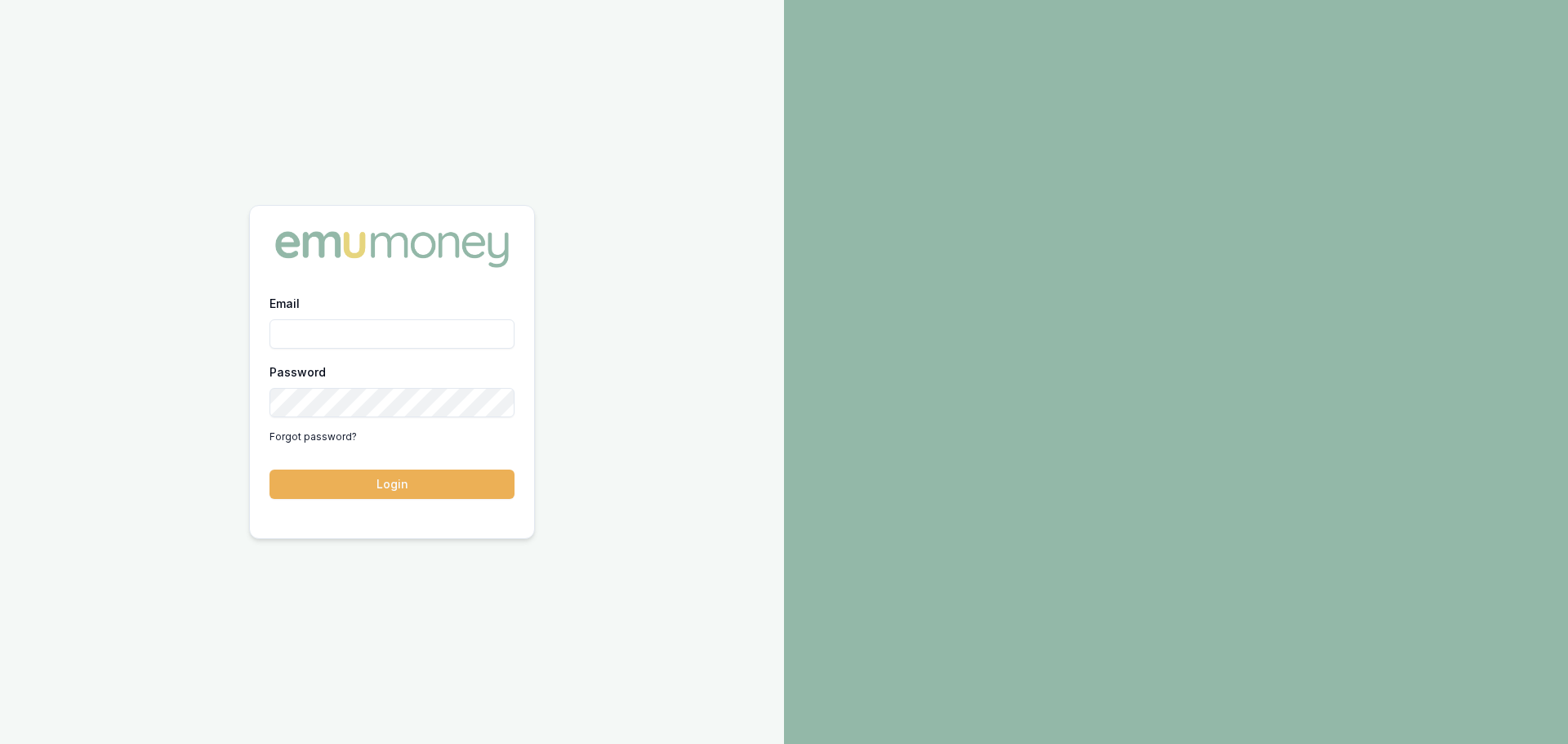
drag, startPoint x: 290, startPoint y: 338, endPoint x: 307, endPoint y: 333, distance: 17.7
click at [290, 338] on input "Email" at bounding box center [392, 333] width 245 height 29
type input "evette.abdo@emumoney.com.au"
click at [386, 483] on button "Login" at bounding box center [392, 483] width 245 height 29
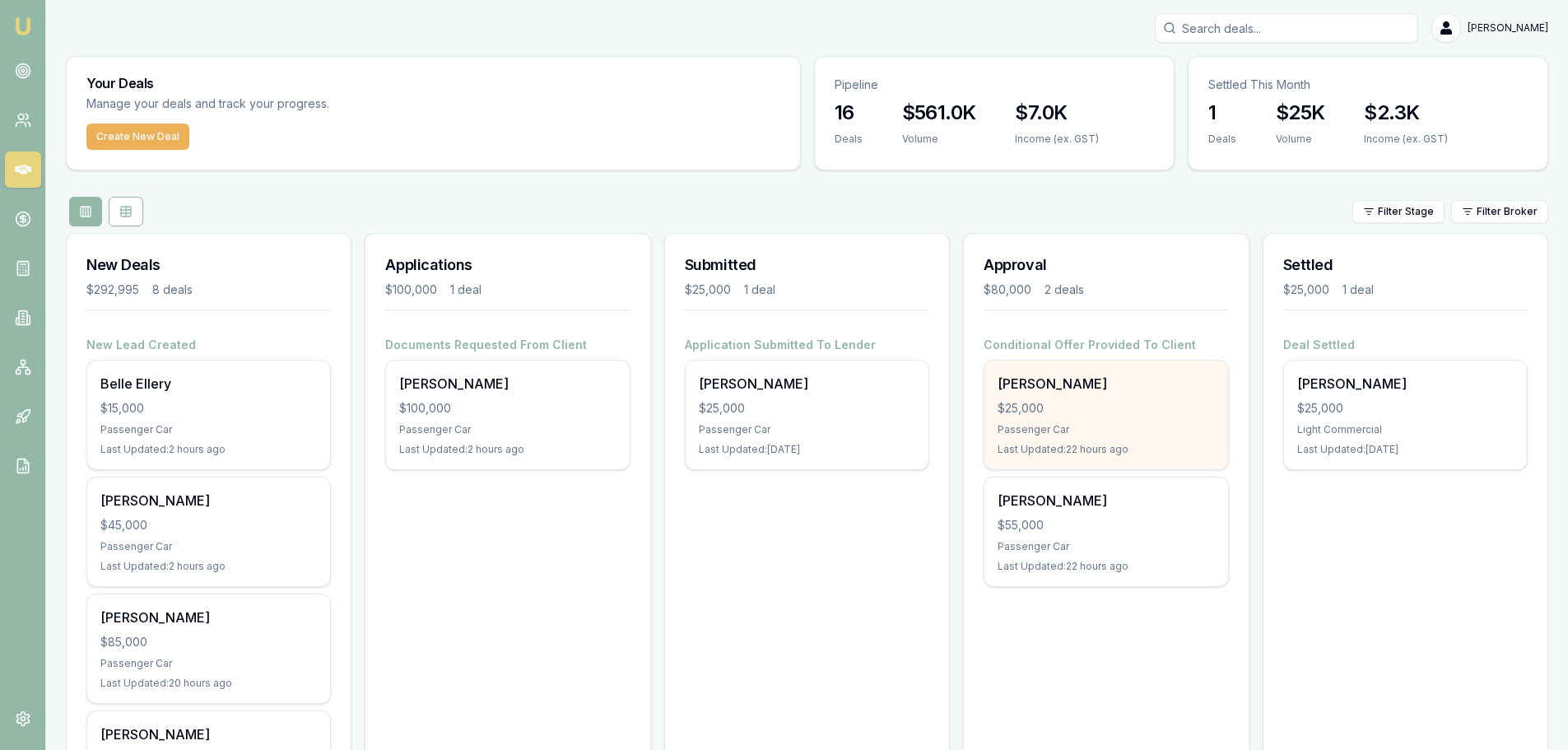
click at [1107, 408] on div "$25,000" at bounding box center [1106, 408] width 216 height 16
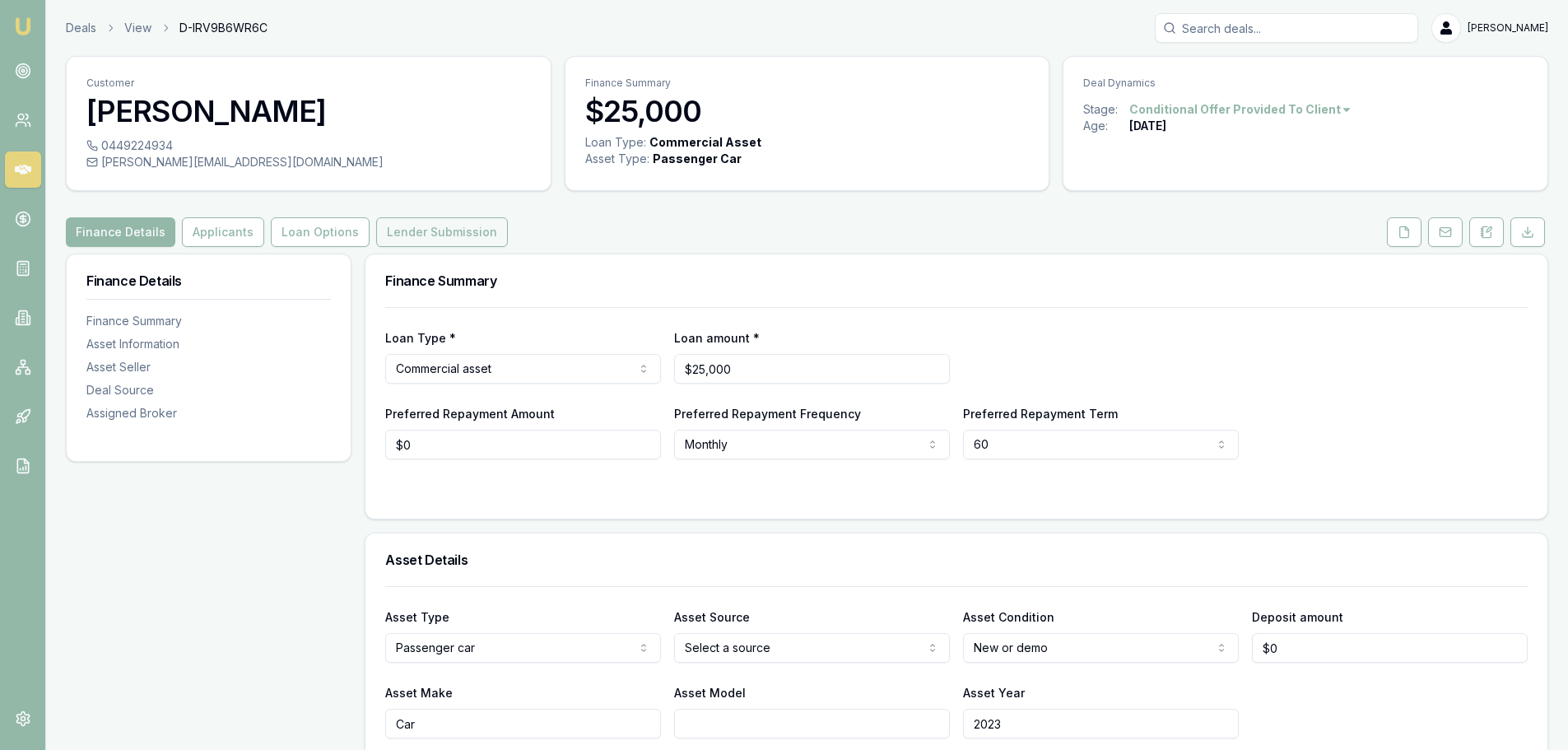
click at [456, 236] on button "Lender Submission" at bounding box center [442, 231] width 132 height 30
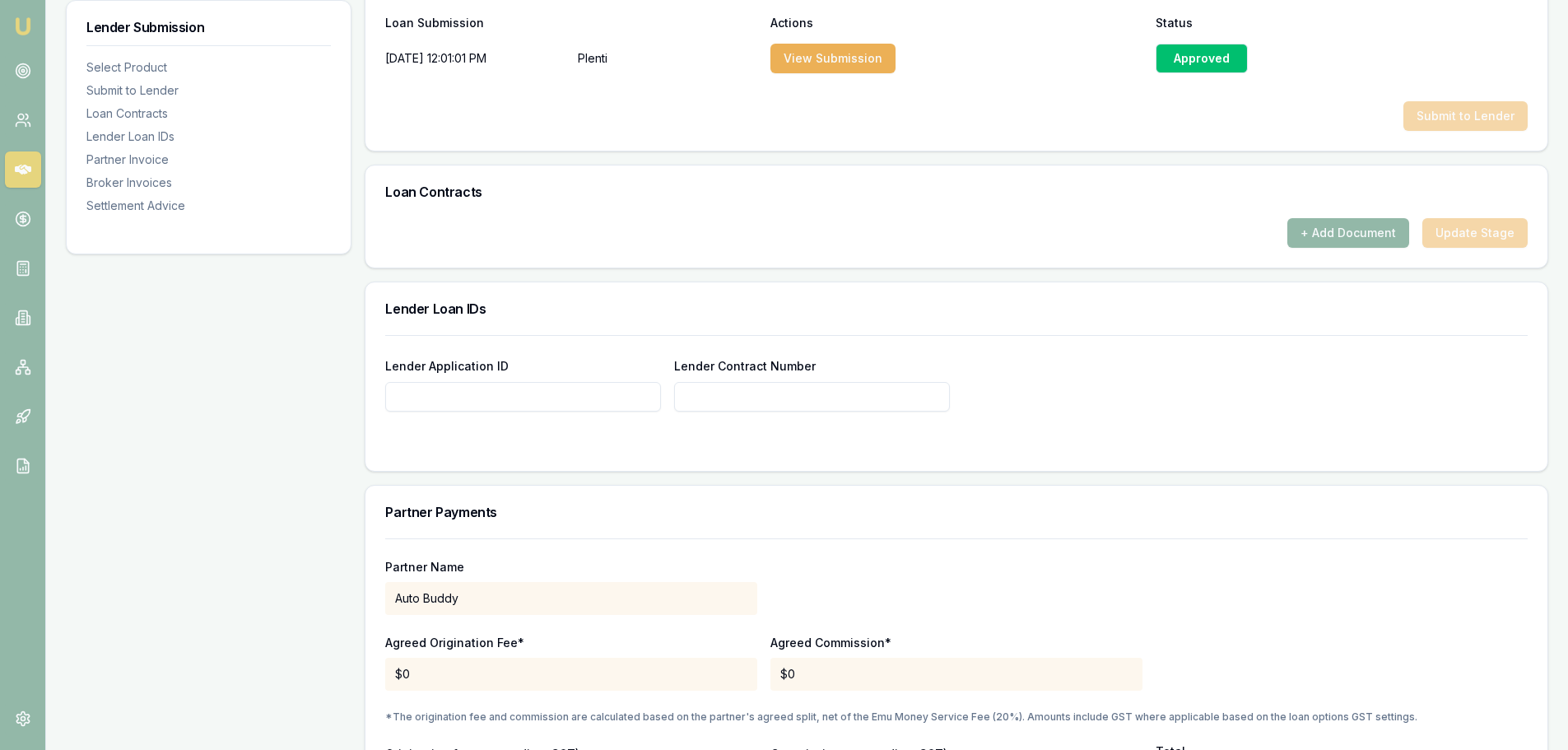
scroll to position [905, 0]
paste input "n SC-9499-6587"
drag, startPoint x: 403, startPoint y: 395, endPoint x: 380, endPoint y: 395, distance: 23.0
click at [380, 395] on div "Lender Application ID n SC-9499-6587 Lender Contract Number" at bounding box center [956, 401] width 1182 height 136
drag, startPoint x: 463, startPoint y: 404, endPoint x: 498, endPoint y: 396, distance: 35.9
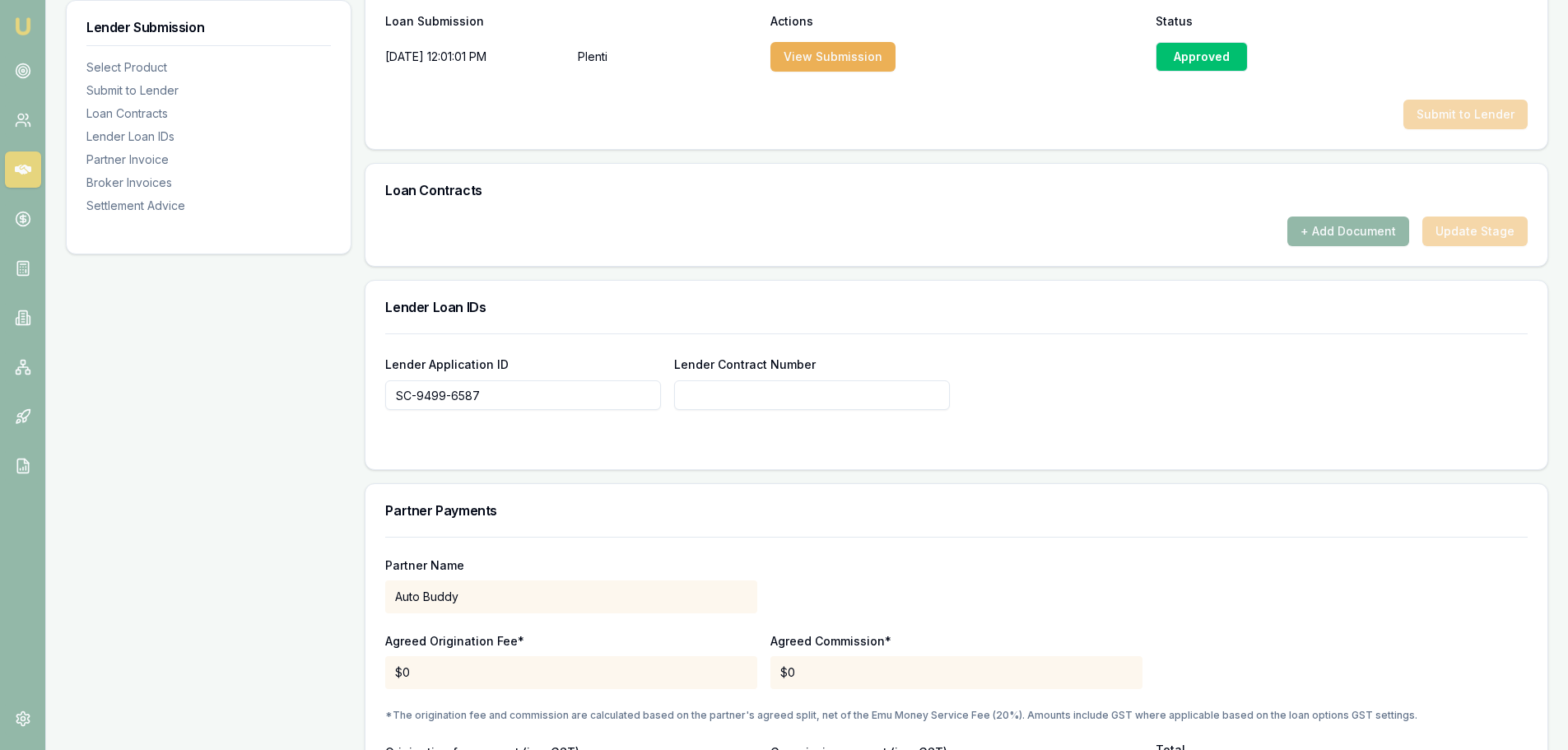
click at [492, 397] on input "SC-9499-6587" at bounding box center [523, 394] width 275 height 30
click at [499, 395] on input "SC-9499-6587" at bounding box center [523, 394] width 275 height 30
drag, startPoint x: 517, startPoint y: 399, endPoint x: 320, endPoint y: 391, distance: 197.2
click at [320, 391] on div "Lender Submission Select Product Submit to Lender Loan Contracts Lender Loan ID…" at bounding box center [807, 326] width 1483 height 1956
type input "SC-9499-6587"
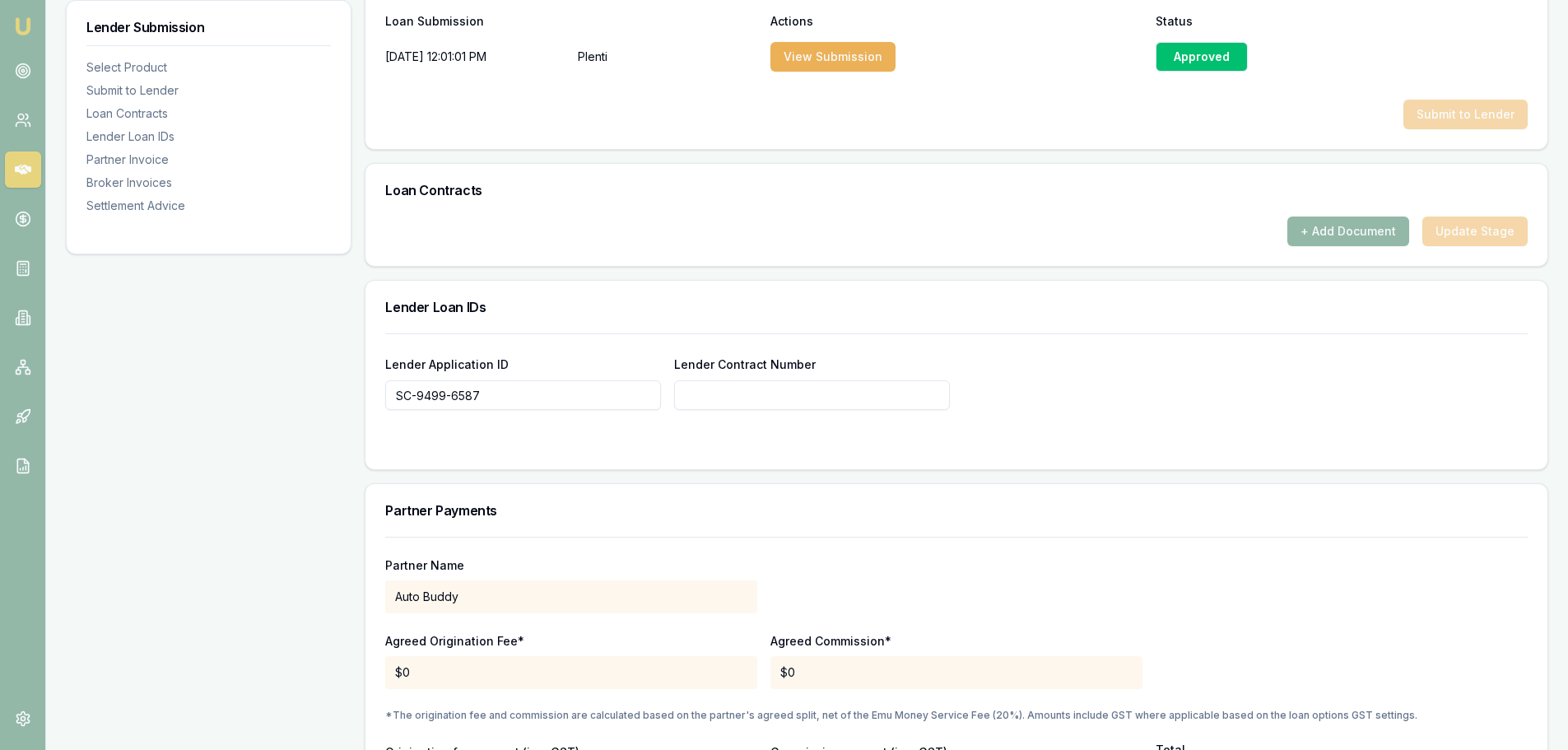
paste input "SC-9499-6587"
type input "SC-9499-6587"
click at [852, 430] on form "Lender Application ID SC-9499-6587 Lender Contract Number SC-9499-6587" at bounding box center [956, 391] width 1143 height 116
click at [1356, 228] on button "+ Add Document" at bounding box center [1348, 231] width 122 height 30
type input "SC-9499-6587"
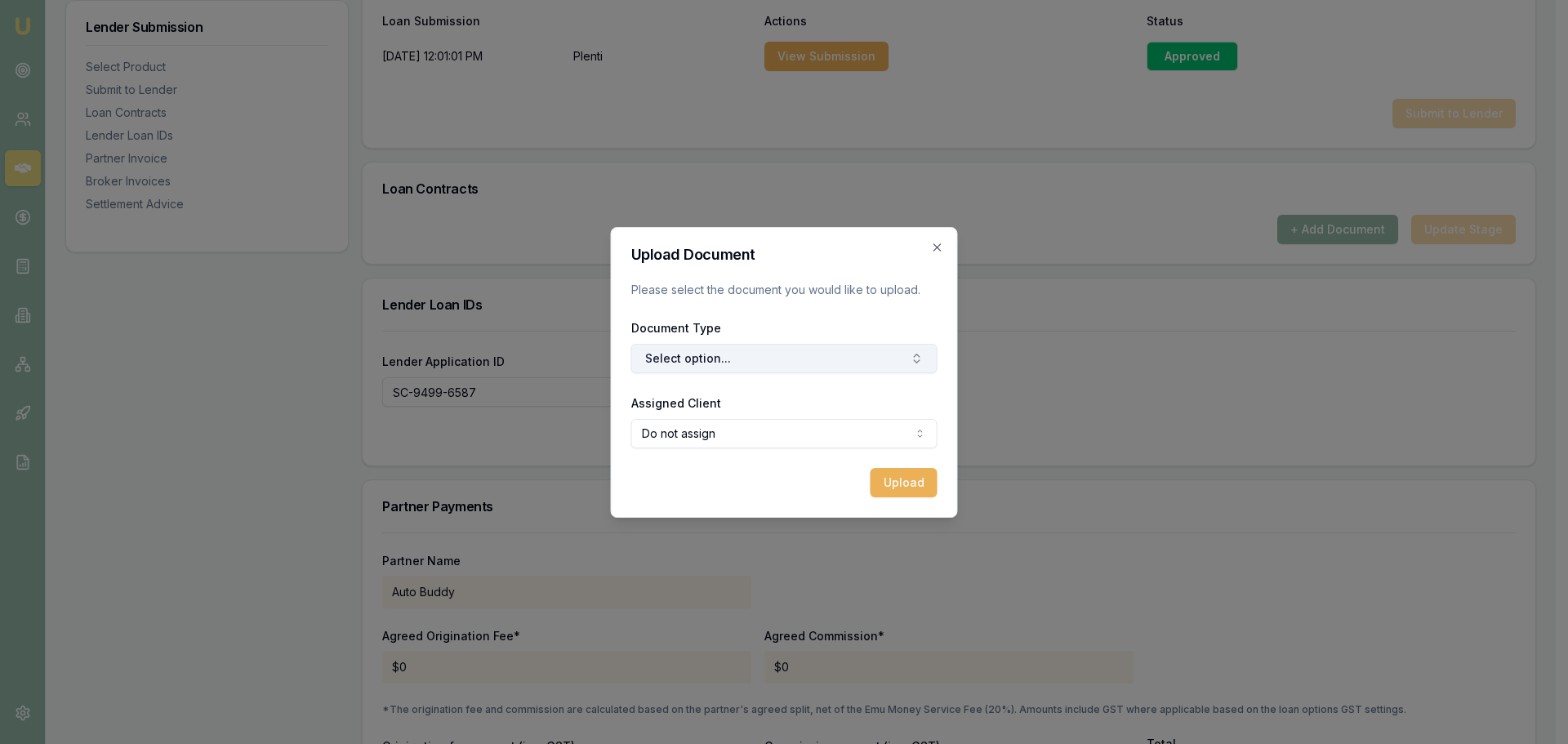
click at [732, 354] on button "Select option..." at bounding box center [784, 358] width 306 height 29
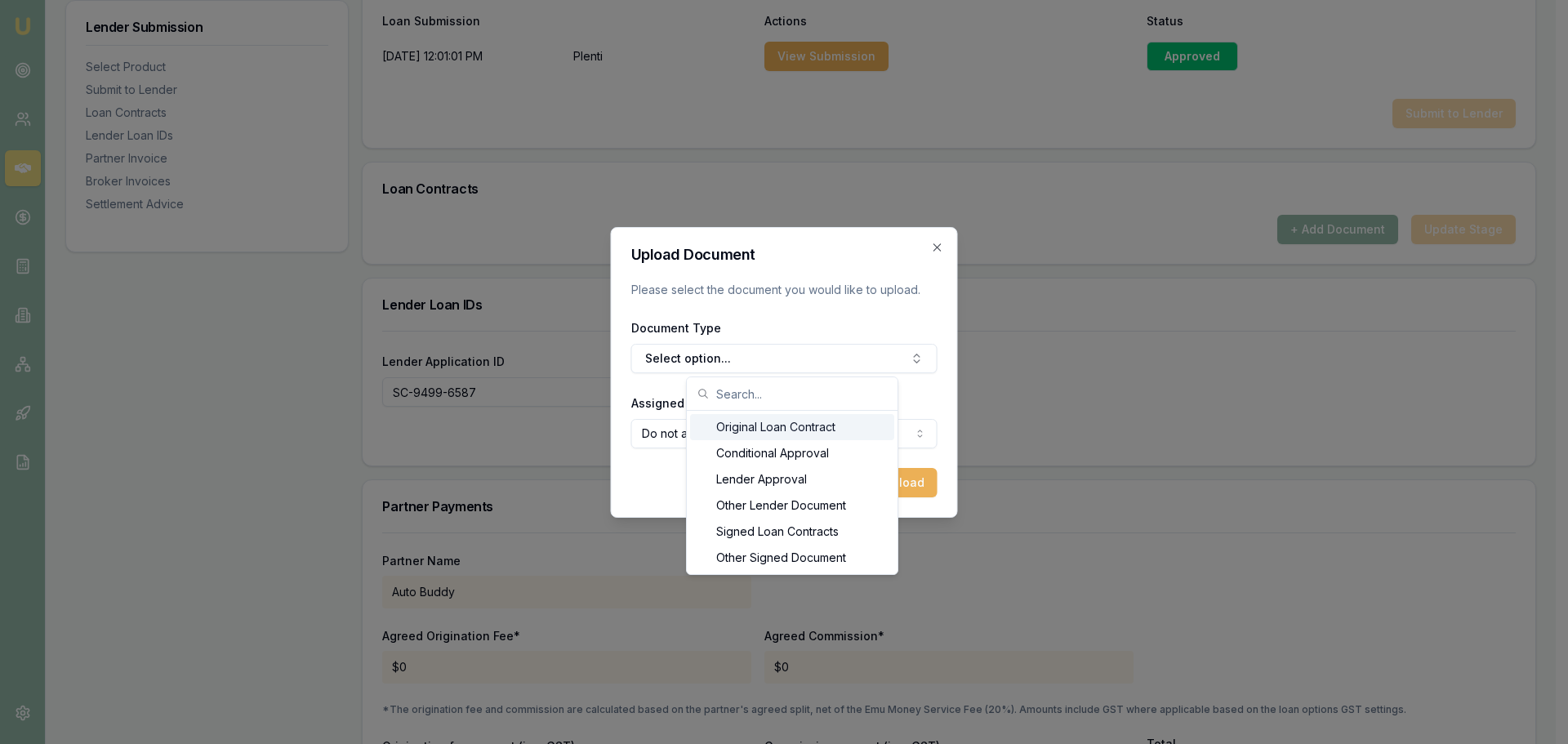
click at [742, 426] on div "Original Loan Contract" at bounding box center [792, 426] width 204 height 26
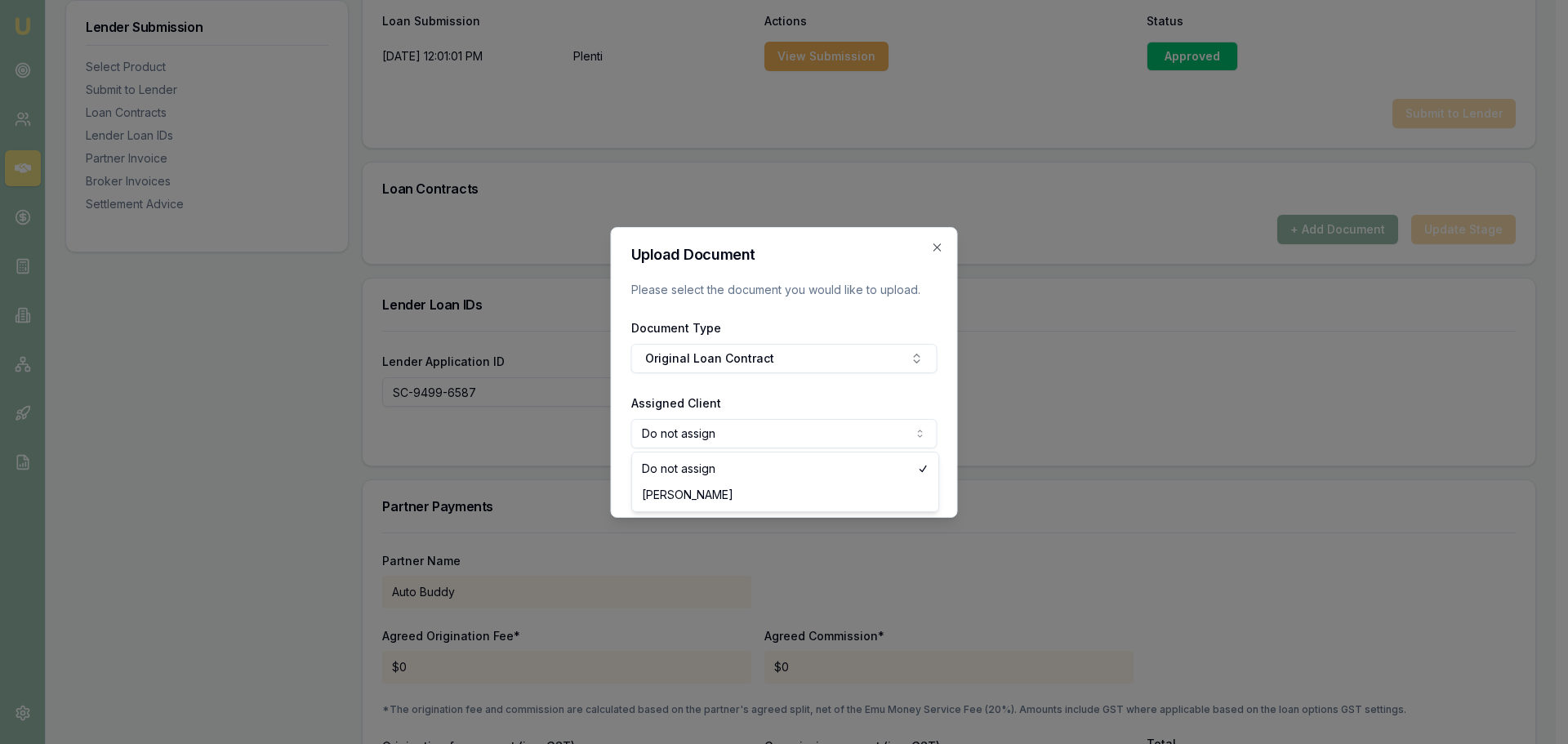
select select "U-RV4X3X68V8"
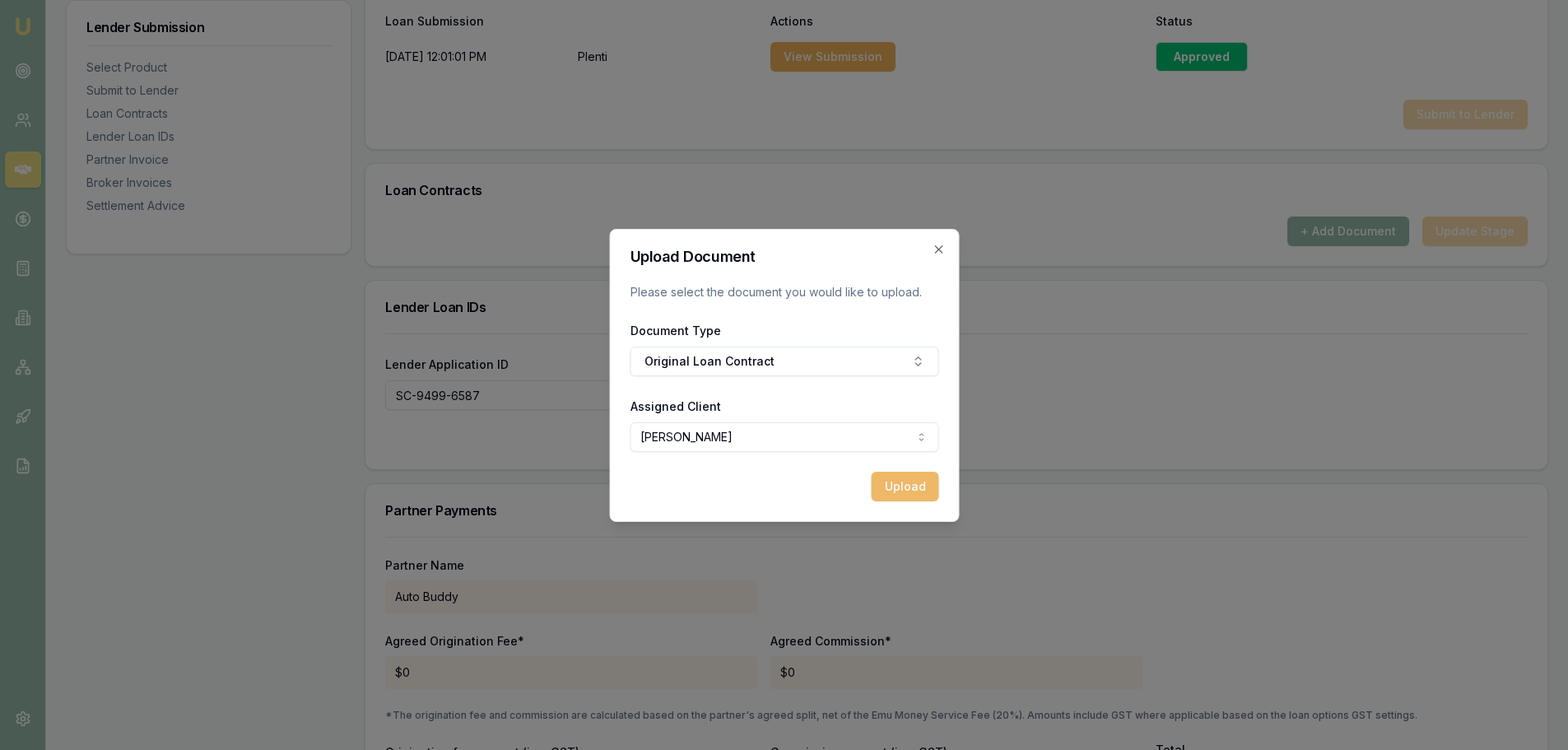
click at [900, 490] on button "Upload" at bounding box center [905, 486] width 68 height 30
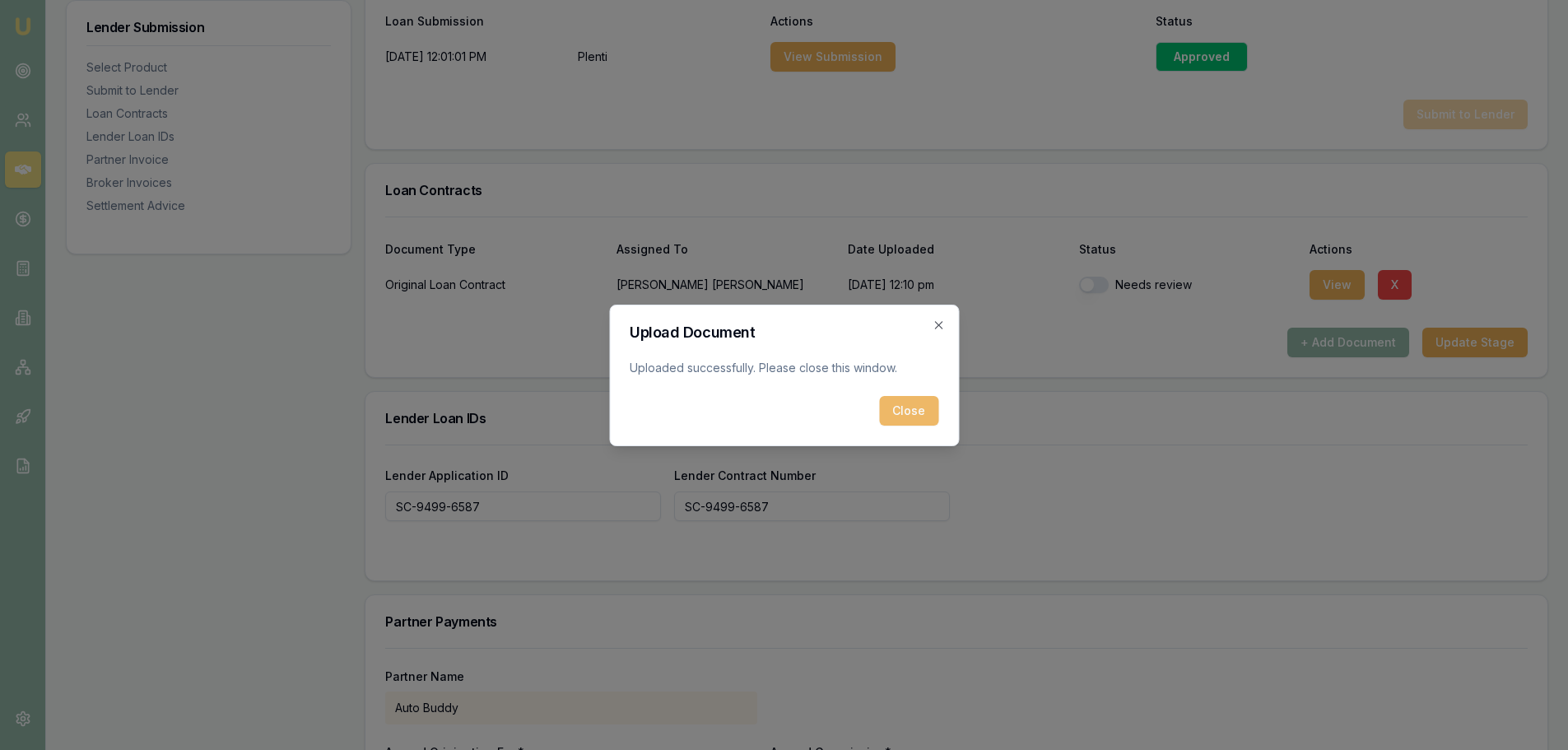
click at [912, 416] on button "Close" at bounding box center [909, 410] width 59 height 30
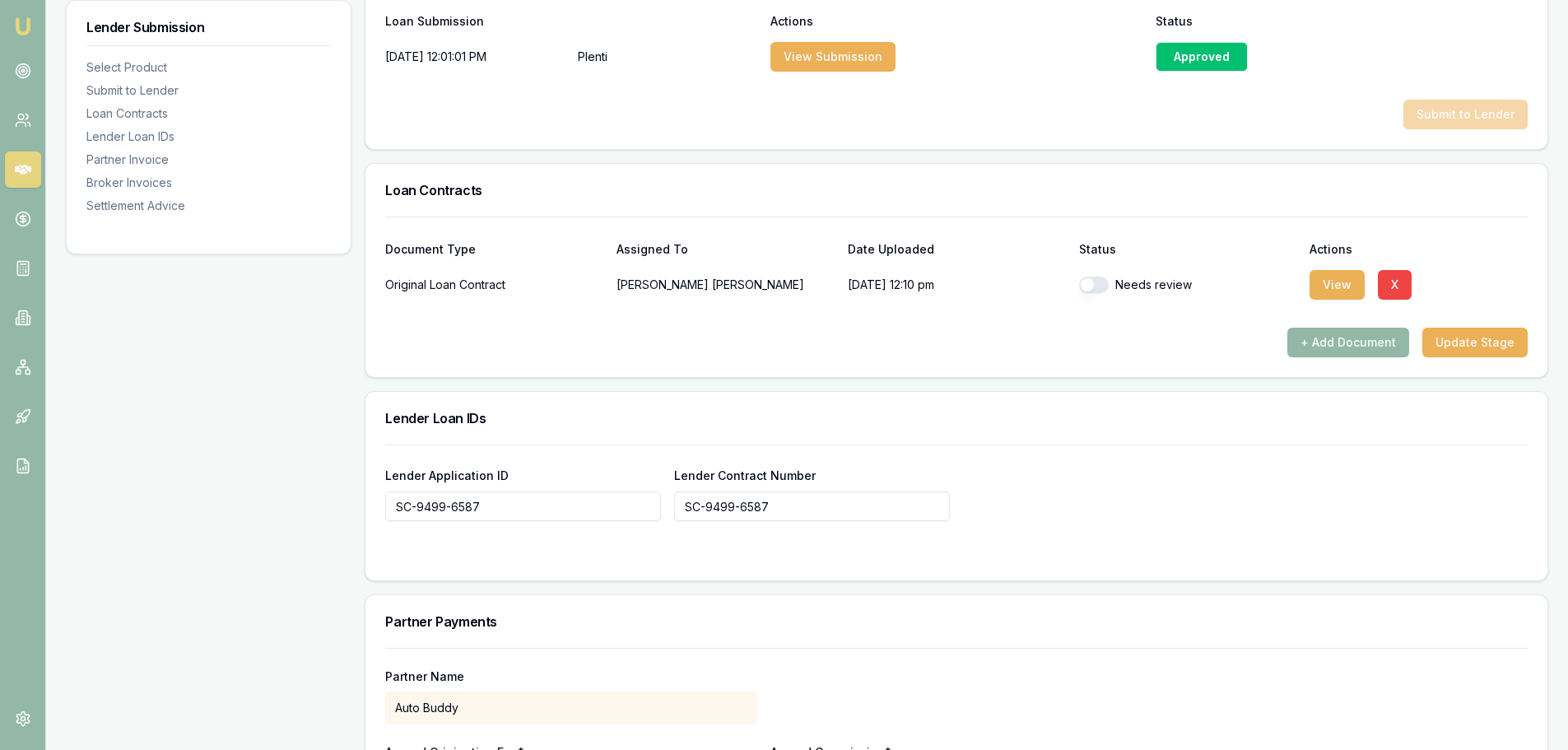
click at [1089, 286] on button "button" at bounding box center [1094, 284] width 30 height 16
checkbox input "true"
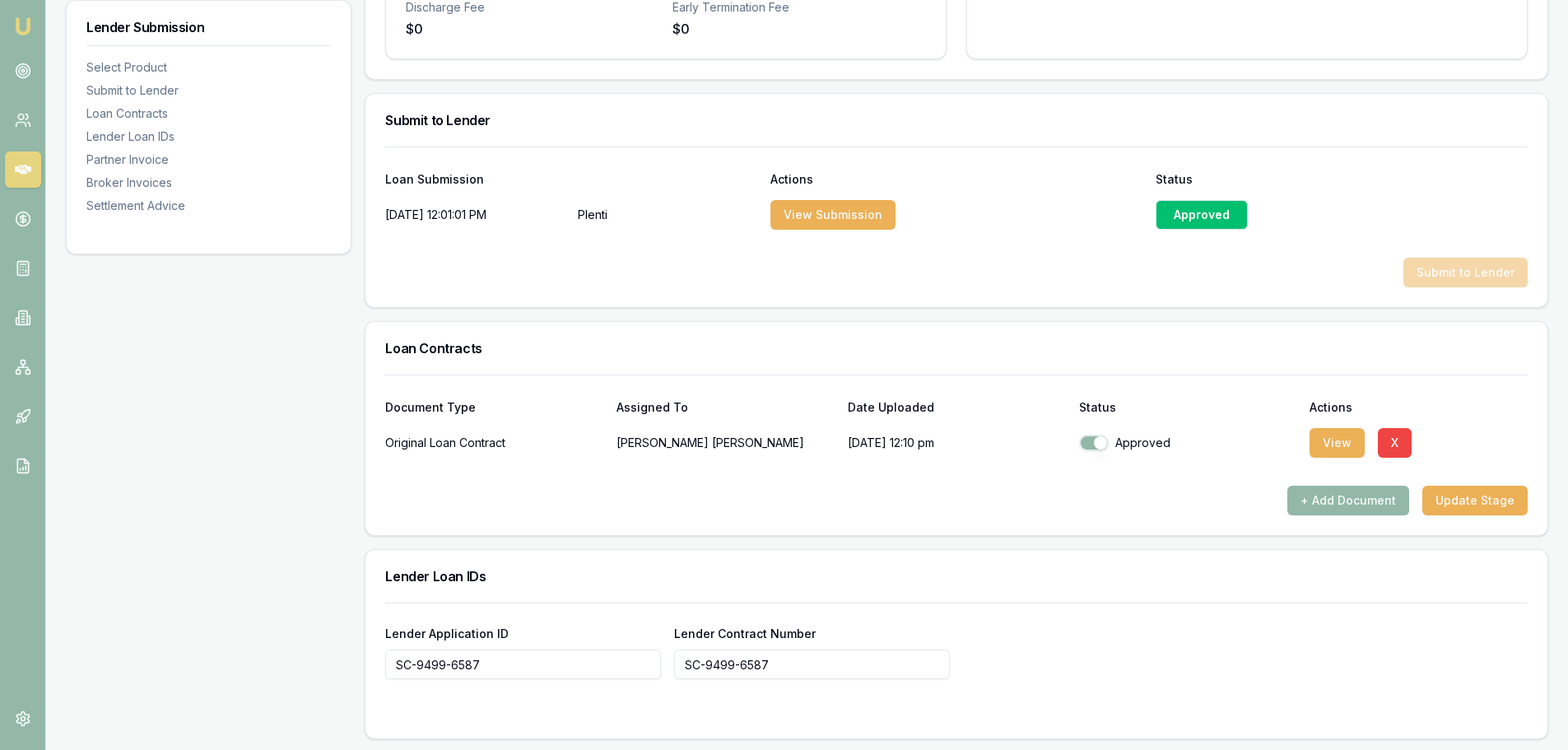
scroll to position [823, 0]
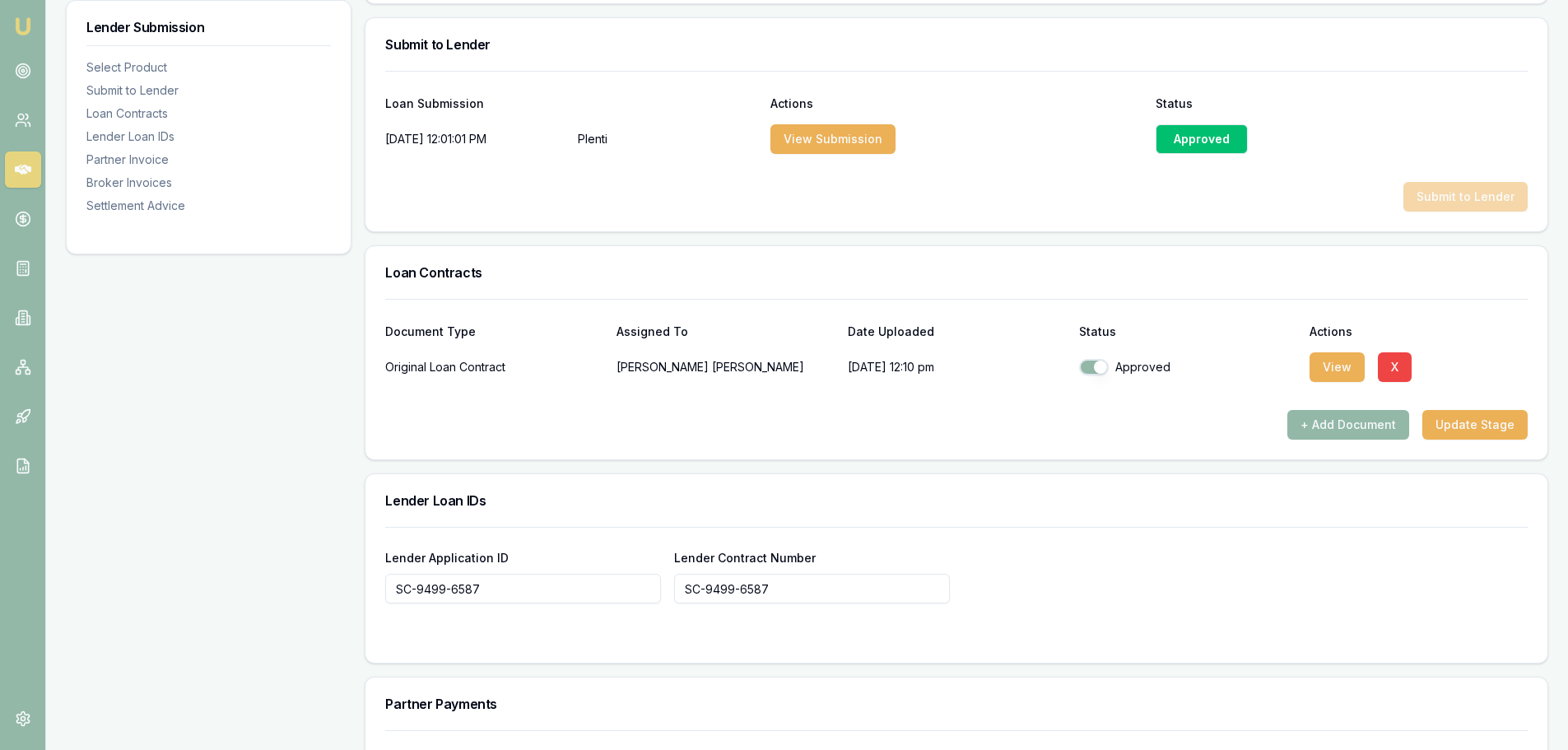
click at [1193, 140] on div "Approved" at bounding box center [1201, 139] width 92 height 30
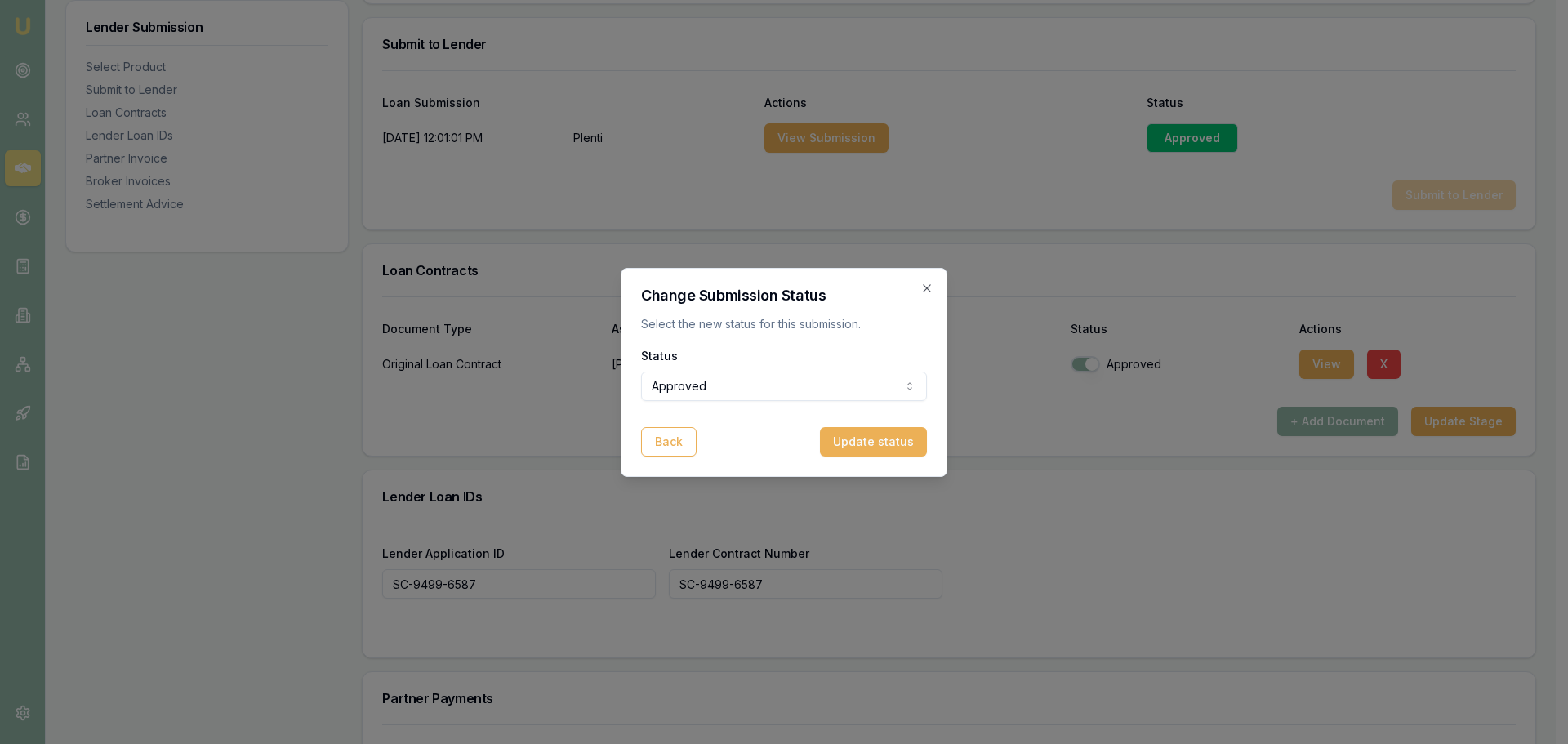
drag, startPoint x: 872, startPoint y: 447, endPoint x: 928, endPoint y: 451, distance: 56.1
click at [872, 447] on button "Update status" at bounding box center [873, 442] width 107 height 29
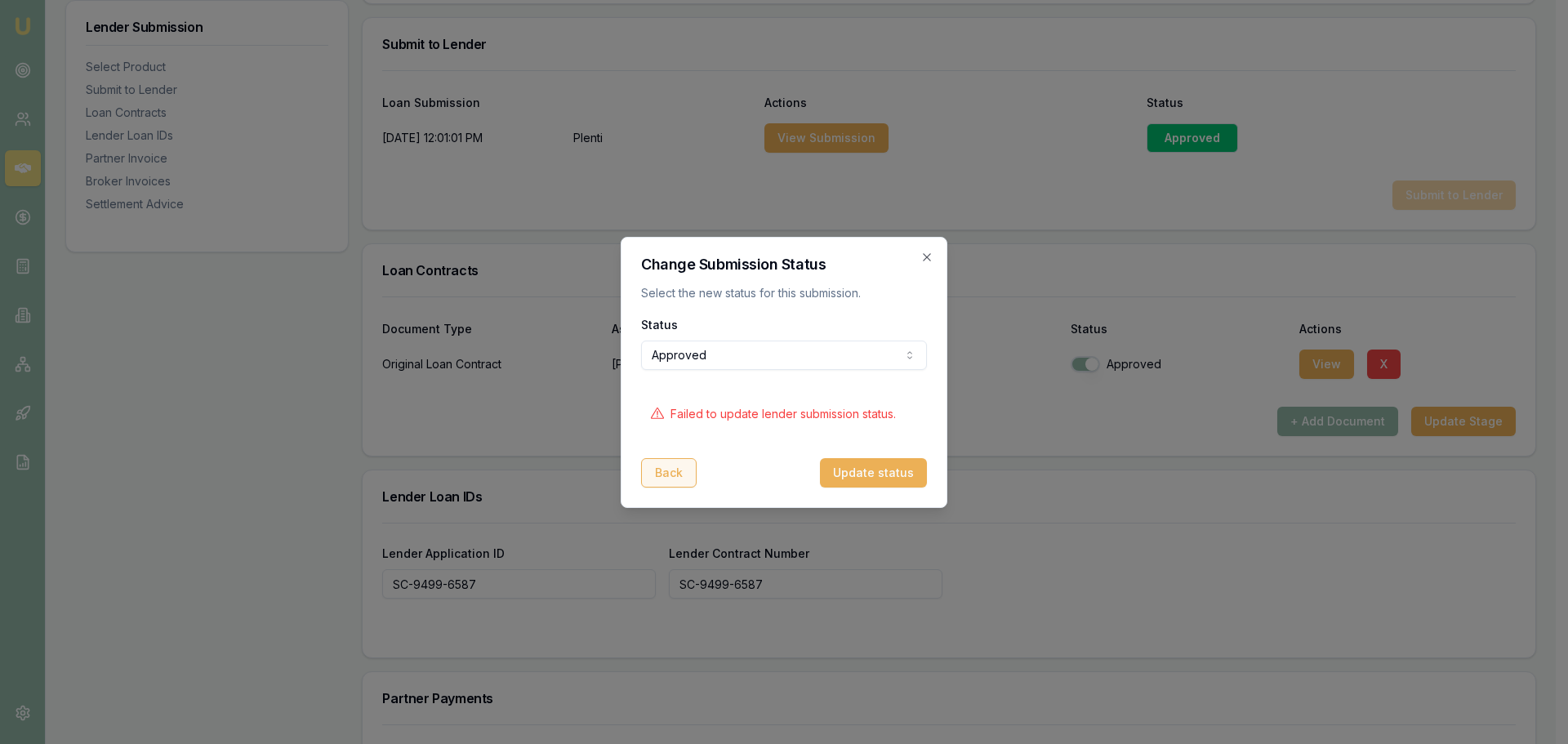
click at [676, 473] on button "Back" at bounding box center [669, 473] width 55 height 29
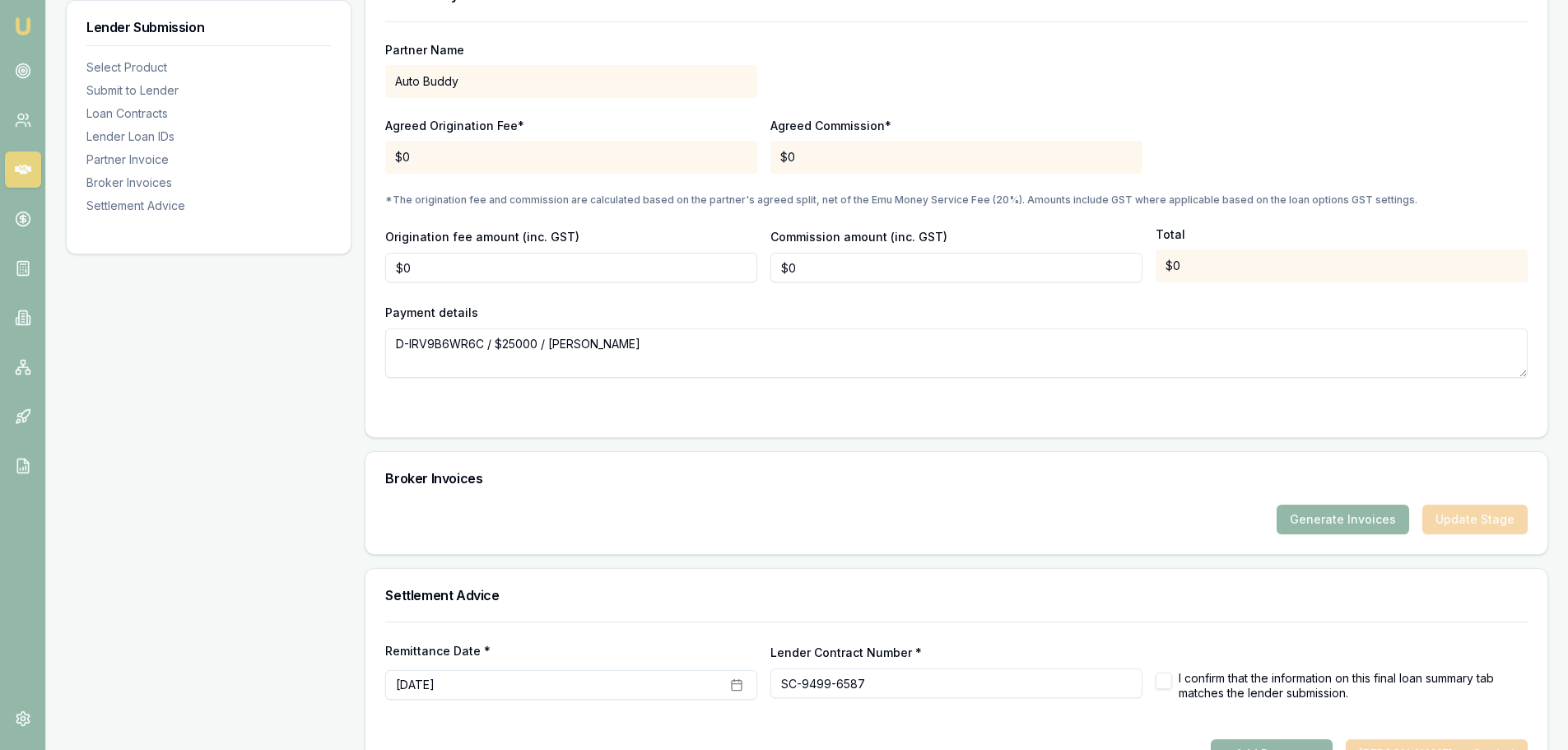
scroll to position [1584, 0]
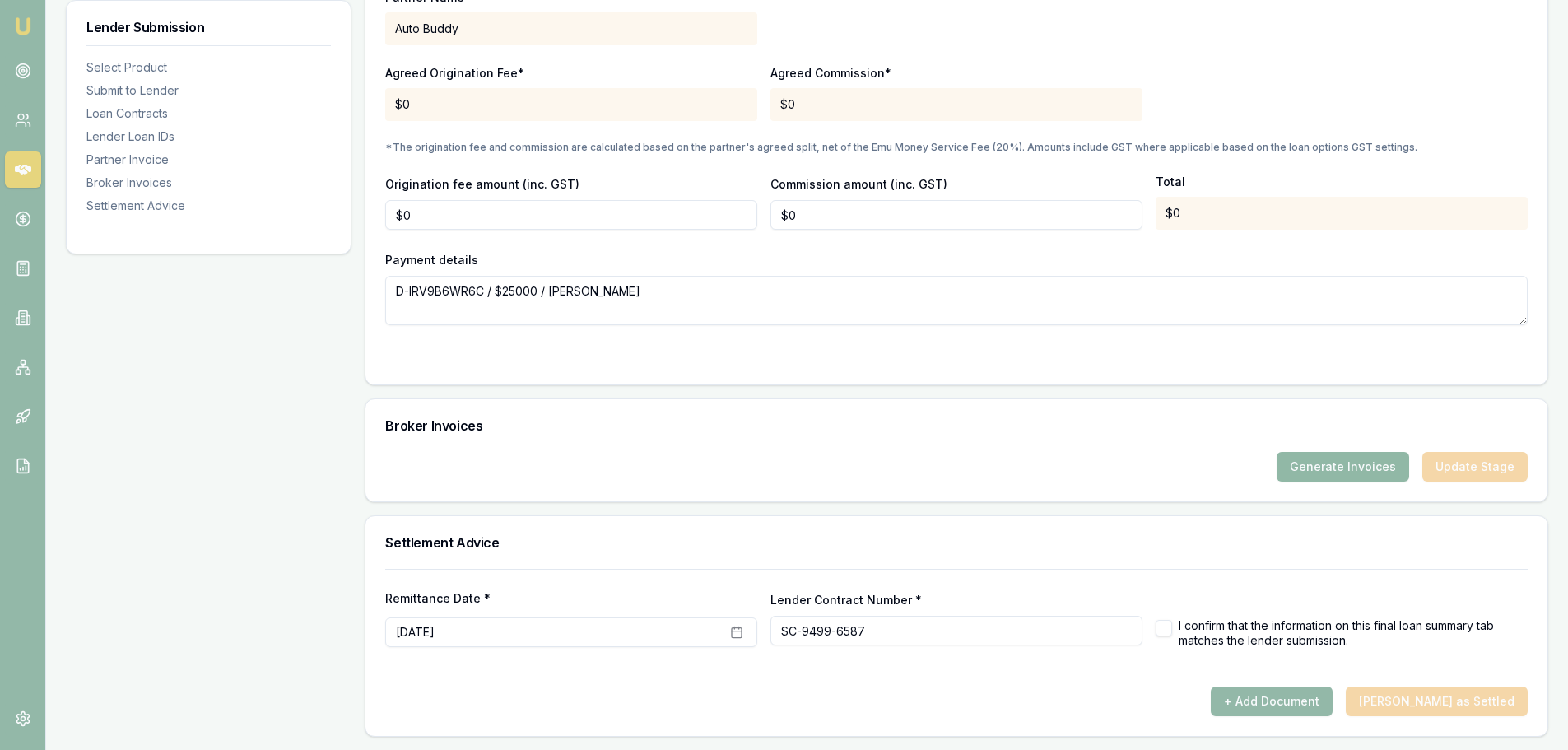
click at [1338, 461] on button "Generate Invoices" at bounding box center [1342, 466] width 133 height 30
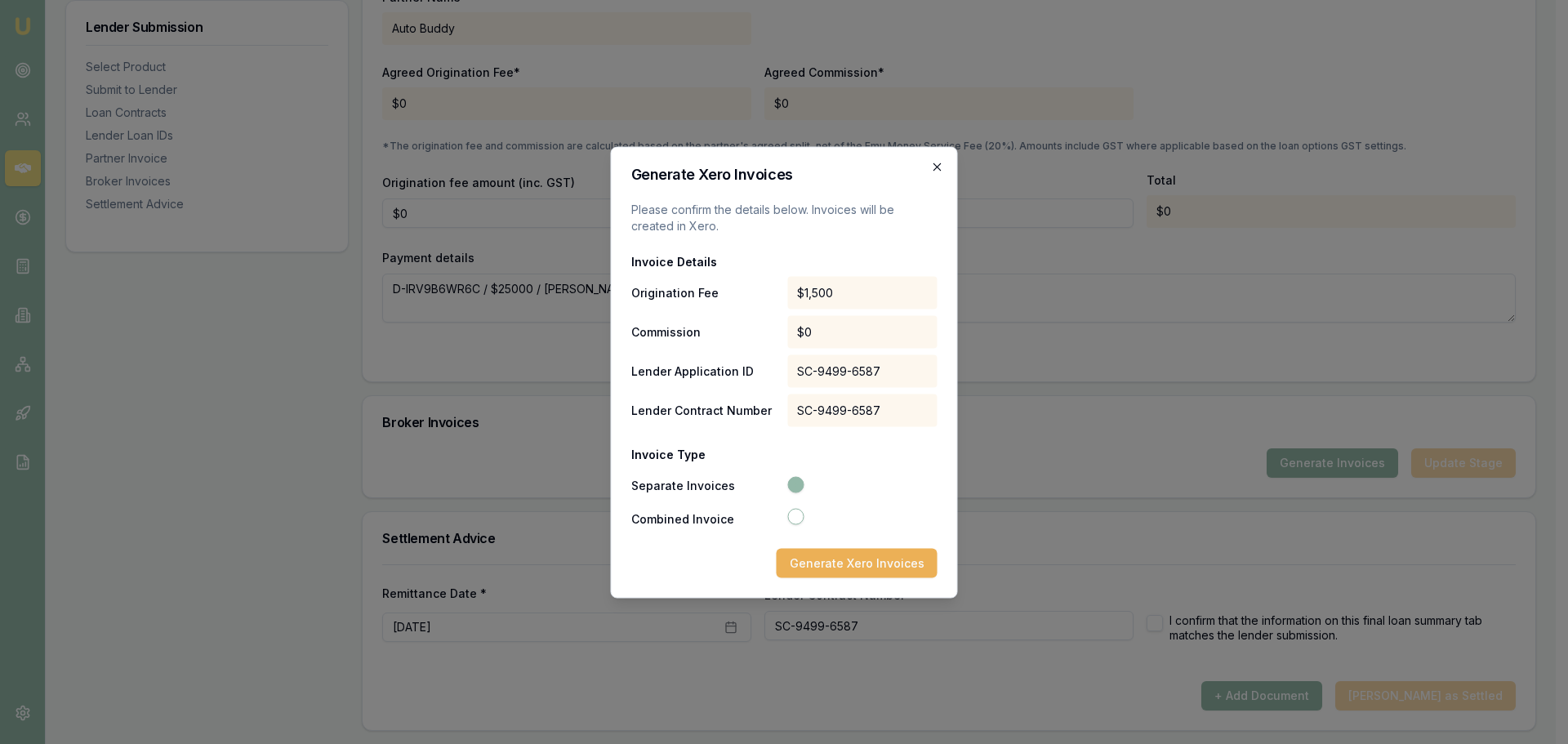
click at [935, 164] on icon "button" at bounding box center [937, 166] width 8 height 8
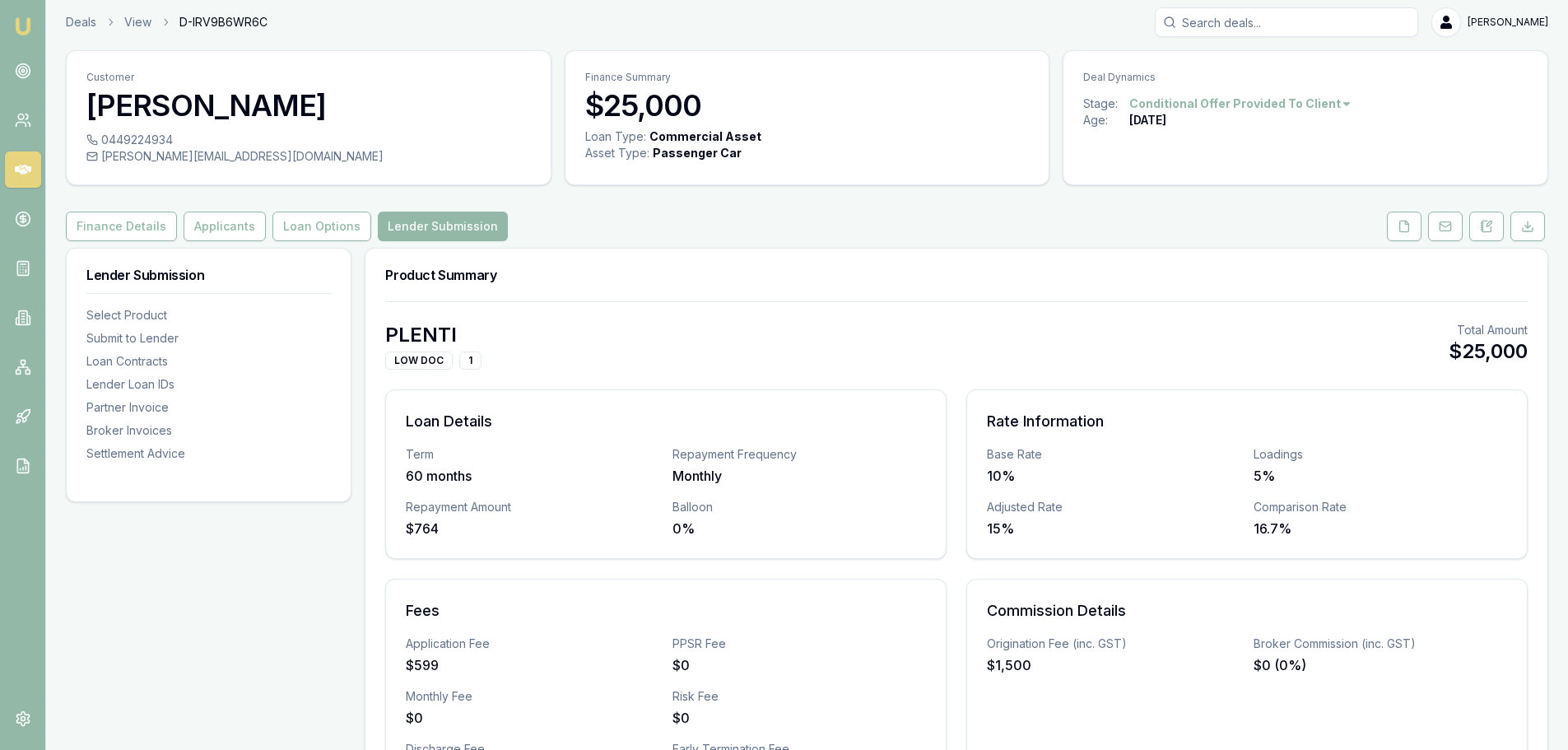
scroll to position [0, 0]
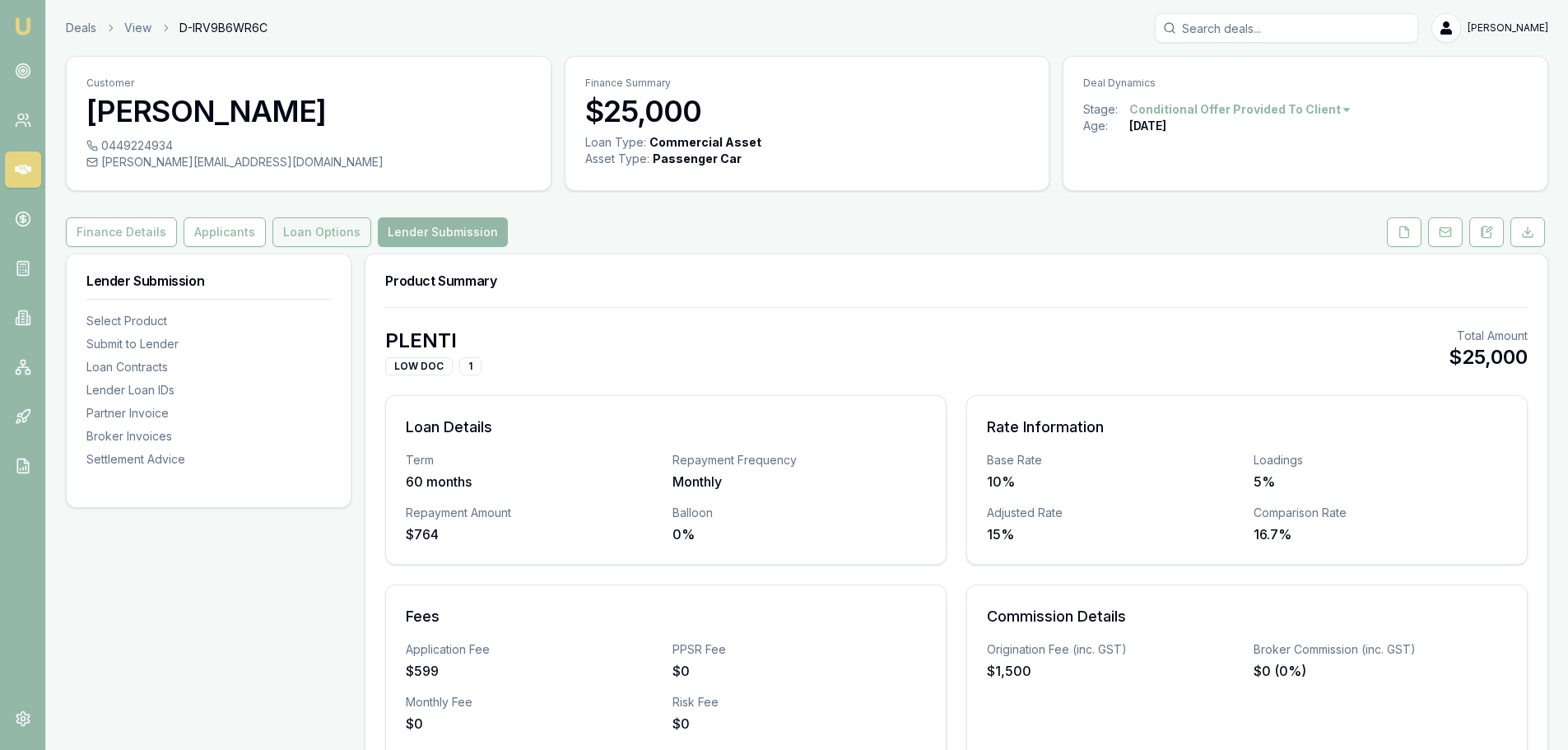
click at [314, 230] on button "Loan Options" at bounding box center [322, 231] width 99 height 30
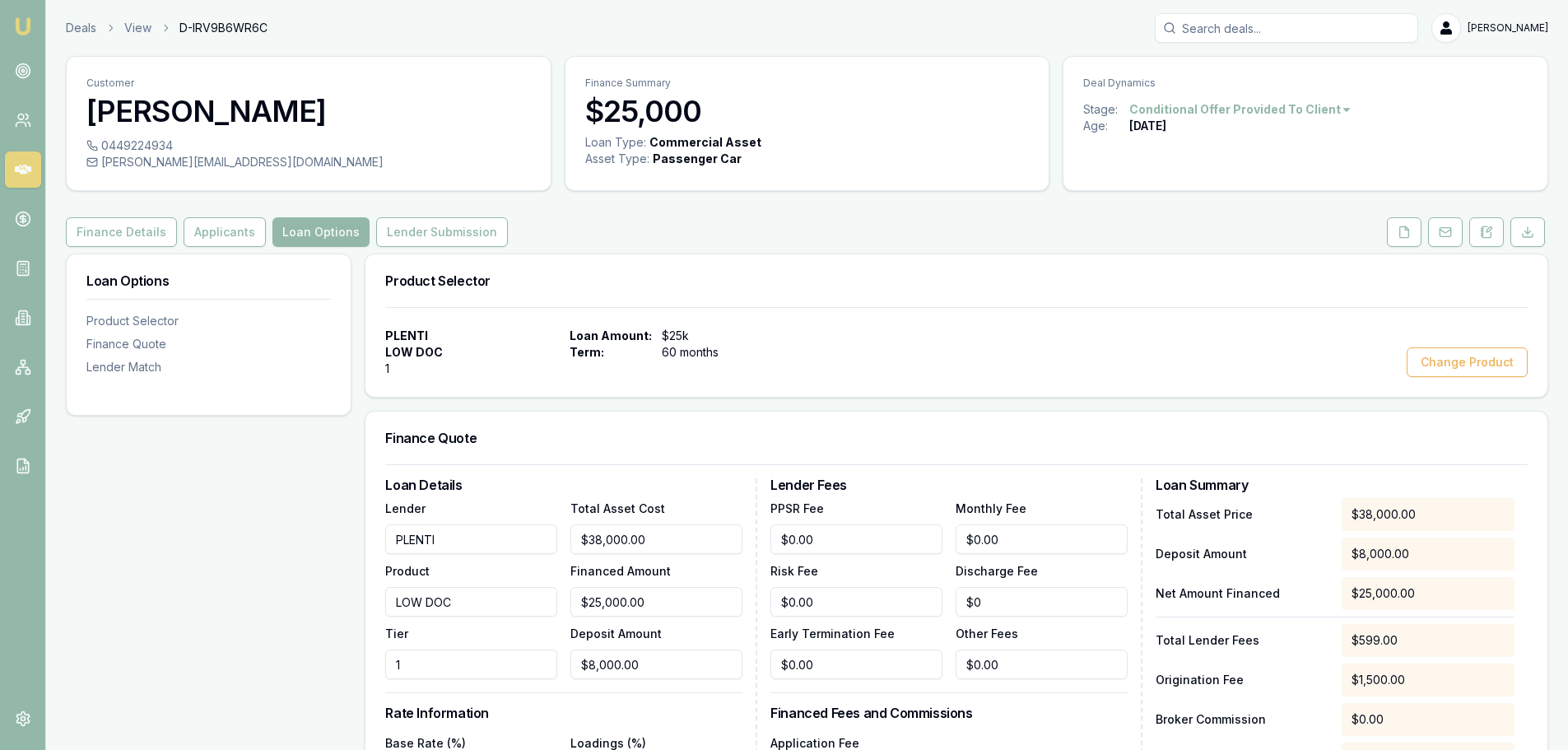
scroll to position [408, 0]
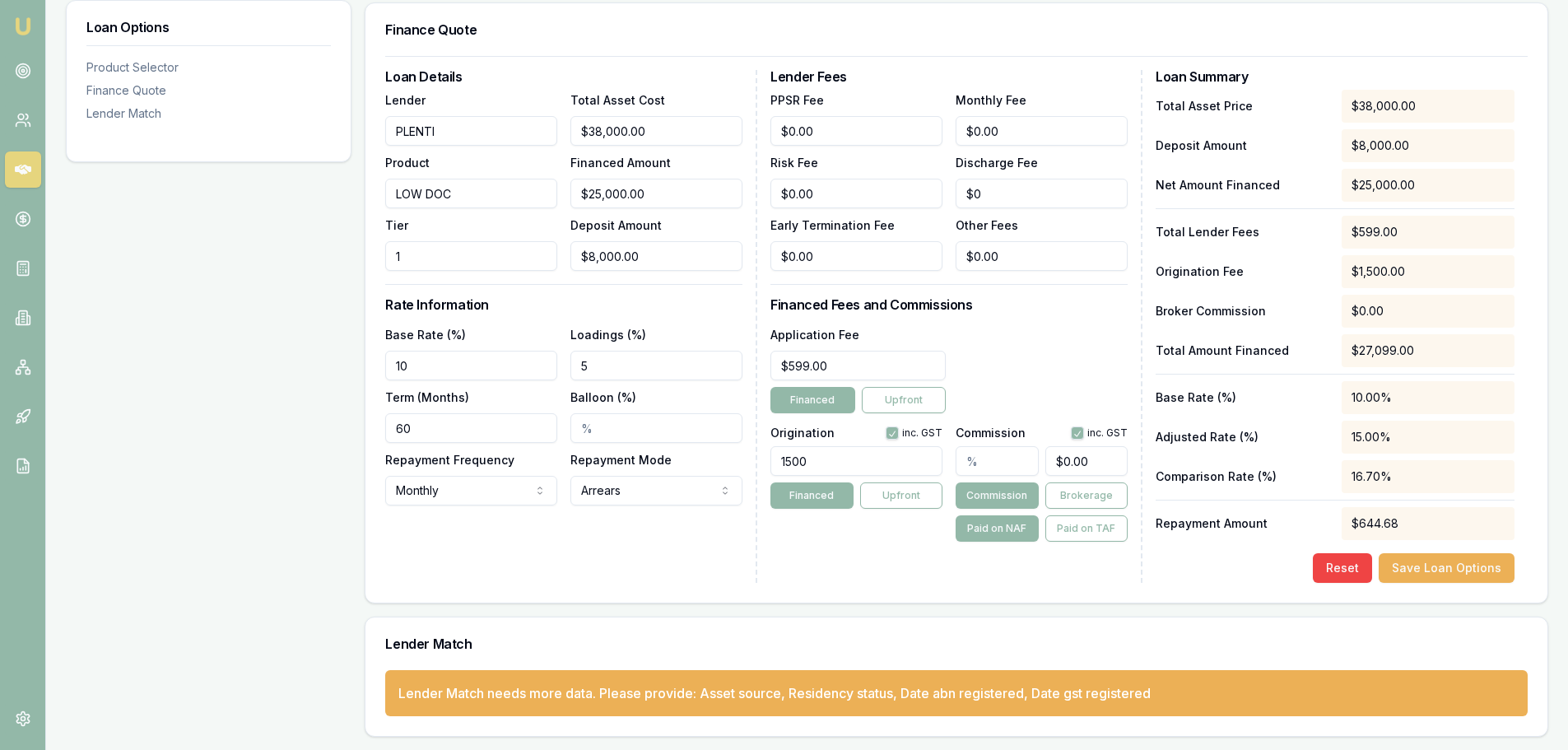
type input "0"
drag, startPoint x: 1104, startPoint y: 458, endPoint x: 1033, endPoint y: 457, distance: 71.0
click at [1033, 457] on div "0" at bounding box center [1042, 457] width 172 height 36
type input "0.0058823529411764705"
type input "1"
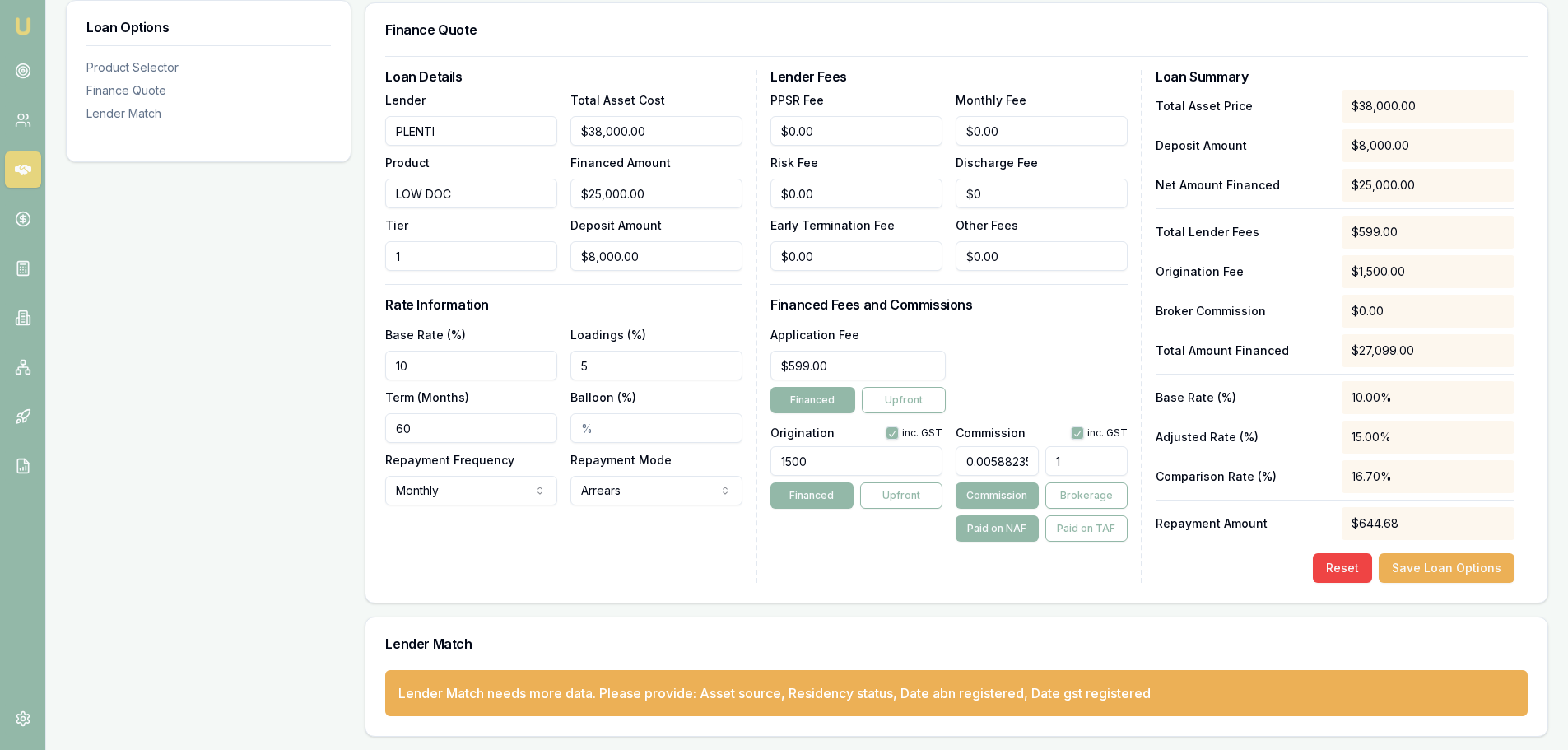
type input "0.07058823529411765"
type input "12"
type input "0.7352941176470588"
type input "125"
type input "7.352941176470589"
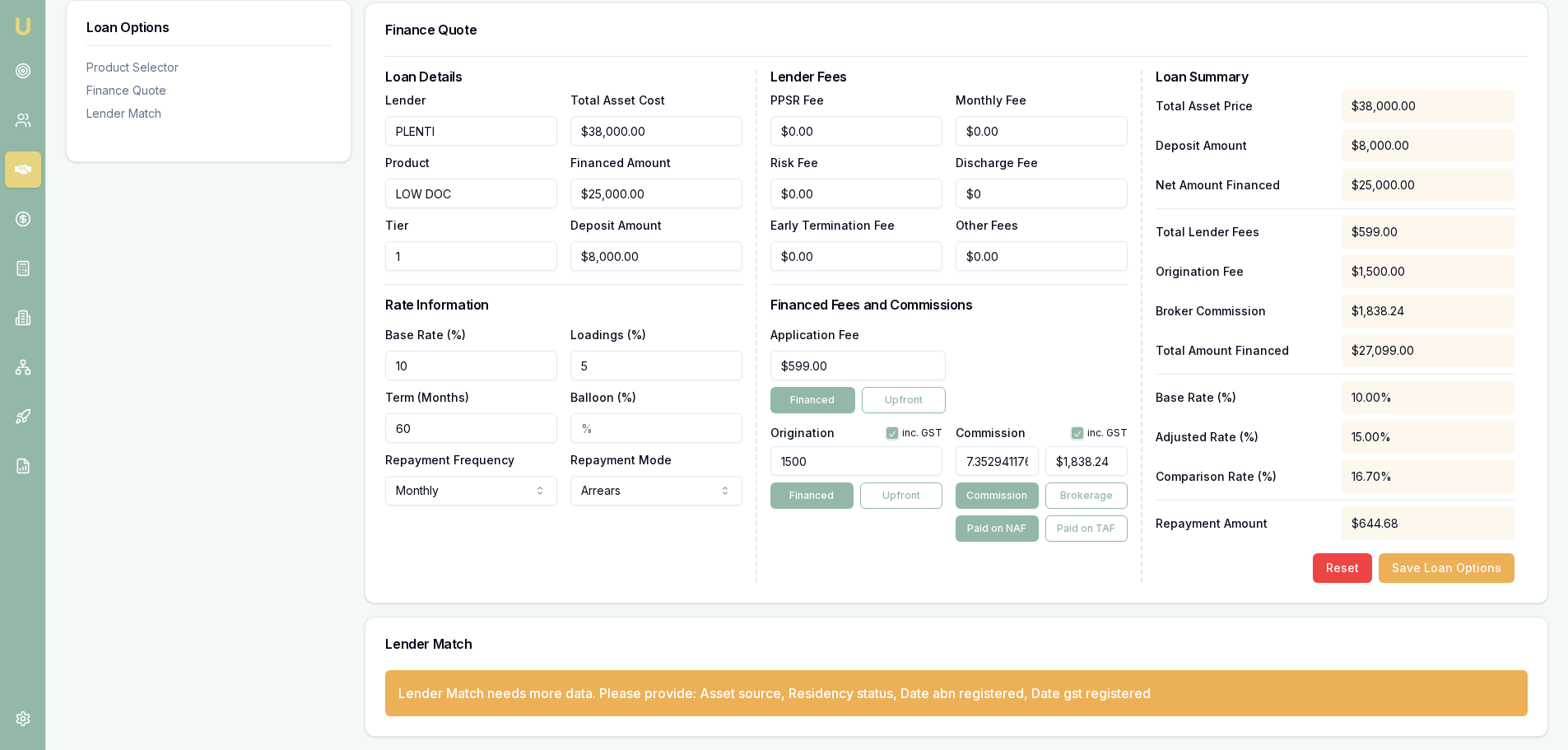
click at [222, 476] on div "Loan Options Product Selector Finance Quote Lender Match" at bounding box center [209, 291] width 286 height 891
type input "1838.2352941176473"
drag, startPoint x: 1055, startPoint y: 463, endPoint x: 1139, endPoint y: 463, distance: 84.0
click at [1139, 463] on div "Lender Fees PPSR Fee $0.00 Monthly Fee $0.00 Risk Fee $0.00 Discharge Fee $0 Ea…" at bounding box center [956, 326] width 372 height 513
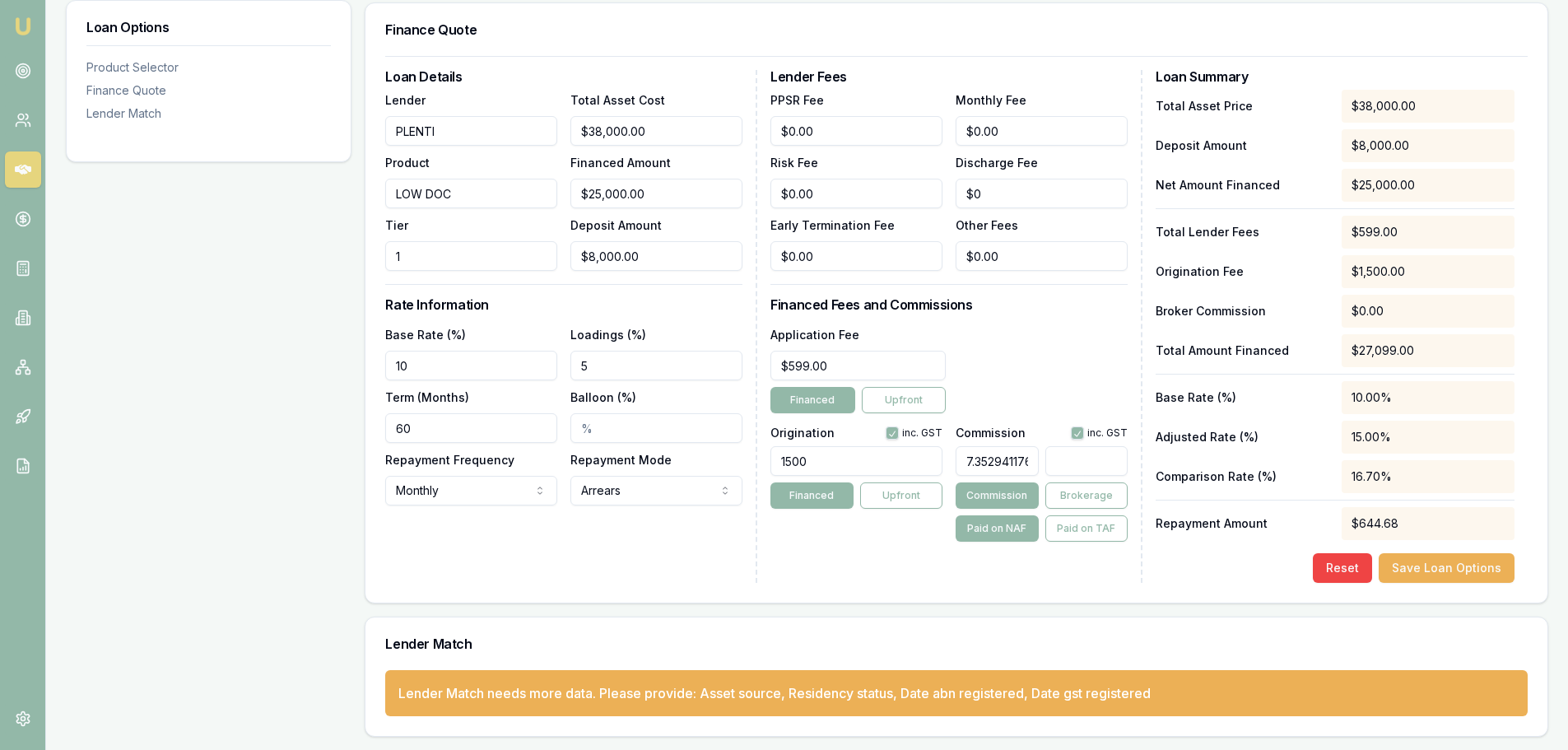
scroll to position [0, 0]
type input "0.0058823529411764705"
type input "1"
type input "0.07058823529411765"
type input "12"
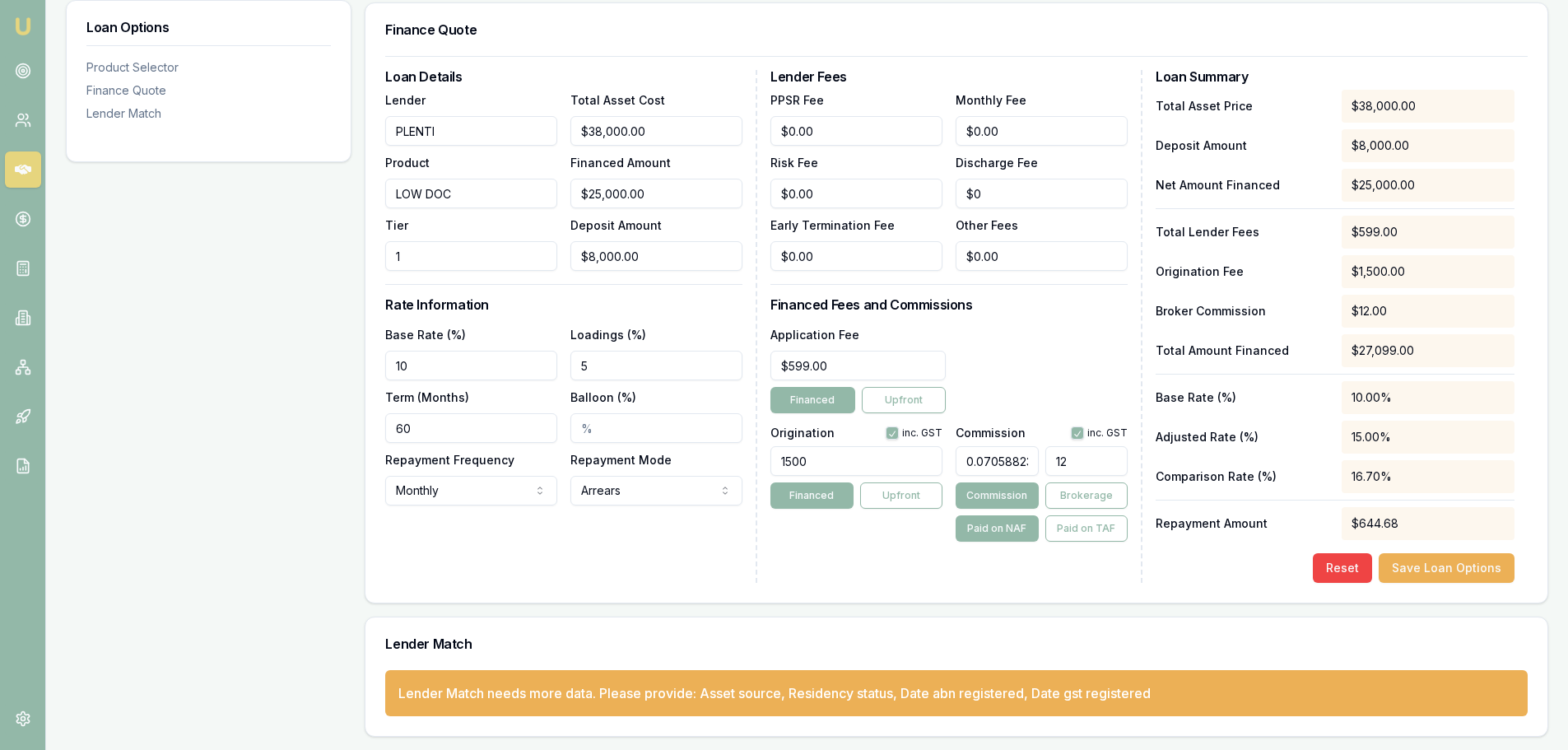
type input "0.7352941176470588"
type input "125"
type input "7.352941176470589"
type input "$1,838.24"
click at [1073, 383] on div "Application Fee $599.00 Financed Upfront" at bounding box center [949, 368] width 357 height 89
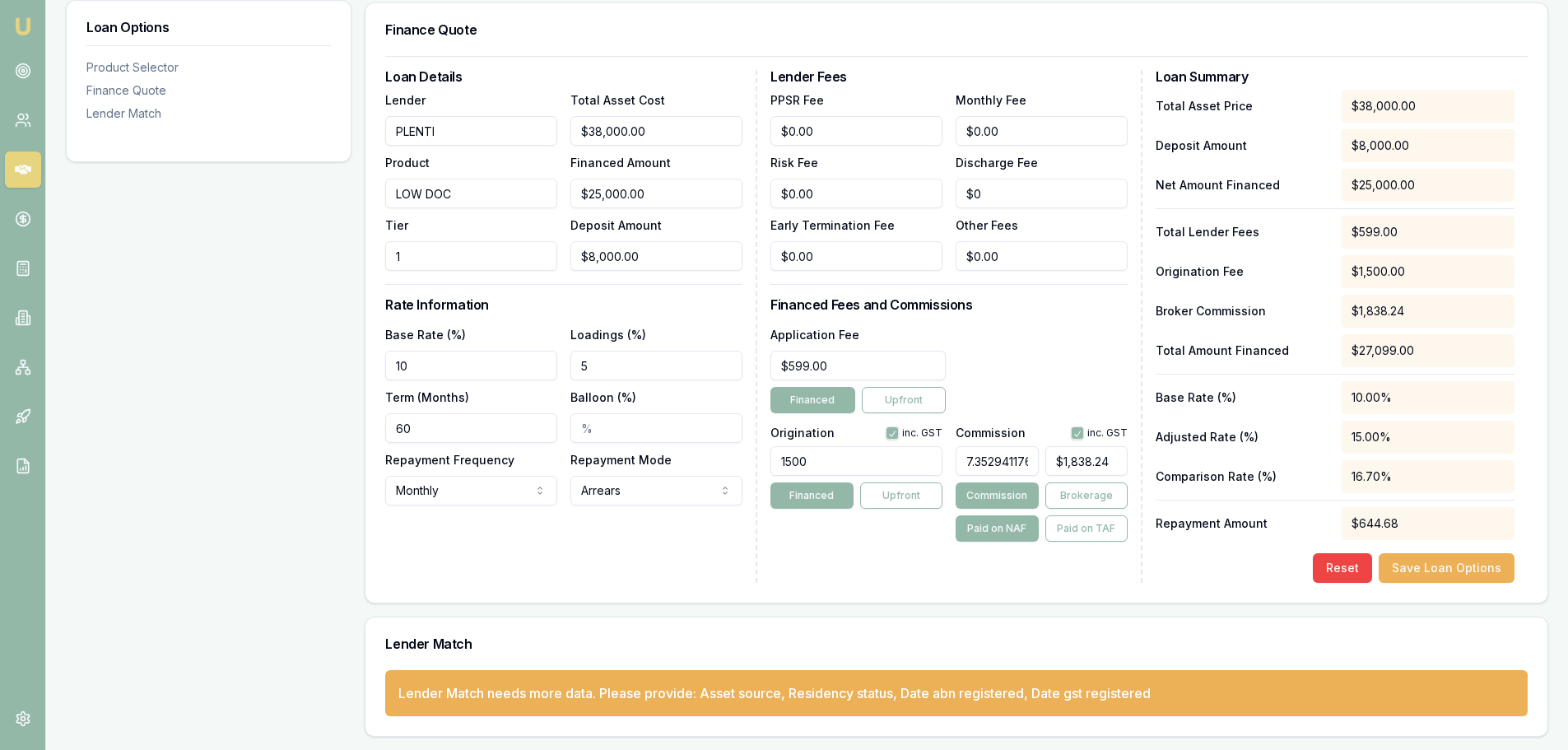
scroll to position [0, 48]
drag, startPoint x: 965, startPoint y: 462, endPoint x: 1074, endPoint y: 458, distance: 109.1
click at [1074, 458] on div "7.352941176470589 $1,838.24" at bounding box center [1042, 457] width 172 height 36
type input "$0.00"
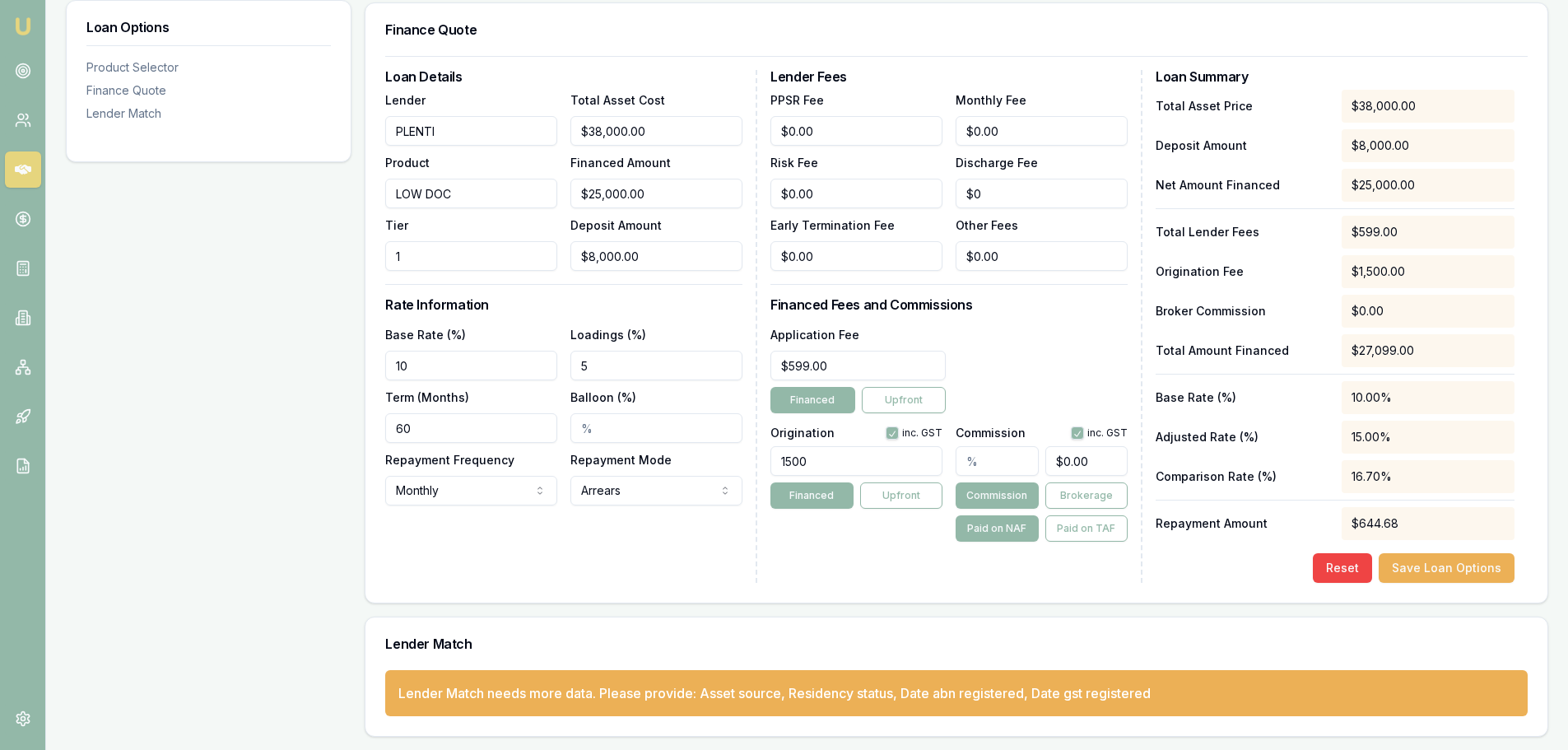
type input "2"
type input "$500.00"
click at [1054, 381] on div "Application Fee $599.00 Financed Upfront" at bounding box center [949, 368] width 357 height 89
drag, startPoint x: 1010, startPoint y: 460, endPoint x: 966, endPoint y: 456, distance: 44.2
click at [966, 456] on input "2.00%" at bounding box center [996, 460] width 82 height 30
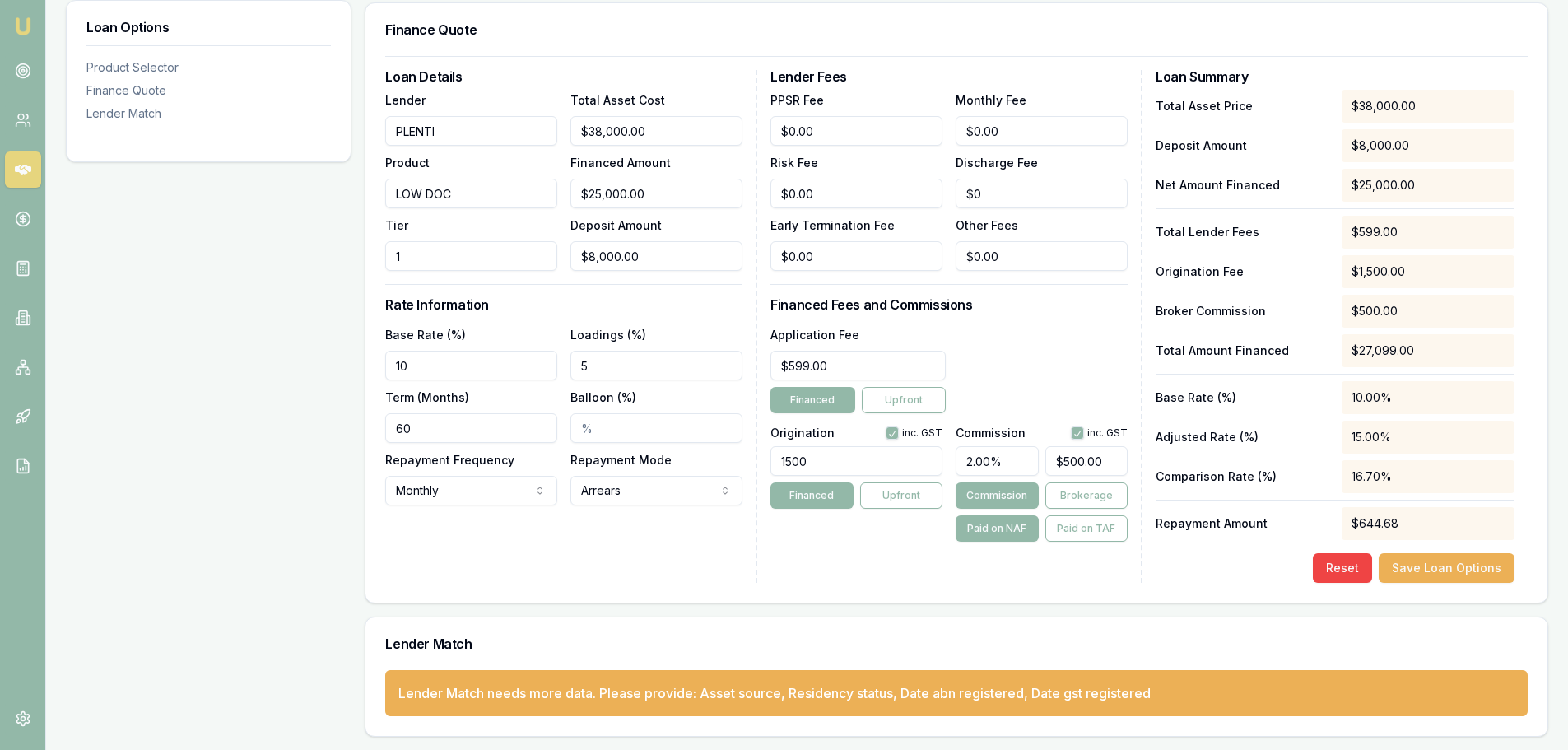
type input "4"
type input "$1,000.00"
click at [1048, 375] on div "Application Fee $599.00 Financed Upfront" at bounding box center [949, 368] width 357 height 89
drag, startPoint x: 1013, startPoint y: 460, endPoint x: 937, endPoint y: 455, distance: 76.2
click at [937, 455] on div "Origination inc. GST 1500 Financed Upfront Commission inc. GST 4.00% $1,000.00 …" at bounding box center [949, 481] width 357 height 122
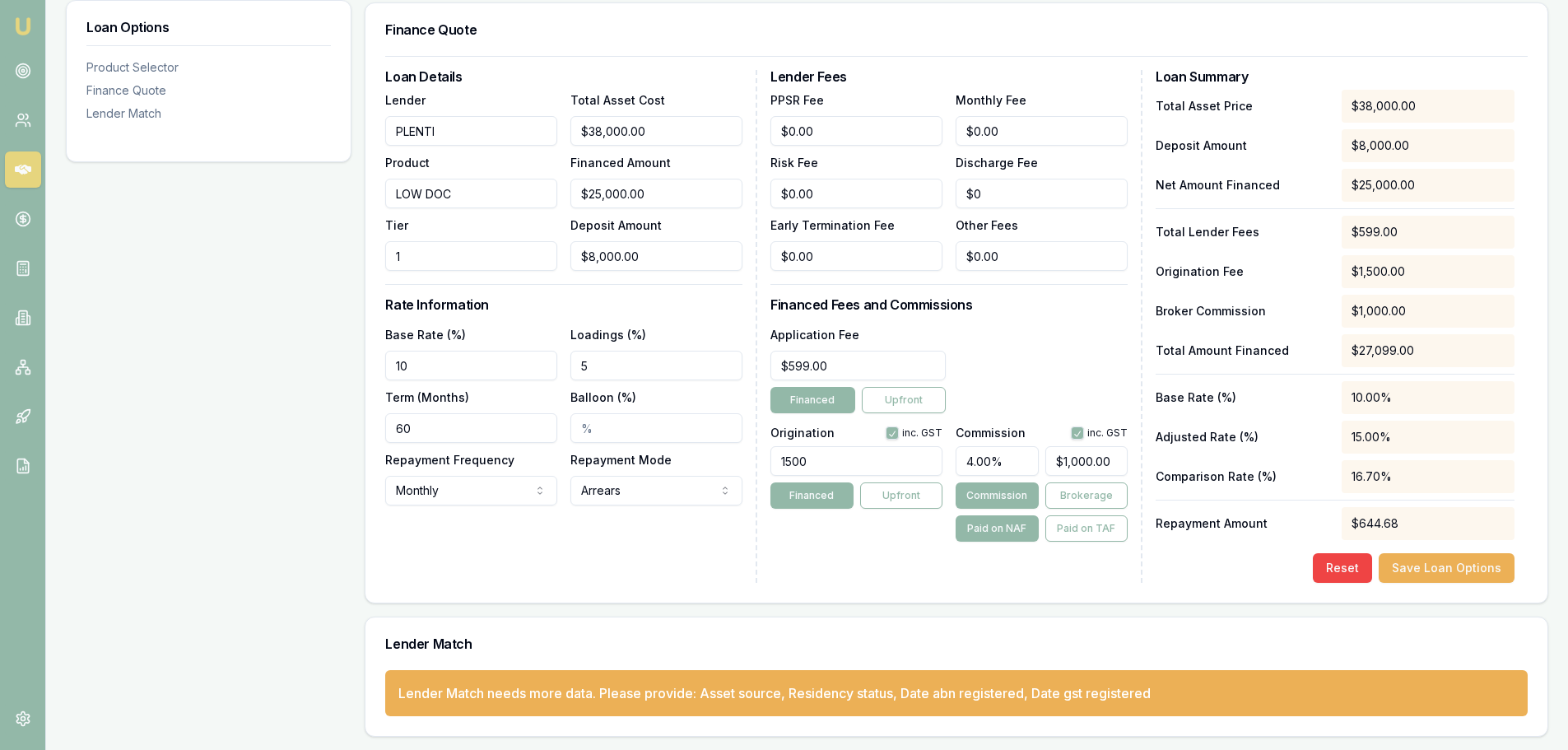
type input "5"
type input "$1,250.00"
type input "5.00%"
click at [1054, 356] on div "Application Fee $599.00 Financed Upfront" at bounding box center [949, 368] width 357 height 89
click at [818, 552] on div "Lender Fees PPSR Fee $0.00 Monthly Fee $0.00 Risk Fee $0.00 Discharge Fee $0 Ea…" at bounding box center [956, 326] width 372 height 513
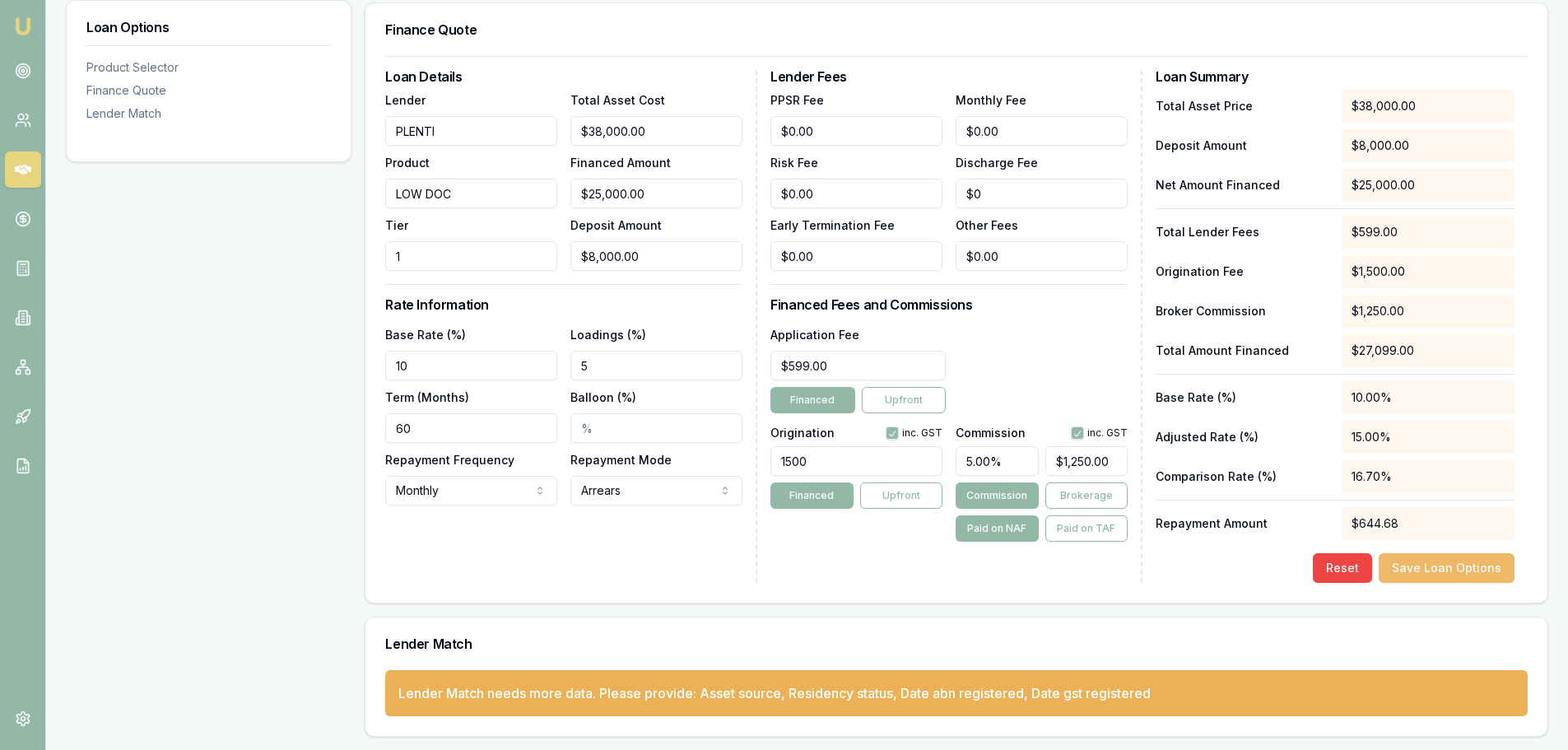
click at [1459, 564] on button "Save Loan Options" at bounding box center [1446, 568] width 136 height 30
click at [411, 362] on input "10" at bounding box center [471, 365] width 172 height 30
type input "1"
type input "1246.00%"
click at [237, 362] on div "Loan Options Product Selector Finance Quote Lender Match" at bounding box center [209, 291] width 286 height 891
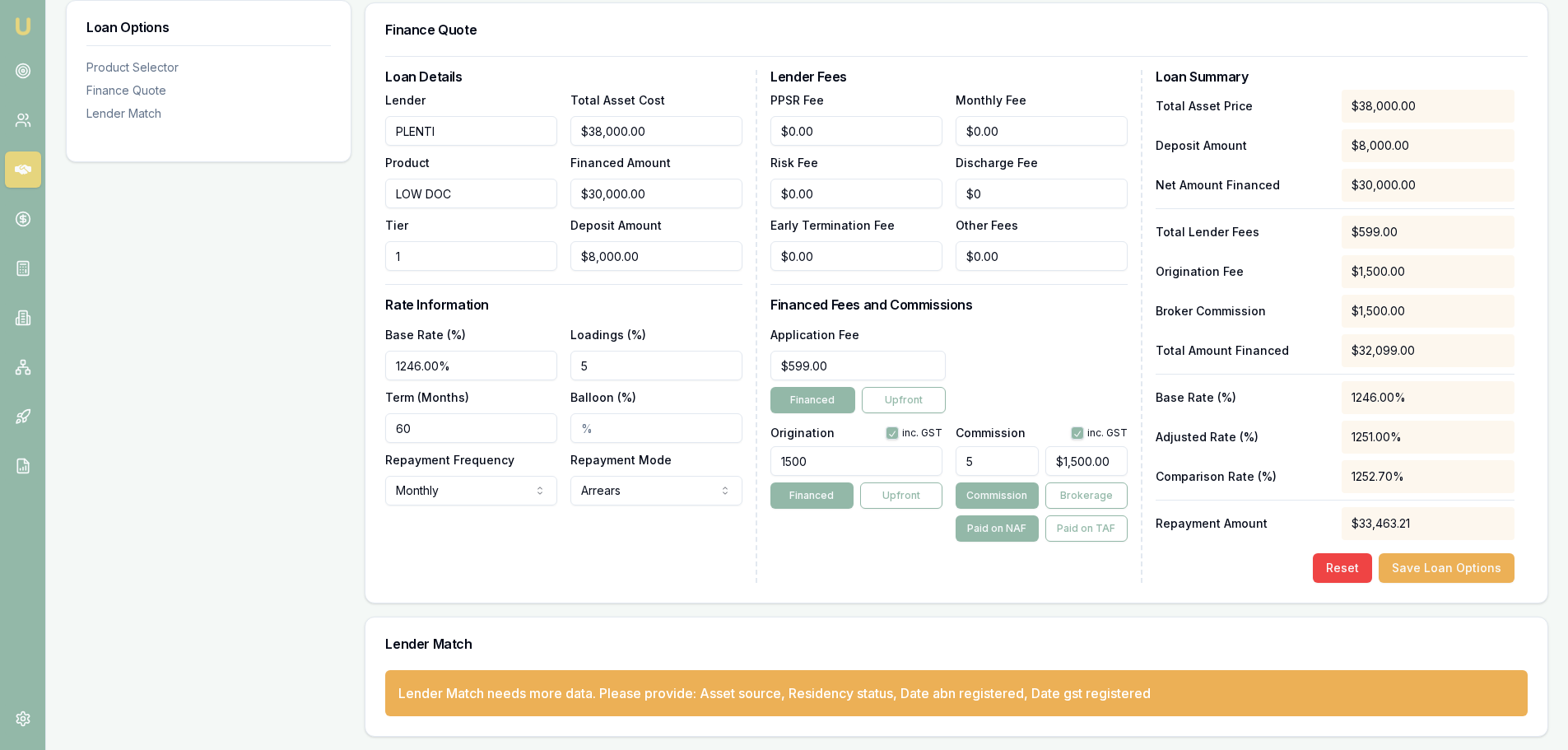
drag, startPoint x: 456, startPoint y: 370, endPoint x: 331, endPoint y: 361, distance: 125.3
click at [331, 361] on div "Loan Options Product Selector Finance Quote Lender Match Product Selector PLENT…" at bounding box center [807, 291] width 1483 height 891
type input "12.46%"
click at [161, 327] on div "Loan Options Product Selector Finance Quote Lender Match" at bounding box center [209, 291] width 286 height 891
click at [275, 284] on div "Loan Options Product Selector Finance Quote Lender Match" at bounding box center [209, 291] width 286 height 891
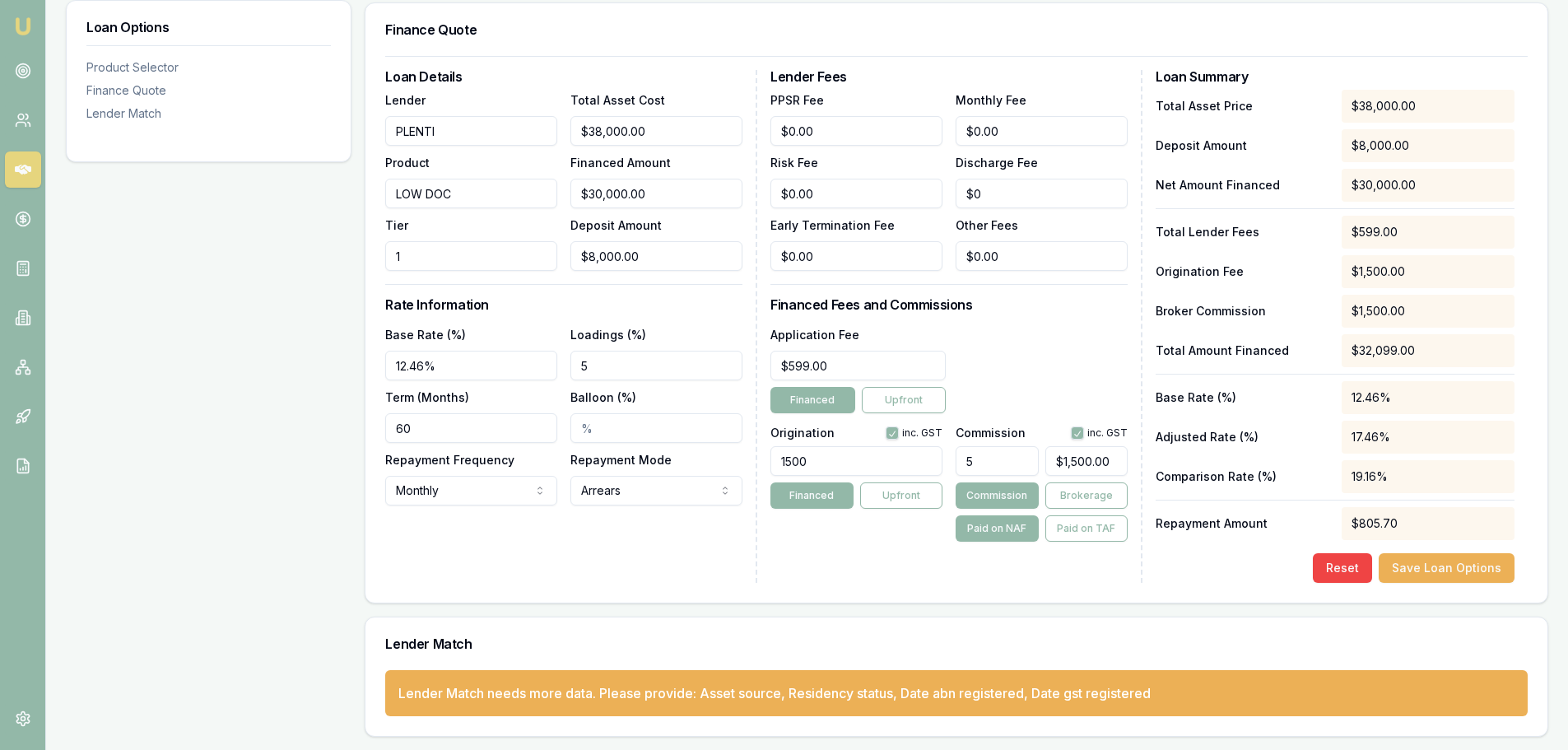
click at [422, 252] on input "1" at bounding box center [471, 256] width 172 height 30
type input "3"
click at [177, 302] on div "Loan Options Product Selector Finance Quote Lender Match" at bounding box center [209, 291] width 286 height 891
type input "8000"
drag, startPoint x: 638, startPoint y: 256, endPoint x: 551, endPoint y: 263, distance: 87.3
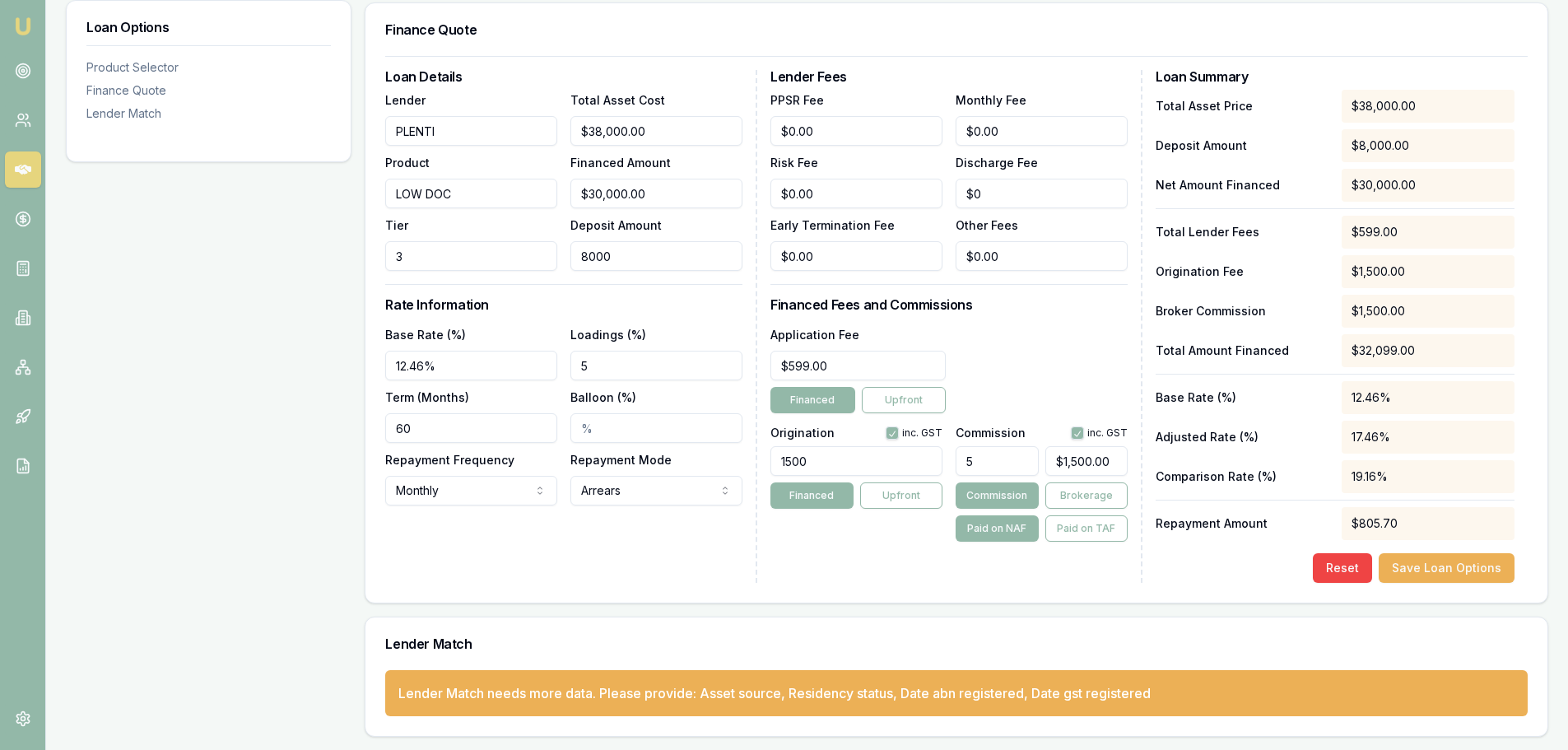
click at [551, 263] on div "Lender PLENTI Product LOW DOC Tier 3 Total Asset Cost $38,000.00 Financed Amoun…" at bounding box center [564, 180] width 357 height 181
type input "$38,000.00"
type input "0"
type input "$1,900.00"
type input "$0.00"
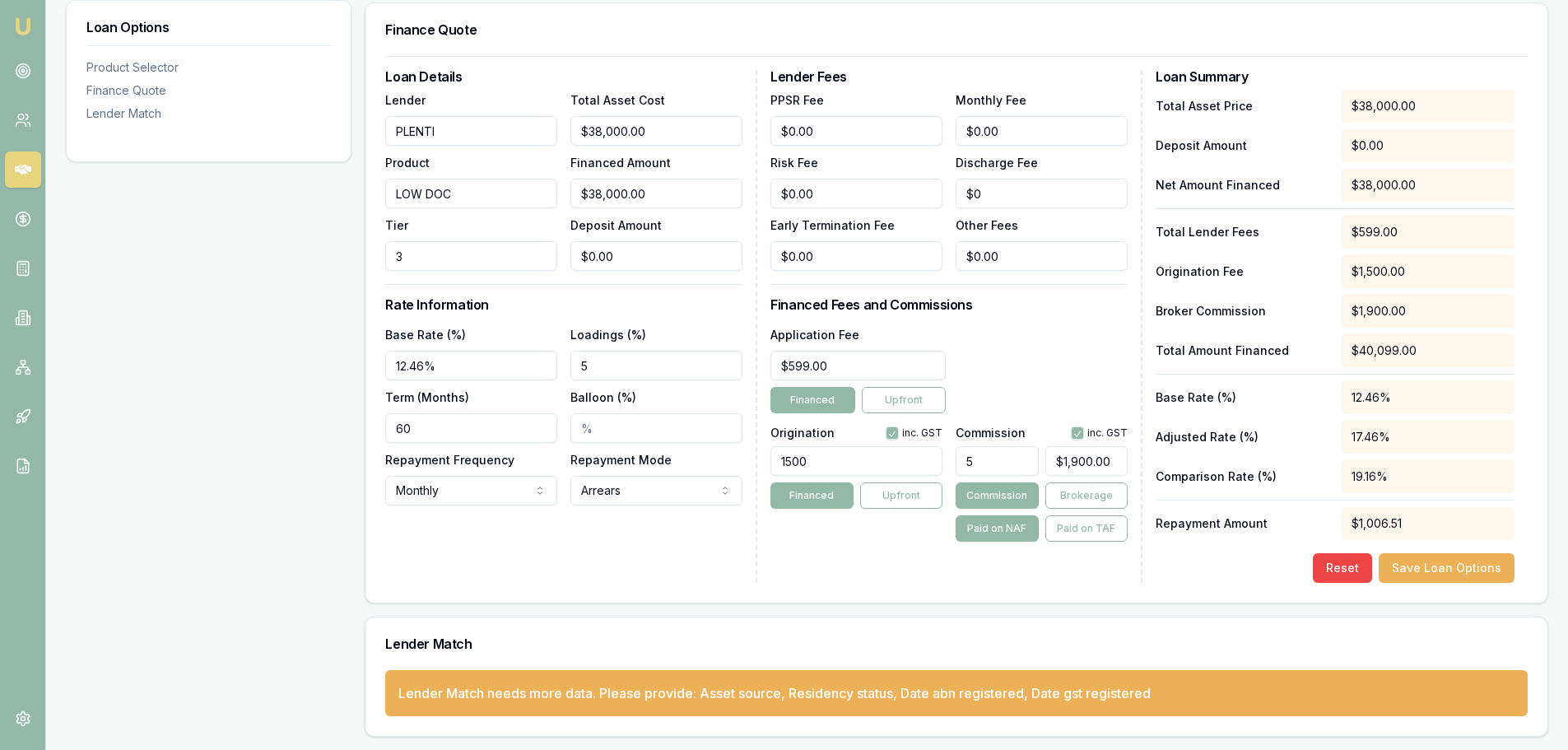
click at [227, 299] on div "Loan Options Product Selector Finance Quote Lender Match" at bounding box center [209, 291] width 286 height 891
drag, startPoint x: 672, startPoint y: 126, endPoint x: 547, endPoint y: 123, distance: 125.0
click at [547, 123] on div "Lender PLENTI Product LOW DOC Tier 3 Total Asset Cost 38000 Financed Amount $38…" at bounding box center [564, 180] width 357 height 181
type input "2"
type input "$2.00"
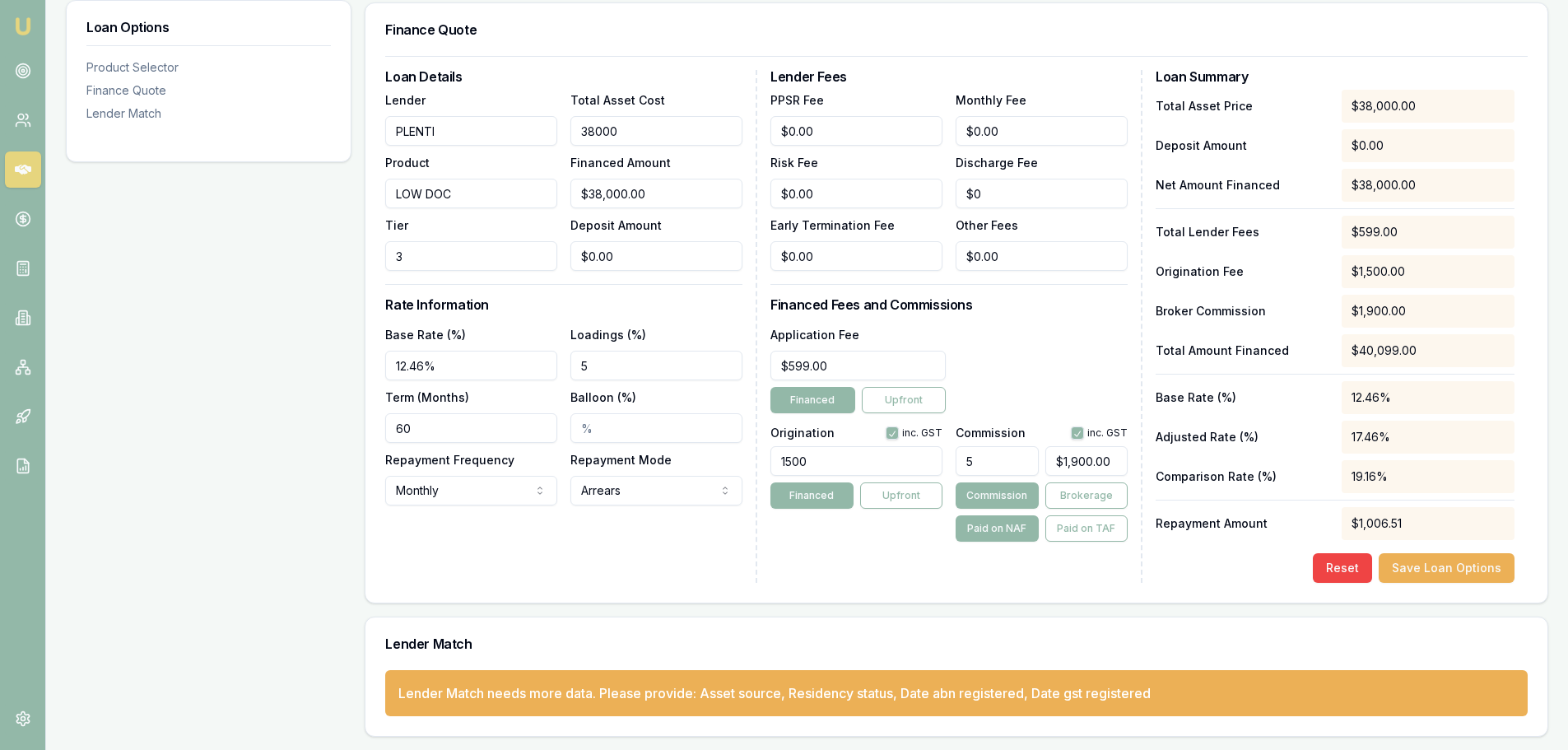
type input "$0.10"
type input "25"
type input "$25.00"
type input "$1.25"
type input "250"
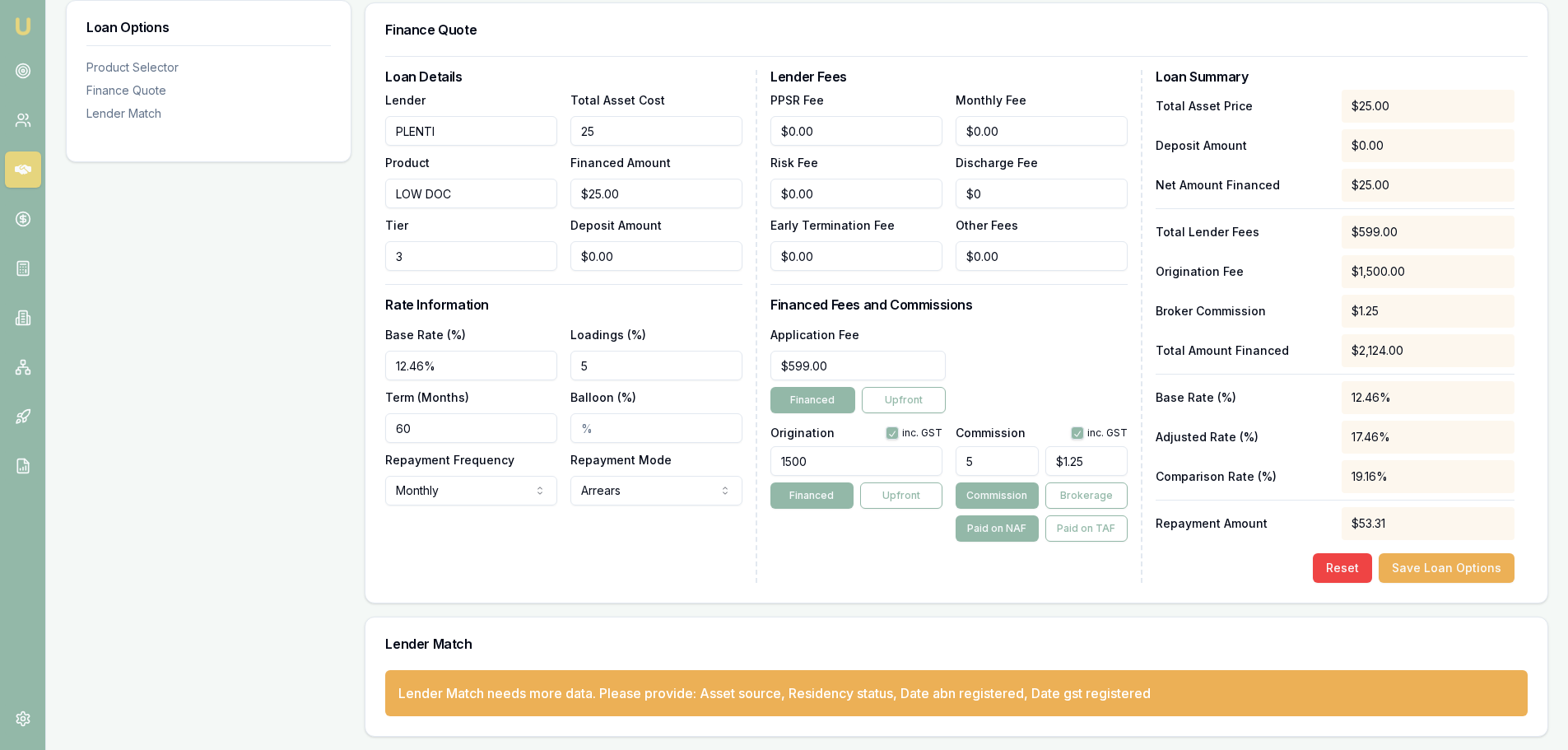
type input "$250.00"
type input "$12.50"
type input "2500"
type input "$2,500.00"
type input "$125.00"
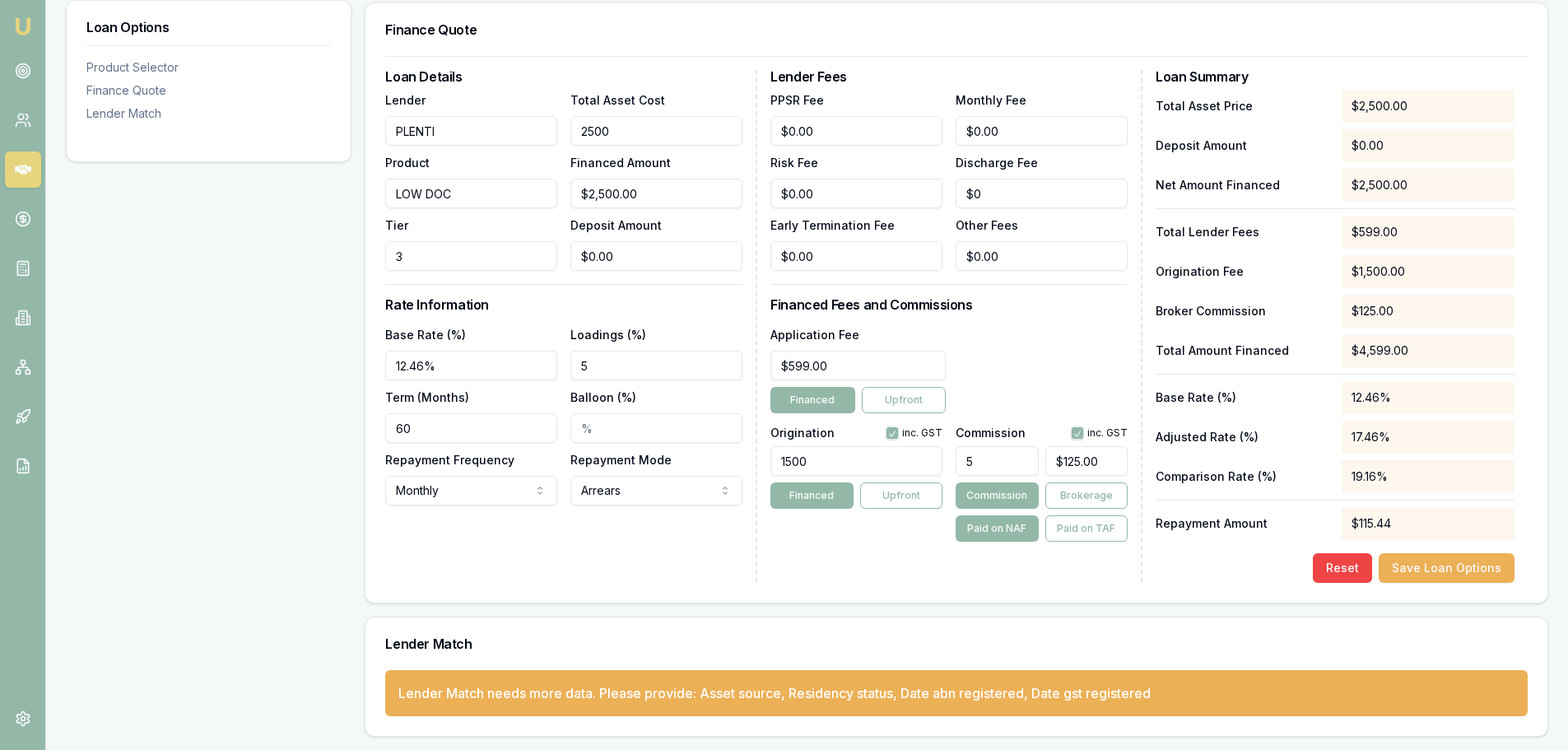
type input "25000"
type input "$25,000.00"
type input "$1,250.00"
type input "$25,000.00"
click at [209, 223] on div "Loan Options Product Selector Finance Quote Lender Match" at bounding box center [209, 291] width 286 height 891
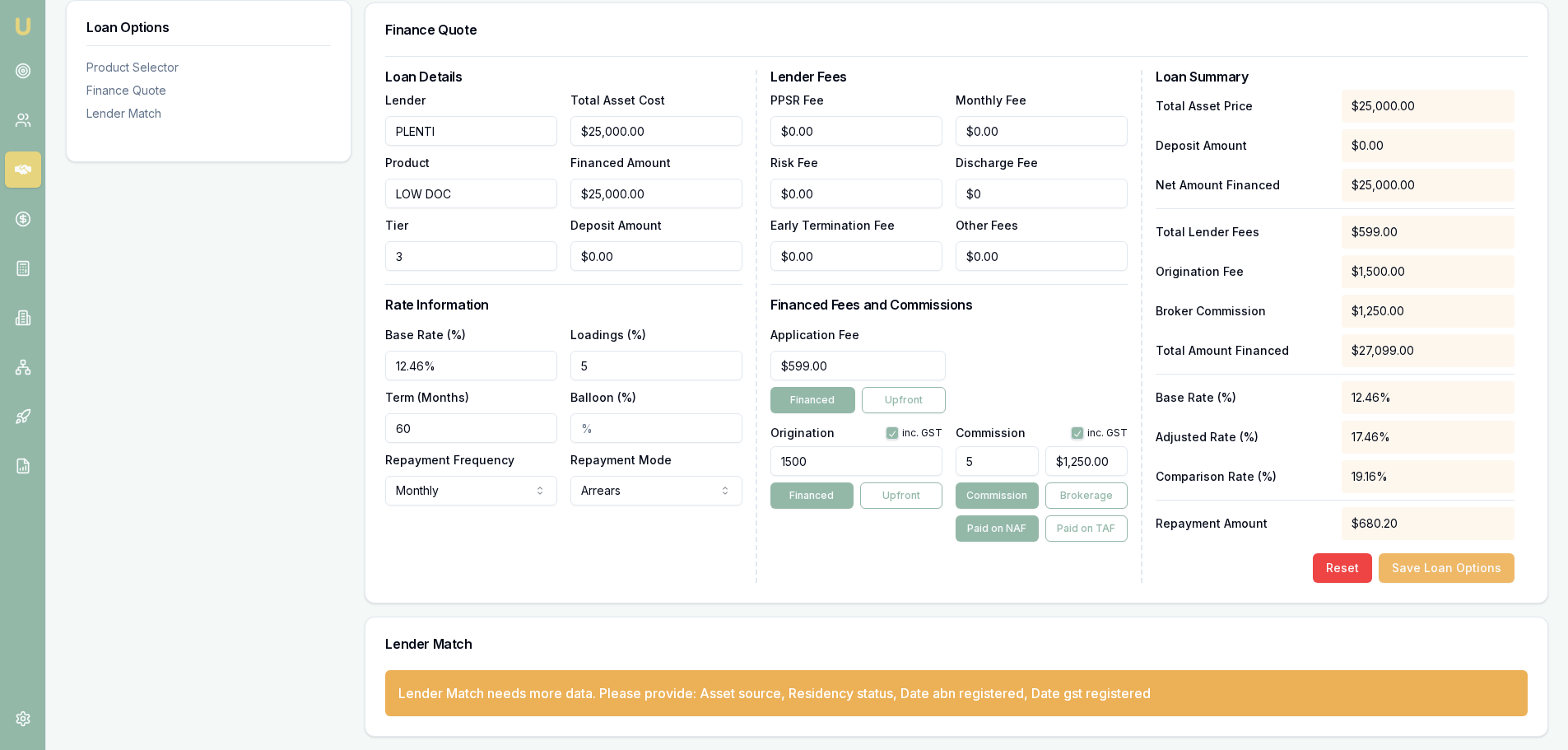
click at [1468, 560] on button "Save Loan Options" at bounding box center [1446, 568] width 136 height 30
click at [405, 364] on input "12.46" at bounding box center [471, 365] width 172 height 30
click at [240, 347] on div "Loan Options Product Selector Finance Quote Lender Match" at bounding box center [209, 291] width 286 height 891
click at [1233, 558] on div "Reset Save Loan Options" at bounding box center [1335, 568] width 359 height 30
click at [406, 366] on input "10.46%" at bounding box center [471, 365] width 172 height 30
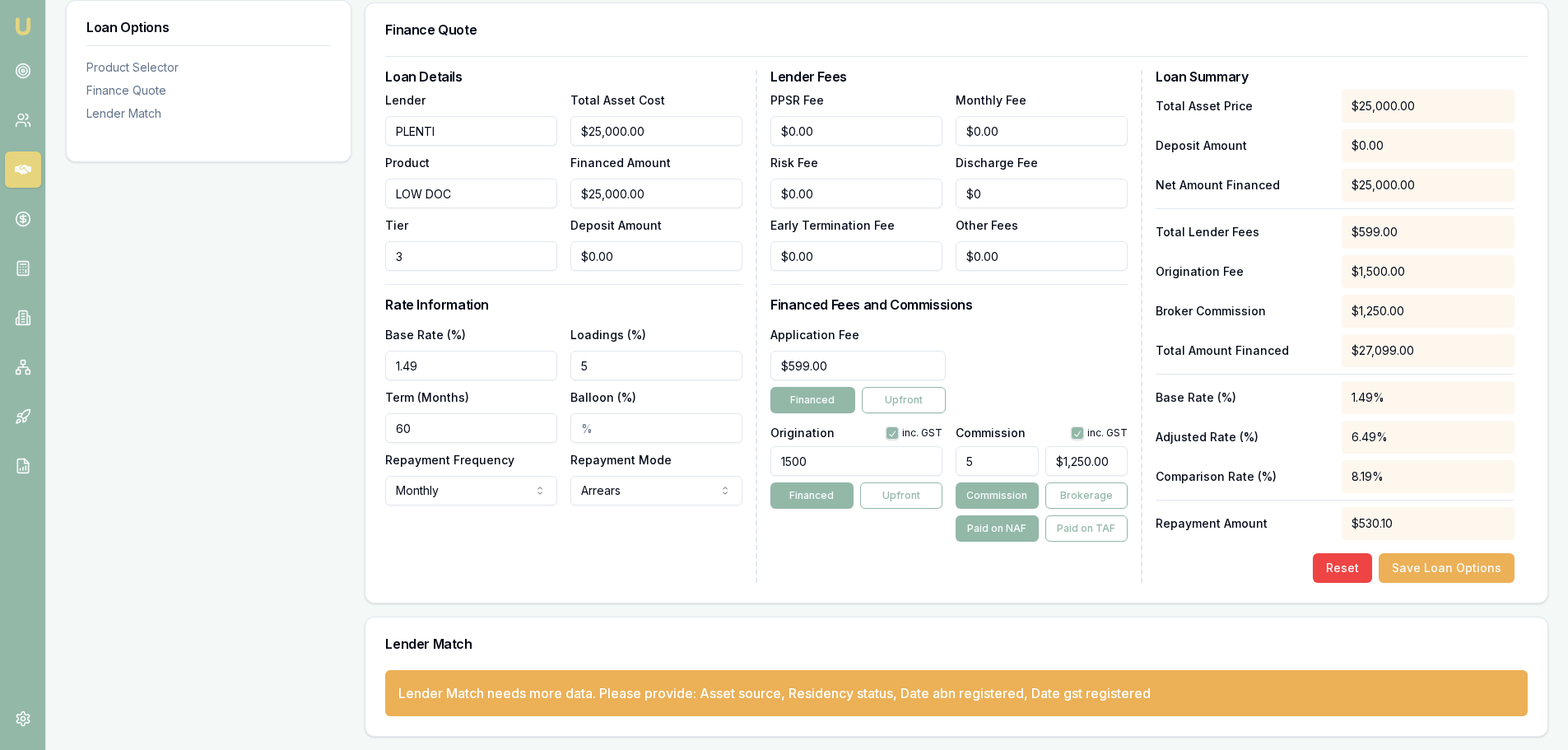
click at [400, 367] on input "1.49" at bounding box center [471, 365] width 172 height 30
type input "0.499"
drag, startPoint x: 443, startPoint y: 361, endPoint x: 339, endPoint y: 347, distance: 104.9
click at [339, 347] on div "Loan Options Product Selector Finance Quote Lender Match Product Selector PLENT…" at bounding box center [807, 291] width 1483 height 891
type input "9.46%"
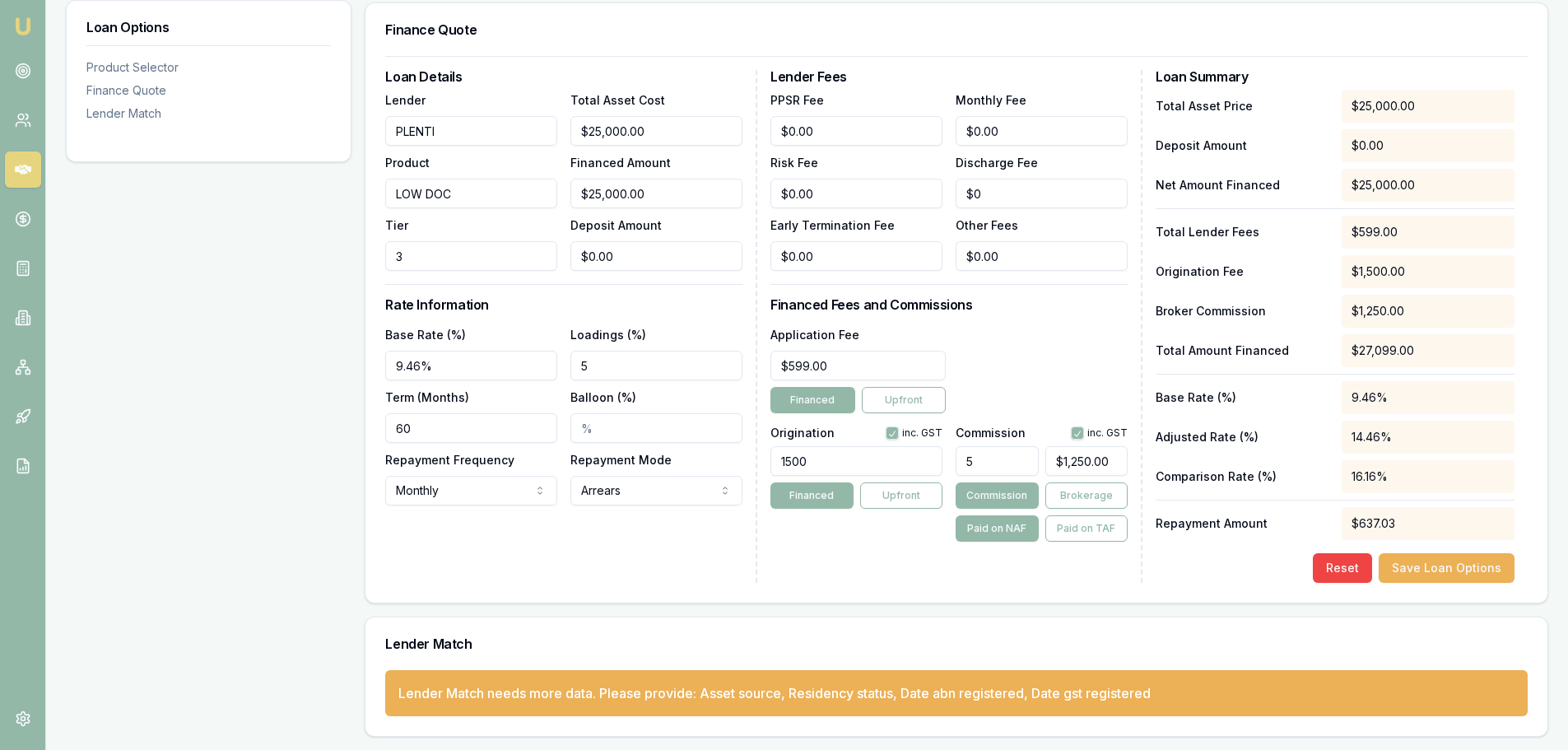
click at [255, 324] on div "Loan Options Product Selector Finance Quote Lender Match" at bounding box center [209, 291] width 286 height 891
click at [110, 372] on div "Loan Options Product Selector Finance Quote Lender Match" at bounding box center [209, 291] width 286 height 891
click at [256, 399] on div "Loan Options Product Selector Finance Quote Lender Match" at bounding box center [209, 291] width 286 height 891
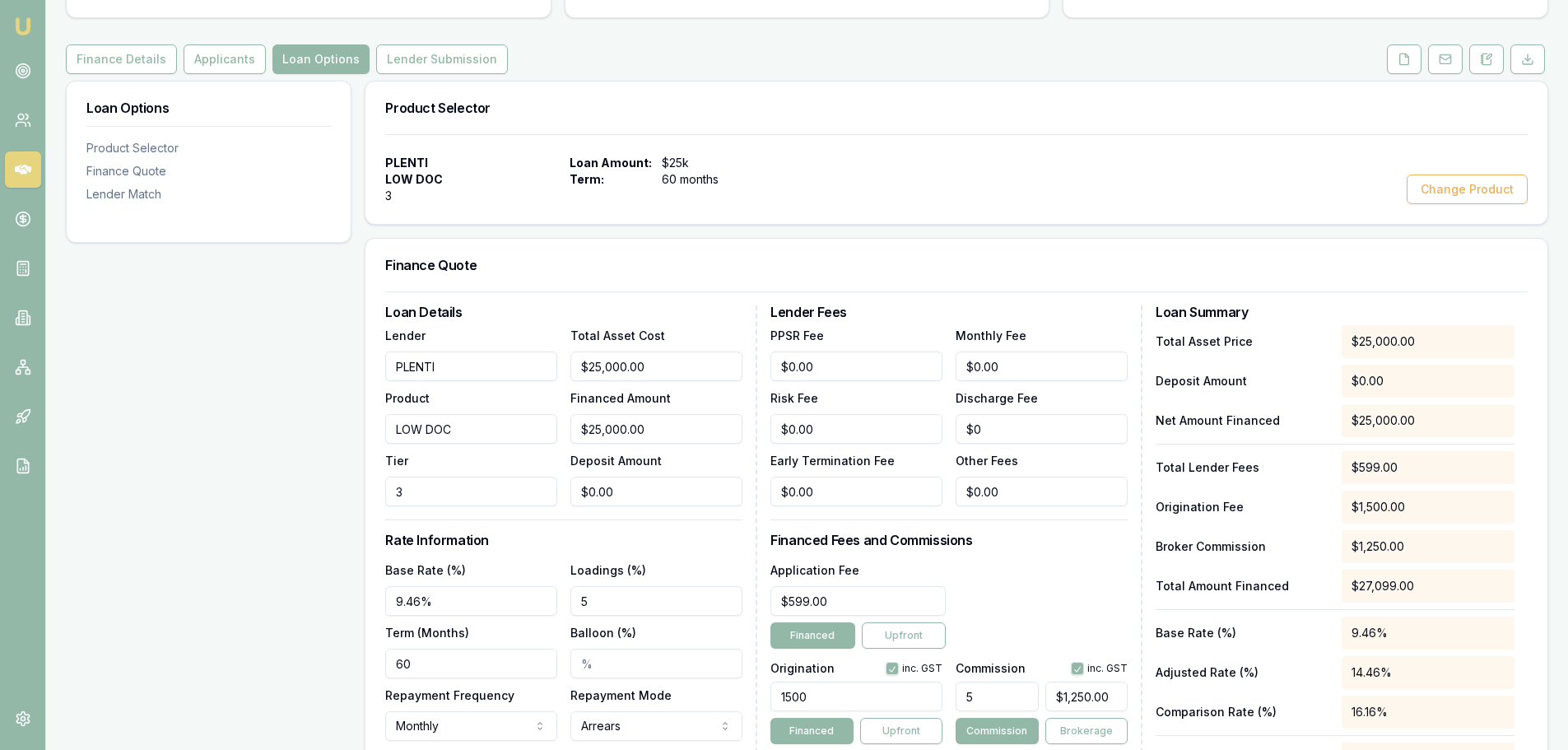
scroll to position [161, 0]
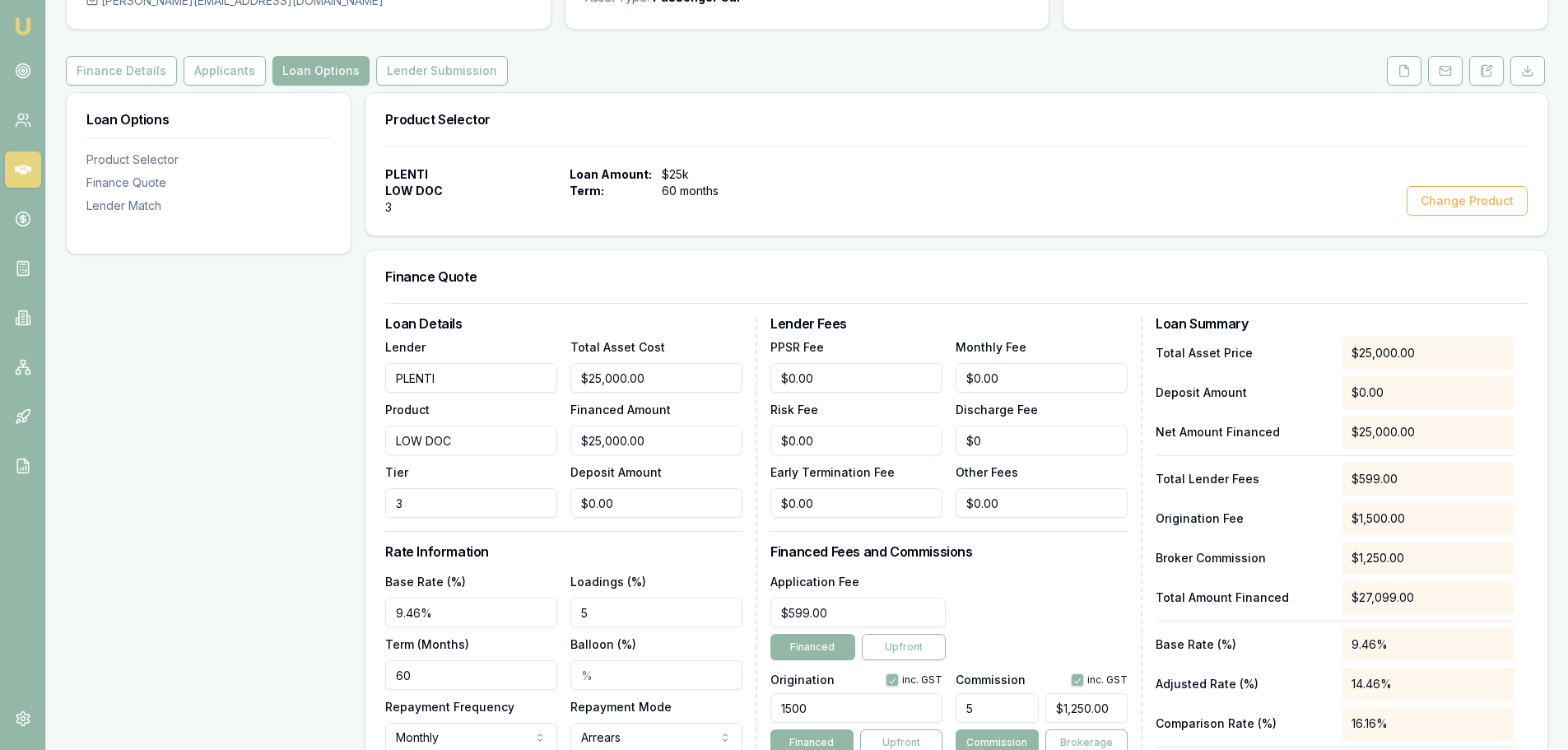
click at [226, 371] on div "Loan Options Product Selector Finance Quote Lender Match" at bounding box center [209, 537] width 286 height 891
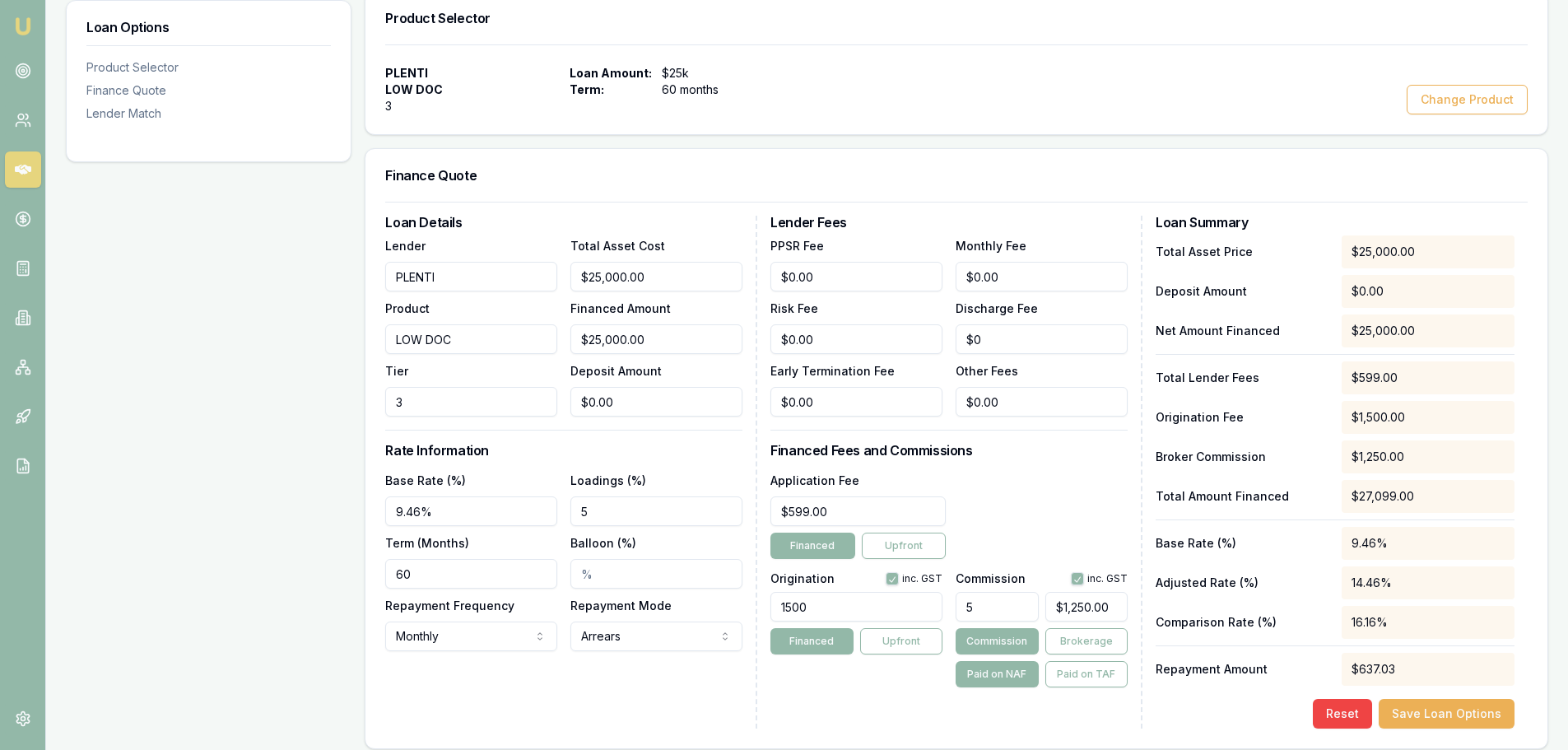
scroll to position [408, 0]
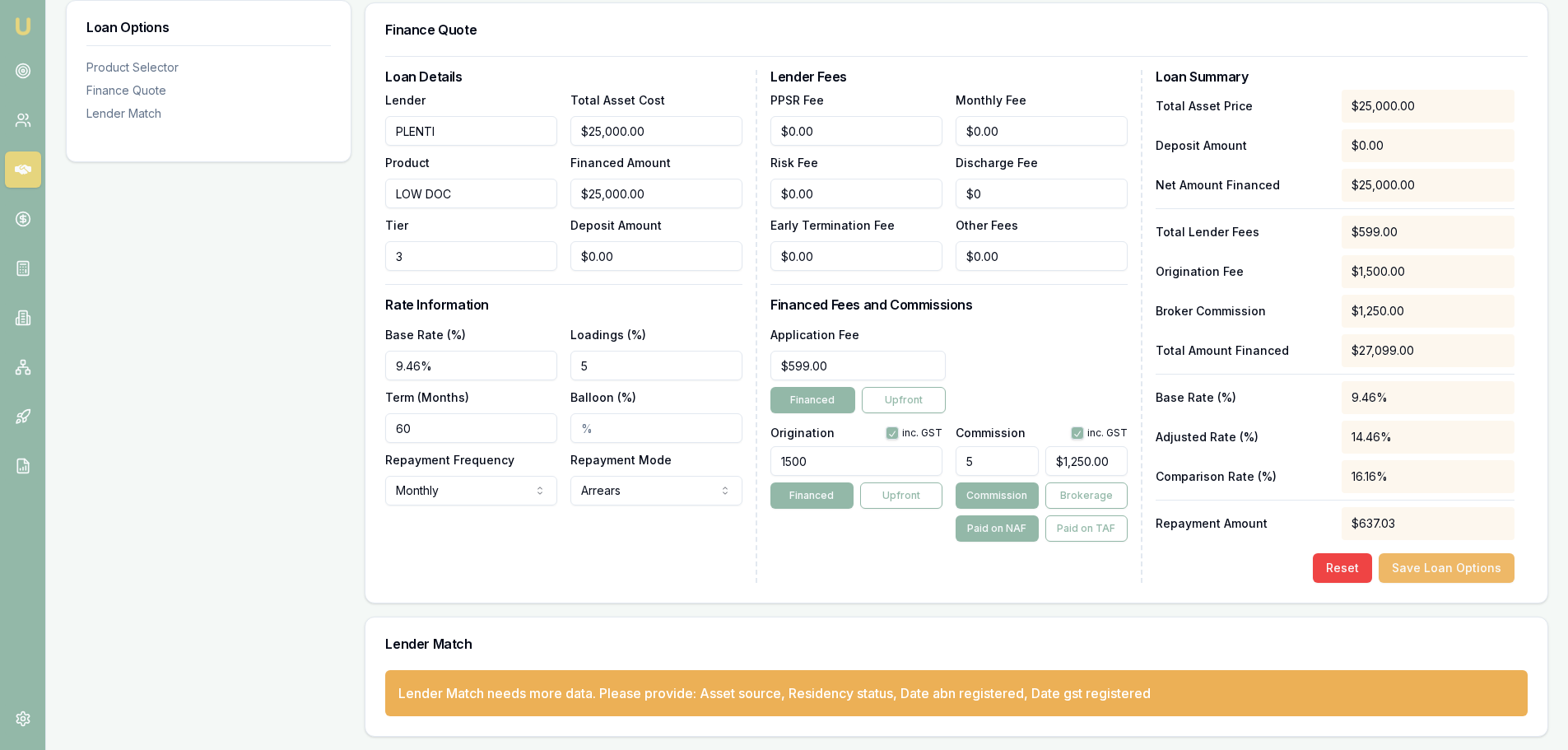
click at [1456, 565] on button "Save Loan Options" at bounding box center [1446, 568] width 136 height 30
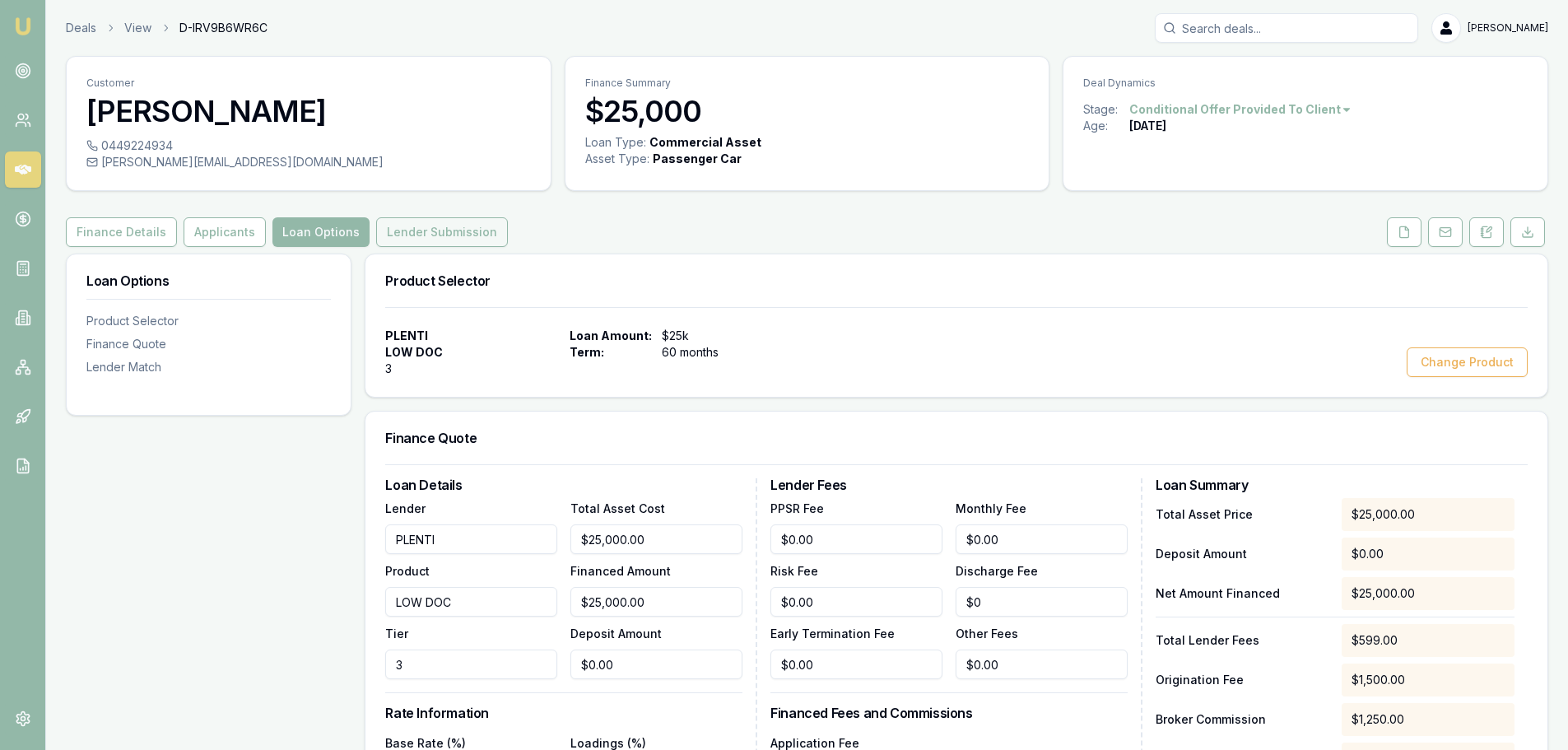
click at [425, 237] on button "Lender Submission" at bounding box center [442, 231] width 132 height 30
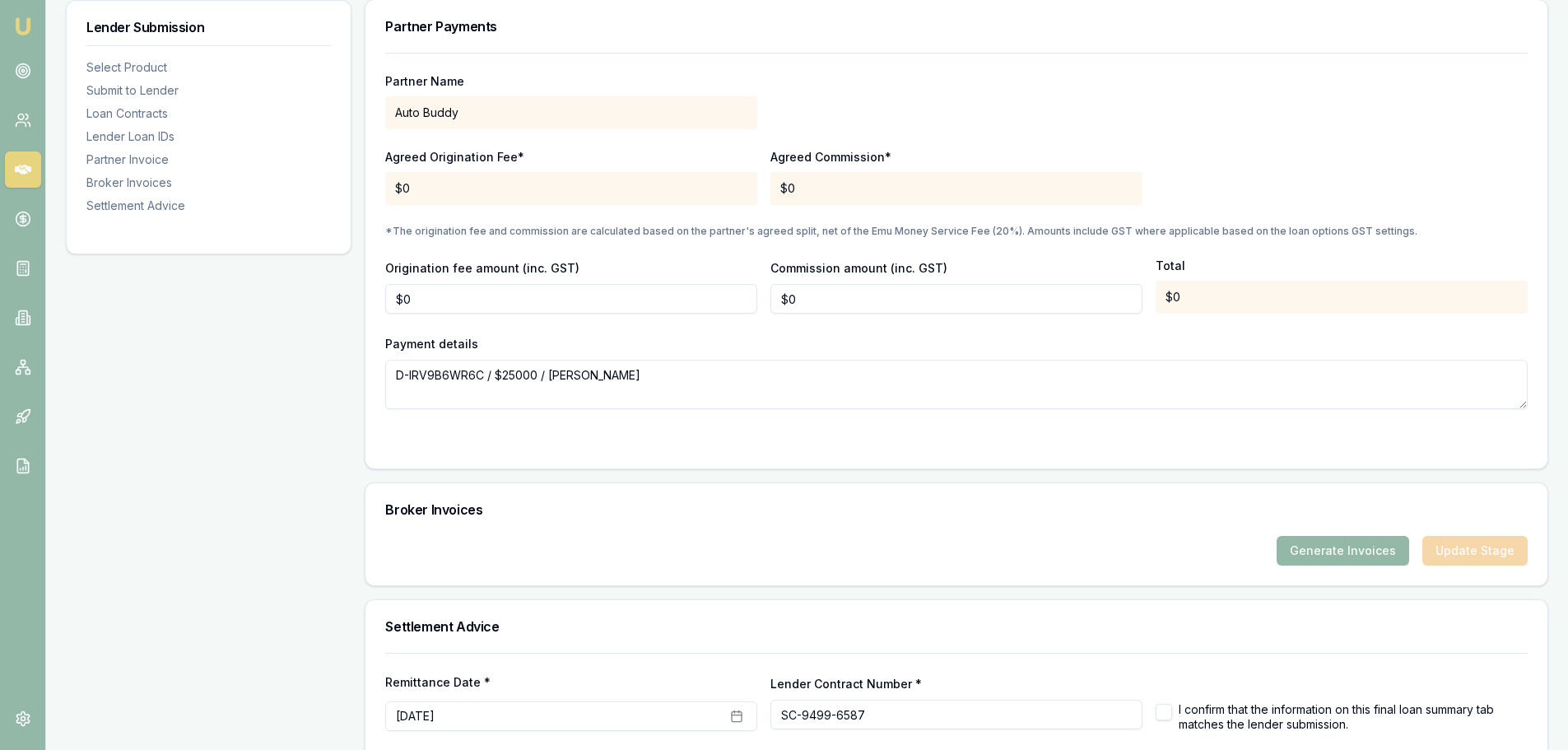
scroll to position [1564, 0]
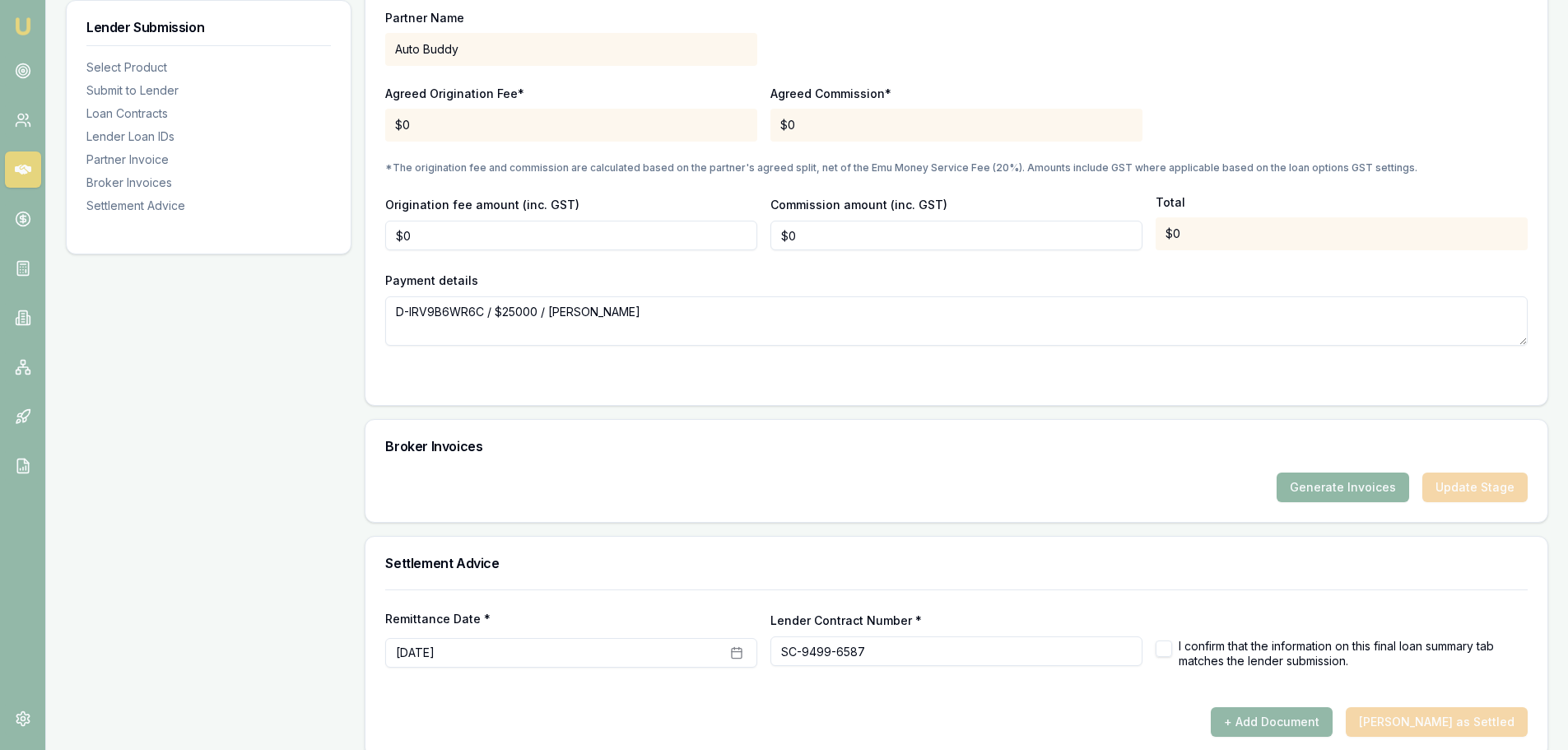
click at [1338, 491] on button "Generate Invoices" at bounding box center [1342, 486] width 133 height 30
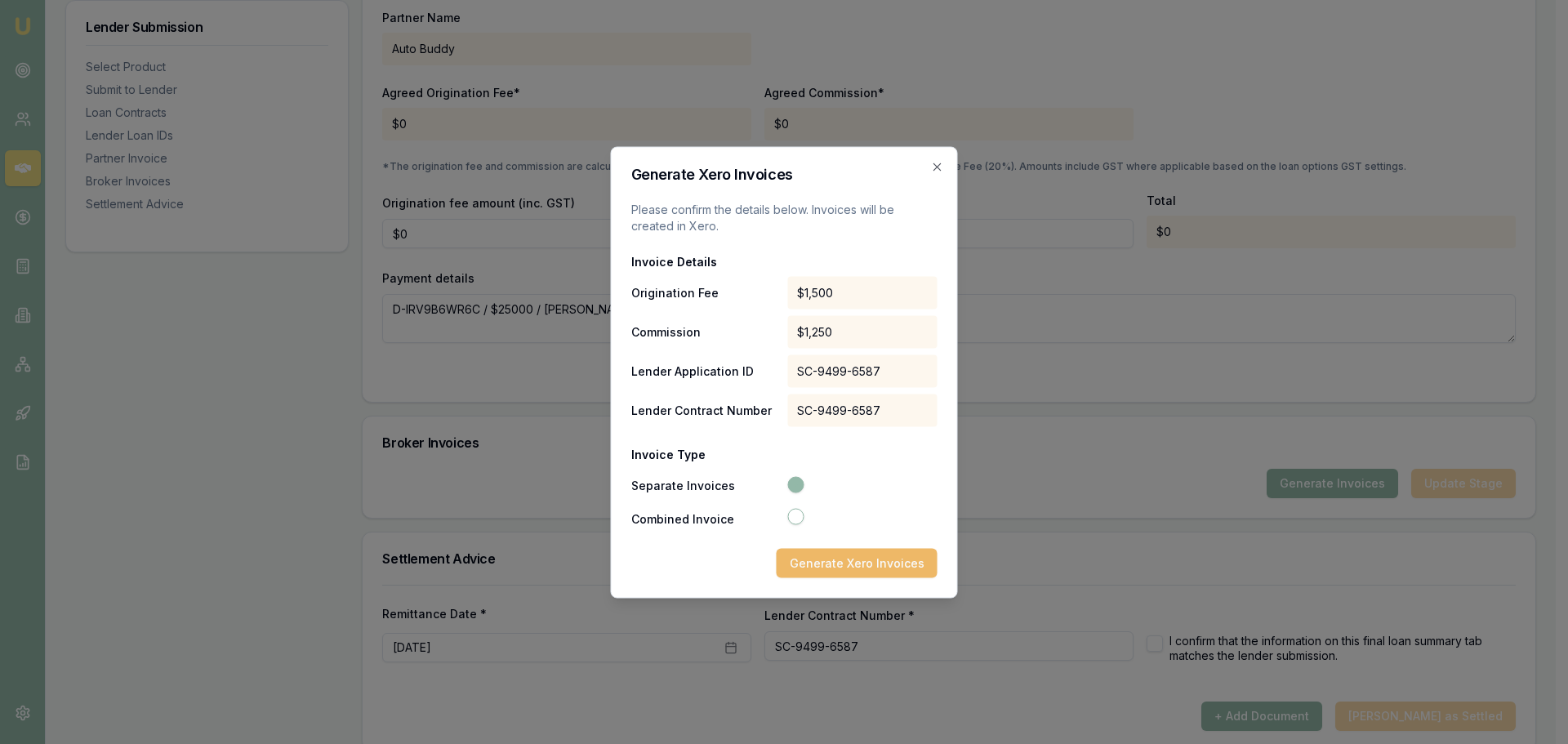
click at [866, 563] on button "Generate Xero Invoices" at bounding box center [857, 562] width 161 height 29
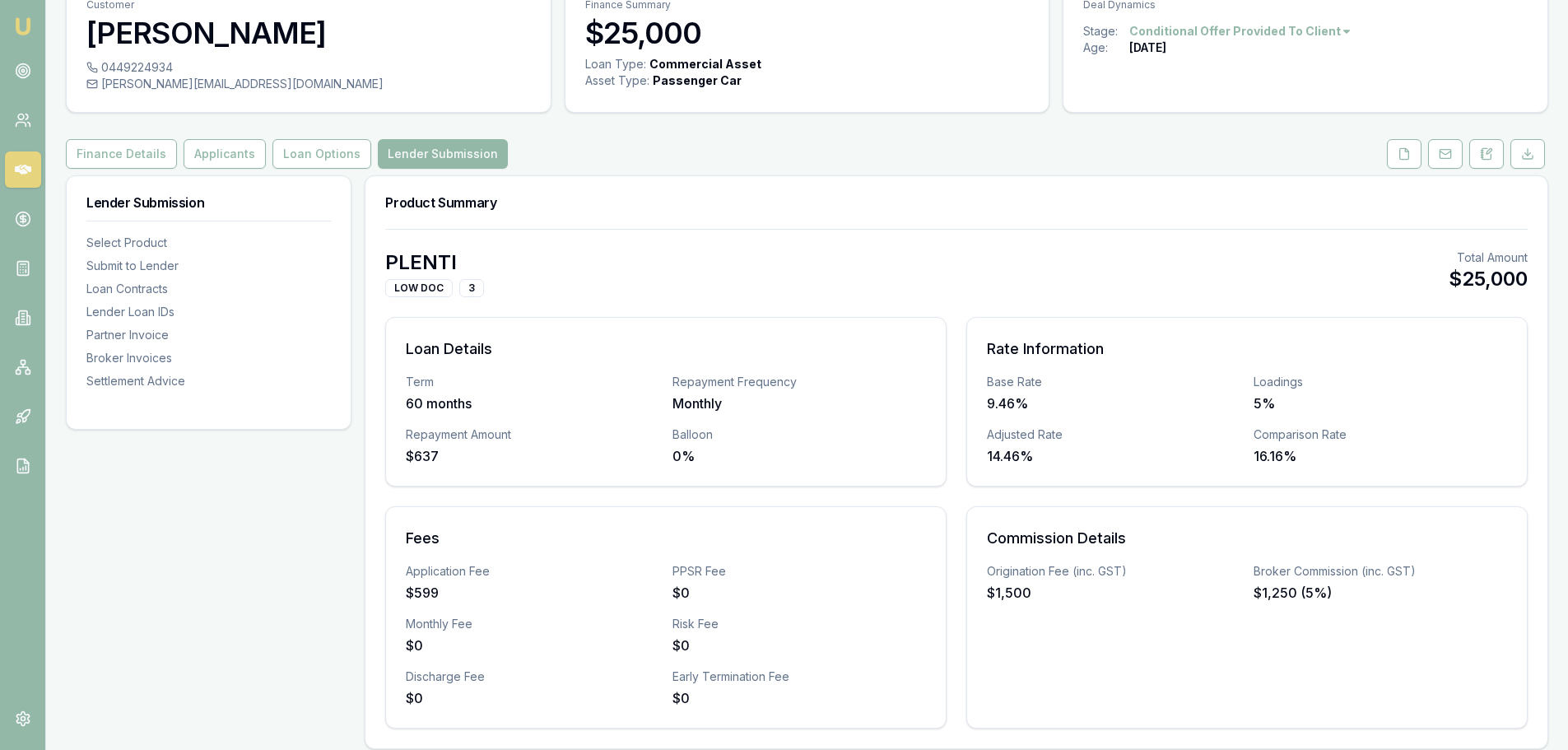
scroll to position [82, 0]
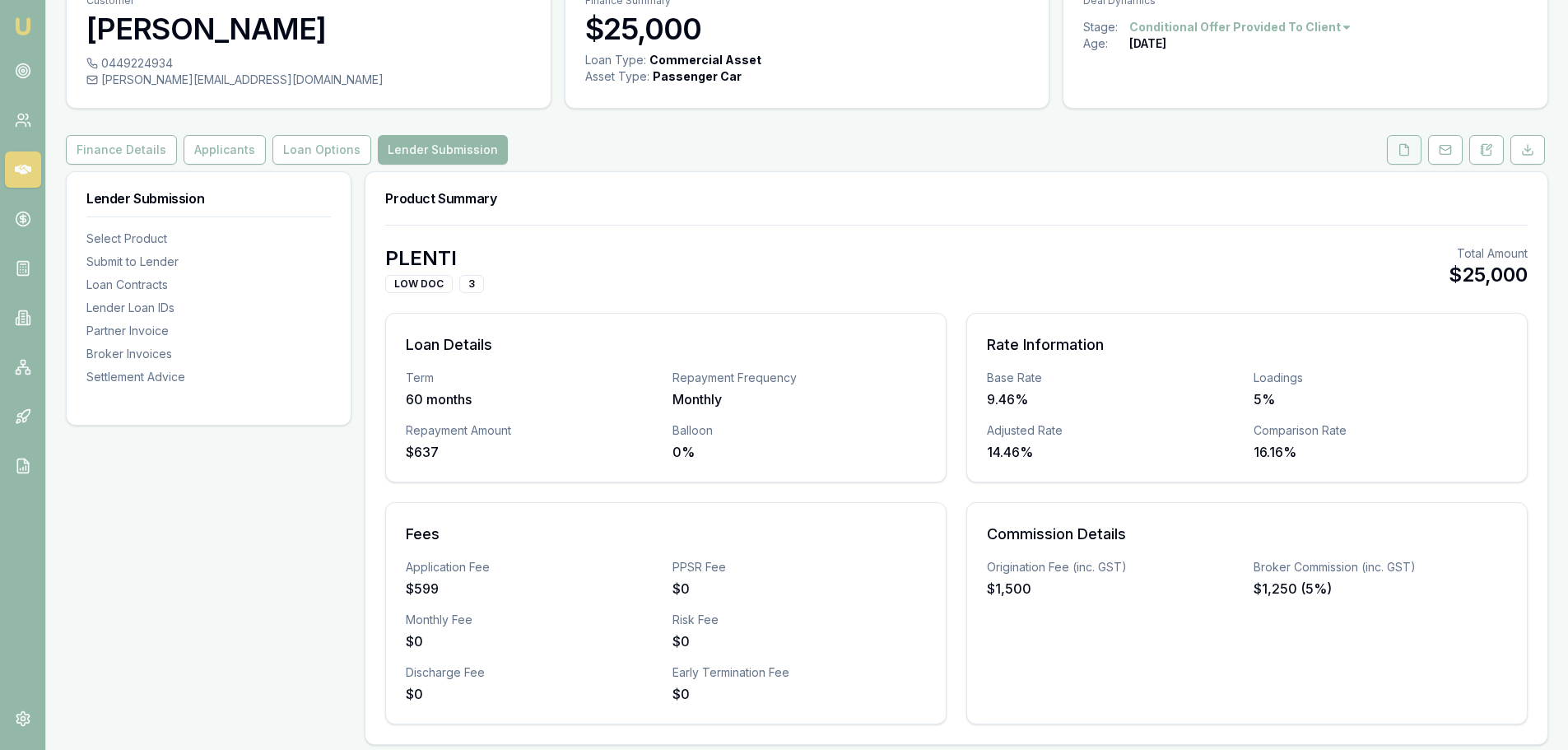
click at [1402, 151] on icon at bounding box center [1405, 150] width 14 height 14
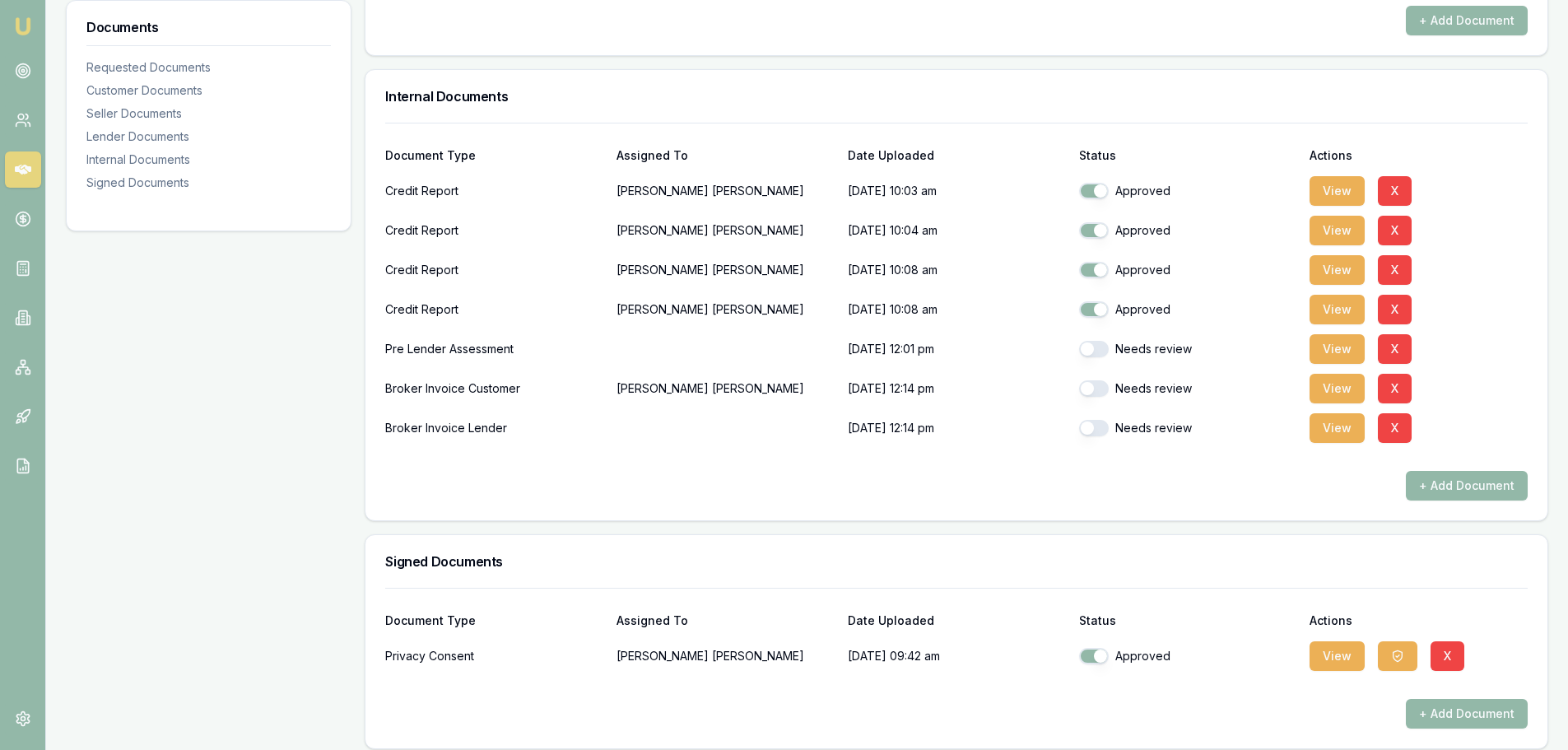
scroll to position [987, 0]
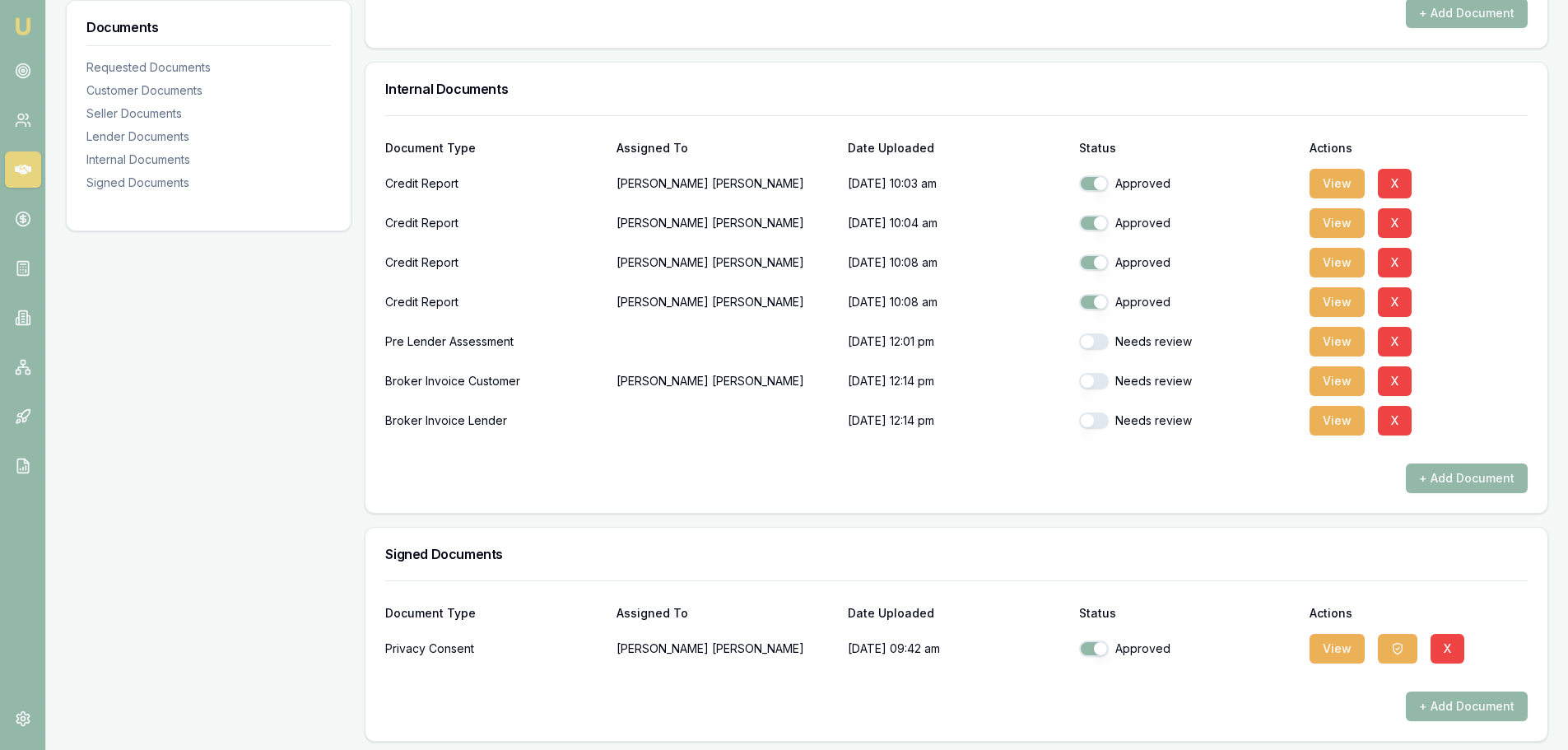
click at [1093, 337] on button "button" at bounding box center [1094, 341] width 30 height 16
checkbox input "true"
click at [1093, 379] on button "button" at bounding box center [1094, 380] width 30 height 16
checkbox input "true"
click at [1088, 422] on button "button" at bounding box center [1094, 420] width 30 height 16
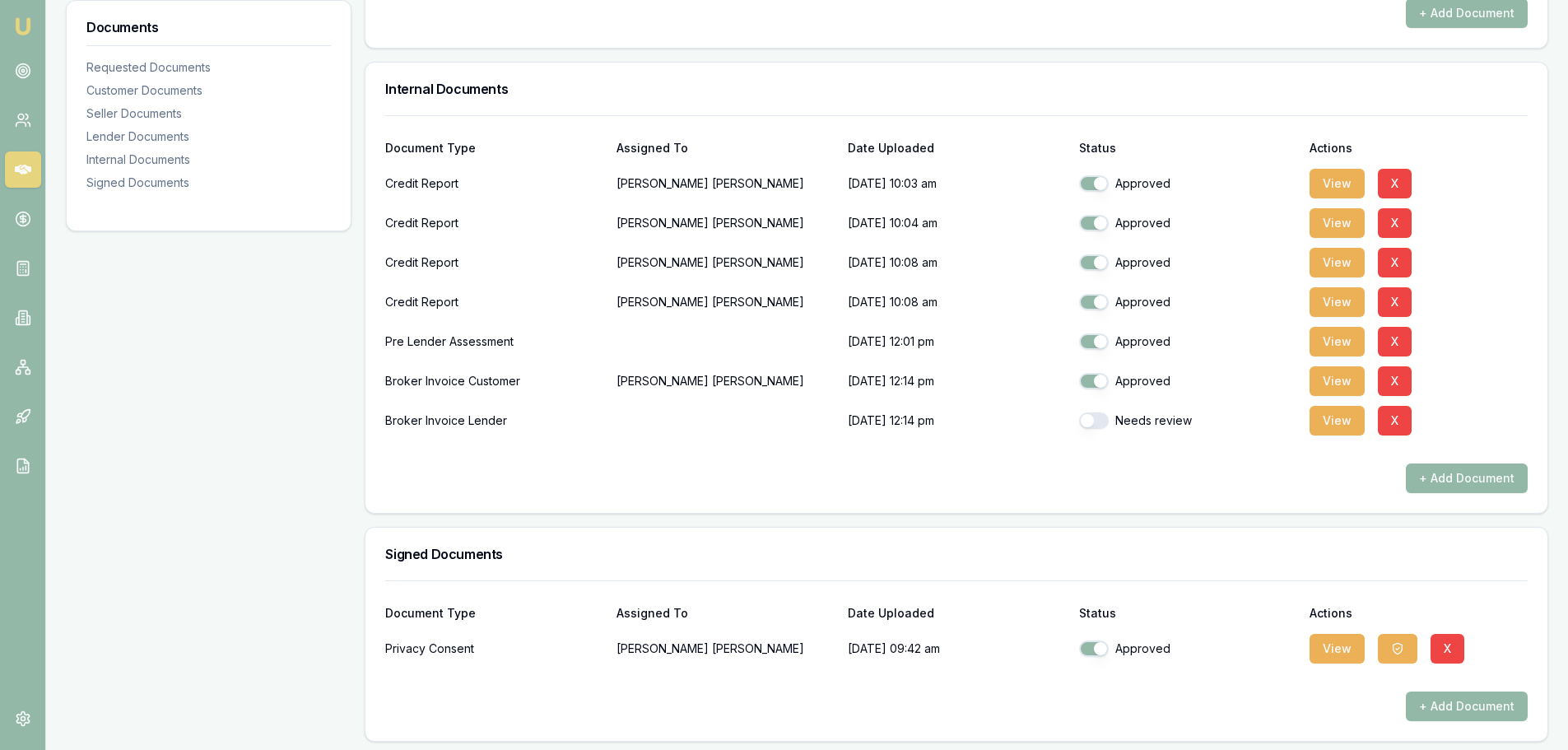
checkbox input "true"
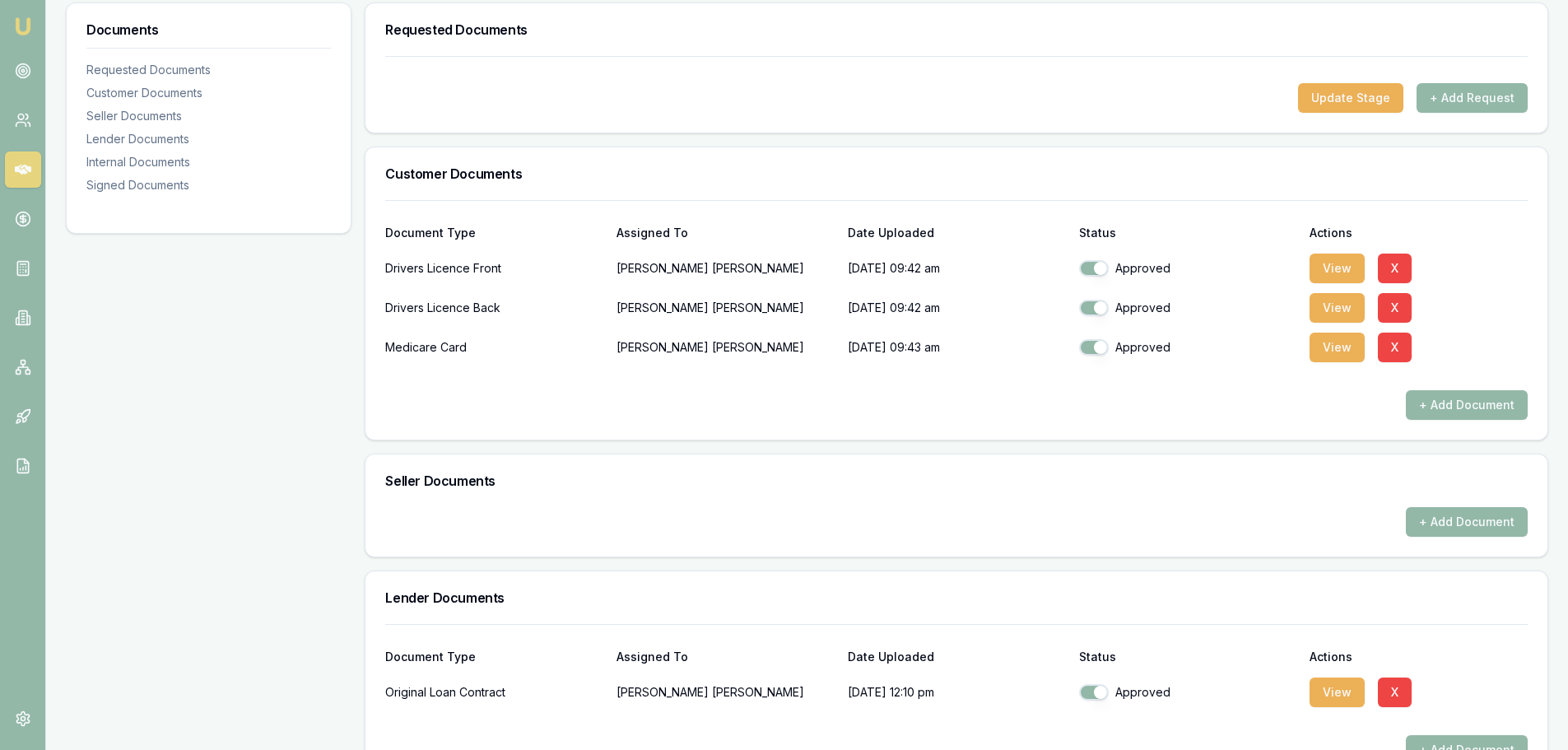
scroll to position [87, 0]
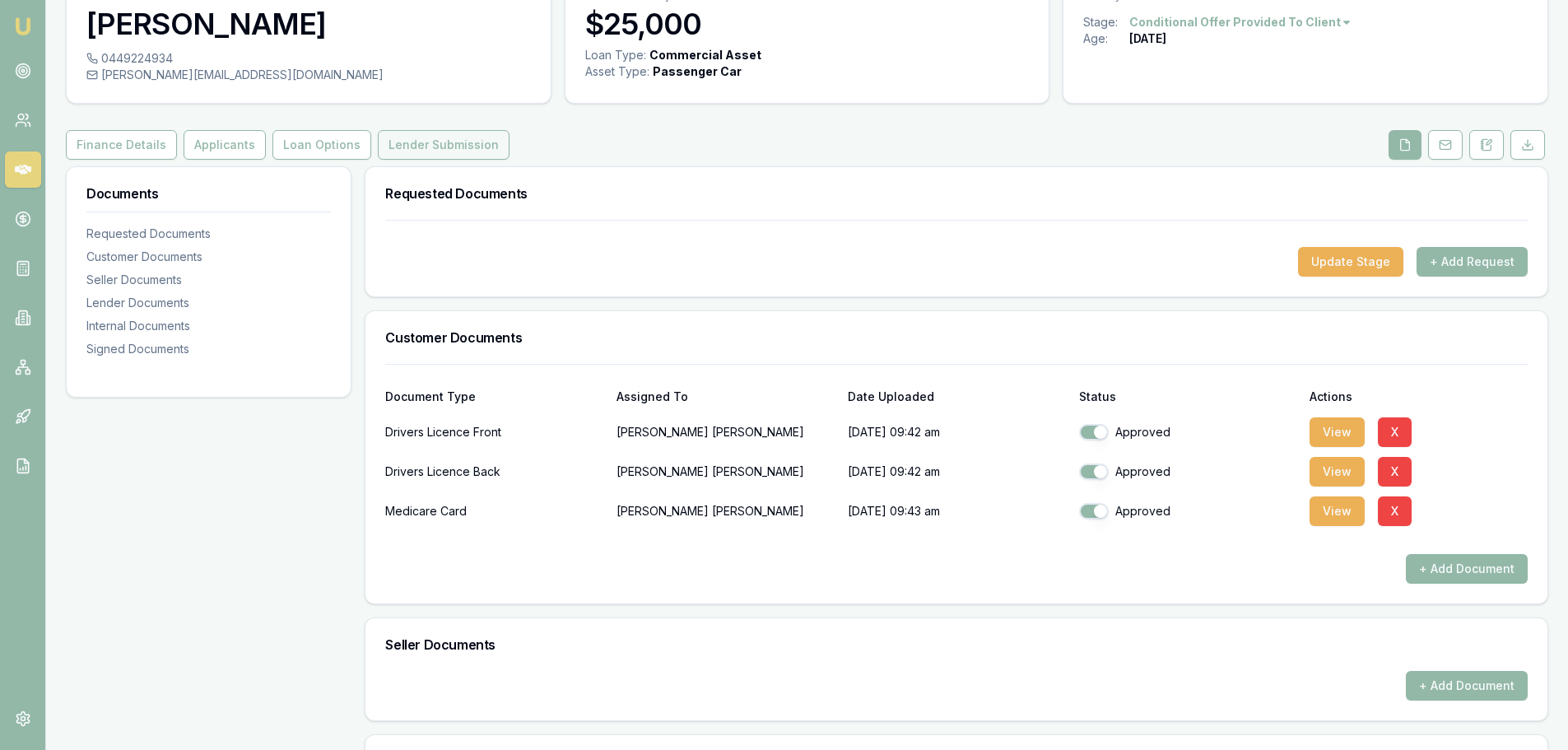
click at [441, 148] on button "Lender Submission" at bounding box center [444, 144] width 132 height 30
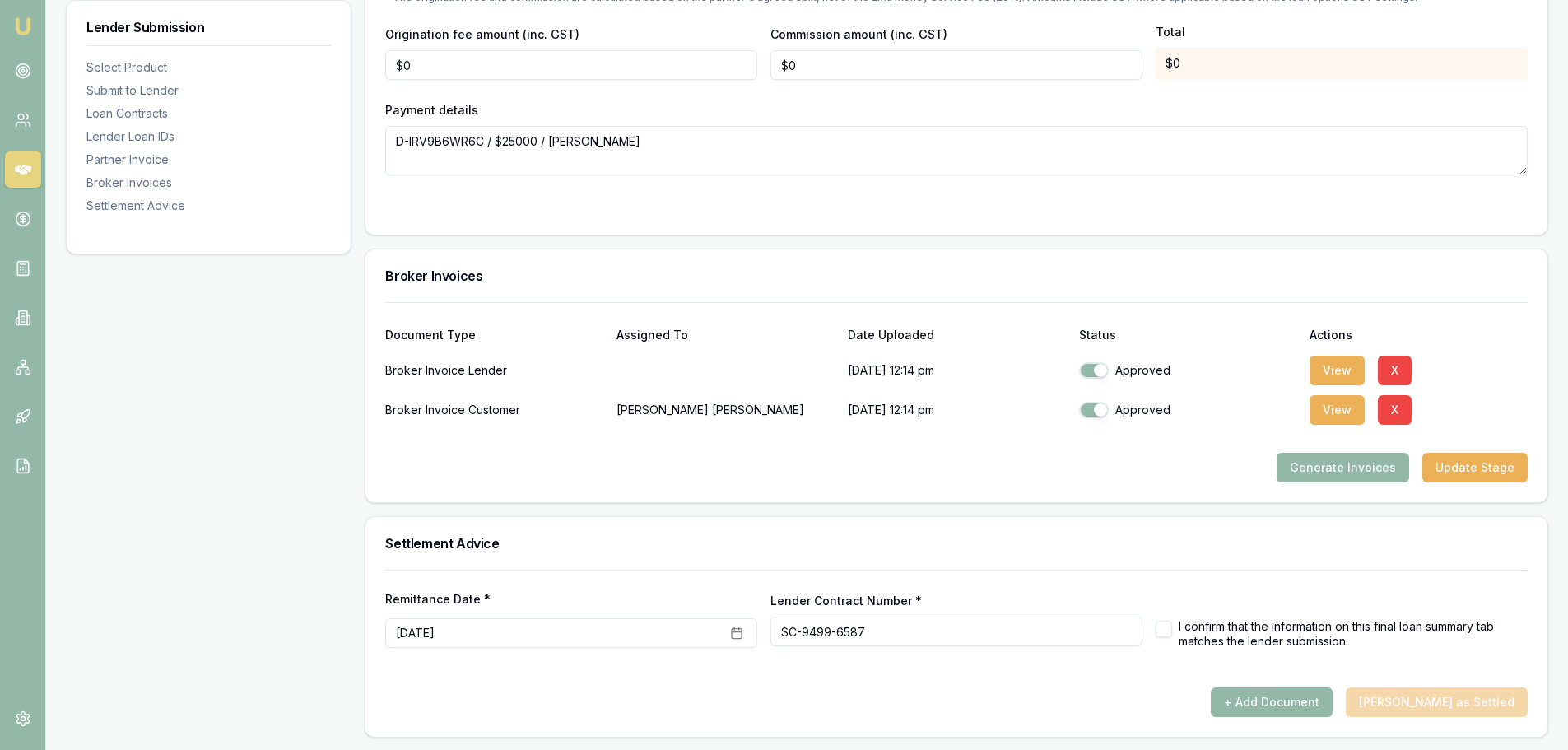
scroll to position [1735, 0]
click at [1164, 627] on button "button" at bounding box center [1163, 628] width 16 height 16
click at [1304, 702] on button "+ Add Document" at bounding box center [1271, 701] width 122 height 30
checkbox input "false"
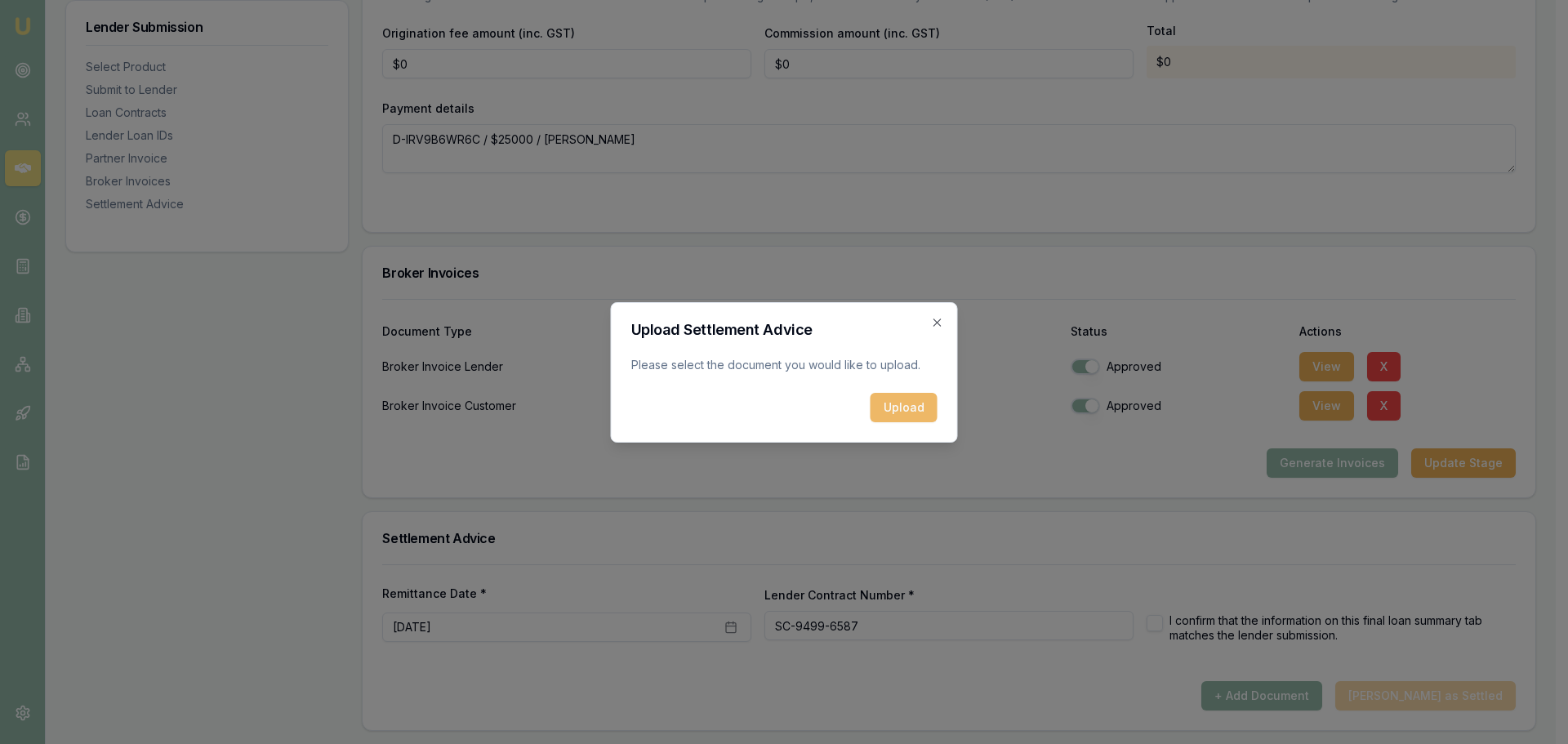
click at [913, 416] on button "Upload" at bounding box center [904, 407] width 67 height 29
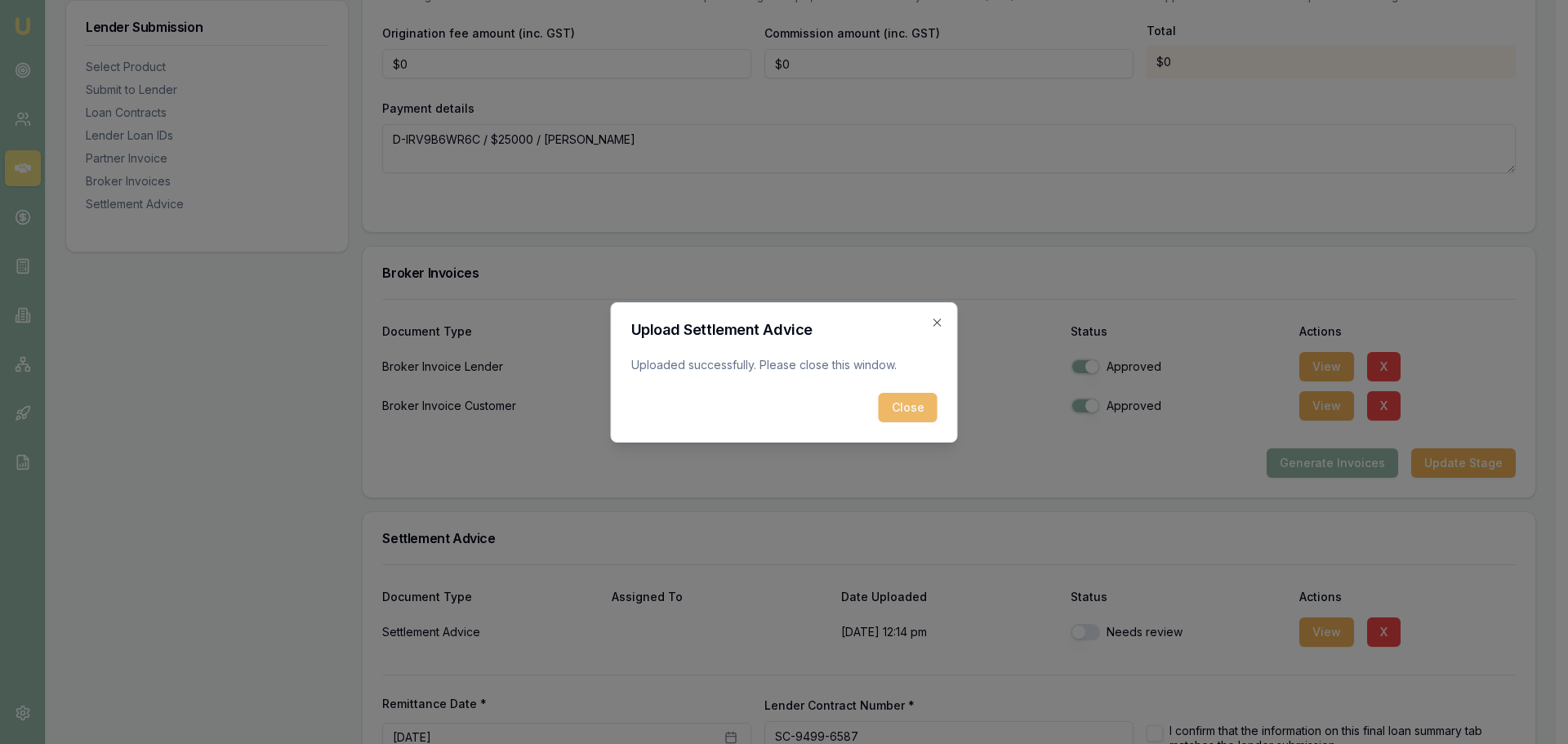
click at [916, 406] on button "Close" at bounding box center [908, 407] width 59 height 29
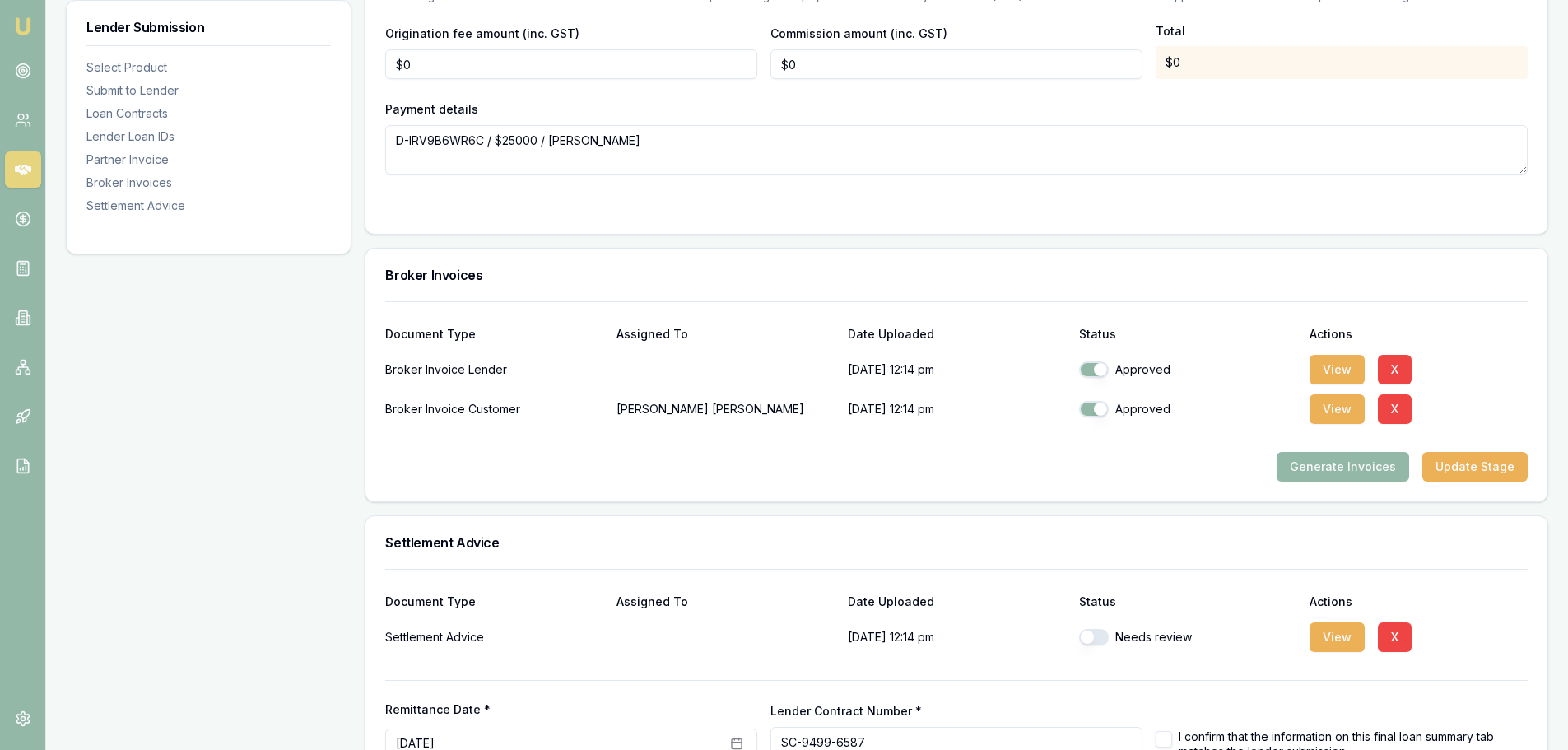
click at [1086, 631] on button "button" at bounding box center [1094, 637] width 30 height 16
checkbox input "true"
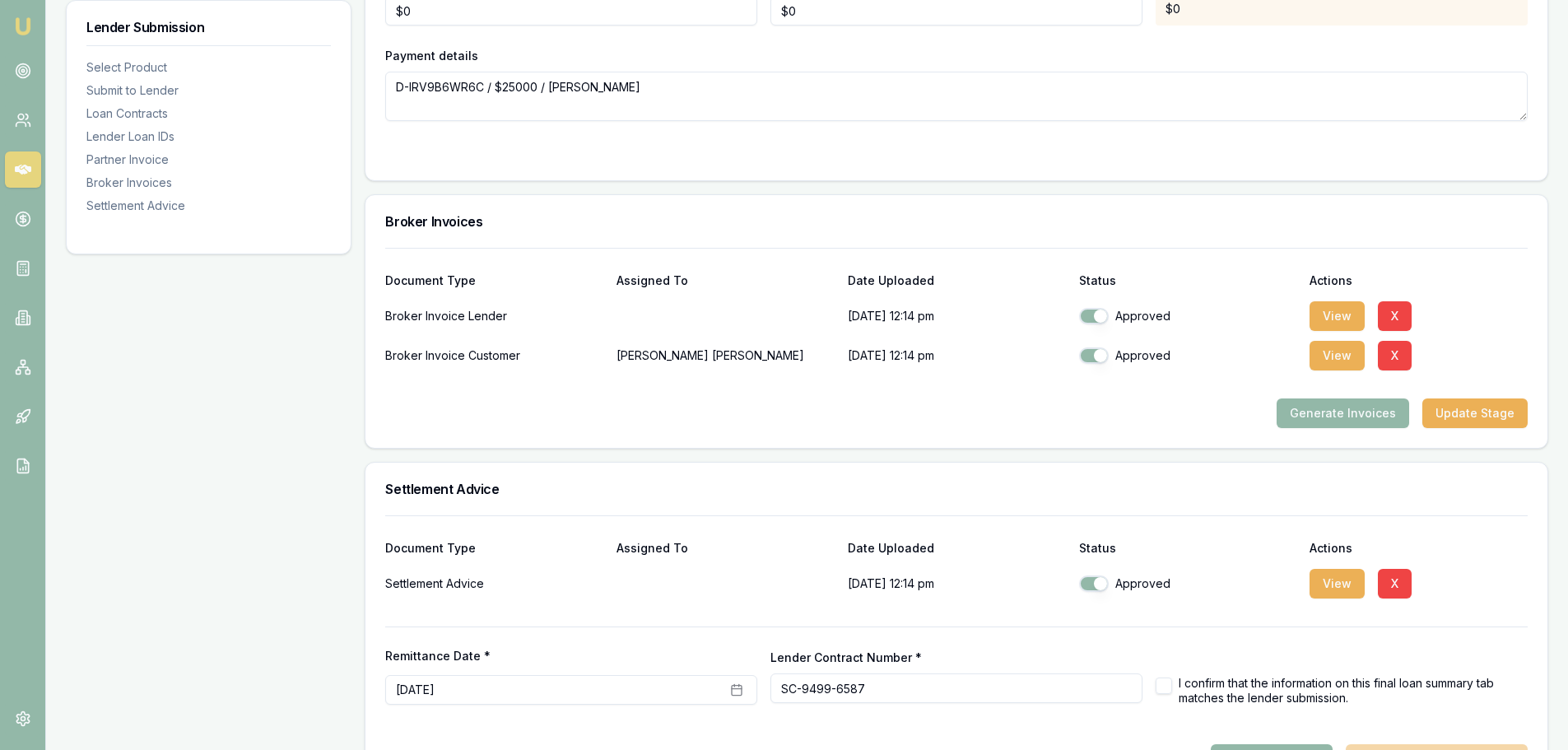
scroll to position [1846, 0]
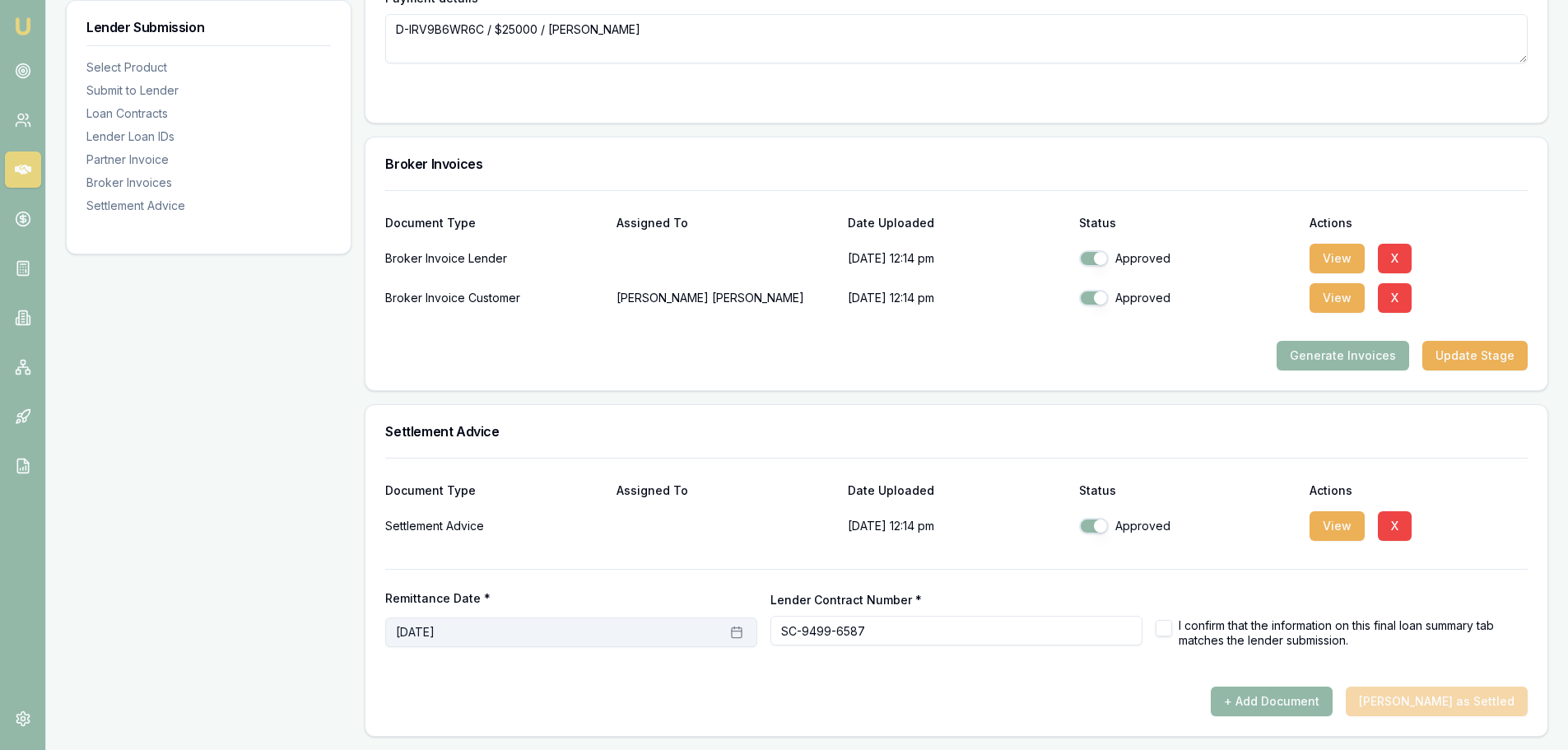
click at [534, 629] on button "September 17th, 2025" at bounding box center [571, 632] width 372 height 30
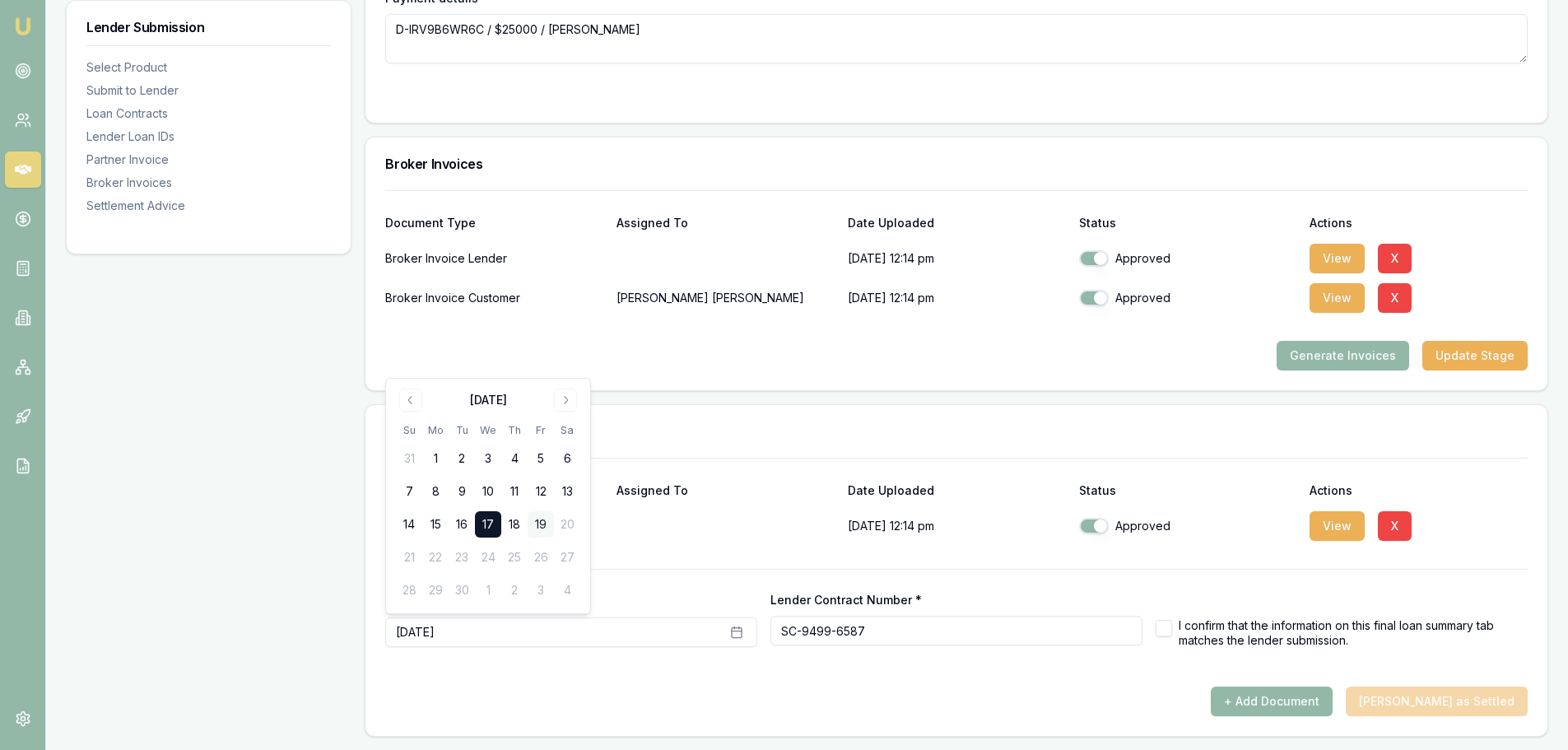
click at [536, 523] on button "19" at bounding box center [541, 524] width 26 height 26
click at [1165, 628] on button "button" at bounding box center [1163, 628] width 16 height 16
checkbox input "true"
click at [1164, 715] on div "+ Add Document Mark Deal as Settled" at bounding box center [956, 701] width 1143 height 30
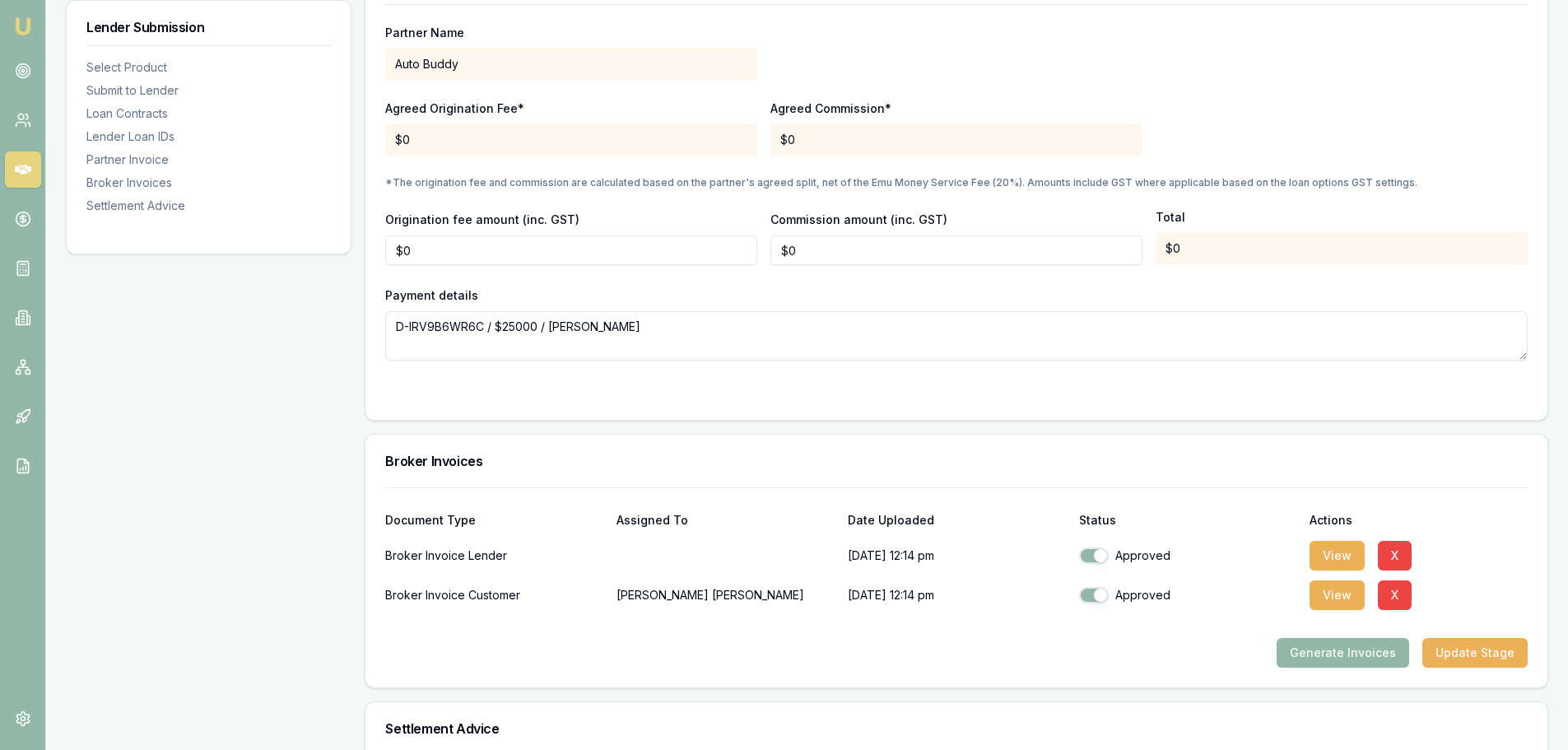
scroll to position [1517, 0]
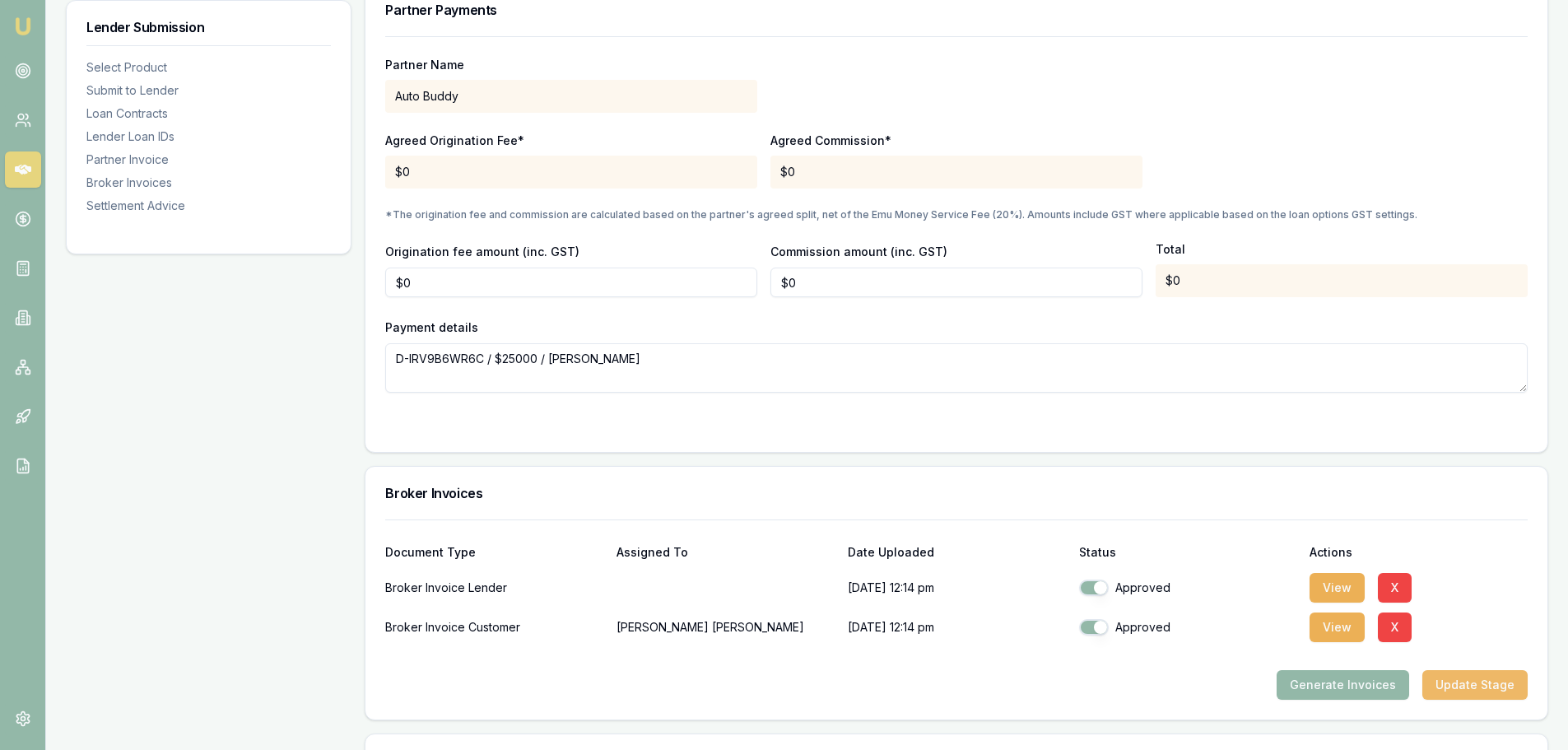
click at [1475, 682] on button "Update Stage" at bounding box center [1475, 684] width 106 height 30
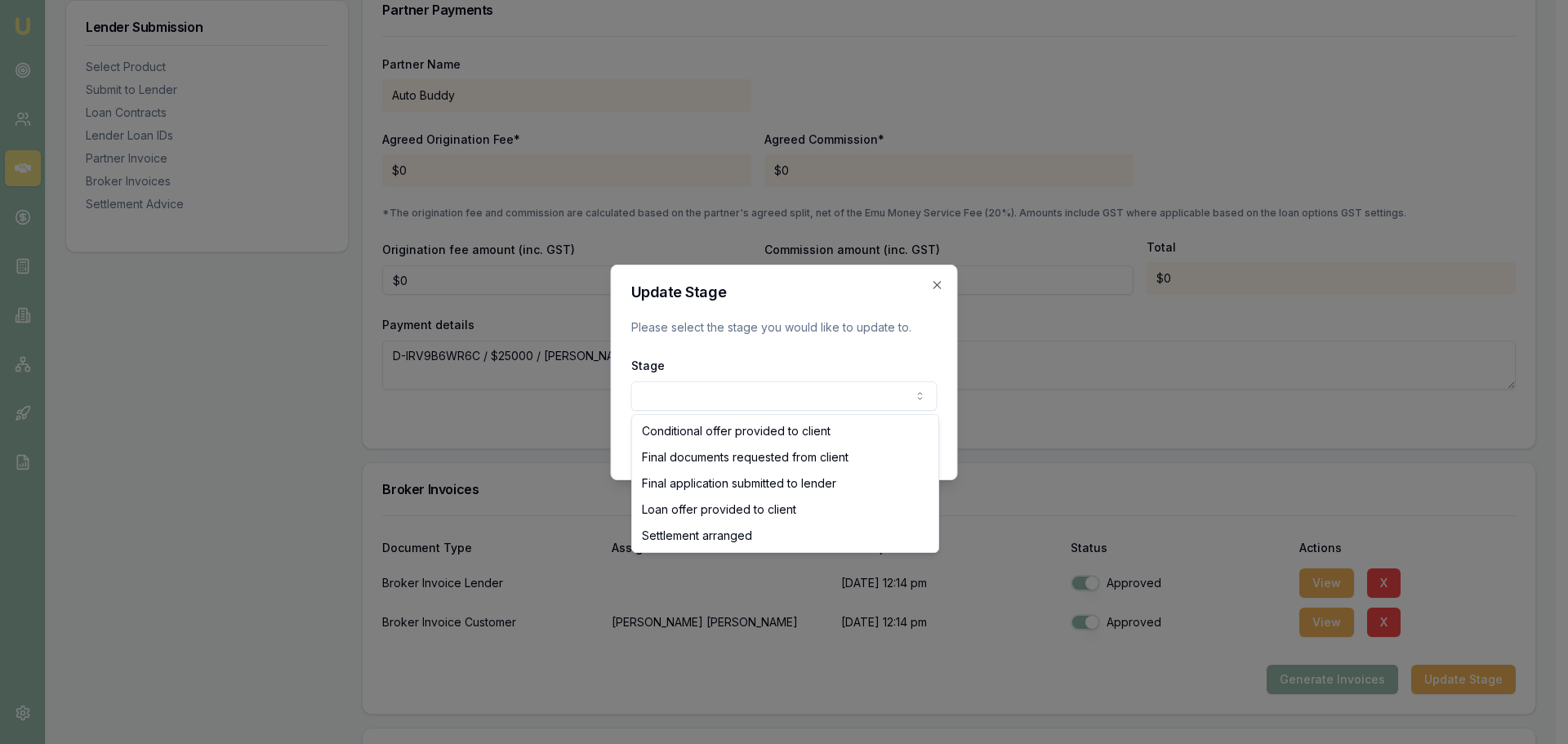
select select "SETTLEMENT_ARRANGED"
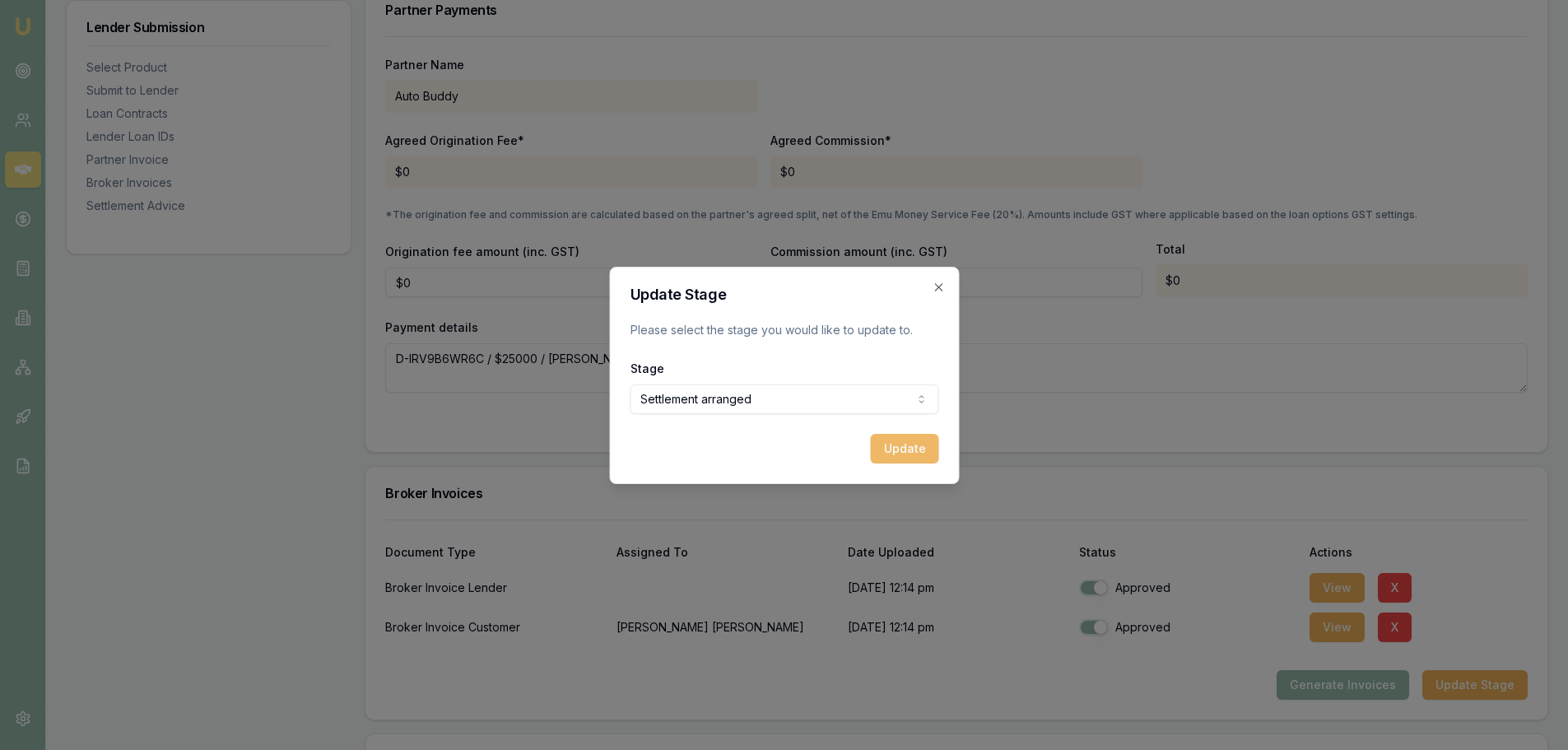
click at [909, 441] on button "Update" at bounding box center [904, 448] width 68 height 30
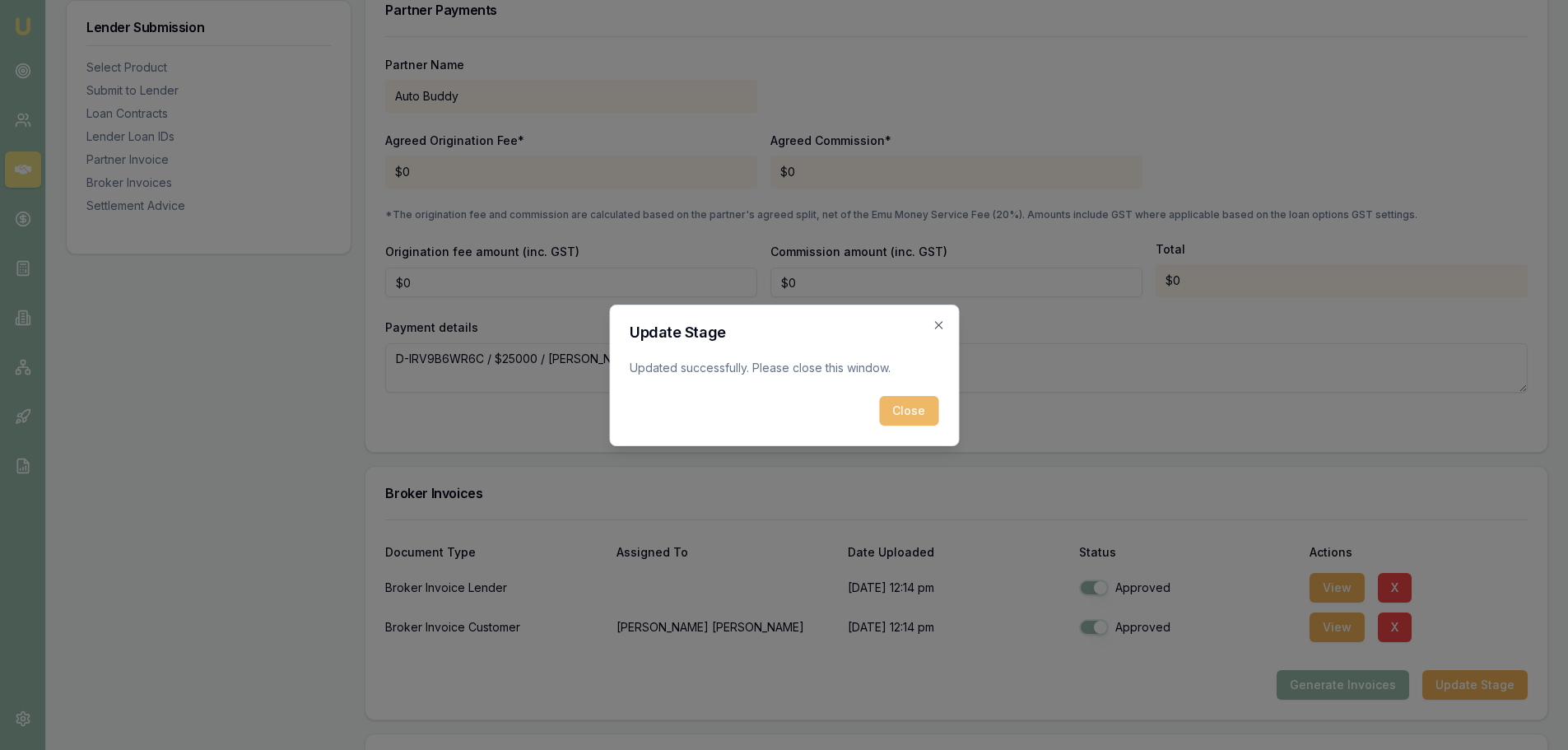
click at [908, 414] on button "Close" at bounding box center [909, 410] width 59 height 30
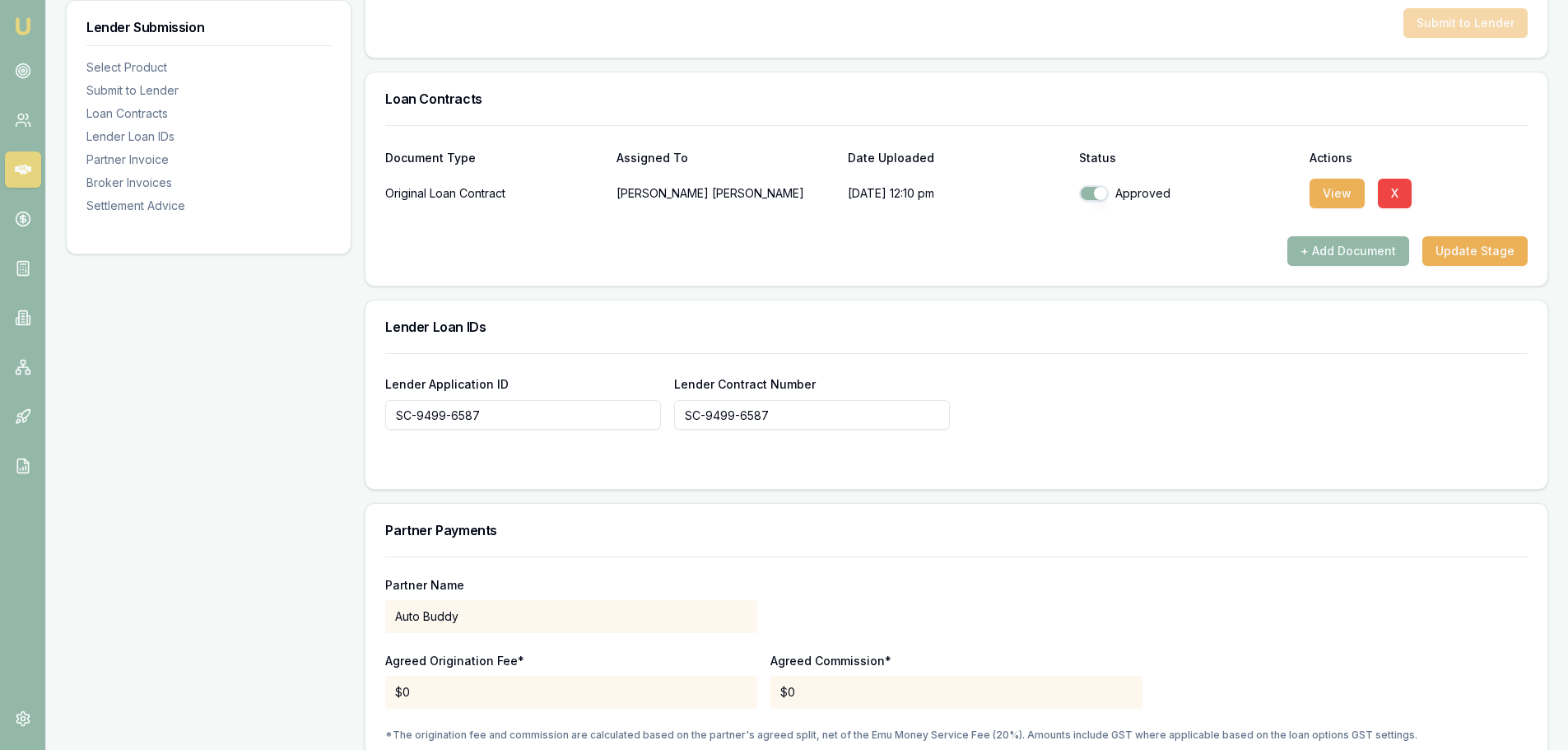
scroll to position [693, 0]
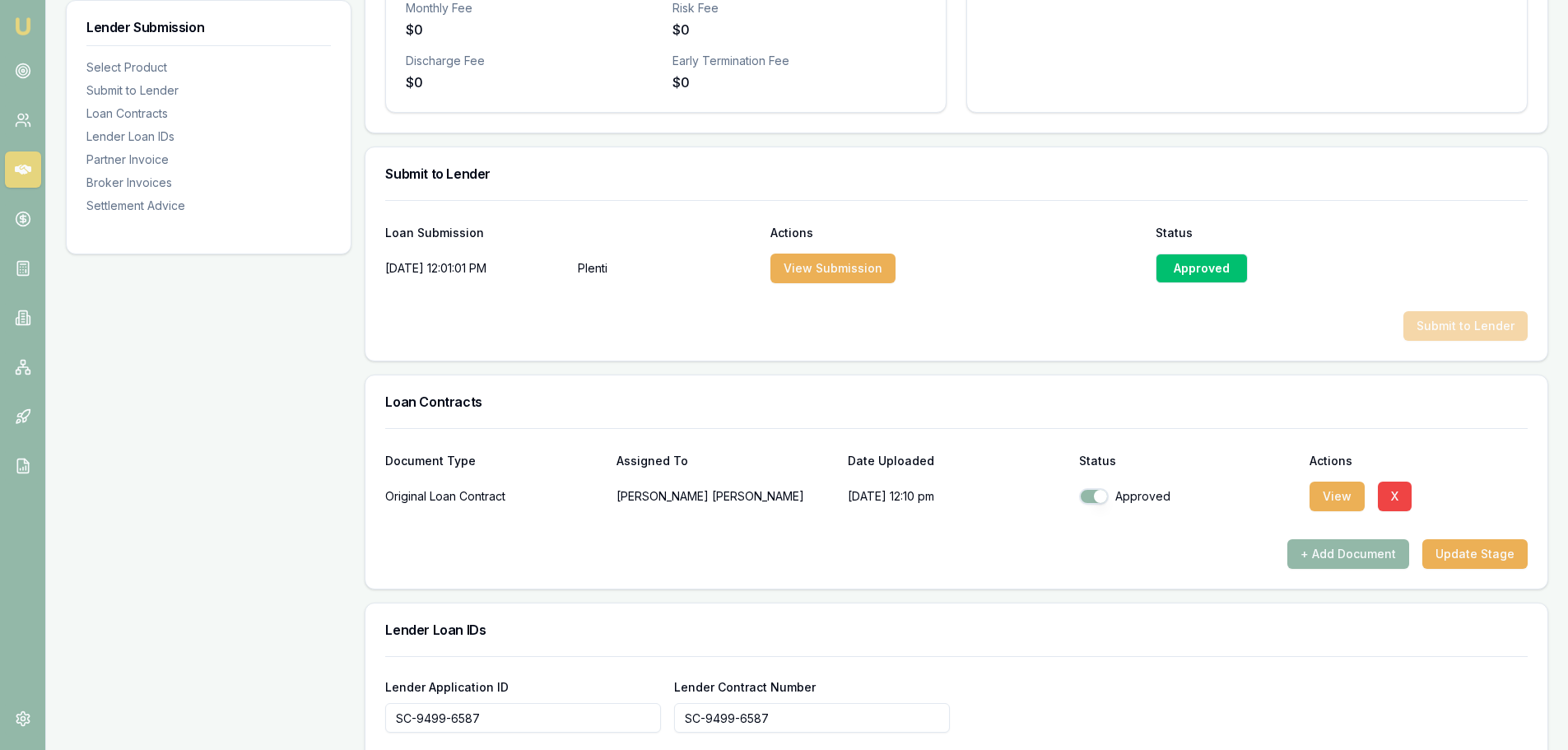
click at [20, 24] on img at bounding box center [23, 25] width 19 height 19
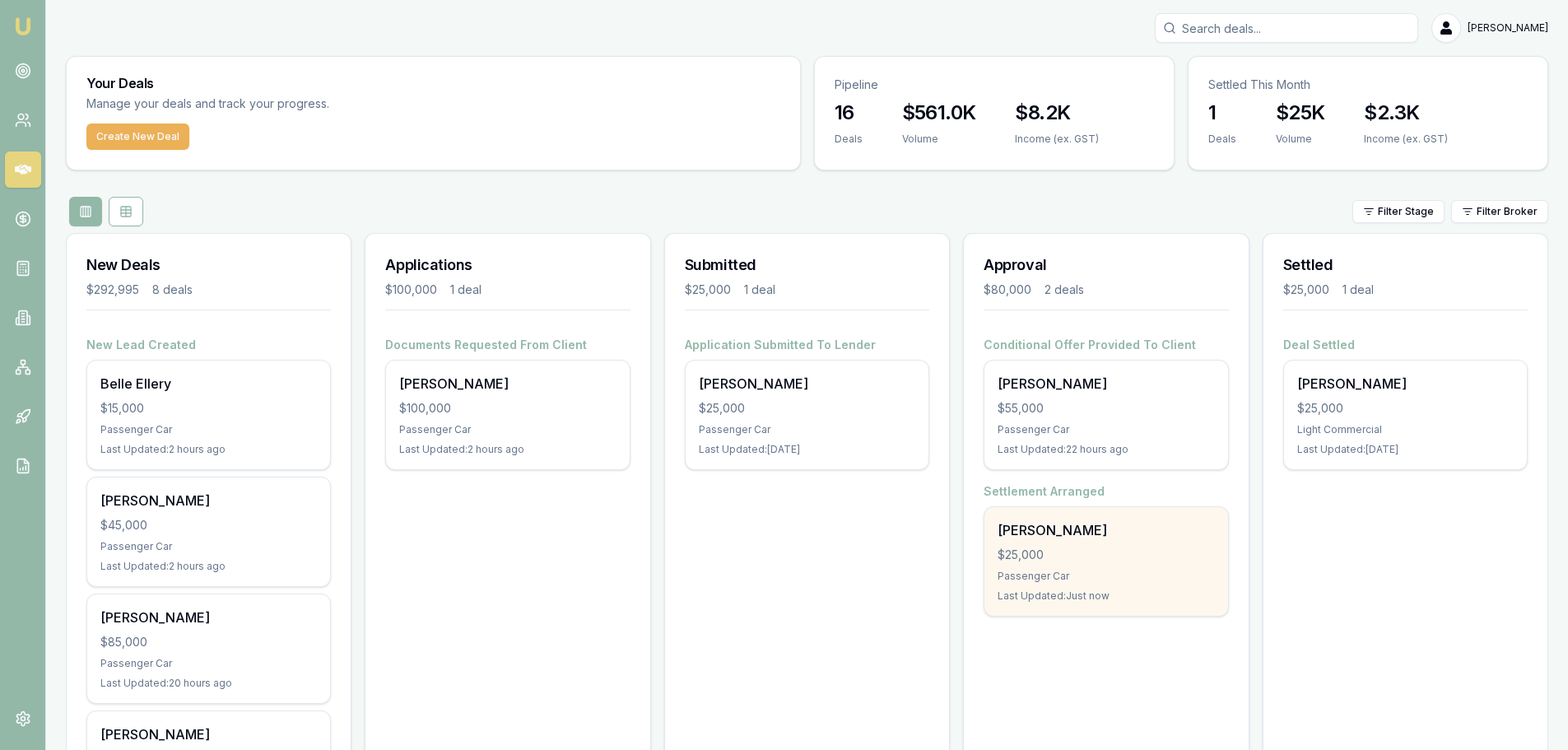
click at [1121, 561] on div "$25,000" at bounding box center [1106, 554] width 216 height 16
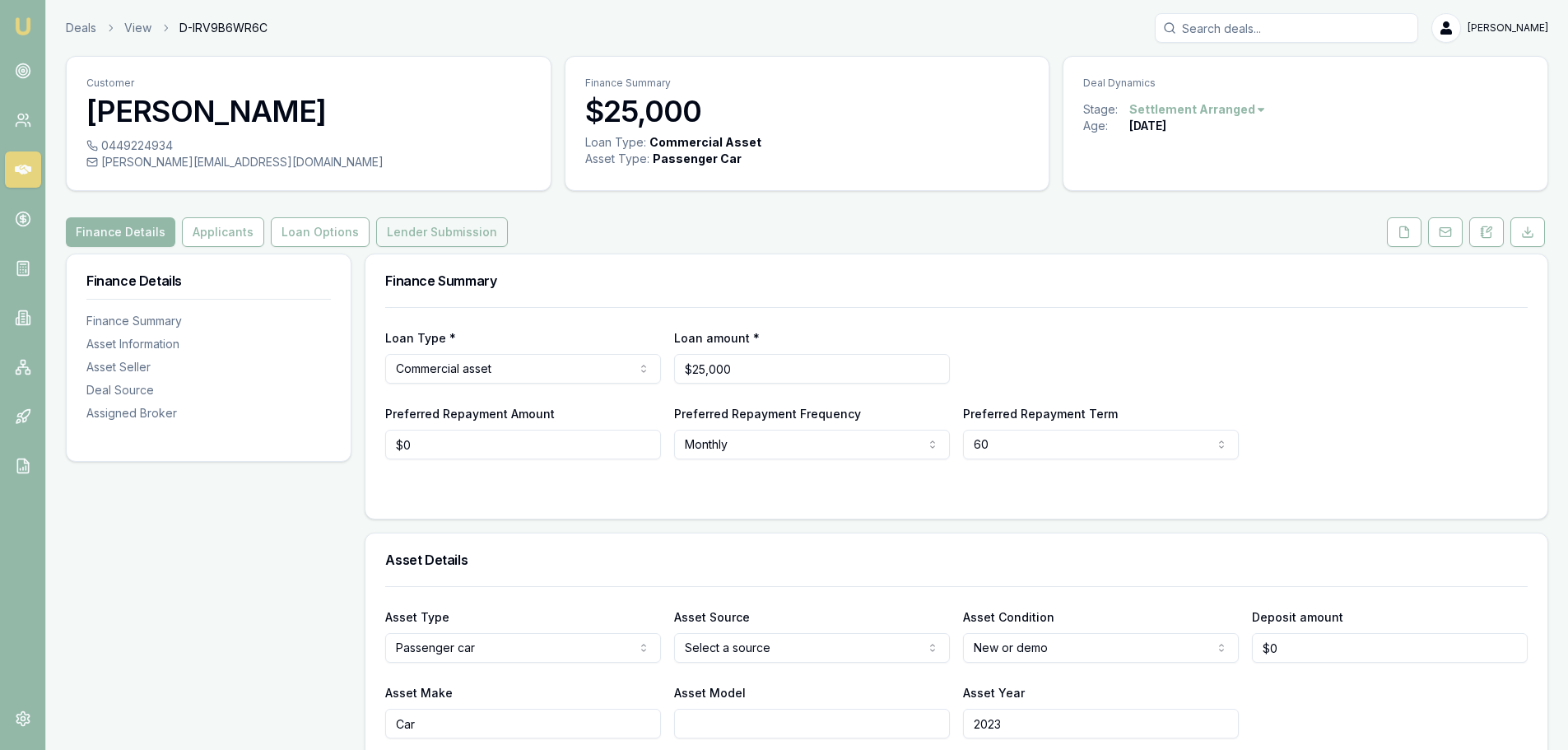
click at [443, 231] on button "Lender Submission" at bounding box center [442, 231] width 132 height 30
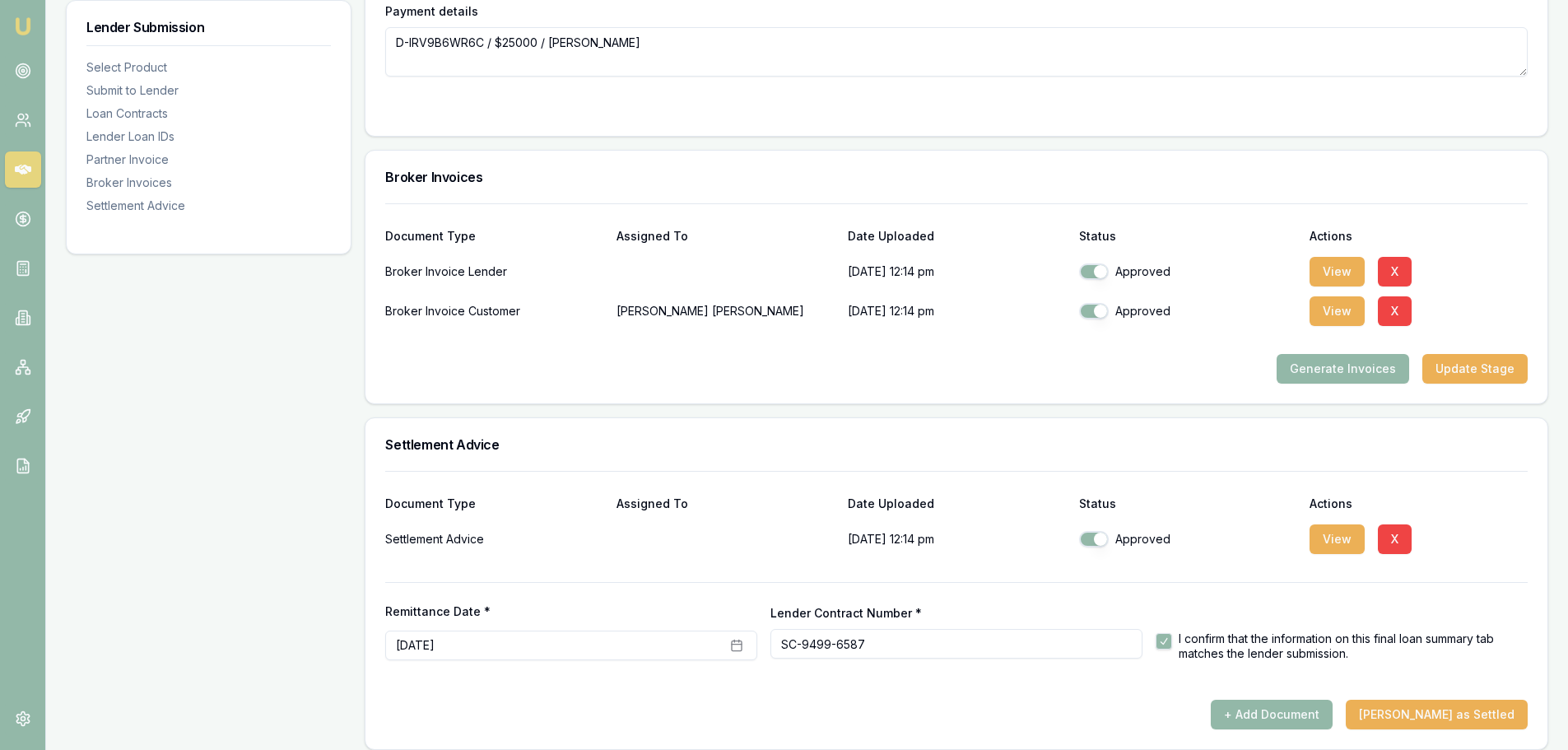
scroll to position [1846, 0]
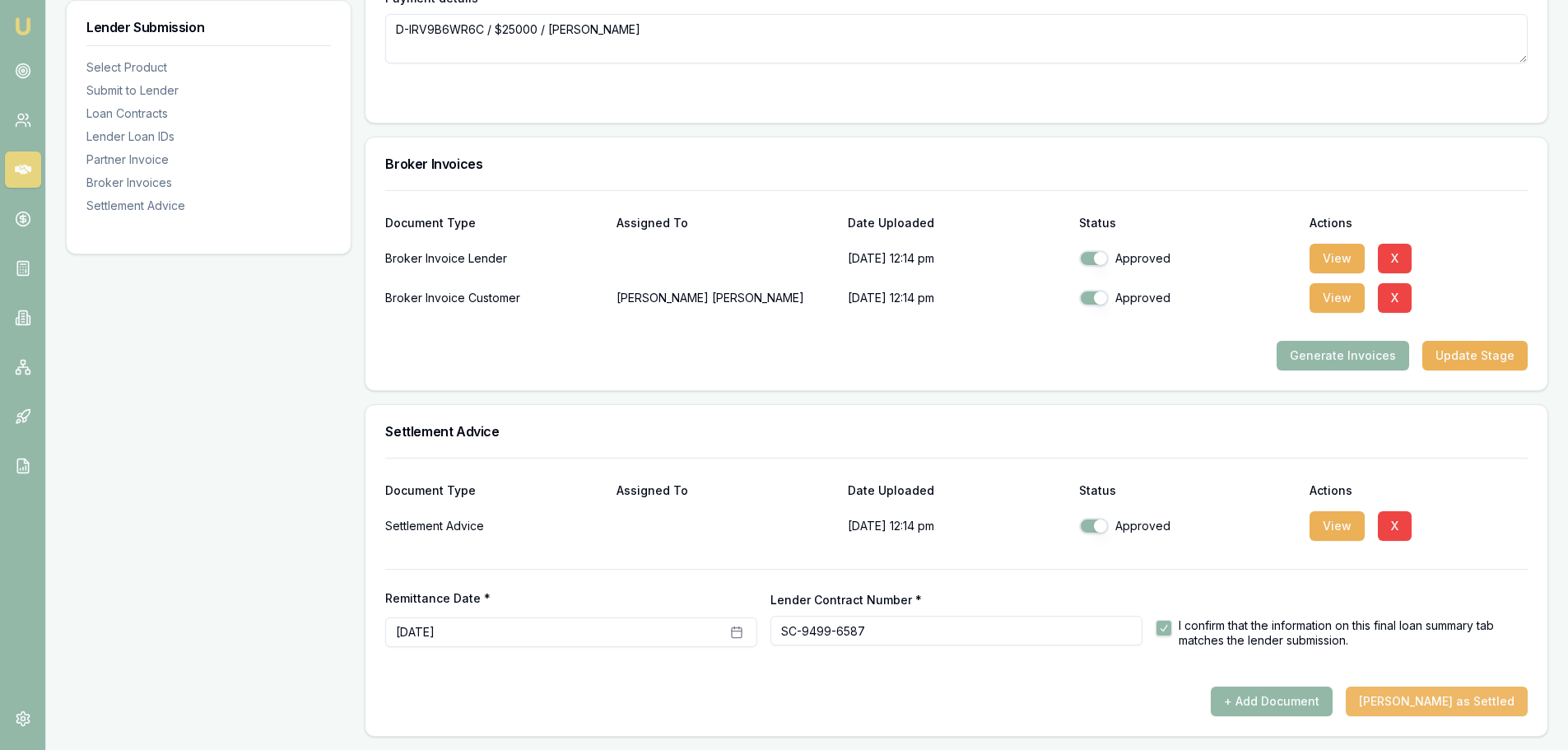
click at [1461, 698] on button "[PERSON_NAME] as Settled" at bounding box center [1436, 701] width 182 height 30
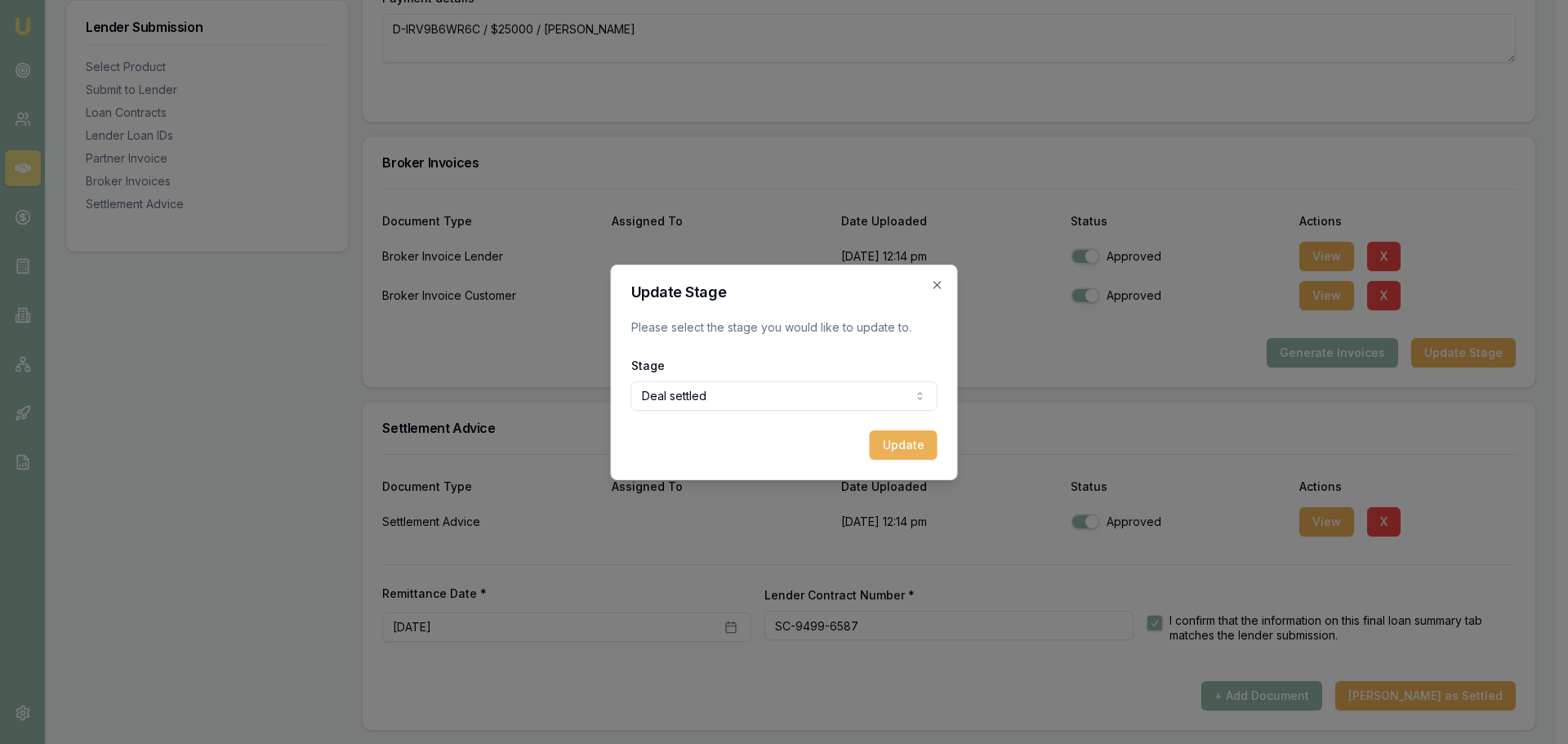
click at [921, 449] on button "Update" at bounding box center [903, 445] width 68 height 29
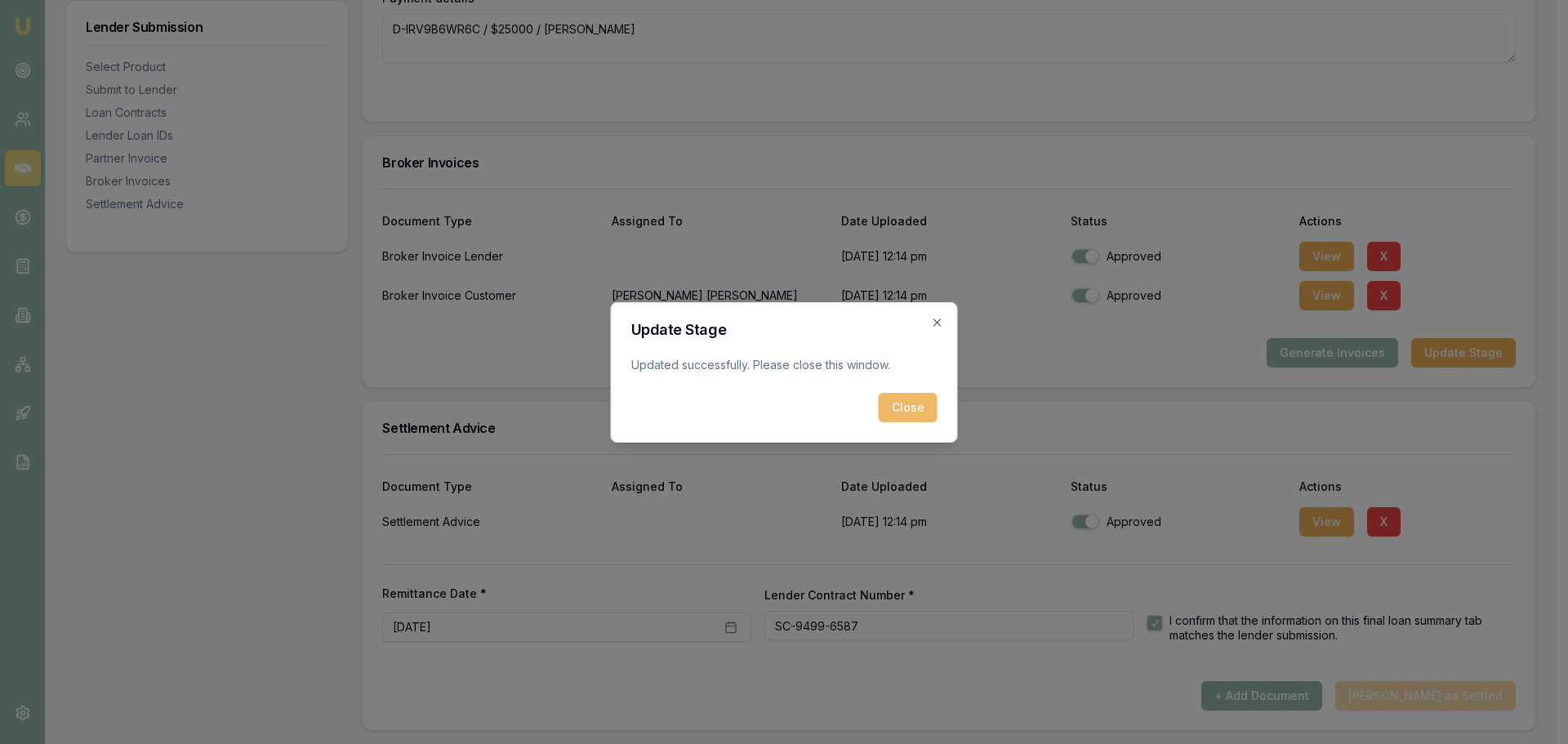
click at [914, 406] on button "Close" at bounding box center [908, 407] width 59 height 29
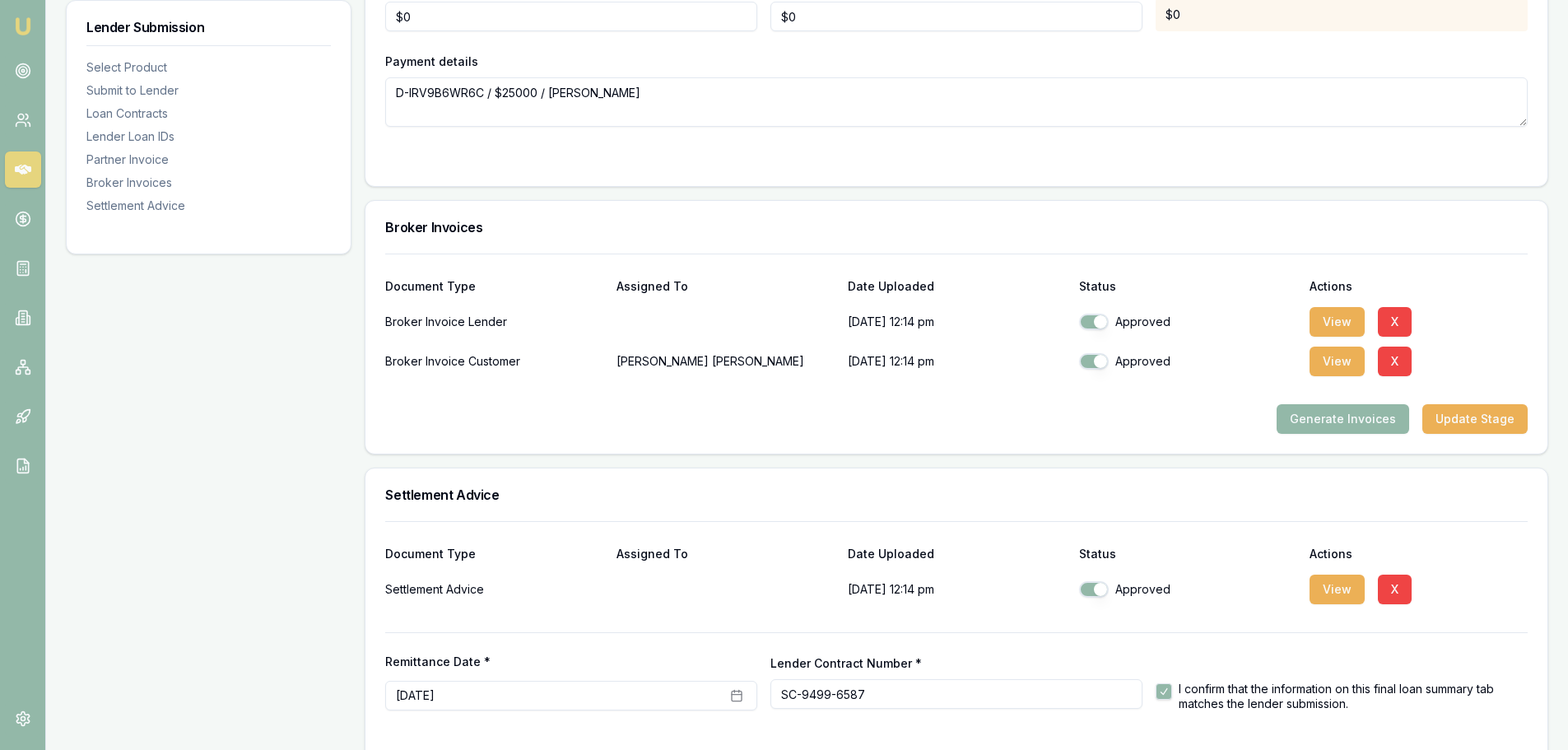
scroll to position [1764, 0]
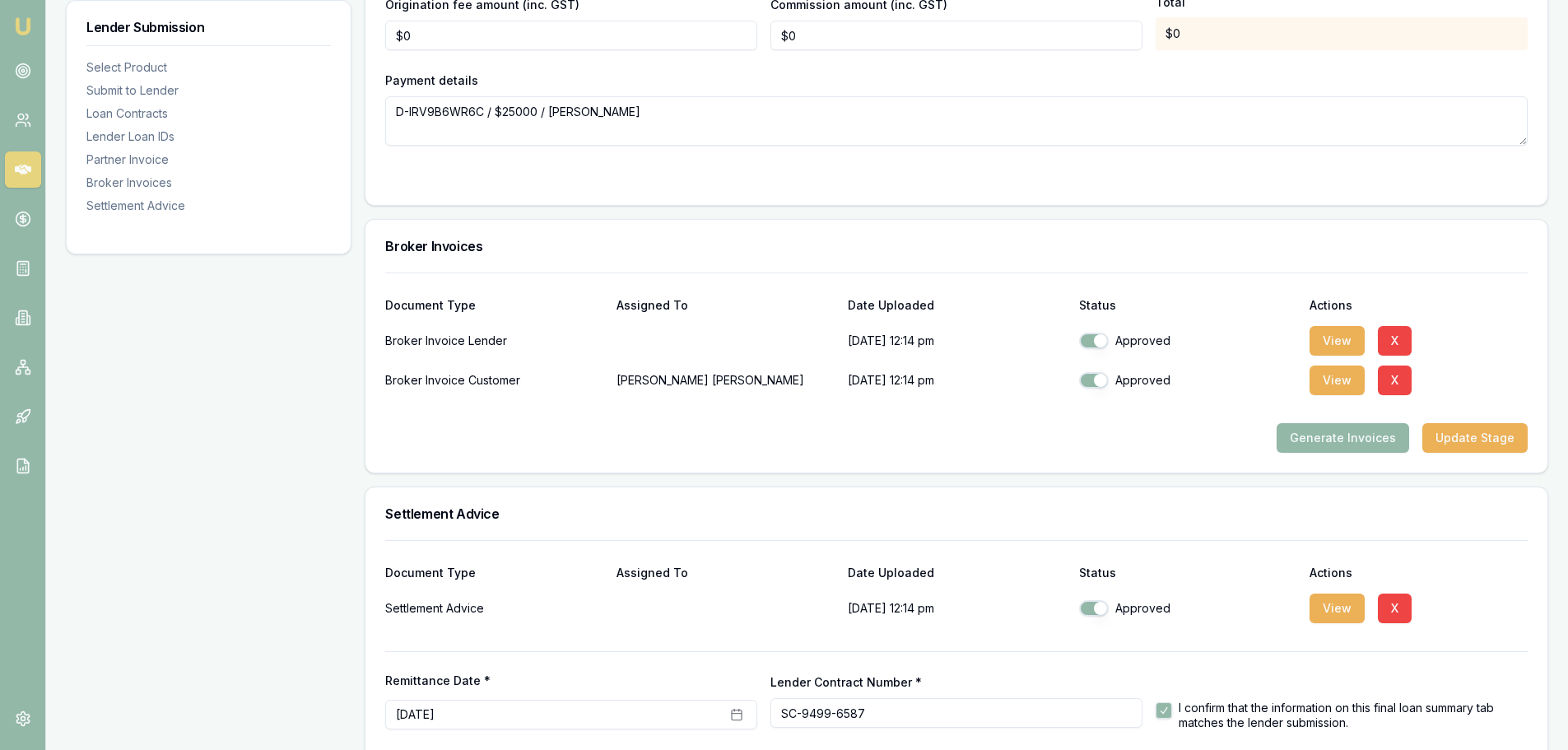
click at [16, 18] on img at bounding box center [23, 25] width 19 height 19
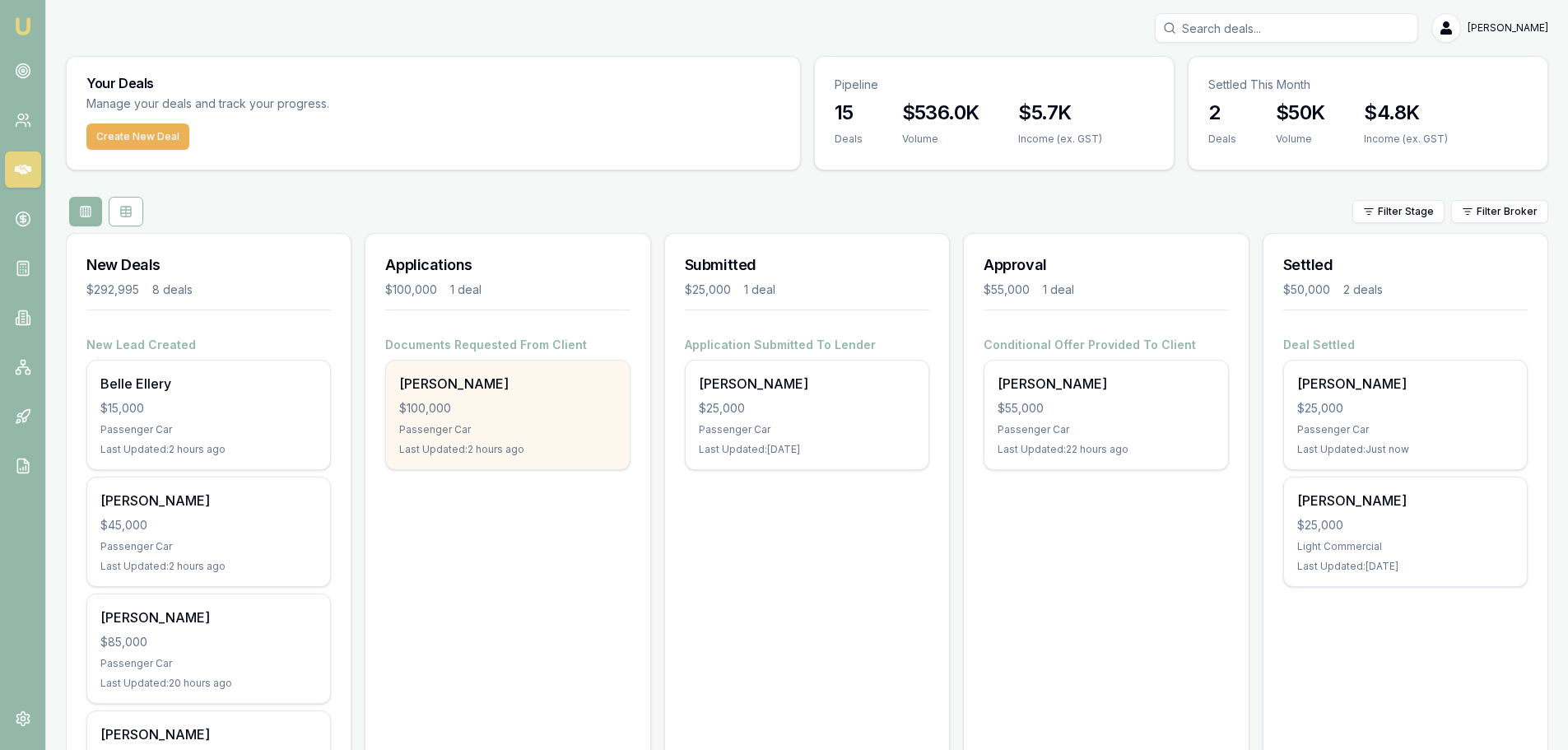
click at [486, 409] on div "$100,000" at bounding box center [508, 408] width 216 height 16
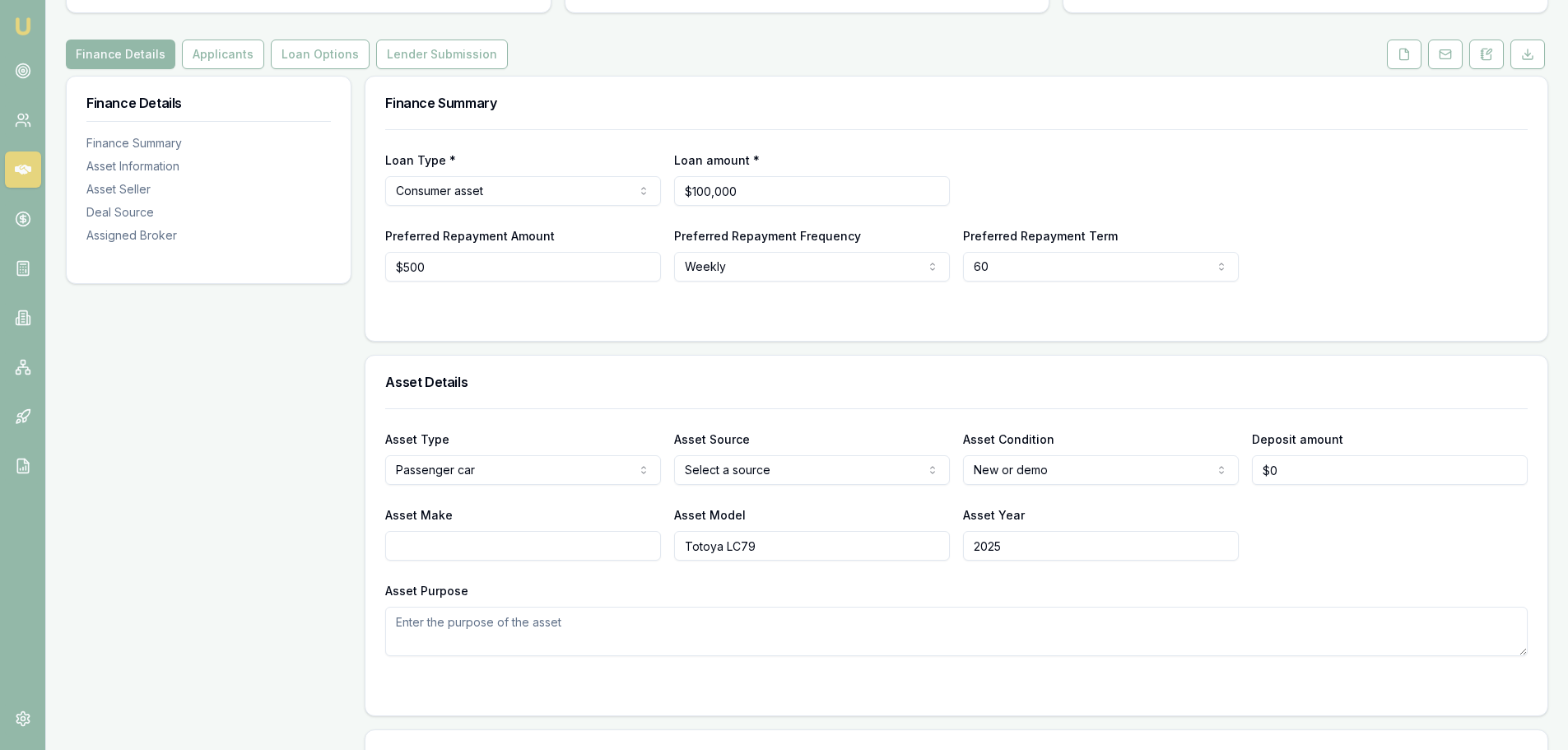
scroll to position [82, 0]
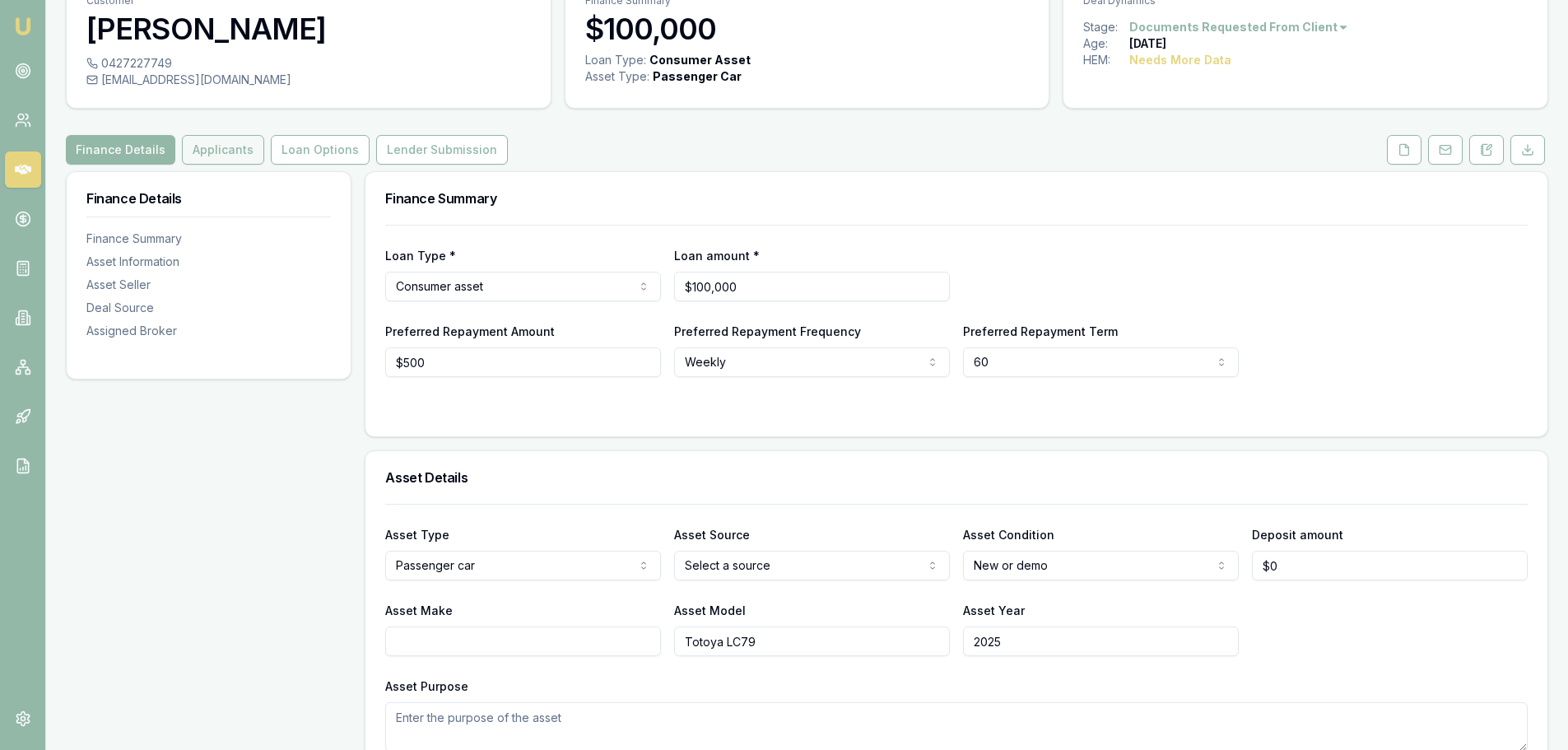
click at [215, 154] on button "Applicants" at bounding box center [222, 149] width 82 height 30
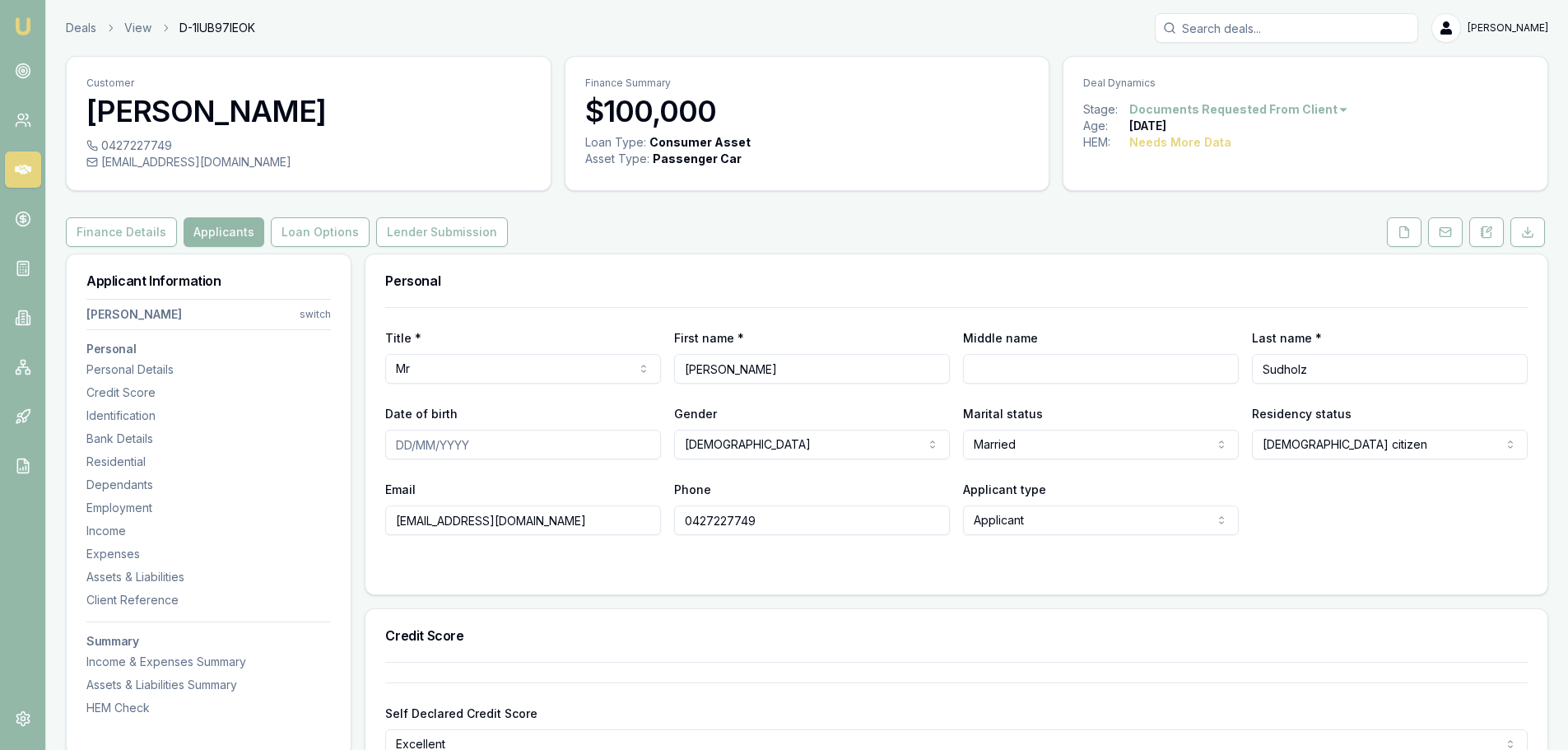
click at [1007, 374] on input "Middle name" at bounding box center [1101, 368] width 275 height 30
click at [980, 371] on input "kENDALL" at bounding box center [1101, 368] width 275 height 30
type input "KENDALL"
click at [1106, 410] on div "Marital status Married Single Married De facto Separated Divorced Widowed" at bounding box center [1101, 431] width 275 height 56
click at [403, 448] on input "Date of birth" at bounding box center [523, 444] width 275 height 30
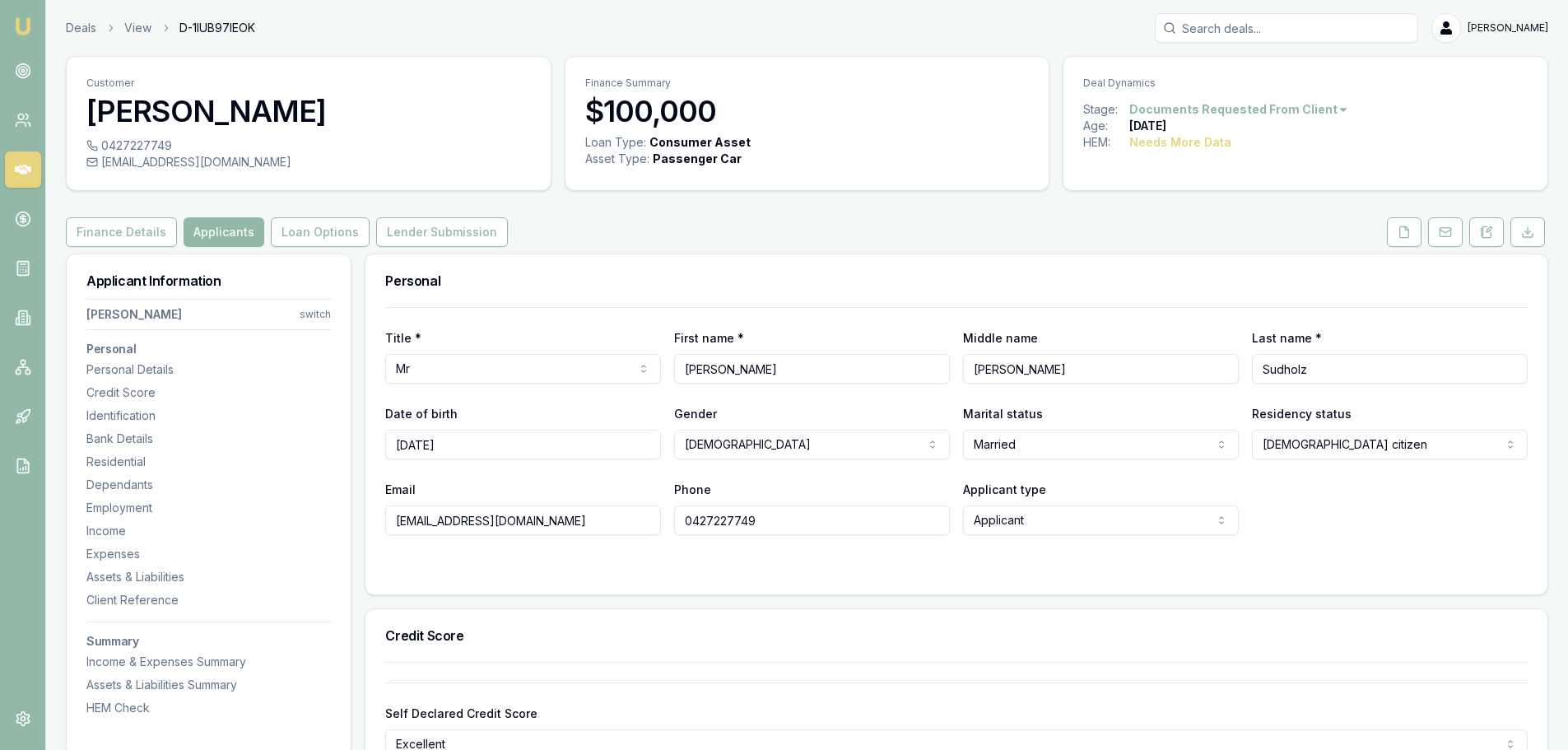
type input "12/12/1969"
click at [533, 503] on div "Email johnsudholz@gmail.com" at bounding box center [523, 507] width 275 height 56
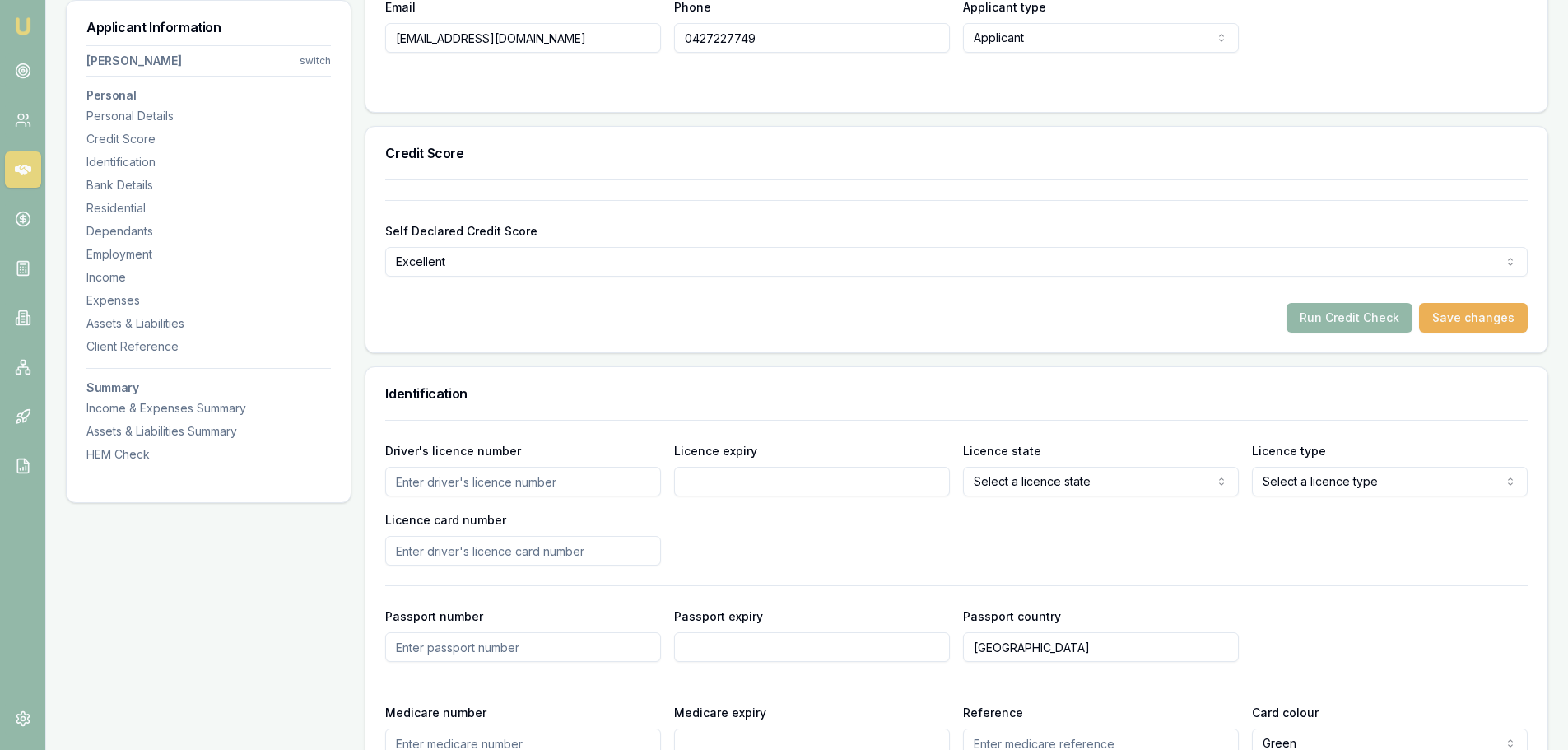
scroll to position [494, 0]
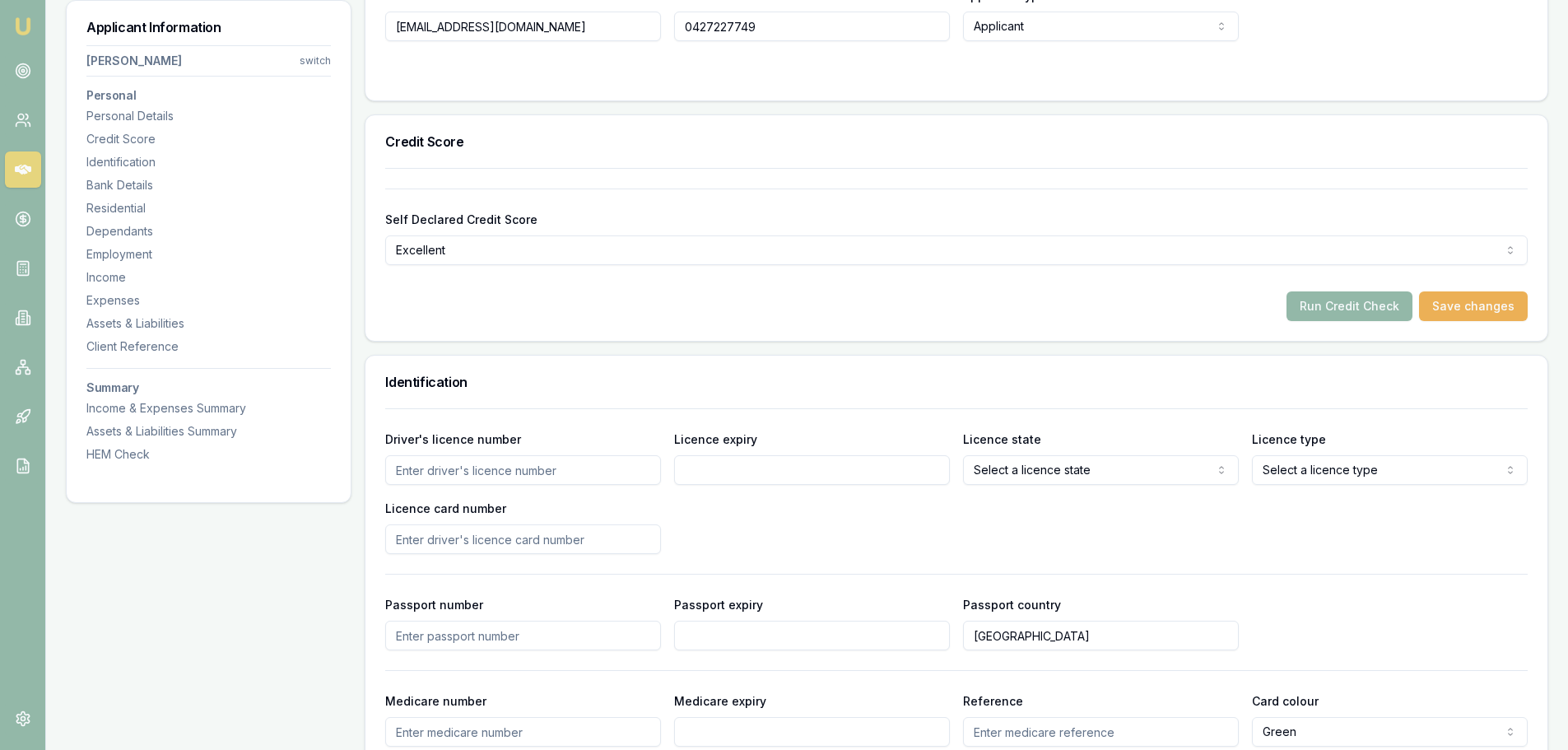
click at [436, 465] on input "Driver's licence number" at bounding box center [523, 470] width 275 height 30
type input "3457489"
click at [705, 463] on input "Licence expiry" at bounding box center [812, 470] width 275 height 30
click at [707, 468] on input "Licence expiry" at bounding box center [812, 470] width 275 height 30
type input "7/01/2026"
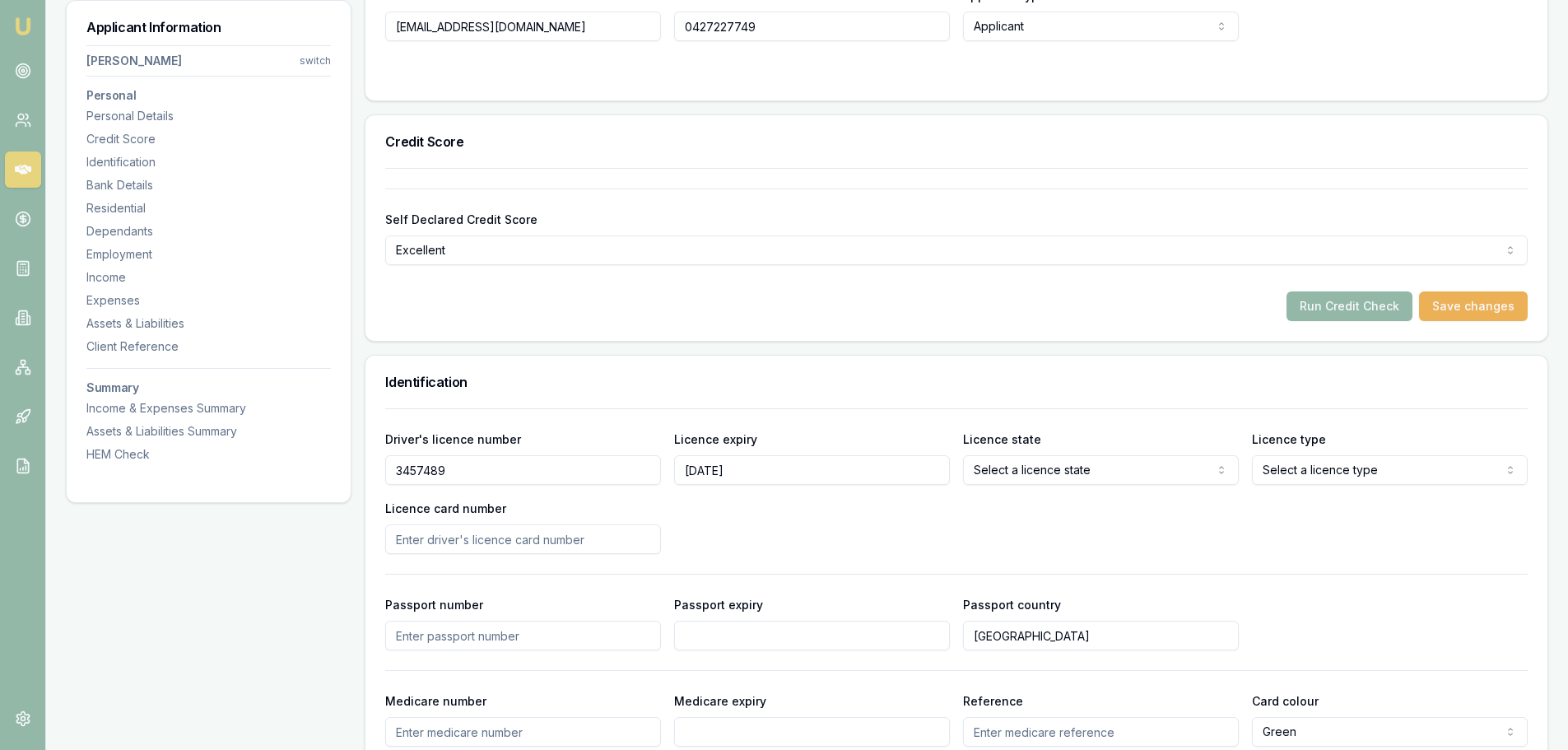
click at [769, 532] on div "Driver's licence number 3457489 Licence expiry 7/01/2026 Licence state Select a…" at bounding box center [956, 492] width 1143 height 125
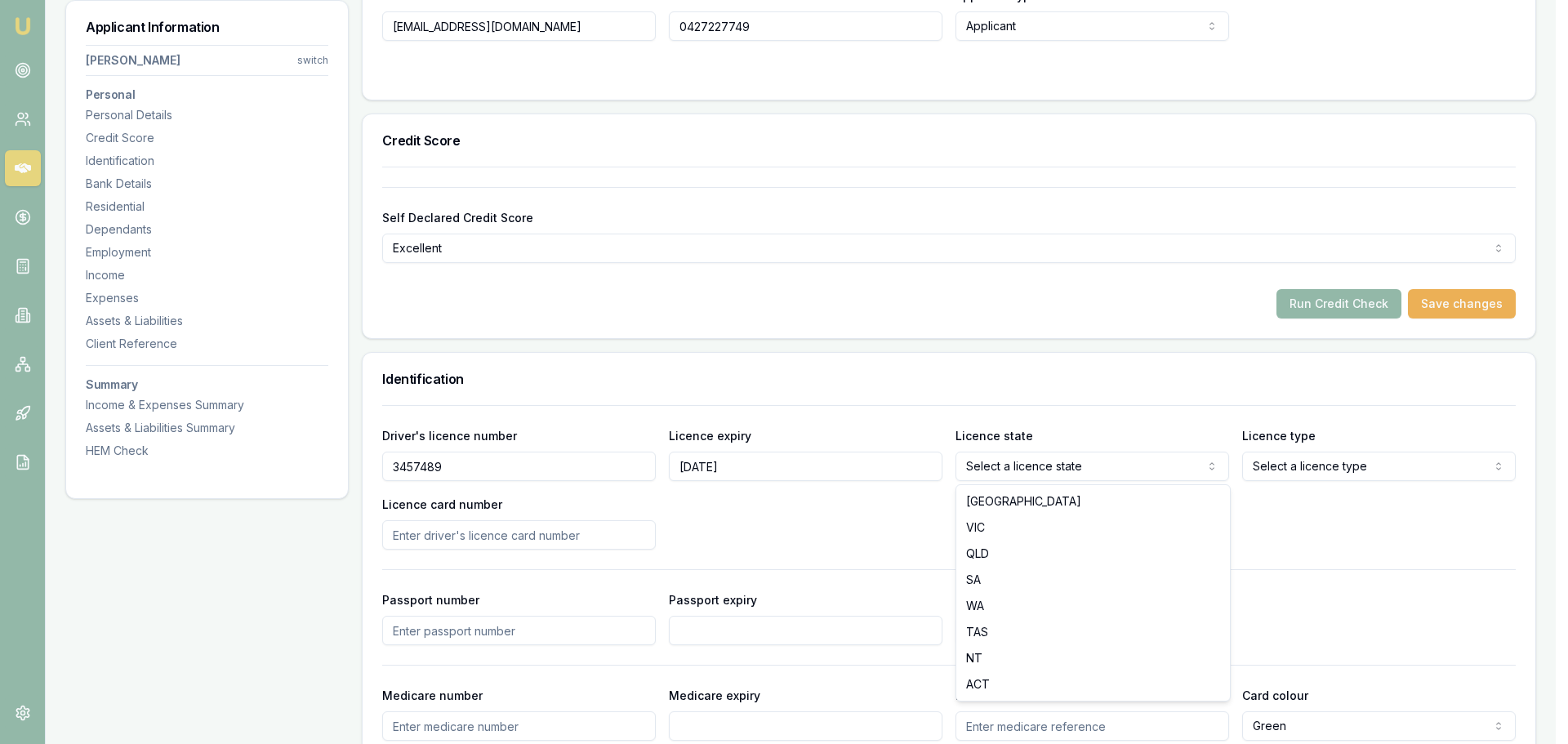
select select "WA"
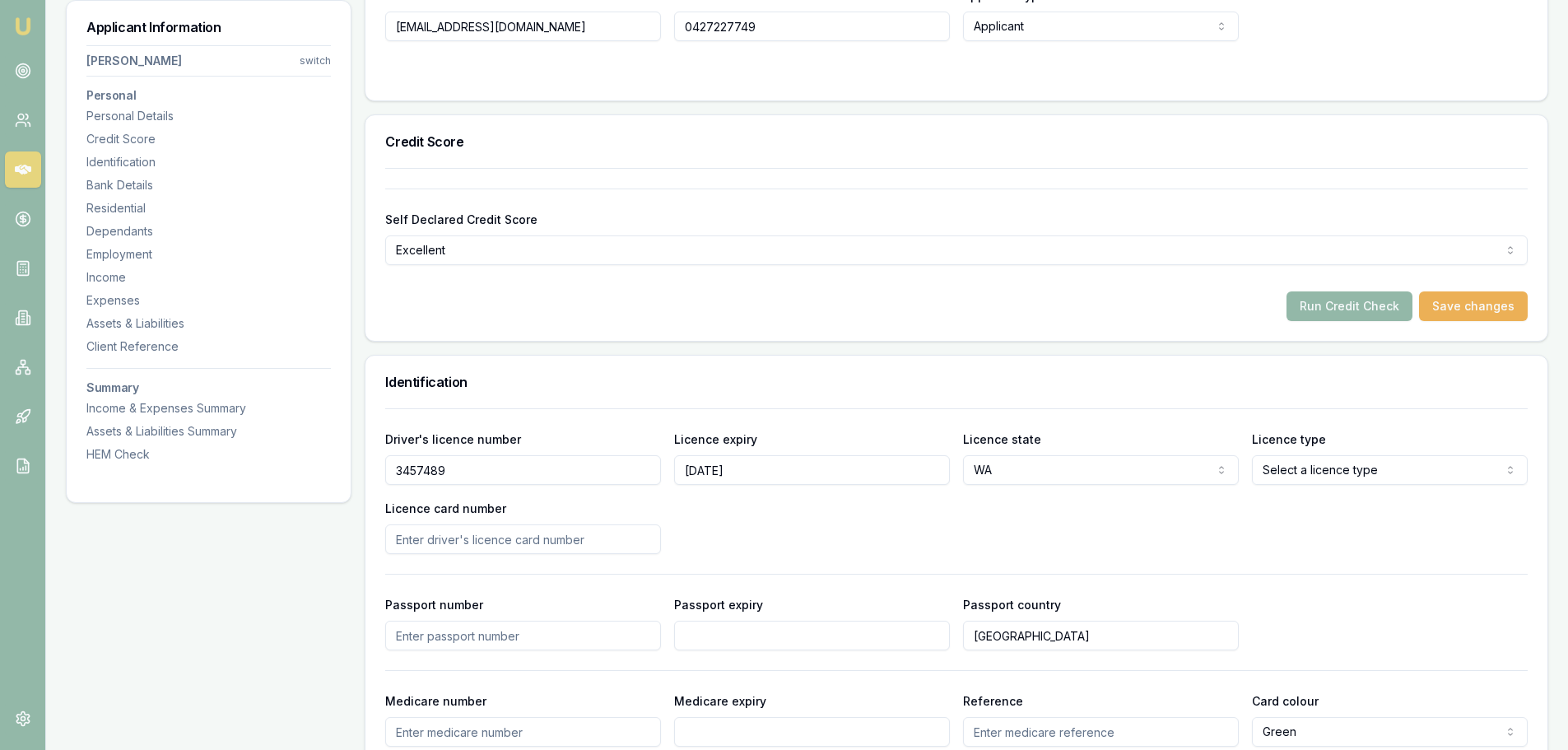
click at [1040, 530] on div "Driver's licence number 3457489 Licence expiry 7/01/2026 Licence state WA NSW V…" at bounding box center [956, 492] width 1143 height 125
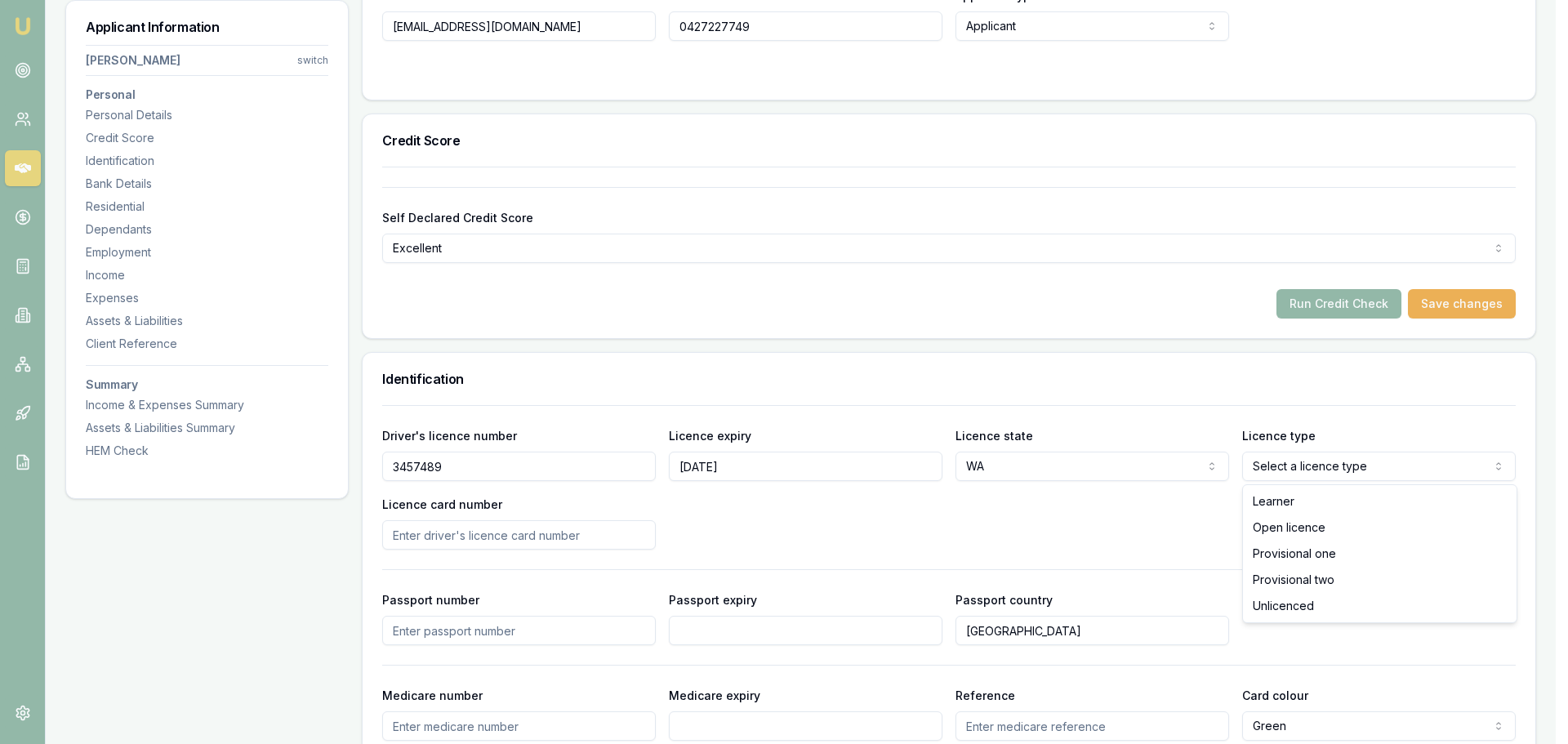
select select "OPEN_LICENCE"
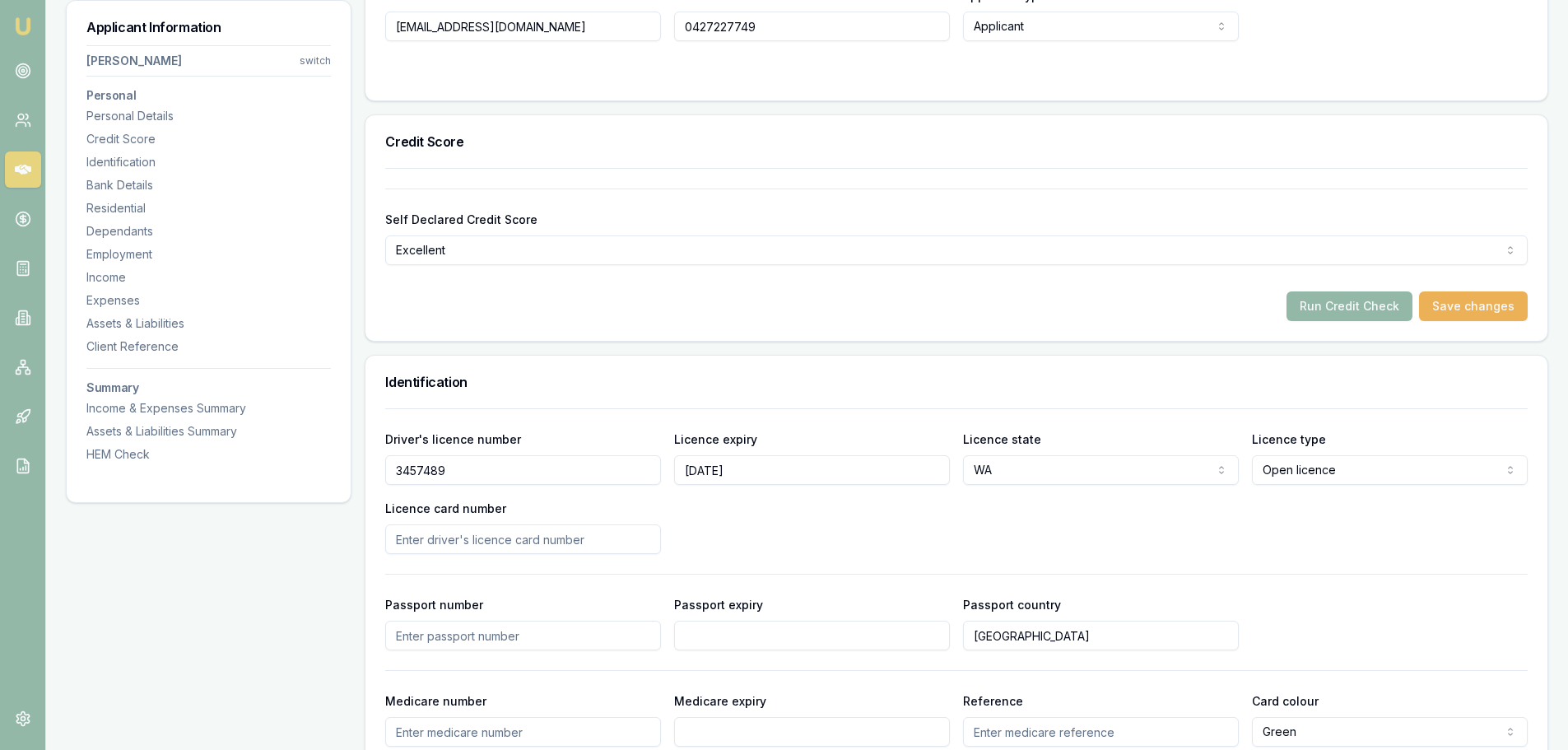
click at [1337, 526] on div "Driver's licence number 3457489 Licence expiry 7/01/2026 Licence state WA NSW V…" at bounding box center [956, 492] width 1143 height 125
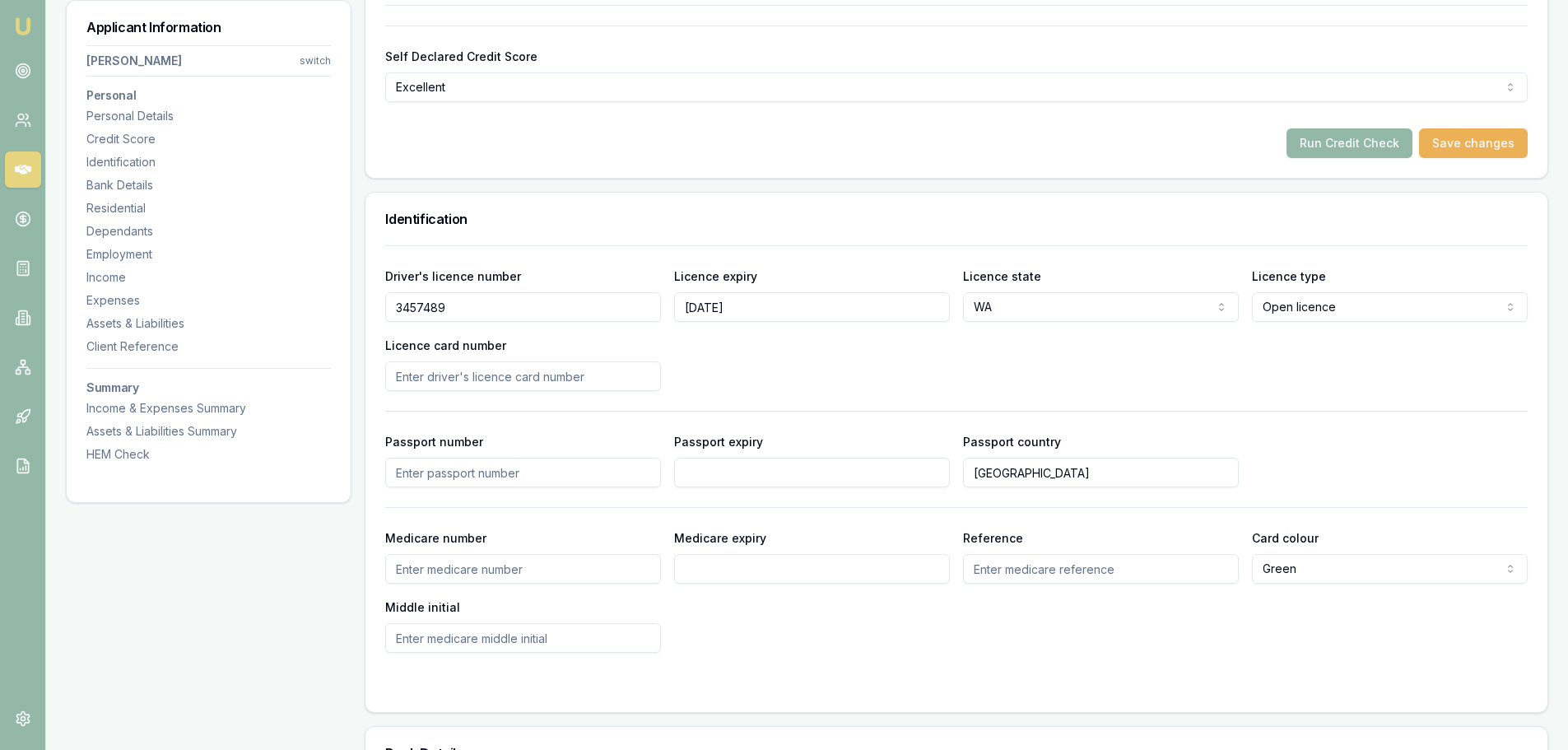
scroll to position [659, 0]
click at [409, 371] on input "Licence card number" at bounding box center [523, 374] width 275 height 30
type input "h"
type input "h001466911"
click at [819, 379] on div "Driver's licence number 3457489 Licence expiry 7/01/2026 Licence state WA NSW V…" at bounding box center [956, 327] width 1143 height 125
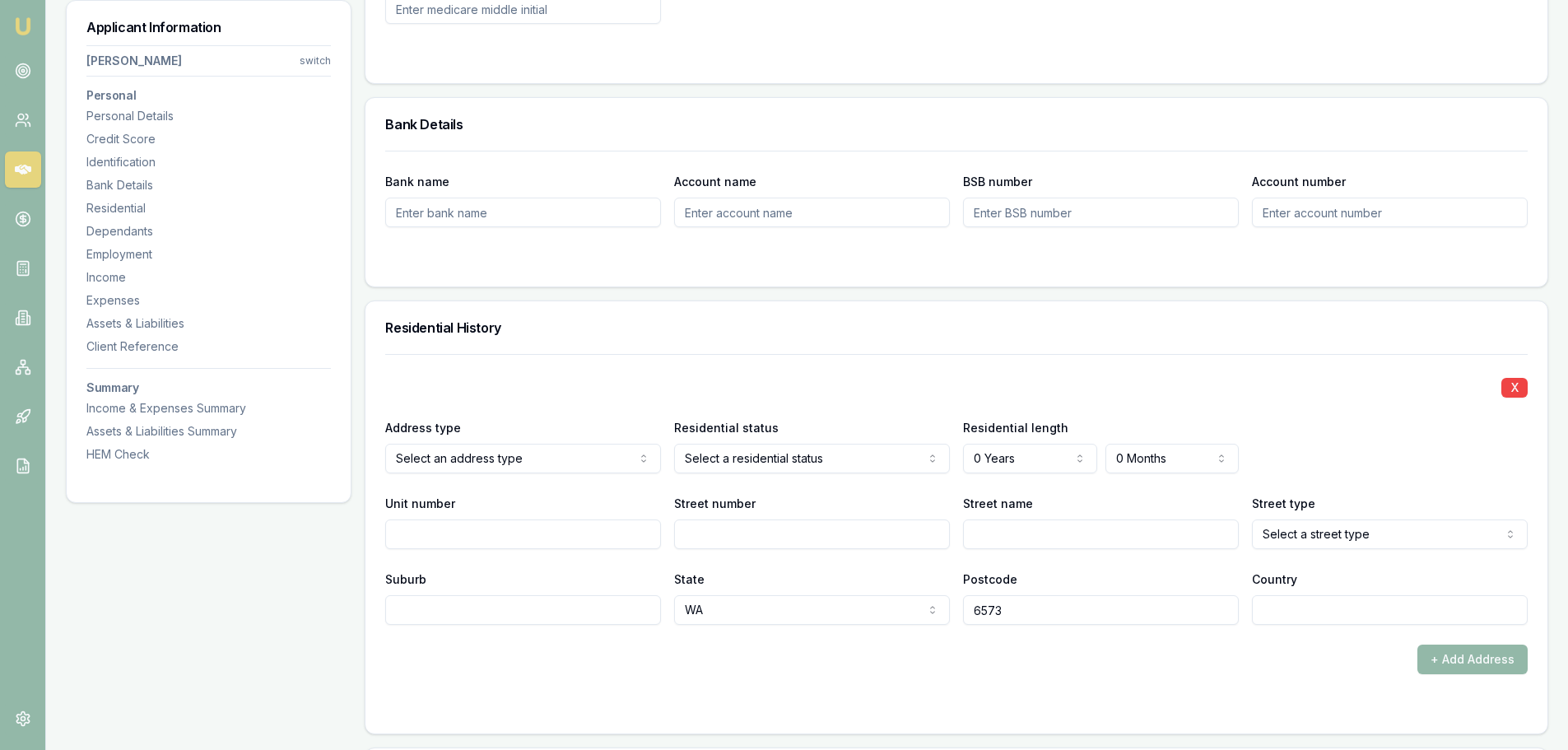
scroll to position [1317, 0]
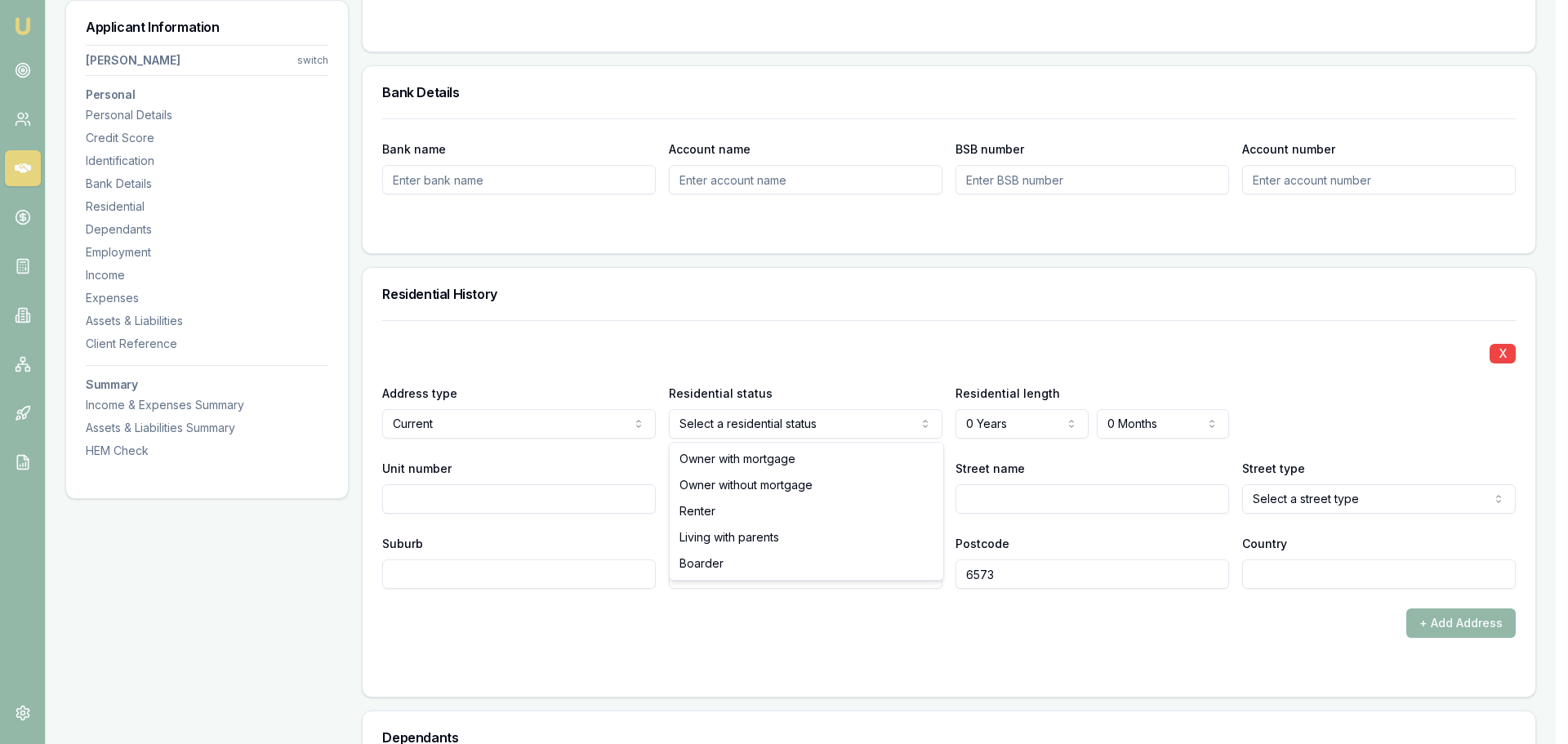
select select "RENTER"
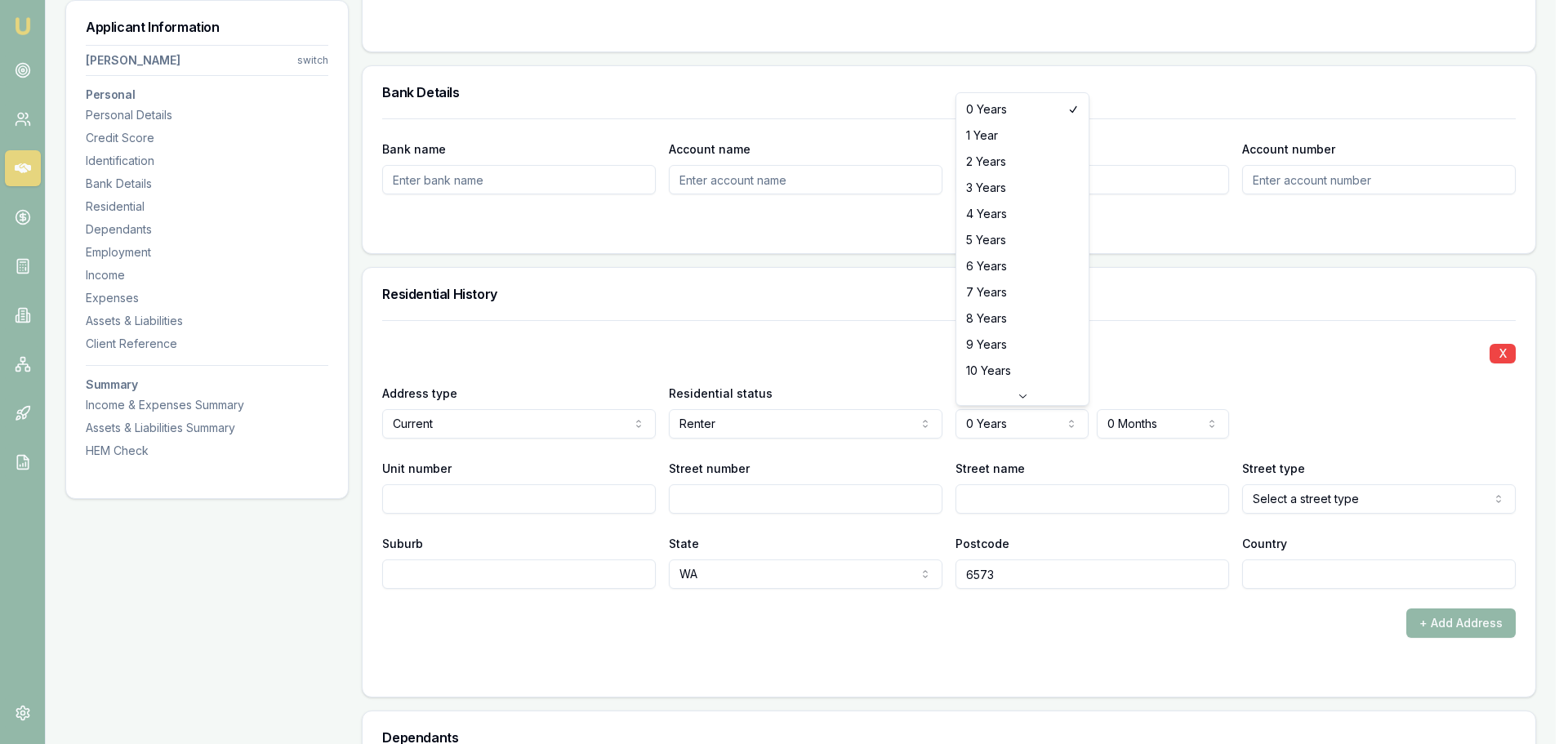
select select "1"
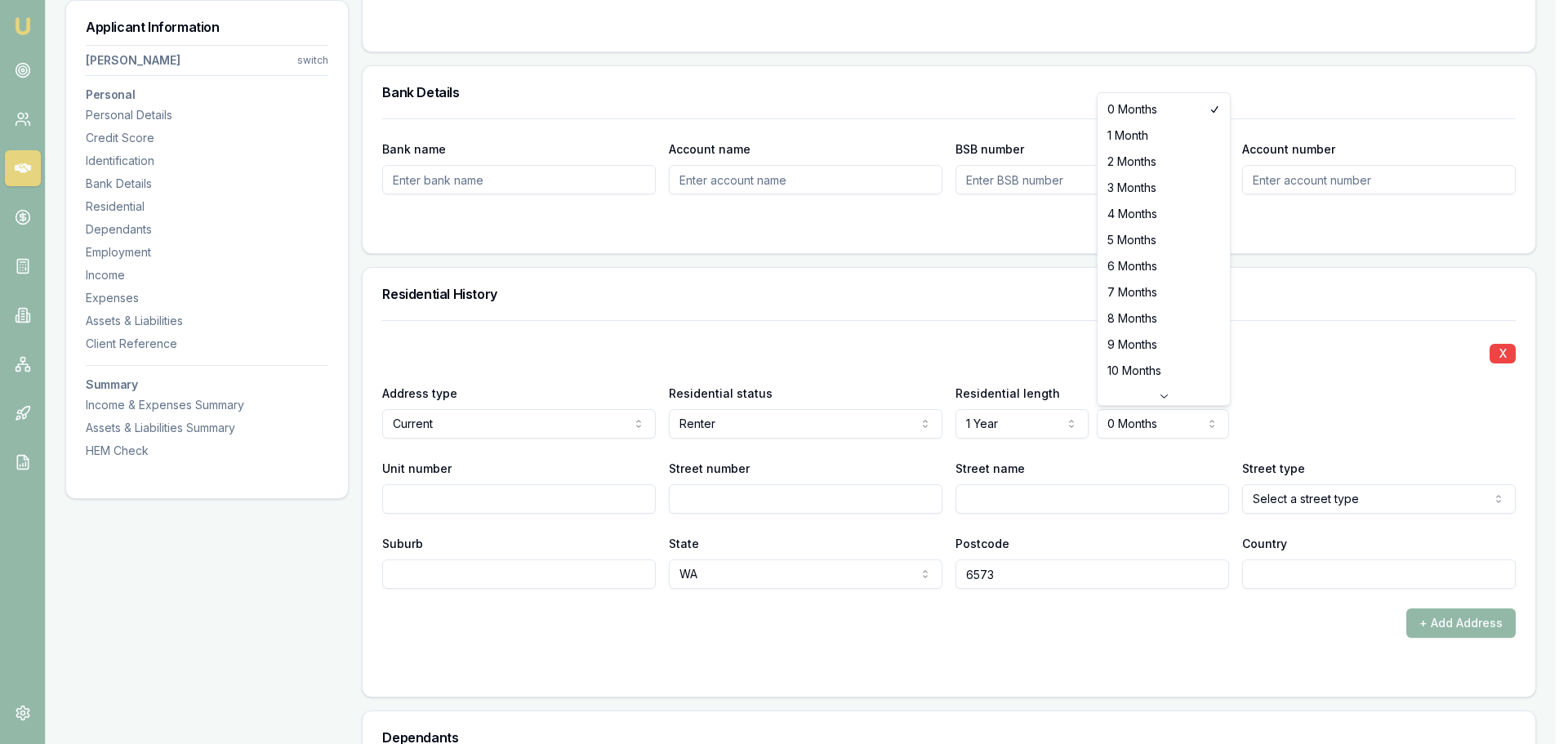
select select "2"
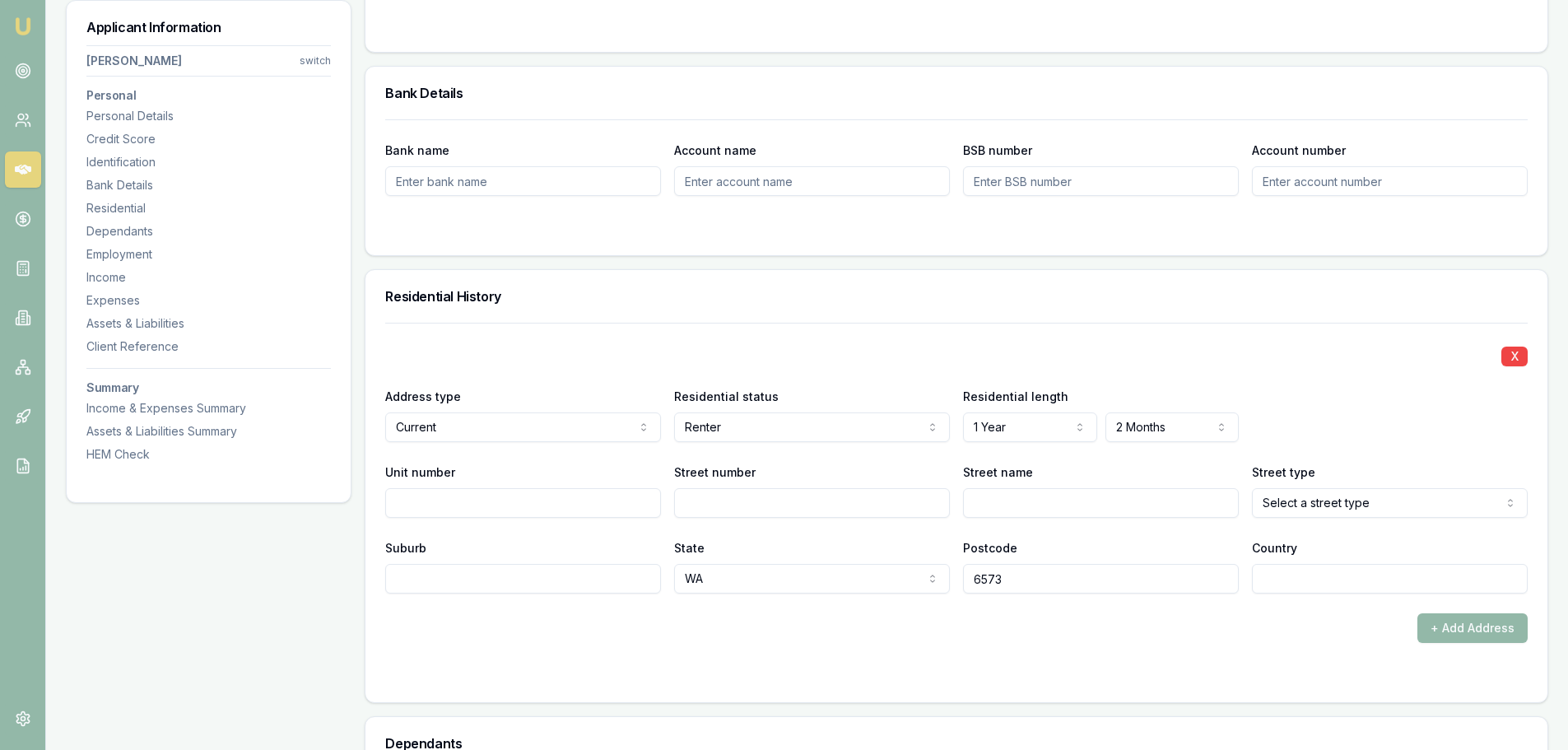
click at [1131, 465] on div "Street name" at bounding box center [1101, 490] width 275 height 56
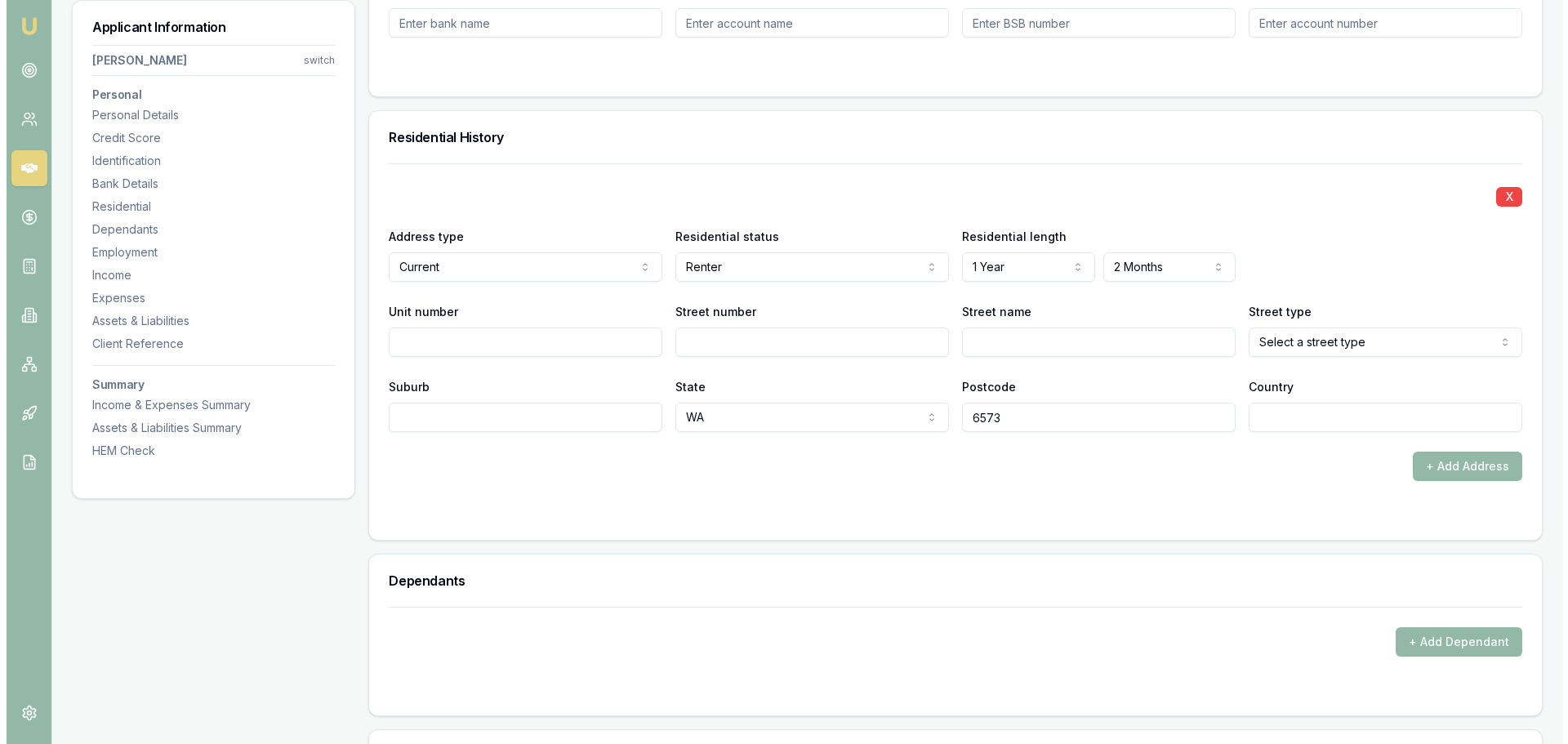
scroll to position [1470, 0]
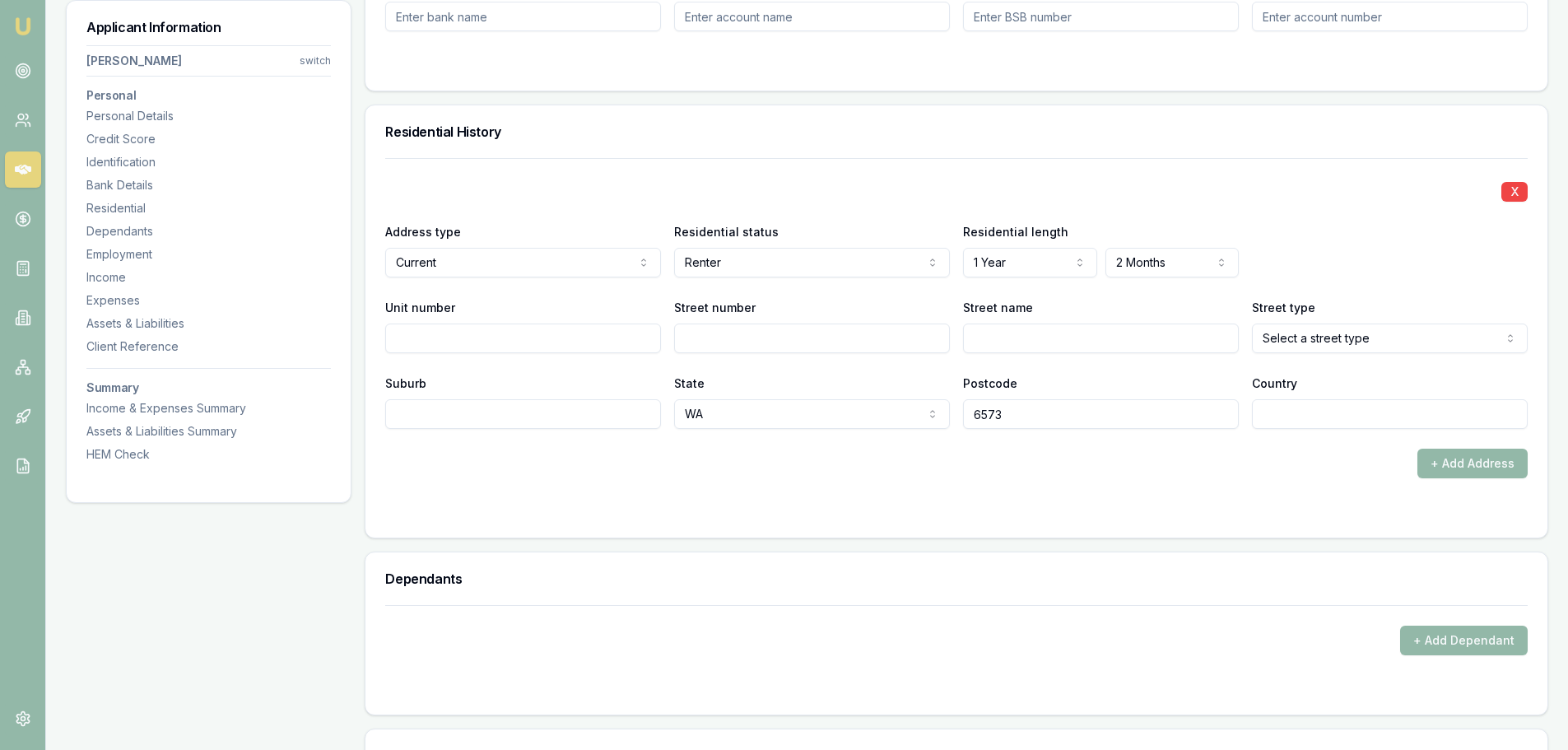
click at [706, 340] on input "Street number" at bounding box center [812, 338] width 275 height 30
click at [706, 340] on input "Street number" at bounding box center [812, 338] width 275 height 30
type input "20"
click at [989, 341] on input "Street name" at bounding box center [1101, 338] width 275 height 30
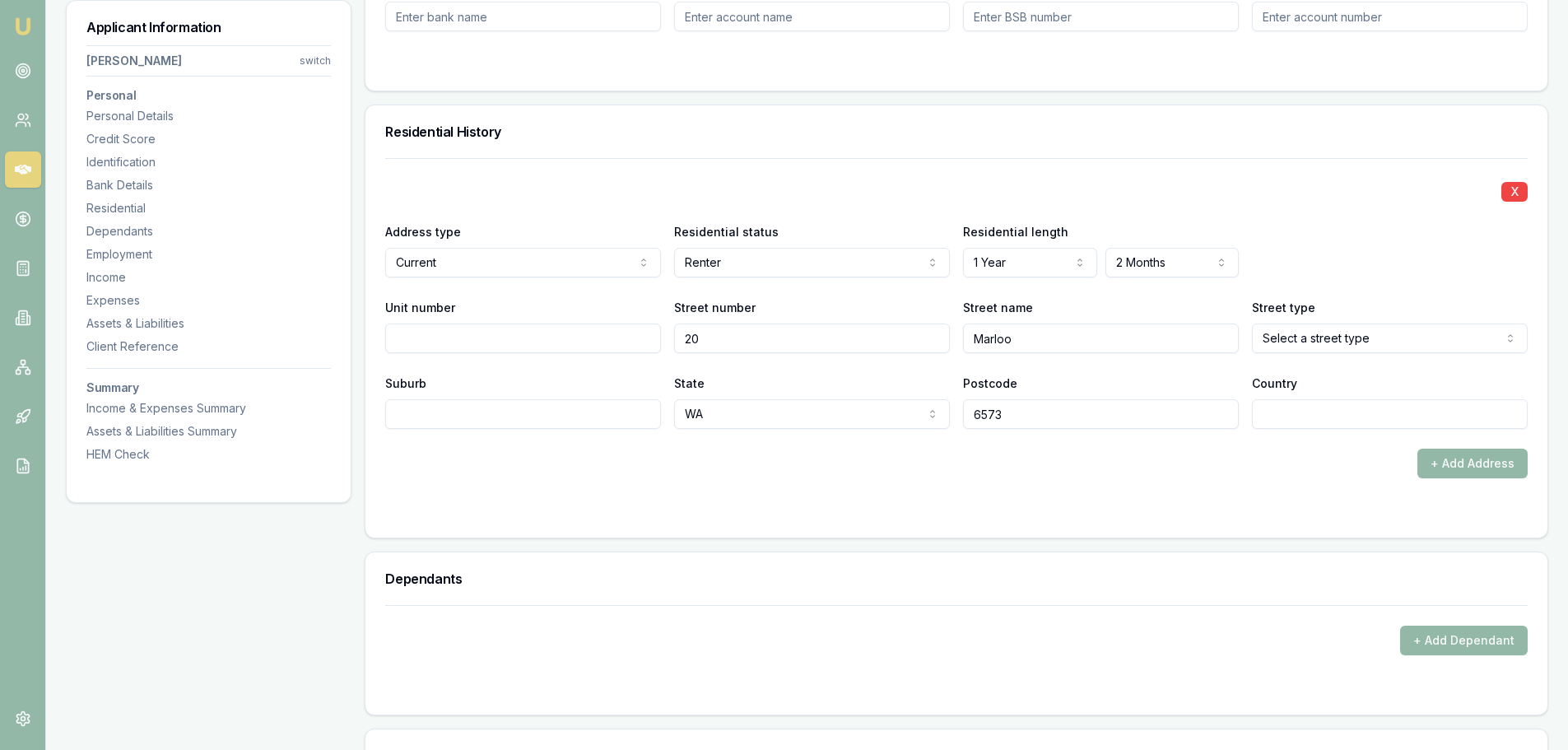
type input "Marloo"
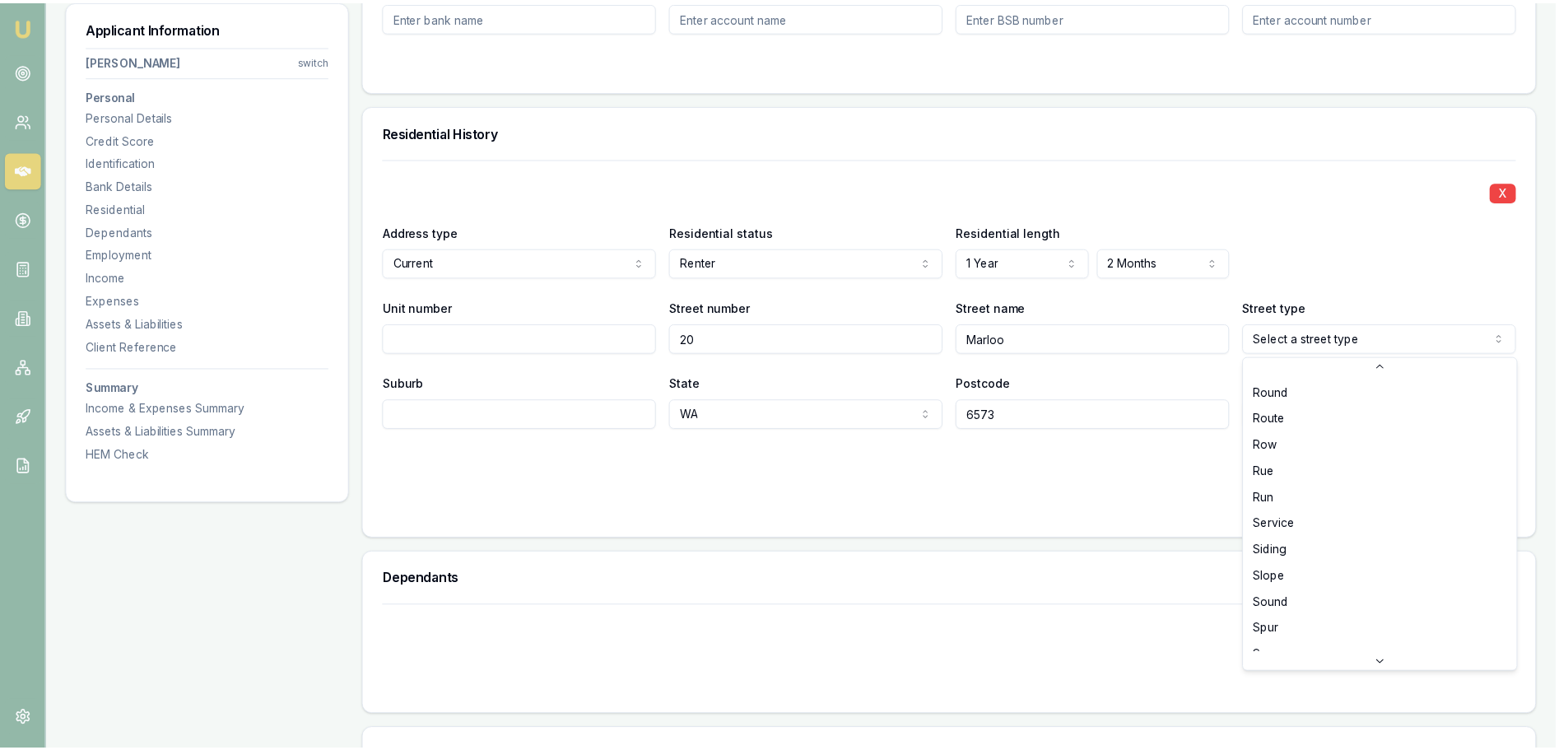
scroll to position [4303, 0]
select select "Street"
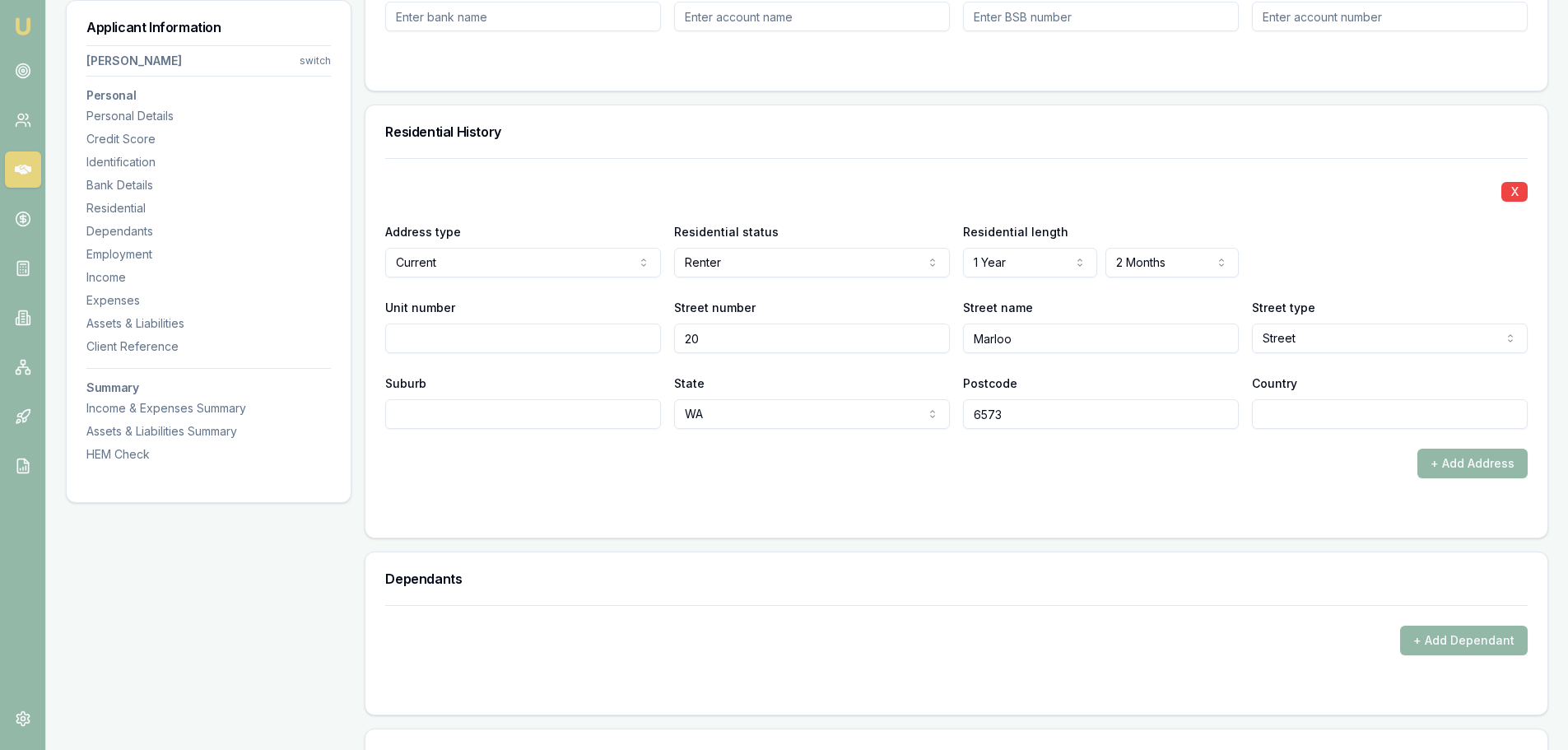
click at [1216, 451] on div "+ Add Address" at bounding box center [956, 463] width 1143 height 30
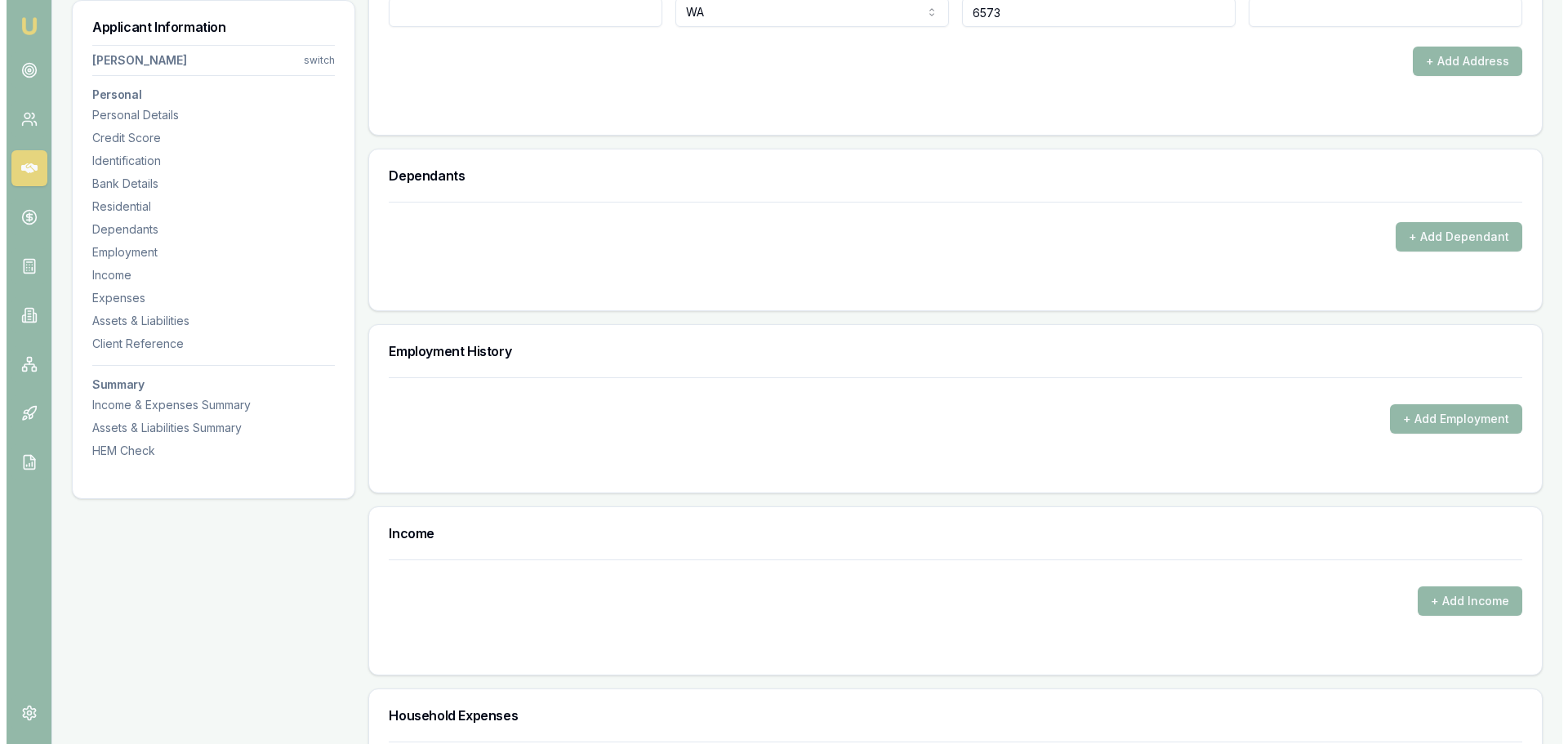
scroll to position [1878, 0]
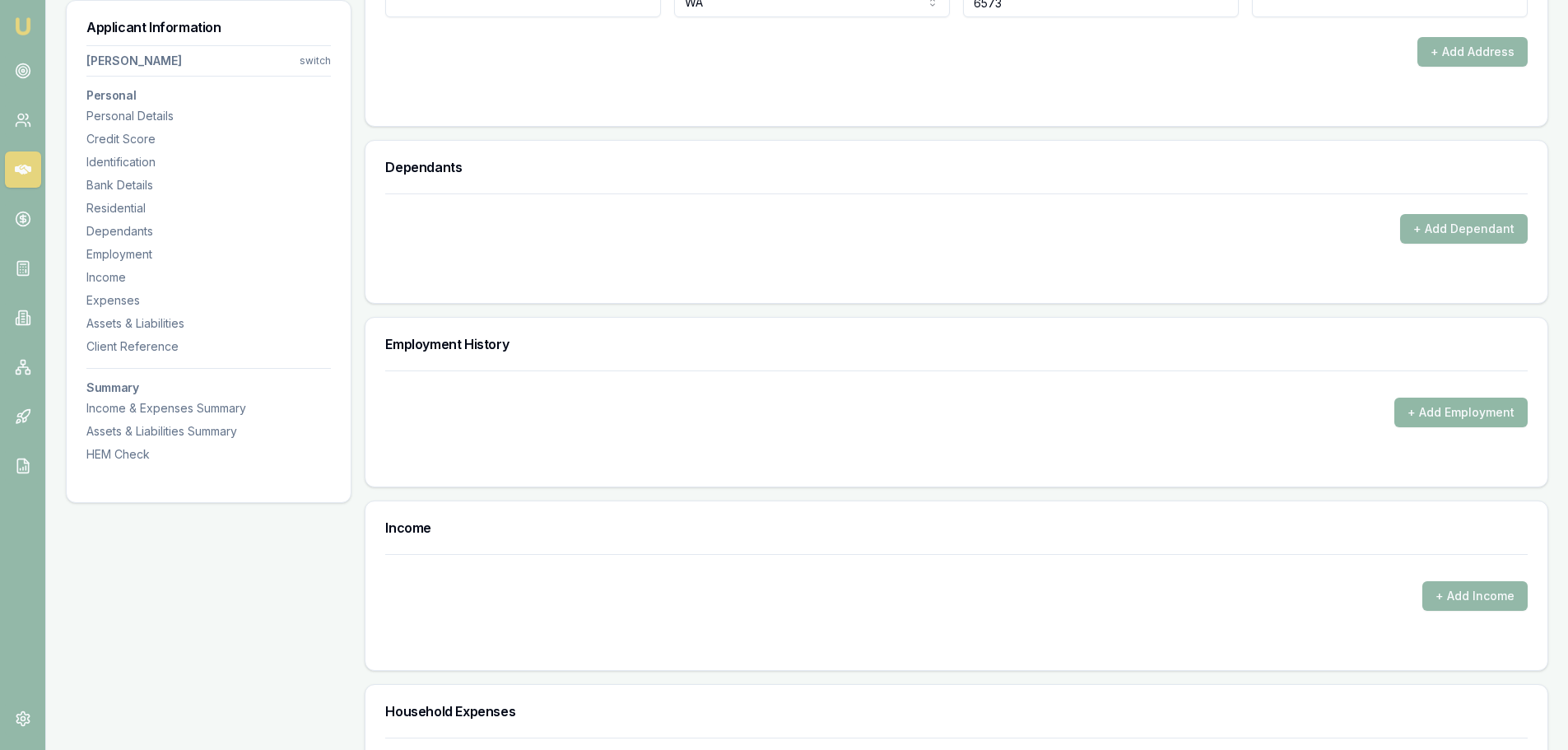
click at [1436, 404] on button "+ Add Employment" at bounding box center [1462, 412] width 133 height 30
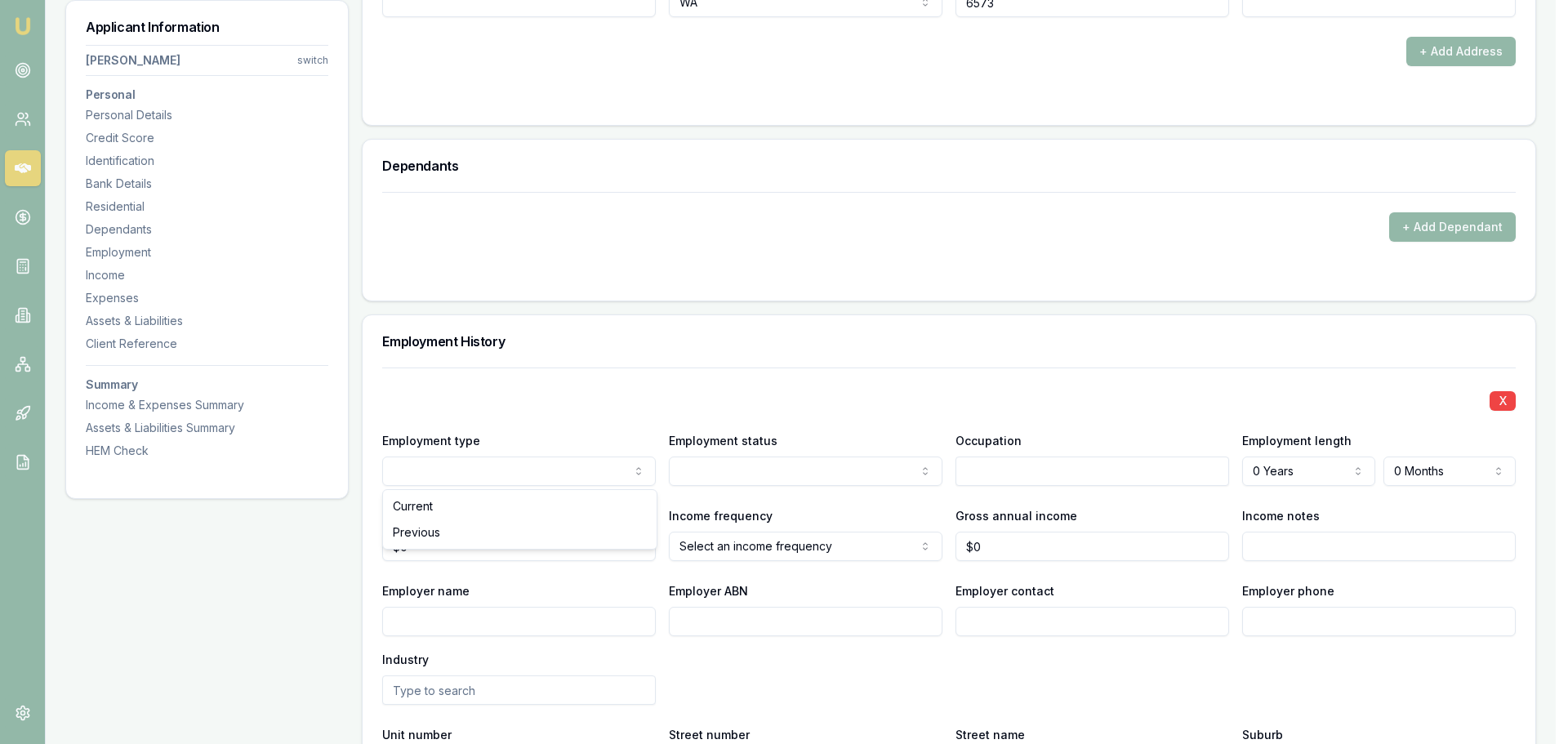
click at [984, 478] on input "text" at bounding box center [1092, 471] width 273 height 29
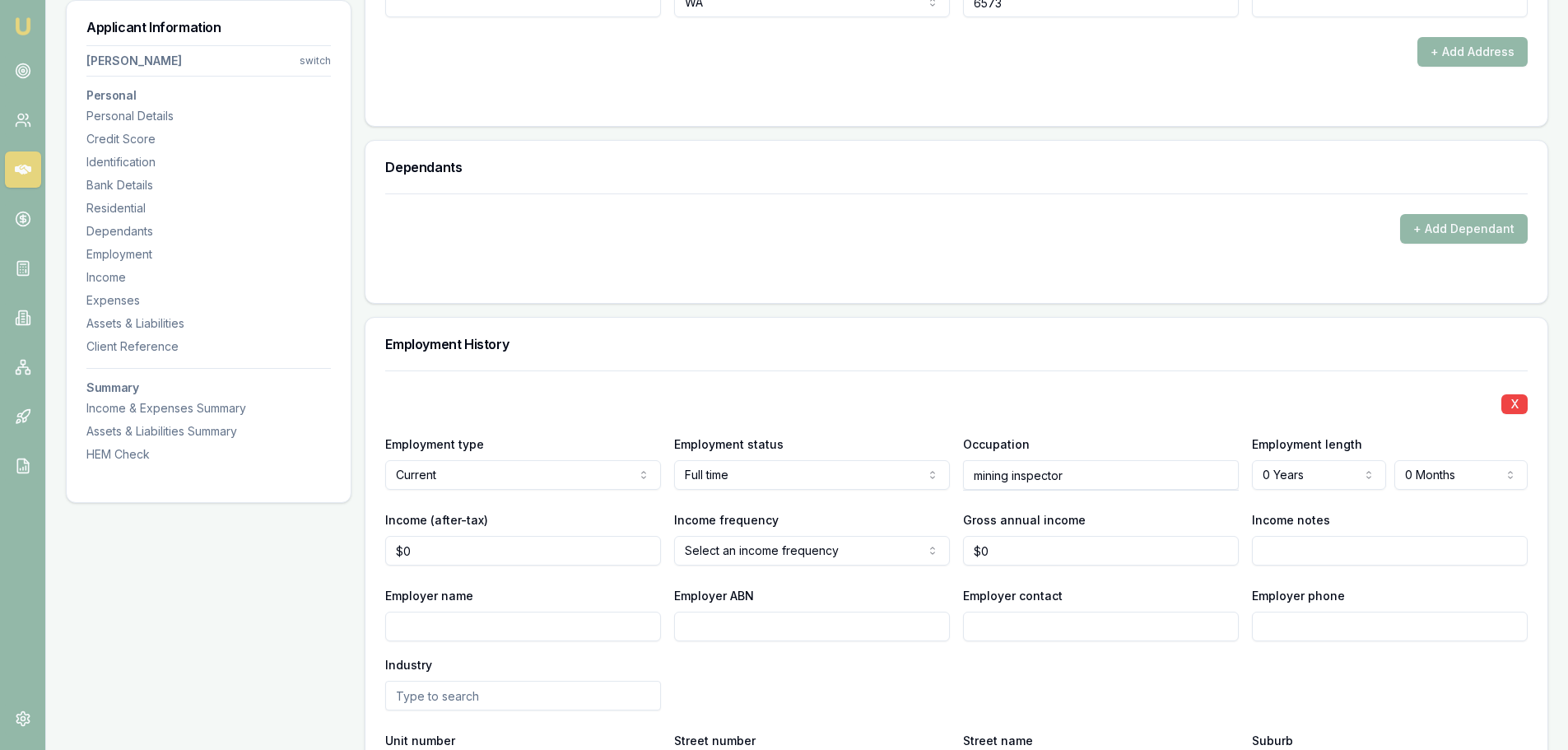
type input "mining inspector"
click at [1094, 395] on div "X" at bounding box center [956, 402] width 1143 height 23
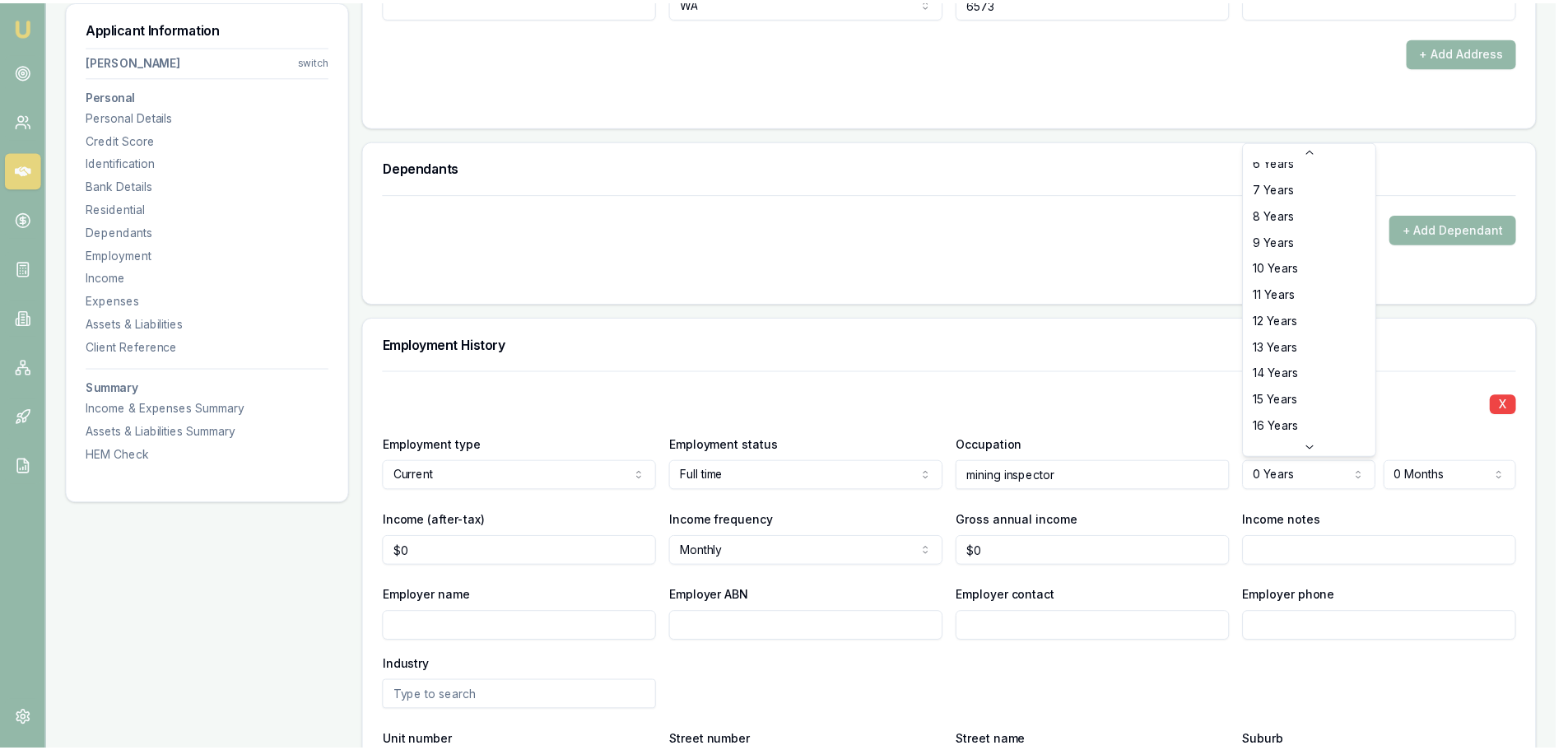
scroll to position [247, 0]
select select "13"
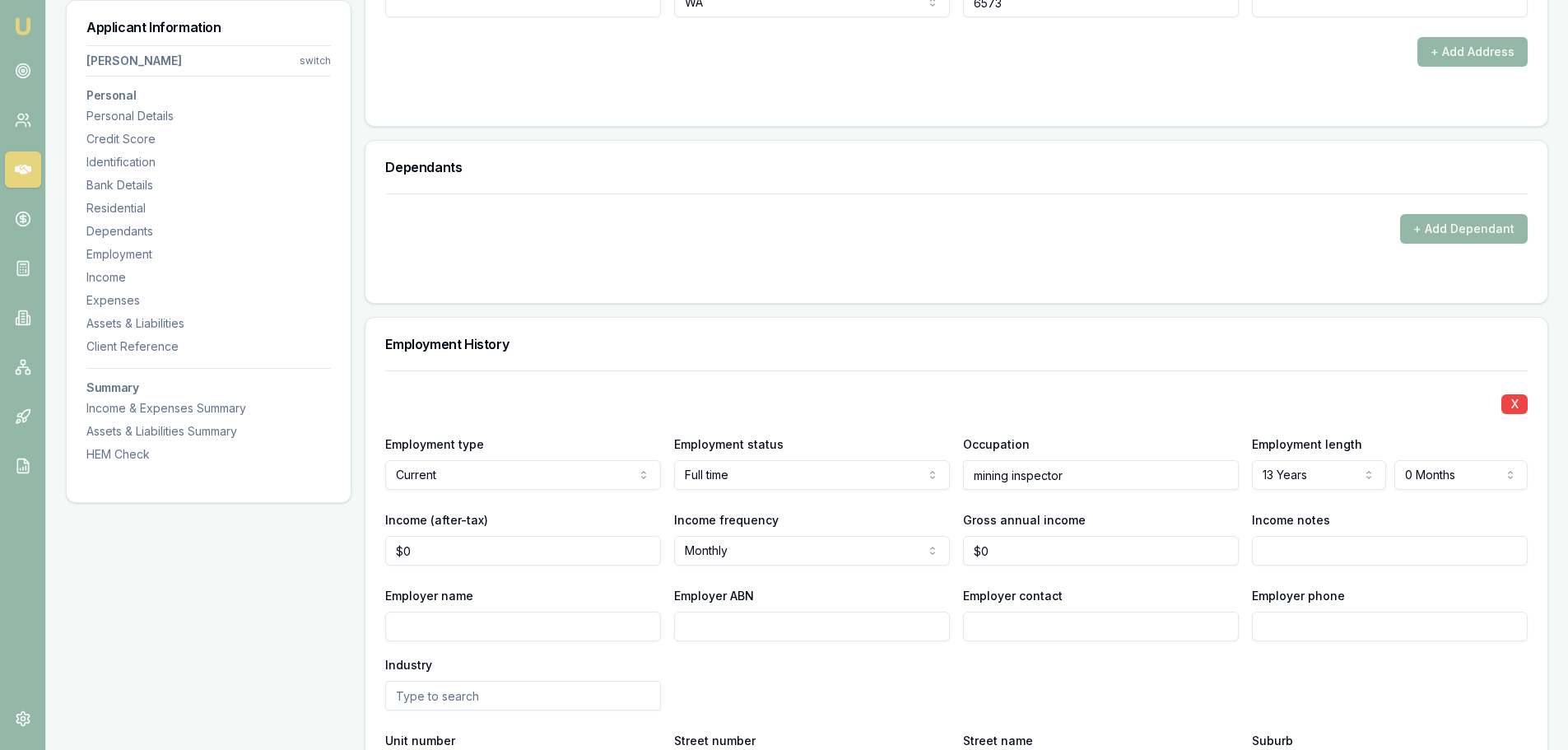
click at [1406, 520] on div "Income notes" at bounding box center [1390, 537] width 275 height 56
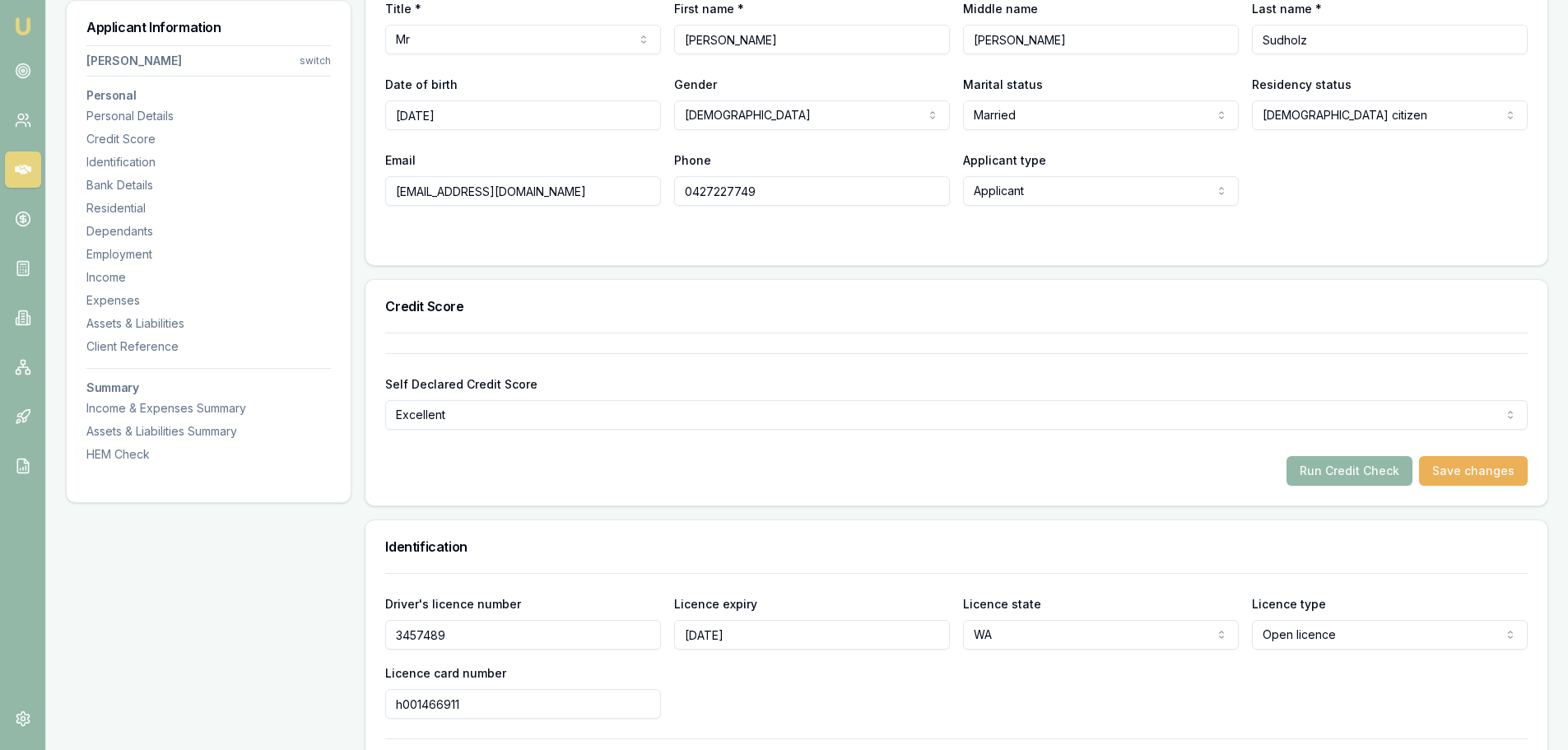
scroll to position [0, 0]
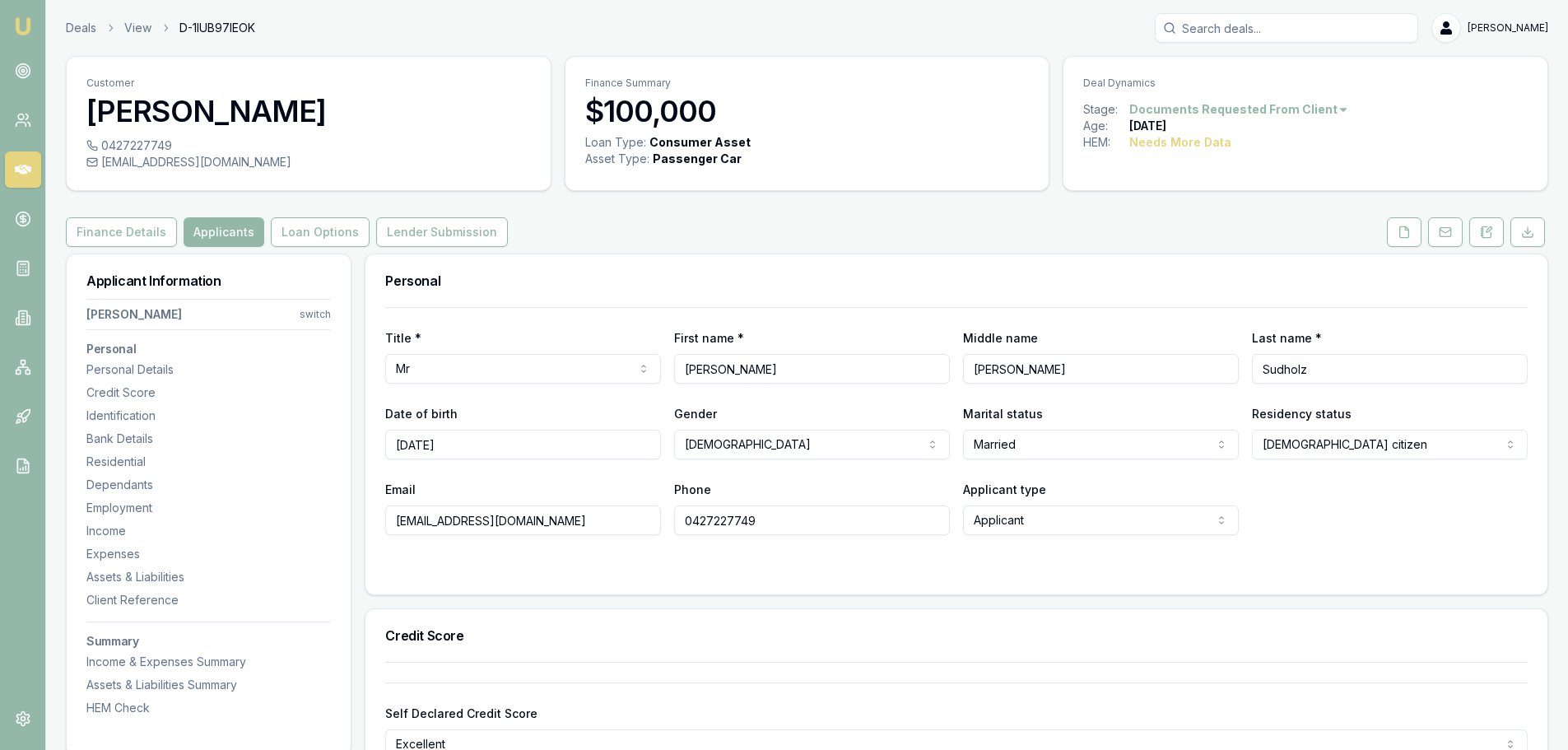
click at [1380, 233] on div "Finance Details Applicants Loan Options Lender Submission" at bounding box center [807, 231] width 1483 height 30
click at [1409, 234] on icon at bounding box center [1405, 231] width 9 height 11
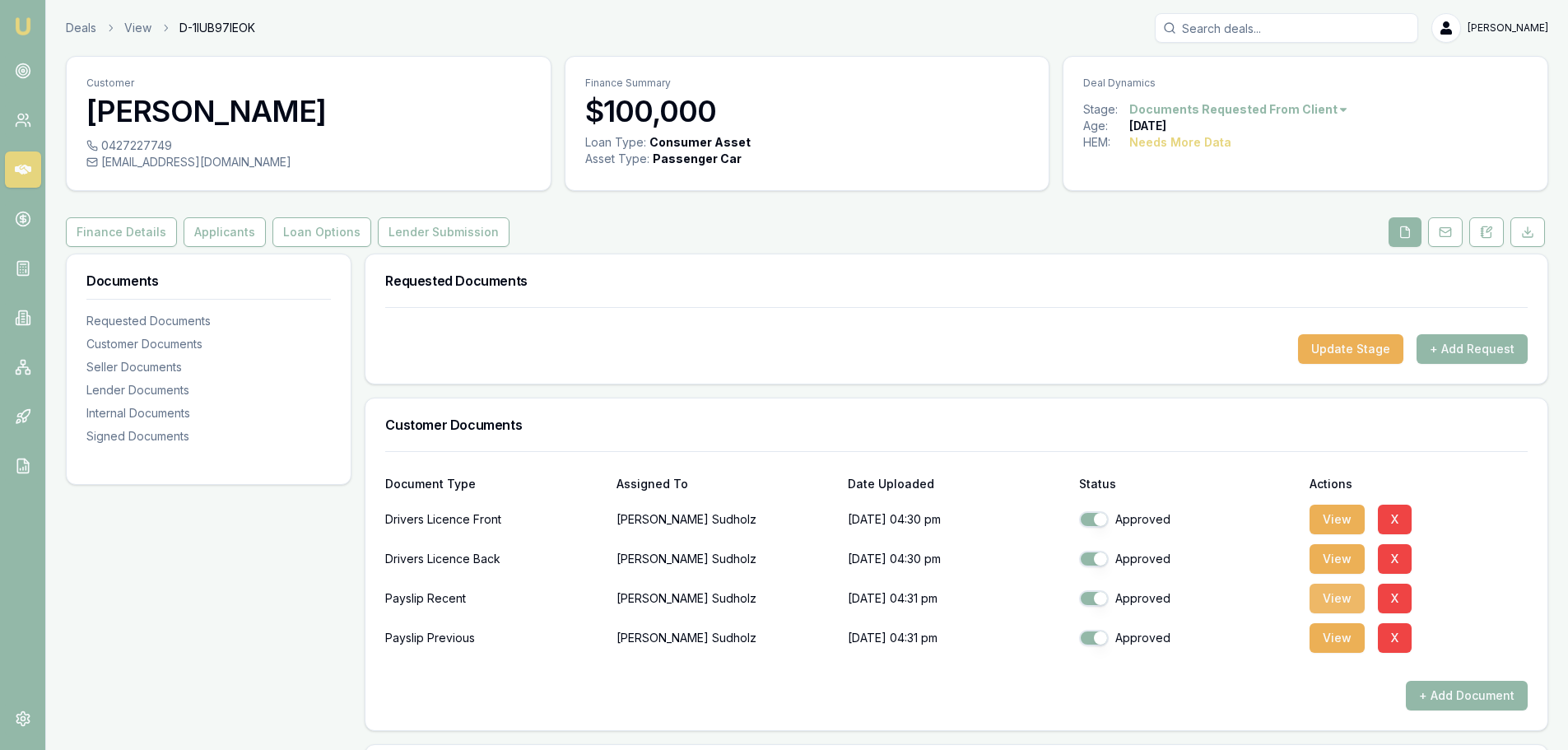
click at [1322, 597] on button "View" at bounding box center [1337, 598] width 55 height 30
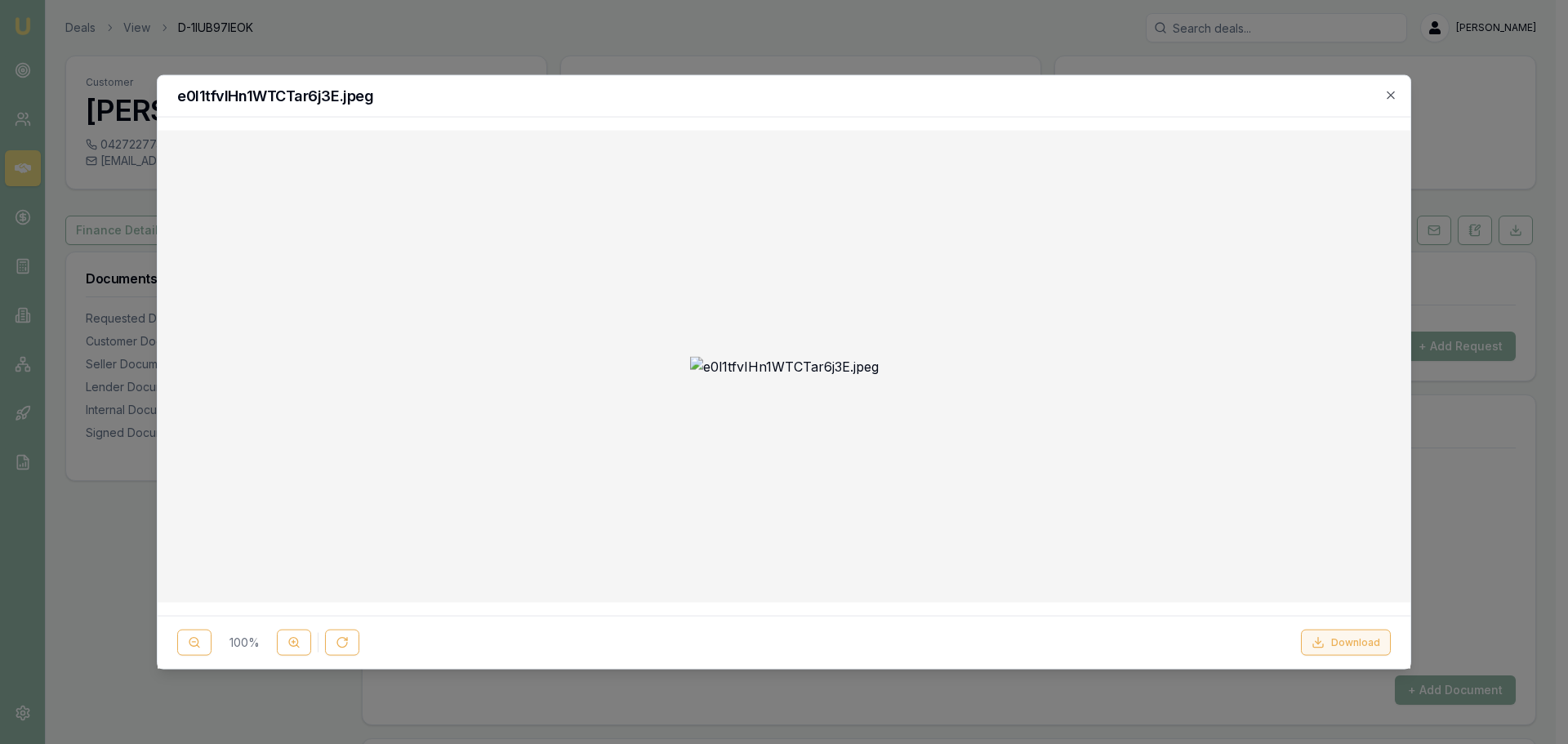
click at [1345, 646] on button "Download" at bounding box center [1345, 642] width 90 height 26
click at [1388, 96] on icon "button" at bounding box center [1391, 95] width 13 height 13
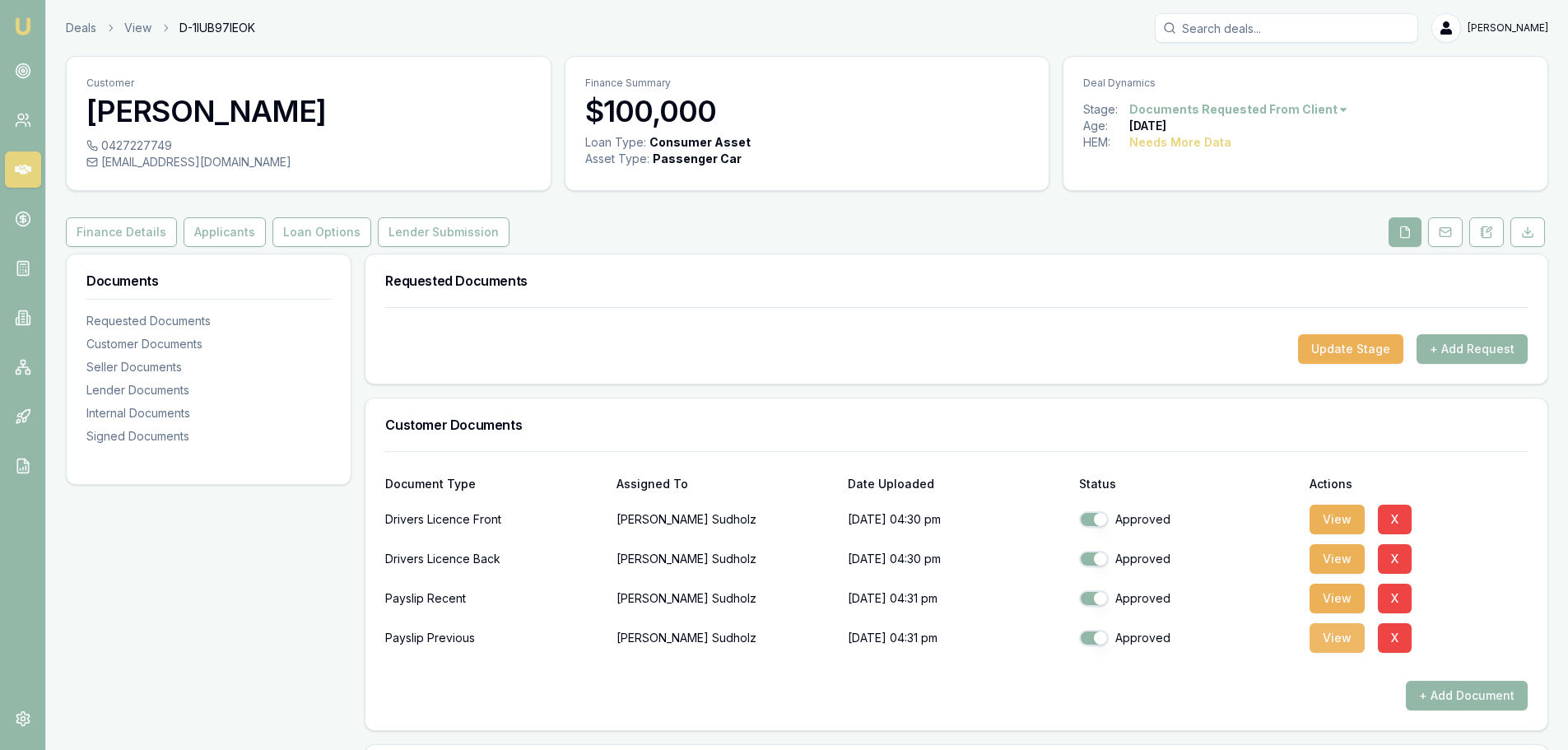
click at [1337, 634] on button "View" at bounding box center [1337, 638] width 55 height 30
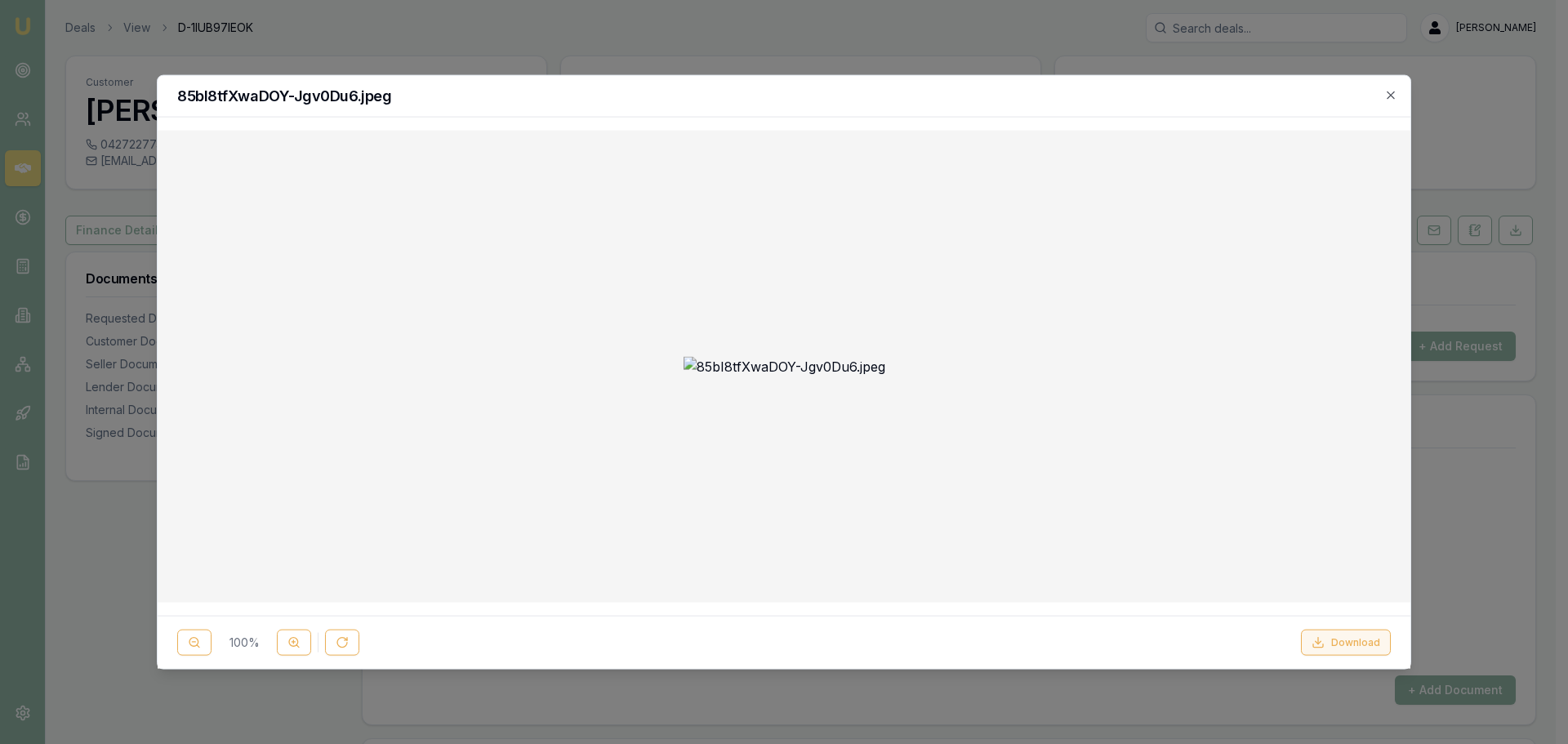
click at [1343, 648] on button "Download" at bounding box center [1345, 642] width 90 height 26
click at [1394, 96] on icon "button" at bounding box center [1391, 95] width 13 height 13
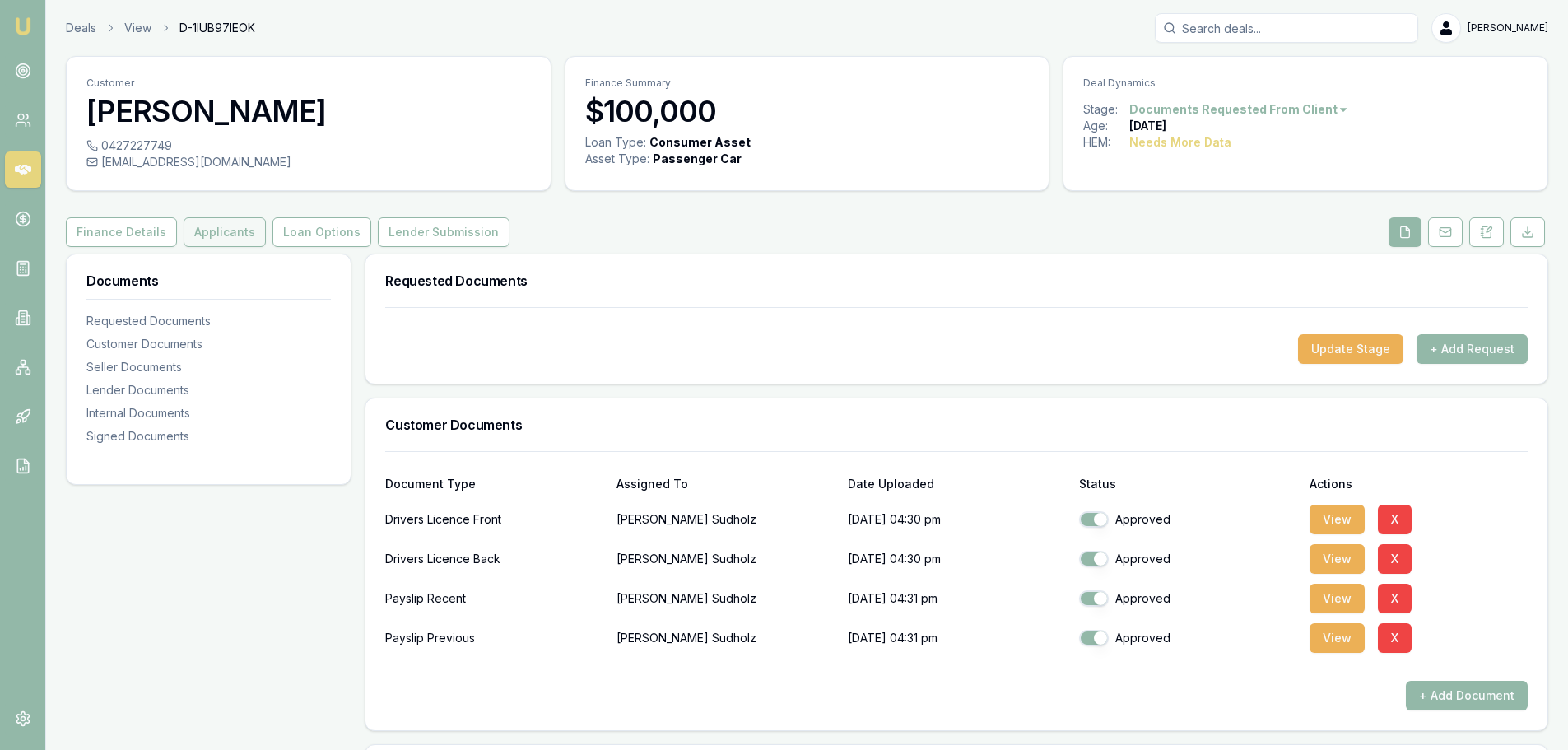
click at [223, 241] on button "Applicants" at bounding box center [224, 231] width 82 height 30
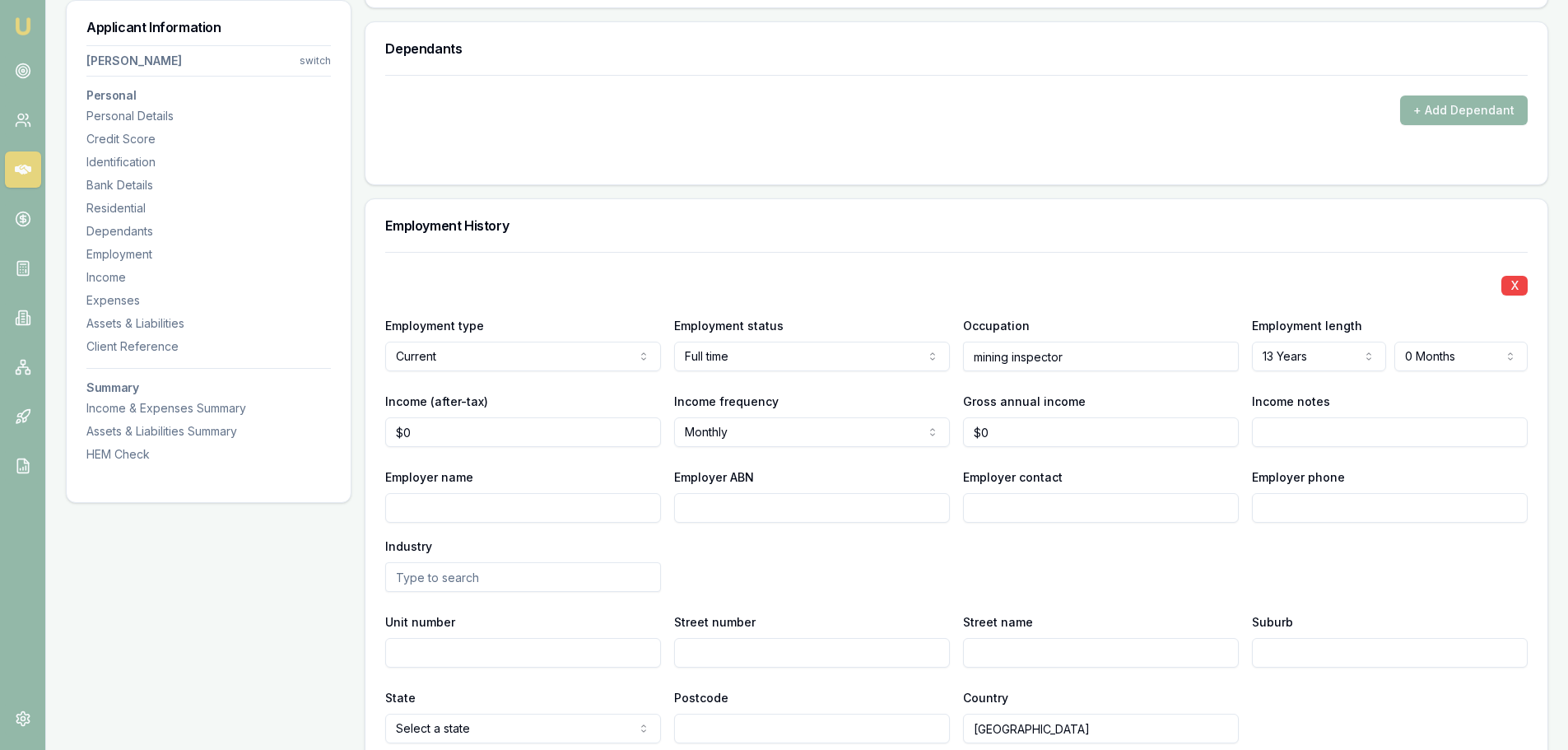
scroll to position [2055, 0]
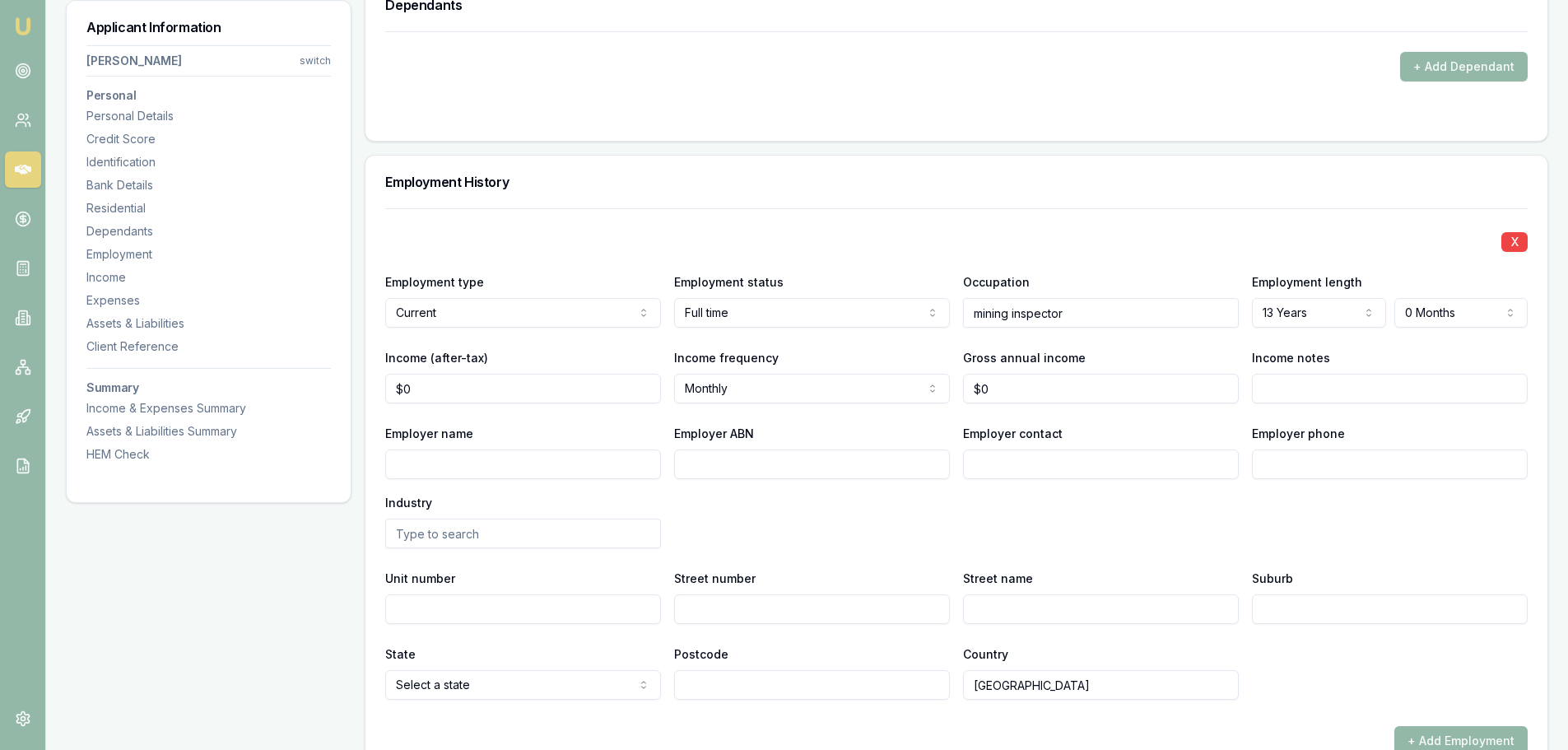
click at [432, 387] on input "$0" at bounding box center [523, 388] width 275 height 30
type input "0"
click at [415, 390] on input "0" at bounding box center [523, 388] width 275 height 30
drag, startPoint x: 461, startPoint y: 386, endPoint x: 324, endPoint y: 389, distance: 137.0
click at [324, 389] on div "Applicant Information John Sudholz switch Personal Personal Details Credit Scor…" at bounding box center [807, 273] width 1483 height 4149
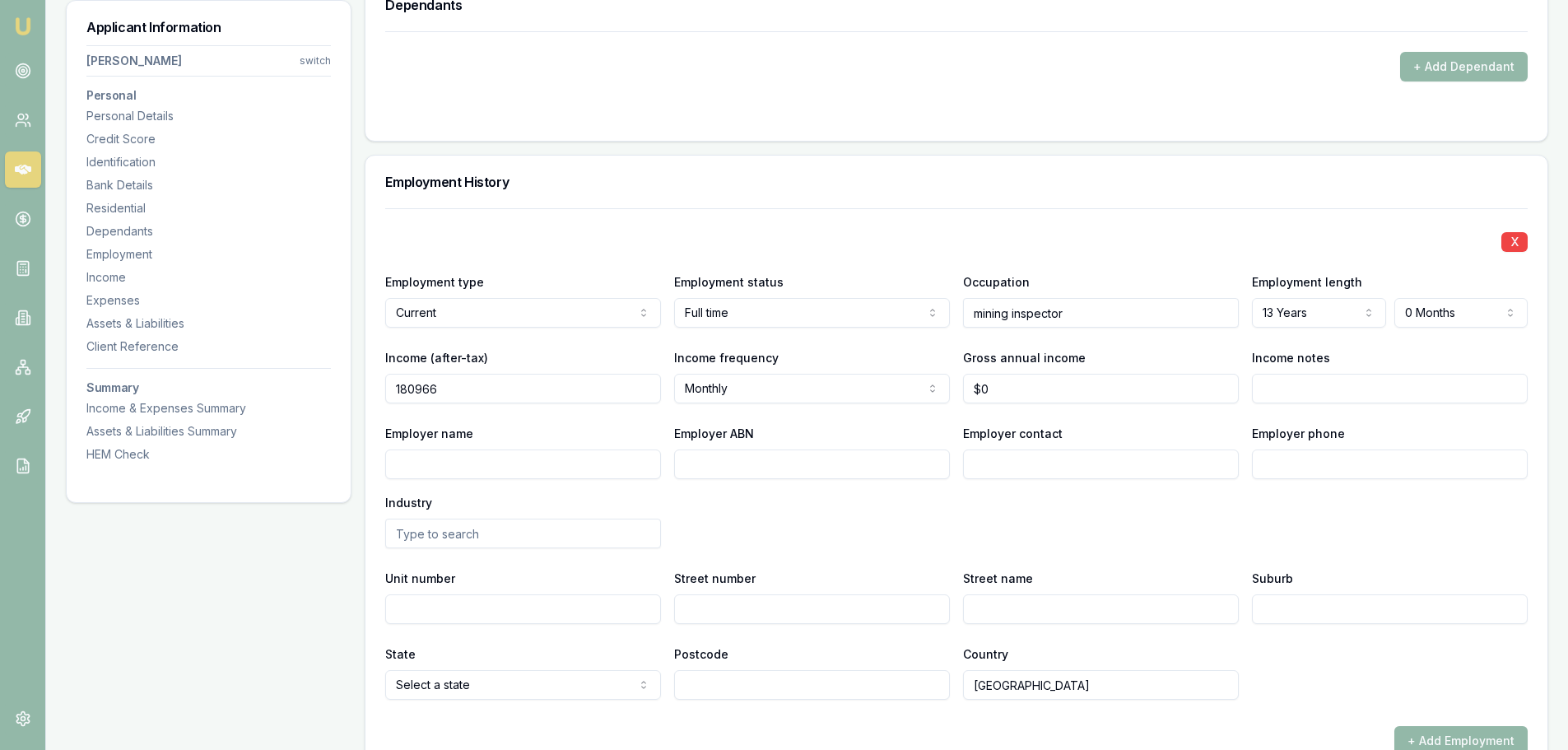
type input "$180,966"
click at [580, 332] on div "X Employment type Current Current Previous Employment status Full time Full tim…" at bounding box center [956, 454] width 1143 height 492
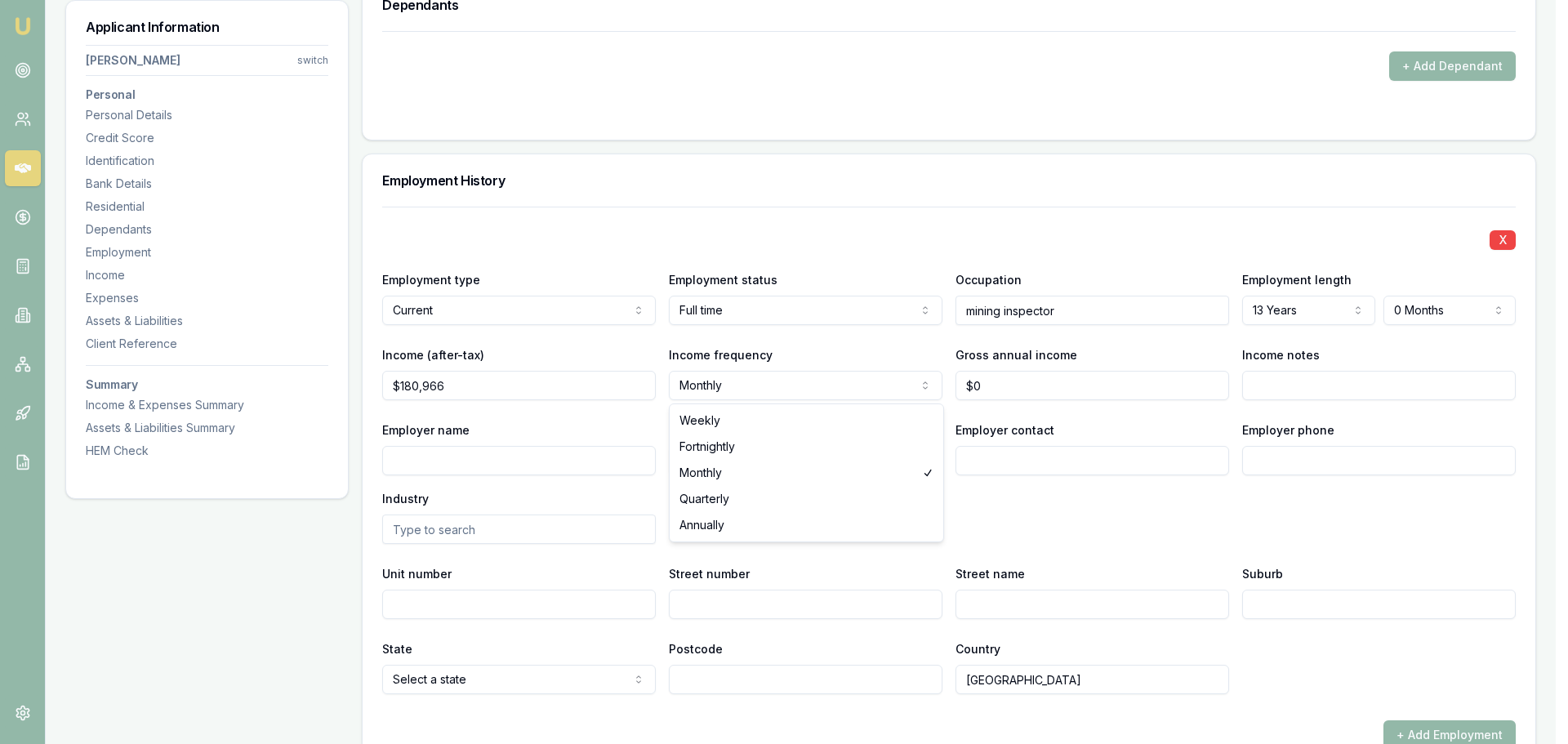
select select "ANNUALLY"
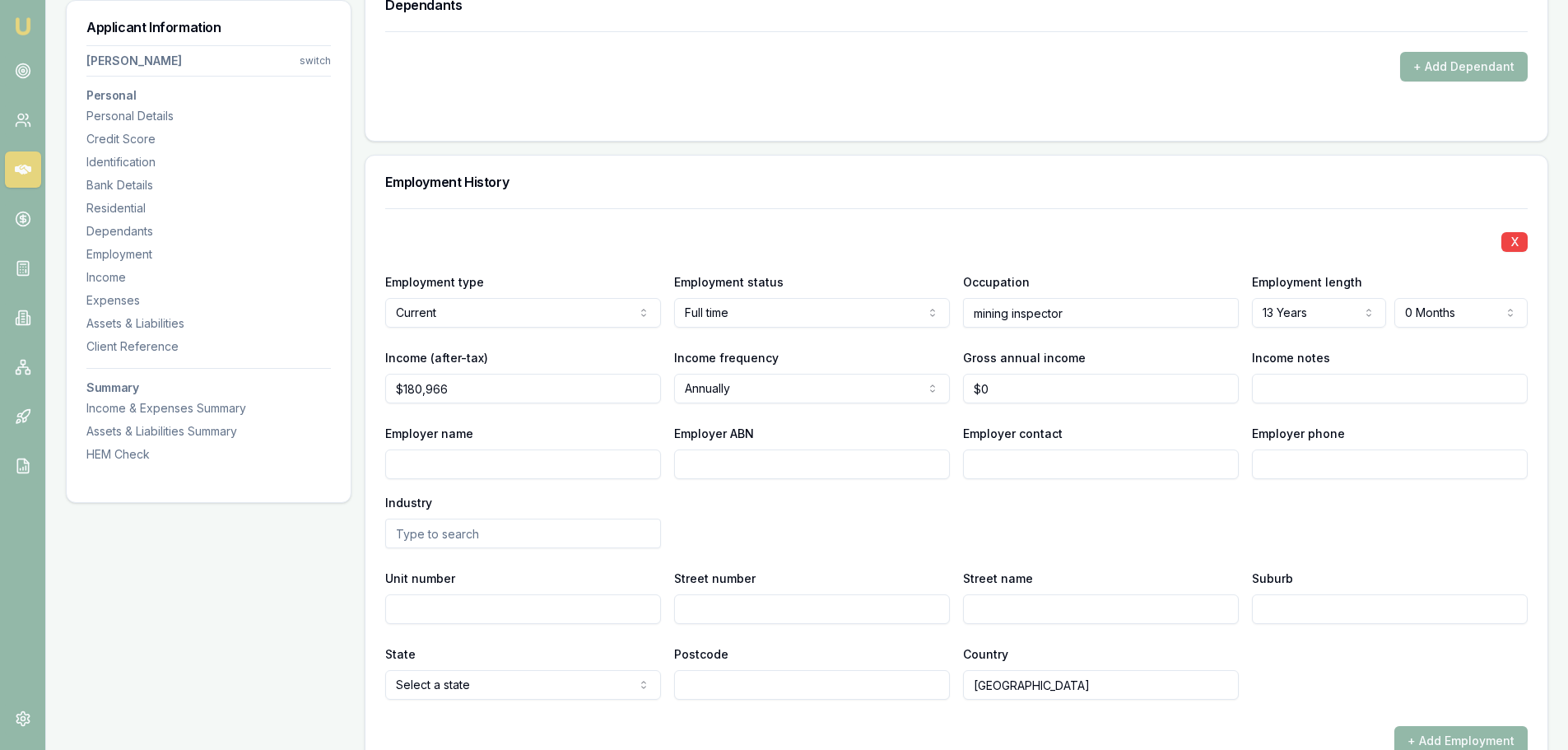
click at [1026, 519] on div "Employer name Employer ABN Employer contact Employer phone Industry" at bounding box center [956, 486] width 1143 height 125
type input "180966"
drag, startPoint x: 462, startPoint y: 388, endPoint x: 389, endPoint y: 381, distance: 73.3
click at [389, 381] on input "180966" at bounding box center [523, 388] width 275 height 30
drag, startPoint x: 1023, startPoint y: 388, endPoint x: 937, endPoint y: 383, distance: 86.1
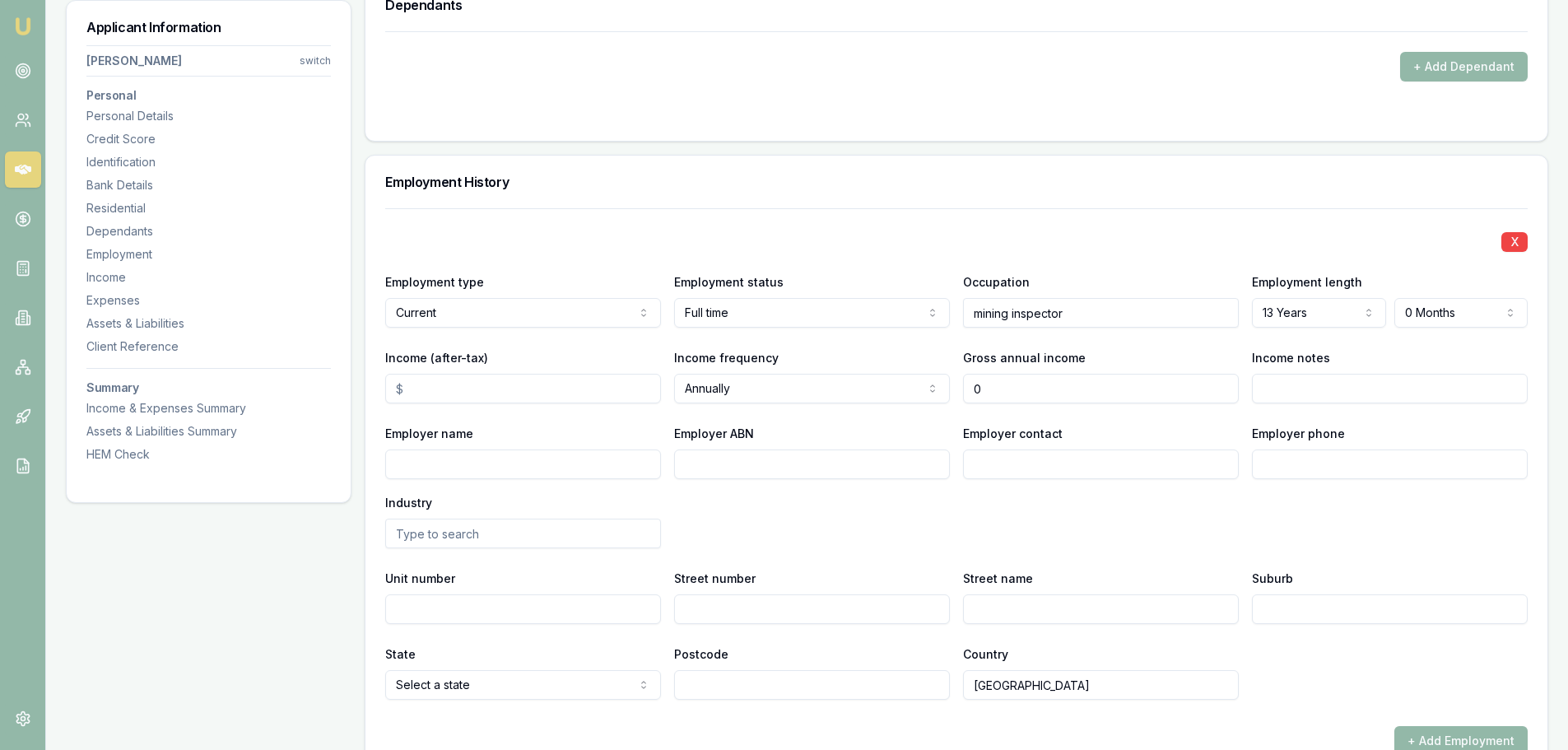
click at [937, 383] on div "Income (after-tax) Income frequency Annually Weekly Fortnightly Monthly Quarter…" at bounding box center [956, 375] width 1143 height 56
paste input "180966"
type input "$180,966"
click at [1103, 421] on div "X Employment type Current Current Previous Employment status Full time Full tim…" at bounding box center [956, 454] width 1143 height 492
click at [428, 394] on input "Income (after-tax)" at bounding box center [523, 388] width 275 height 30
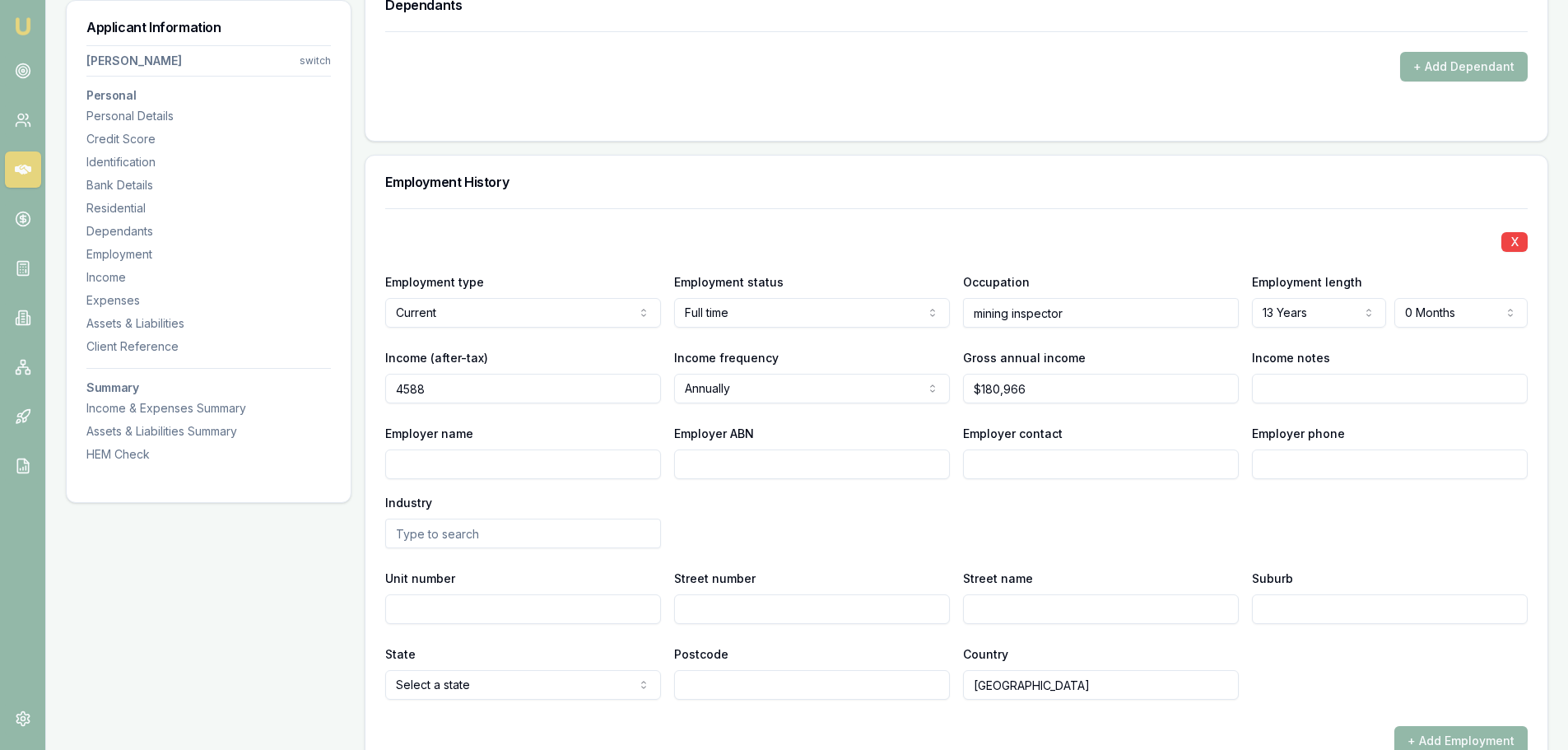
type input "$4,588"
click at [237, 602] on div "Applicant Information John Sudholz switch Personal Personal Details Credit Scor…" at bounding box center [209, 304] width 286 height 4211
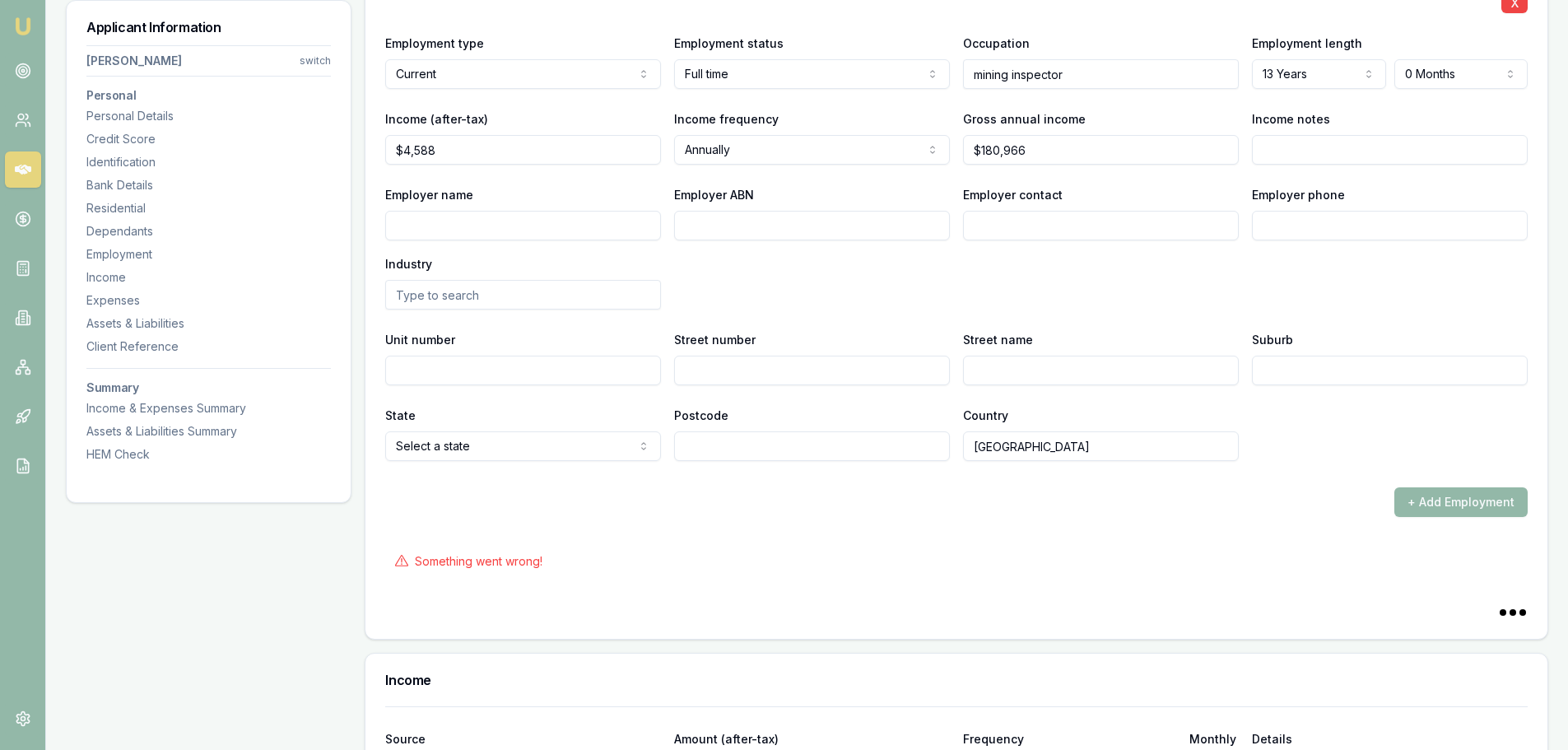
scroll to position [2302, 0]
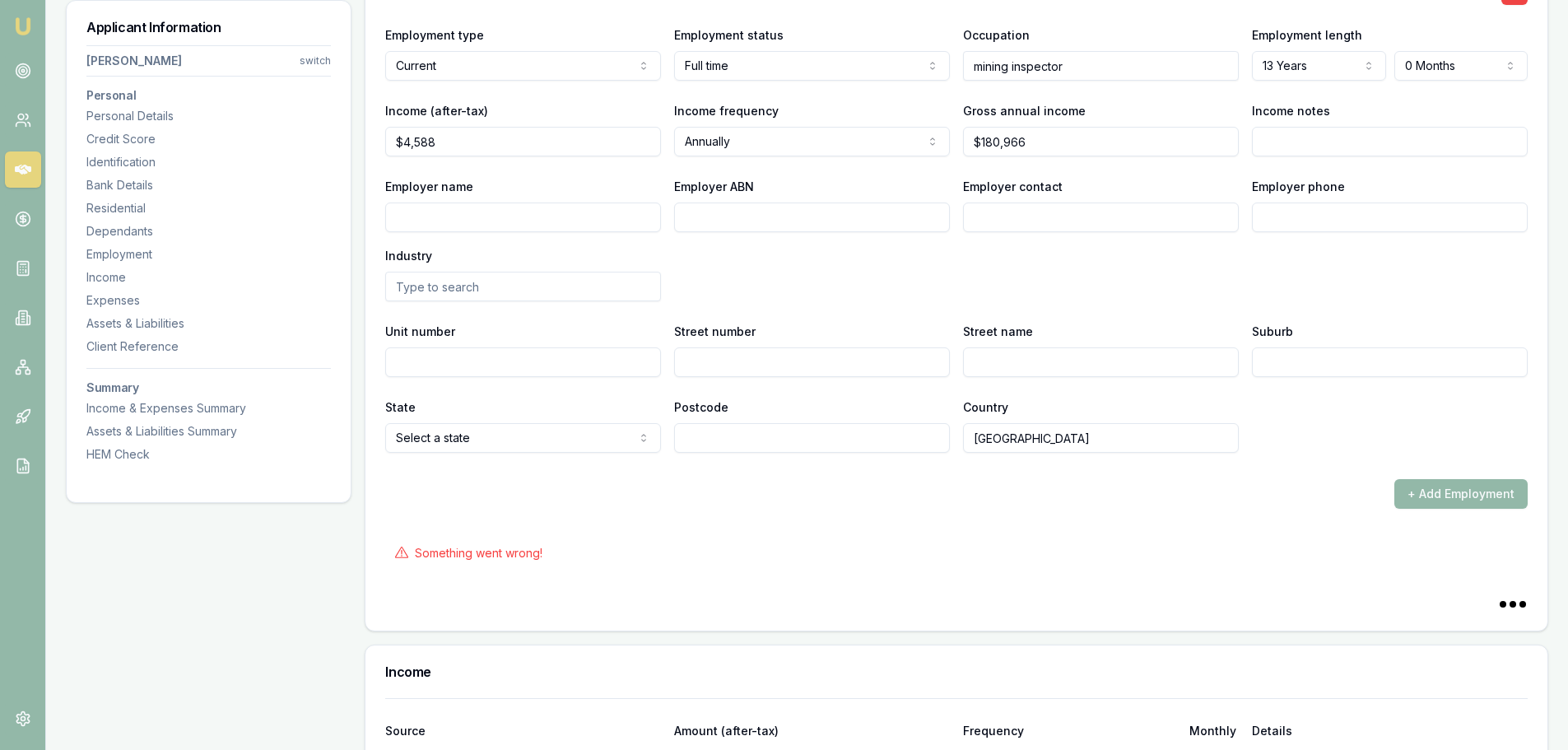
click at [1186, 539] on div "Something went wrong!" at bounding box center [956, 552] width 1143 height 36
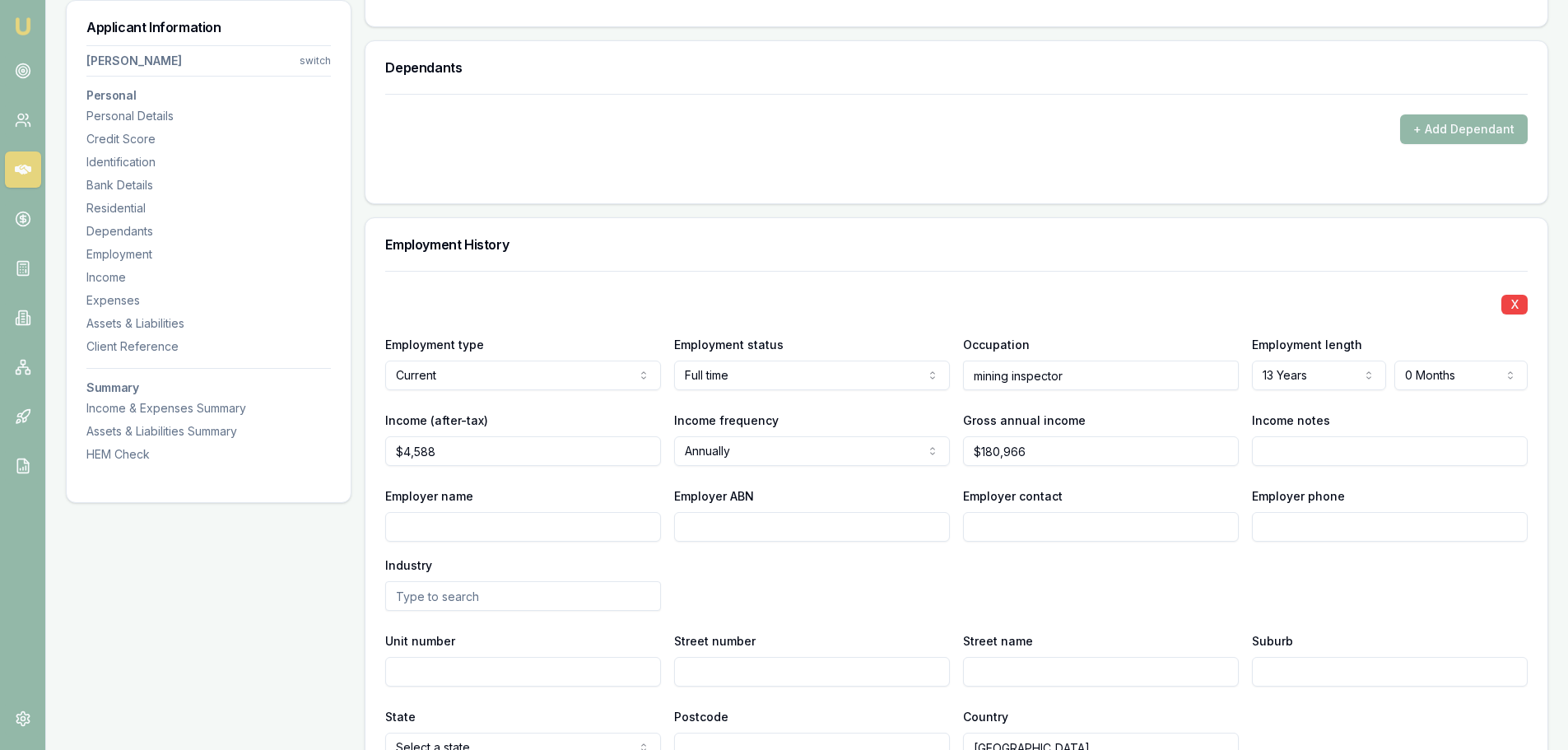
scroll to position [1973, 0]
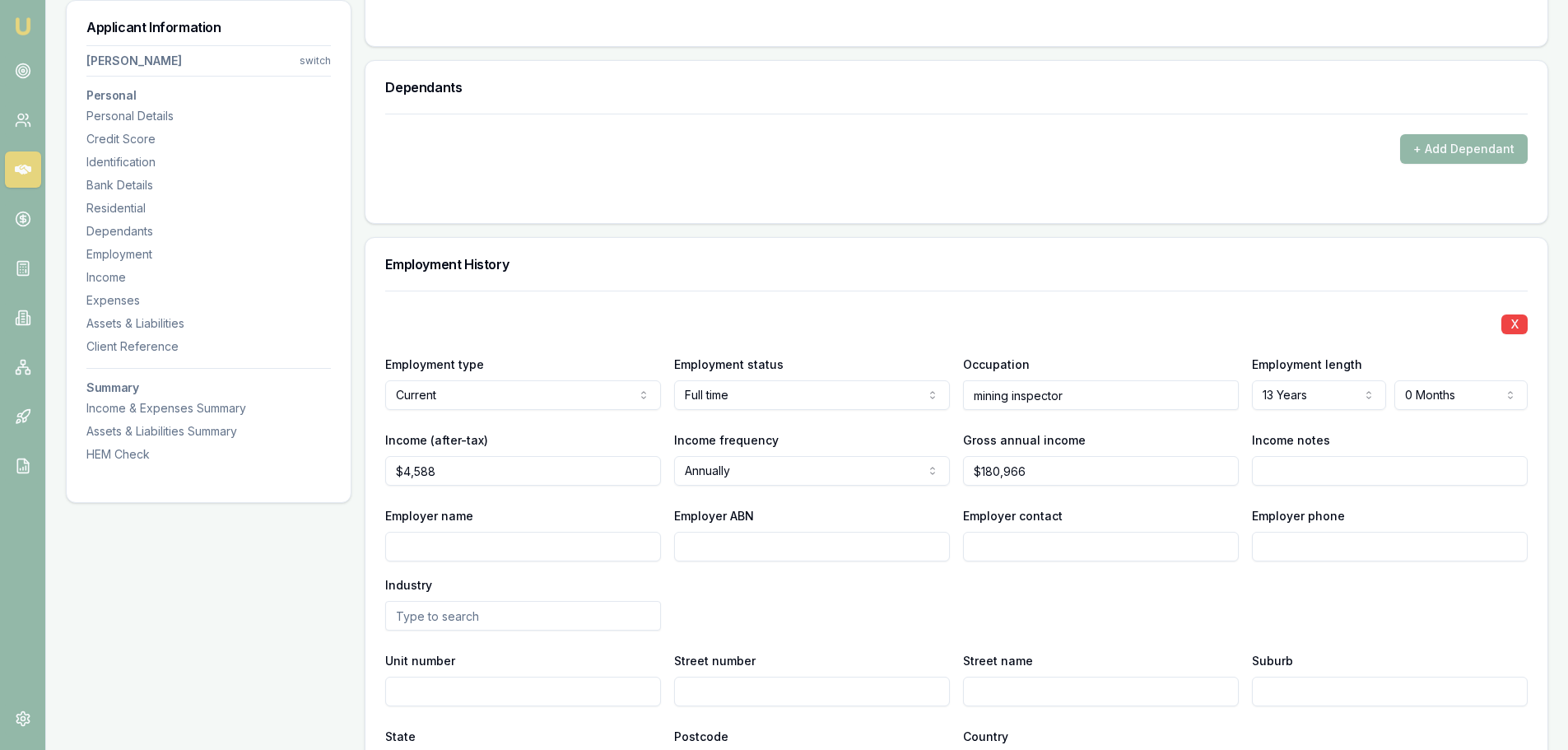
click at [721, 551] on input "Employer ABN" at bounding box center [812, 546] width 275 height 30
type input "85623848895"
click at [908, 619] on div "Employer name Employer ABN 85623848895 Employer contact Employer phone Industry" at bounding box center [956, 568] width 1143 height 125
click at [422, 544] on input "Employer name" at bounding box center [523, 546] width 275 height 30
click at [408, 545] on input "Employer name" at bounding box center [523, 546] width 275 height 30
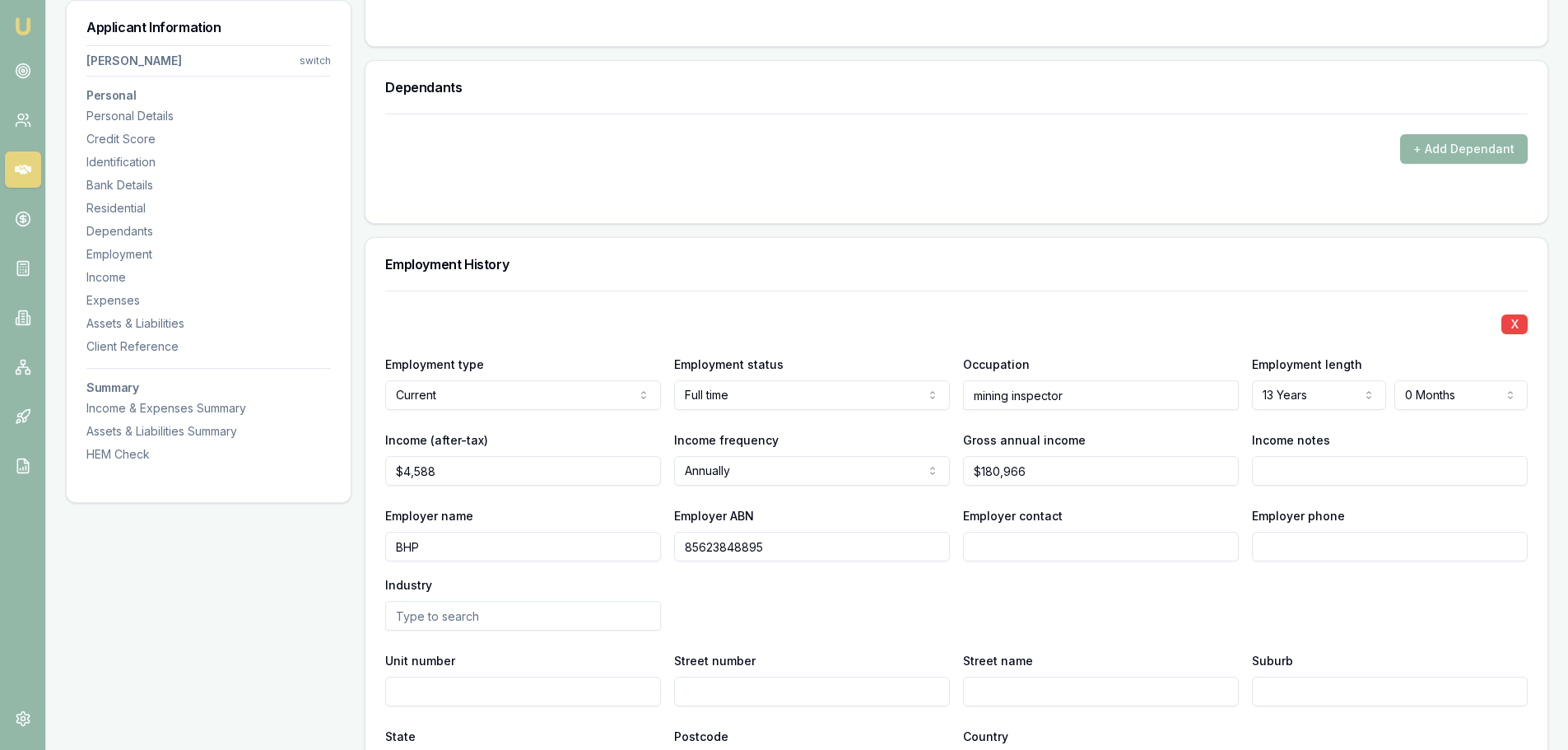
type input "BHP"
click at [316, 575] on div "Applicant Information John Sudholz switch Personal Personal Details Credit Scor…" at bounding box center [209, 439] width 286 height 4318
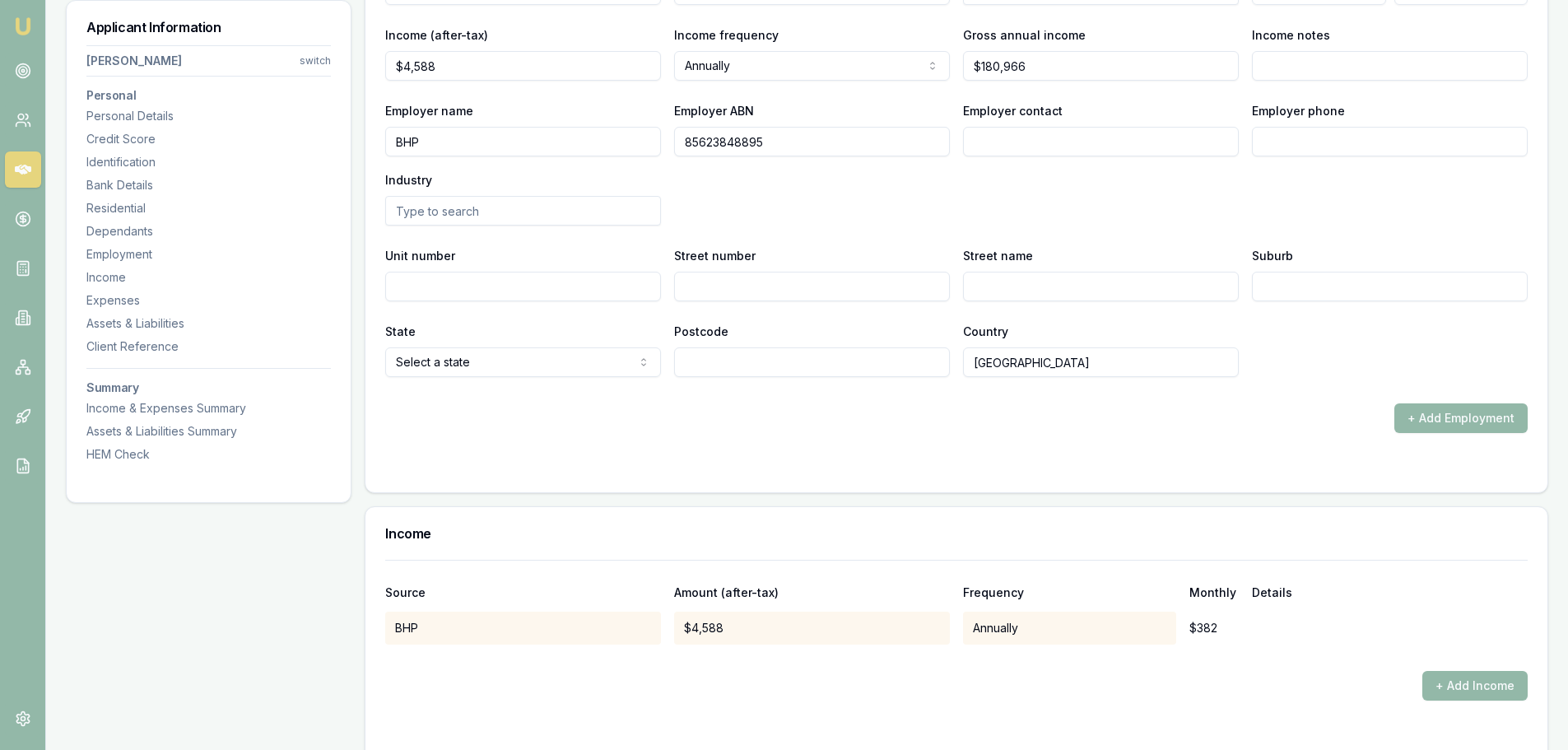
scroll to position [2384, 0]
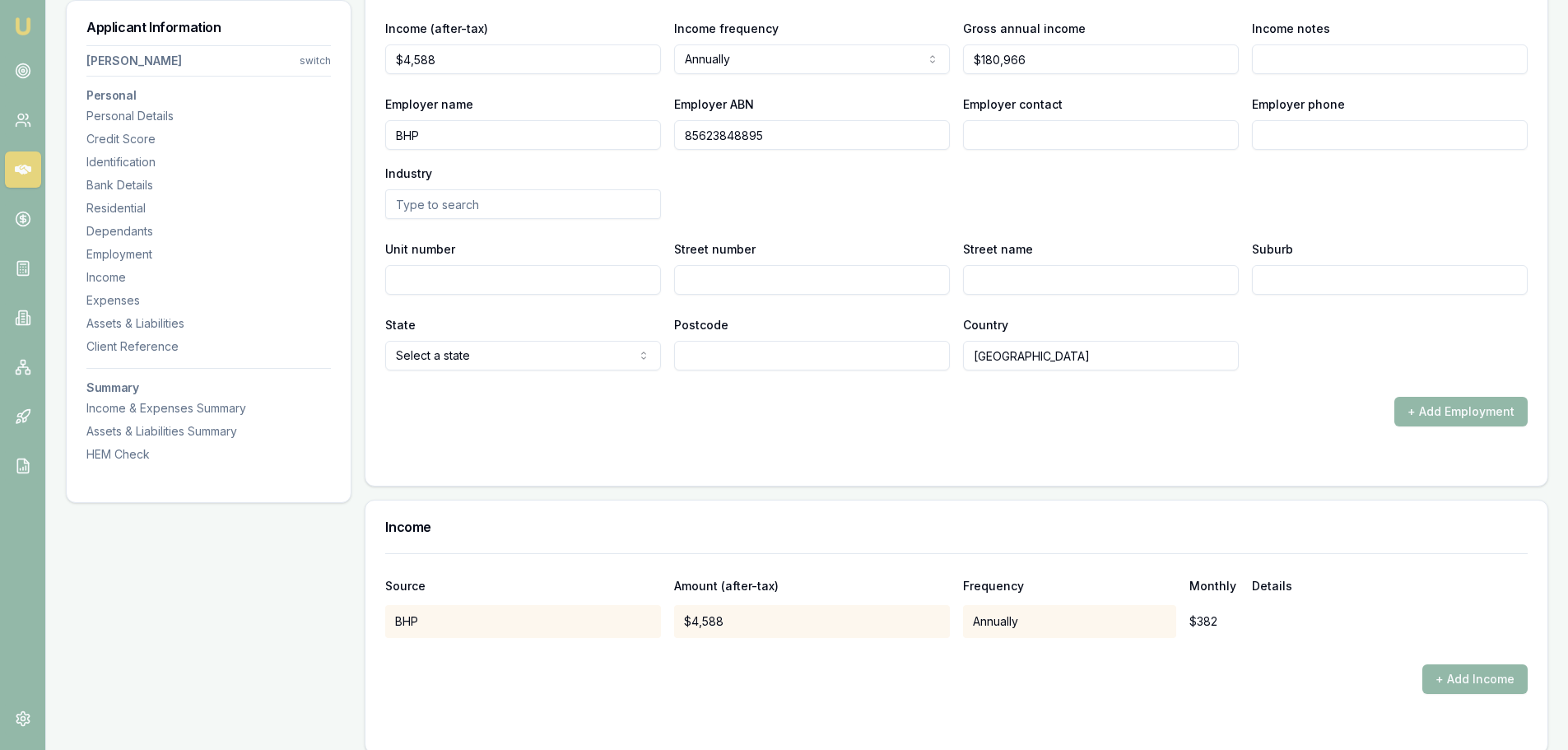
click at [443, 201] on input "text" at bounding box center [523, 204] width 275 height 30
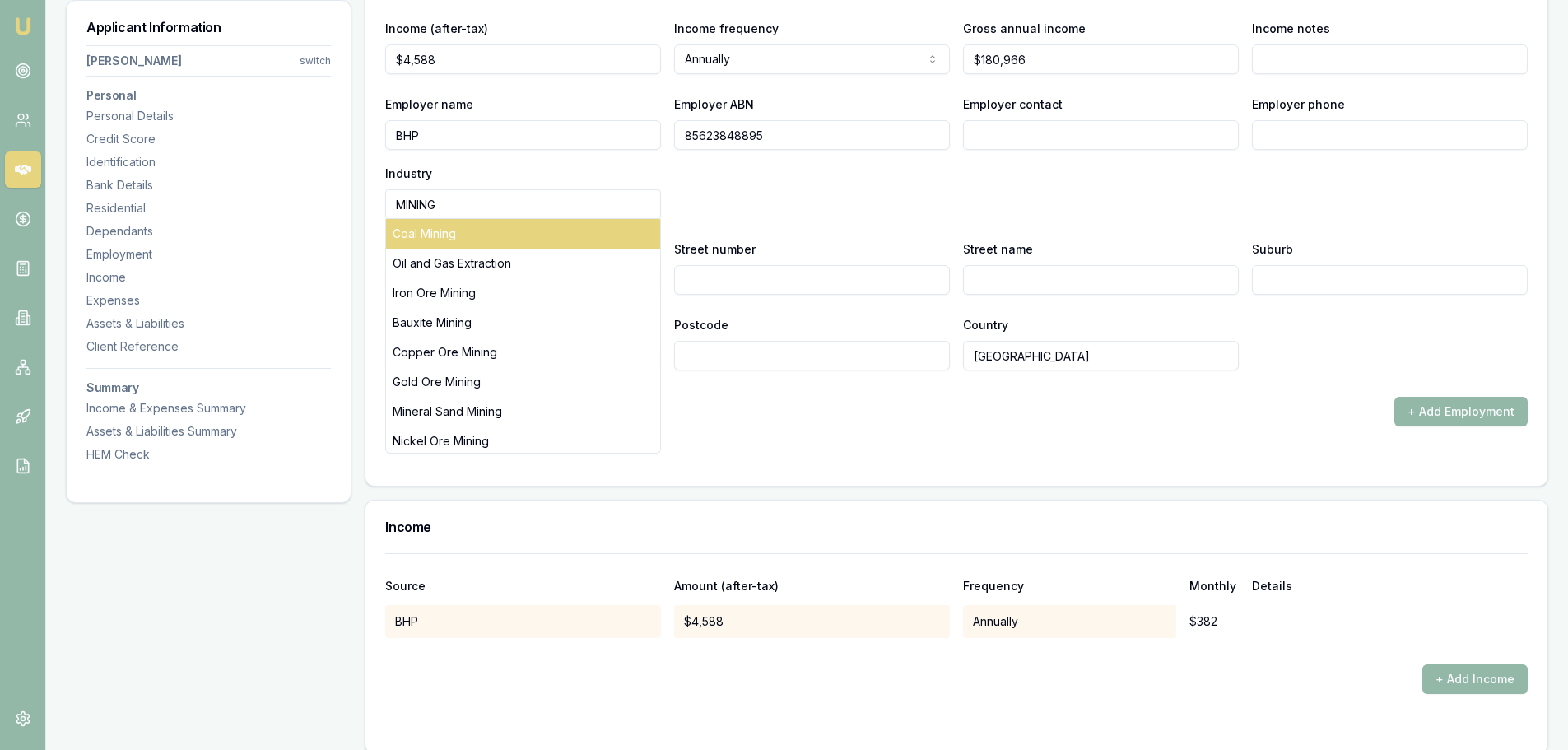
click at [448, 236] on div "Coal Mining" at bounding box center [523, 233] width 275 height 30
type input "Coal Mining"
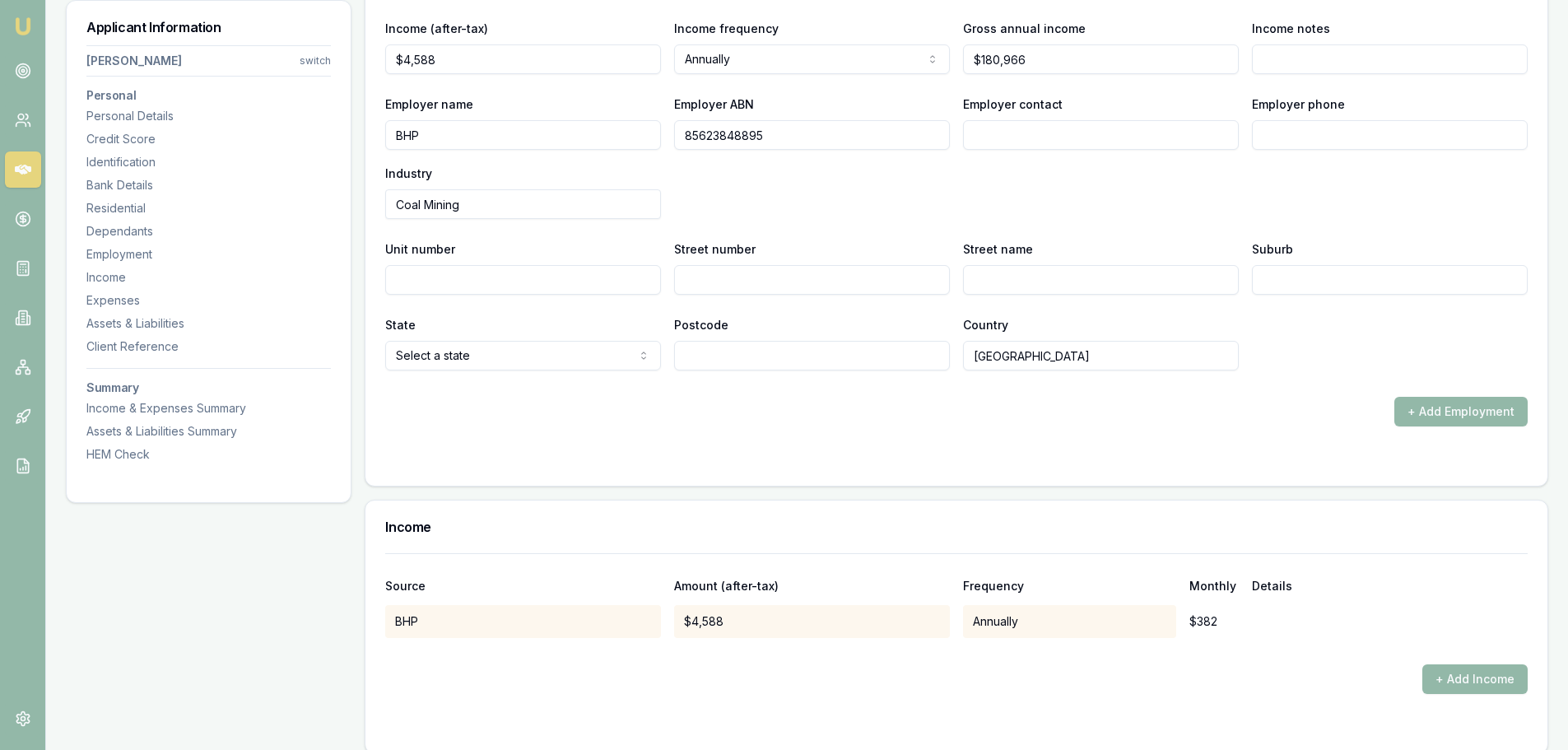
click at [505, 432] on form "X Employment type Current Current Previous Employment status Full time Full tim…" at bounding box center [956, 172] width 1143 height 587
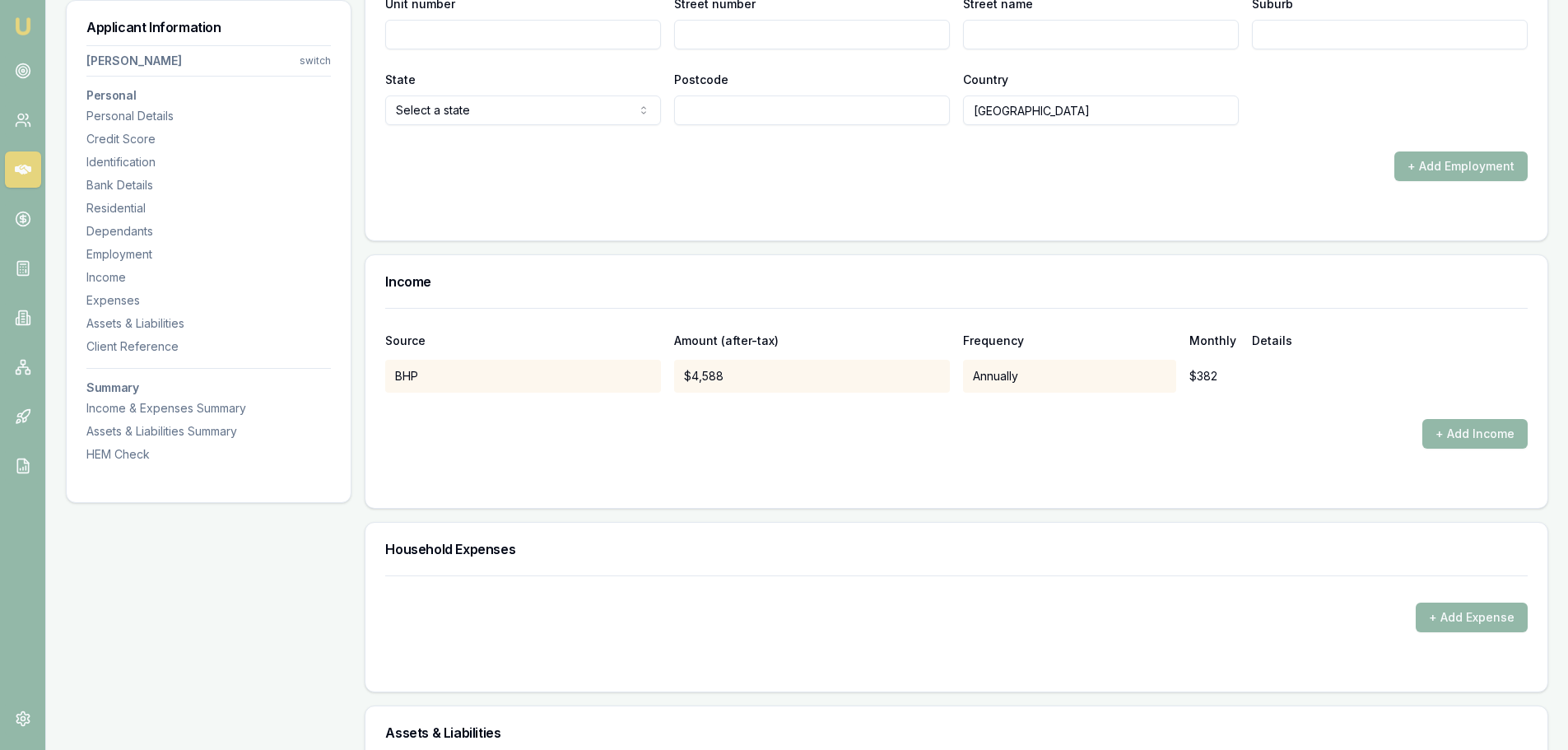
scroll to position [2631, 0]
click at [1013, 382] on div "Annually" at bounding box center [1070, 374] width 213 height 33
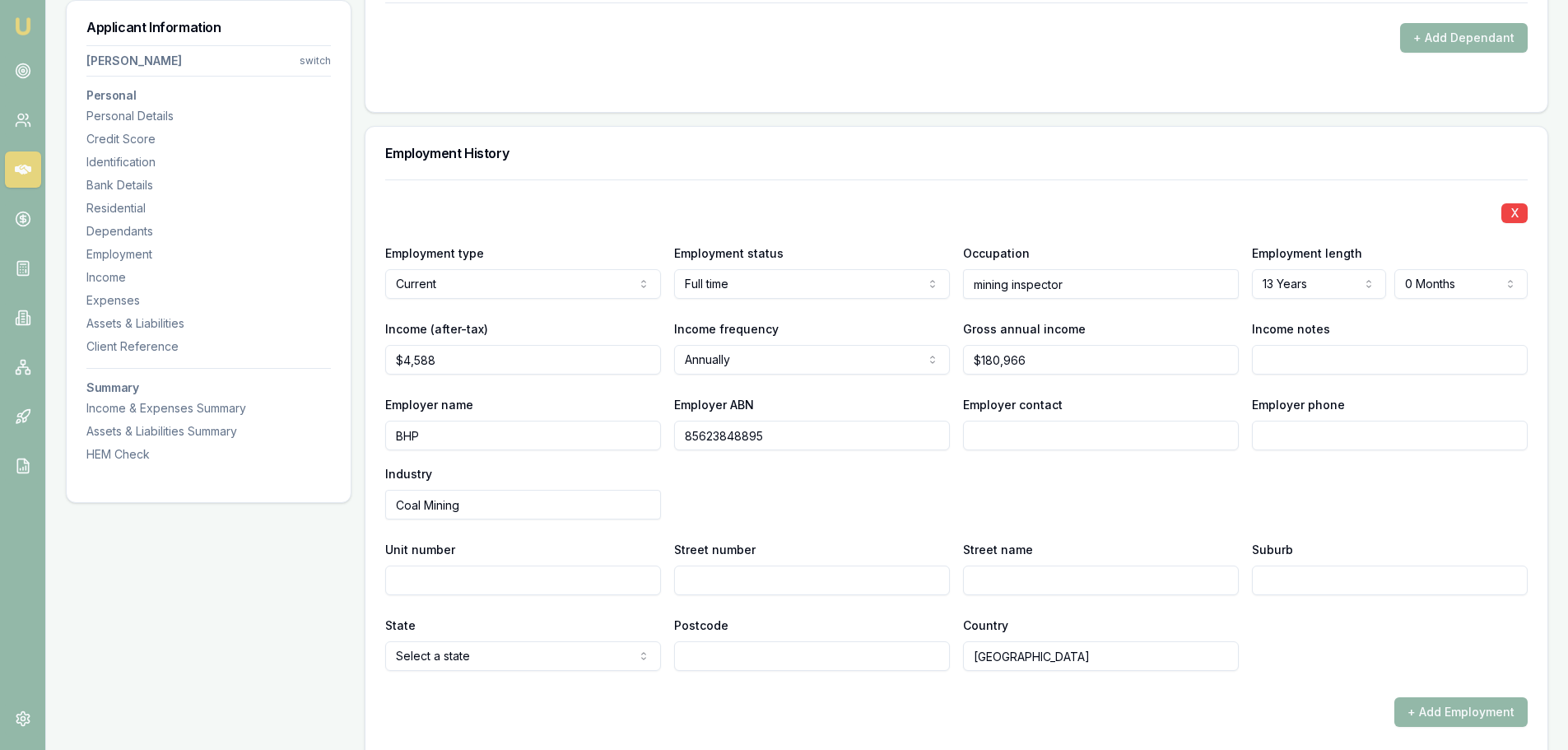
scroll to position [1973, 0]
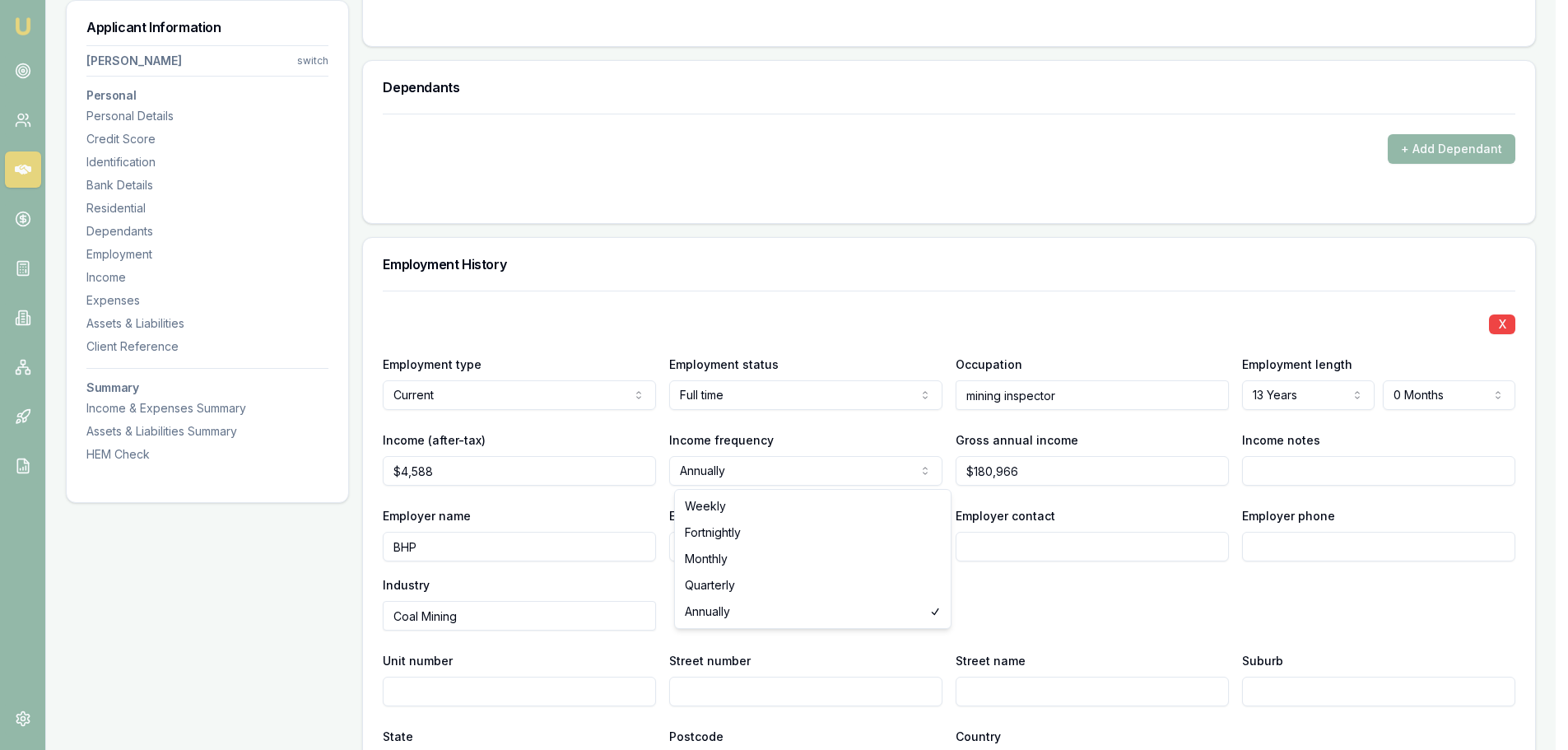
select select "MONTHLY"
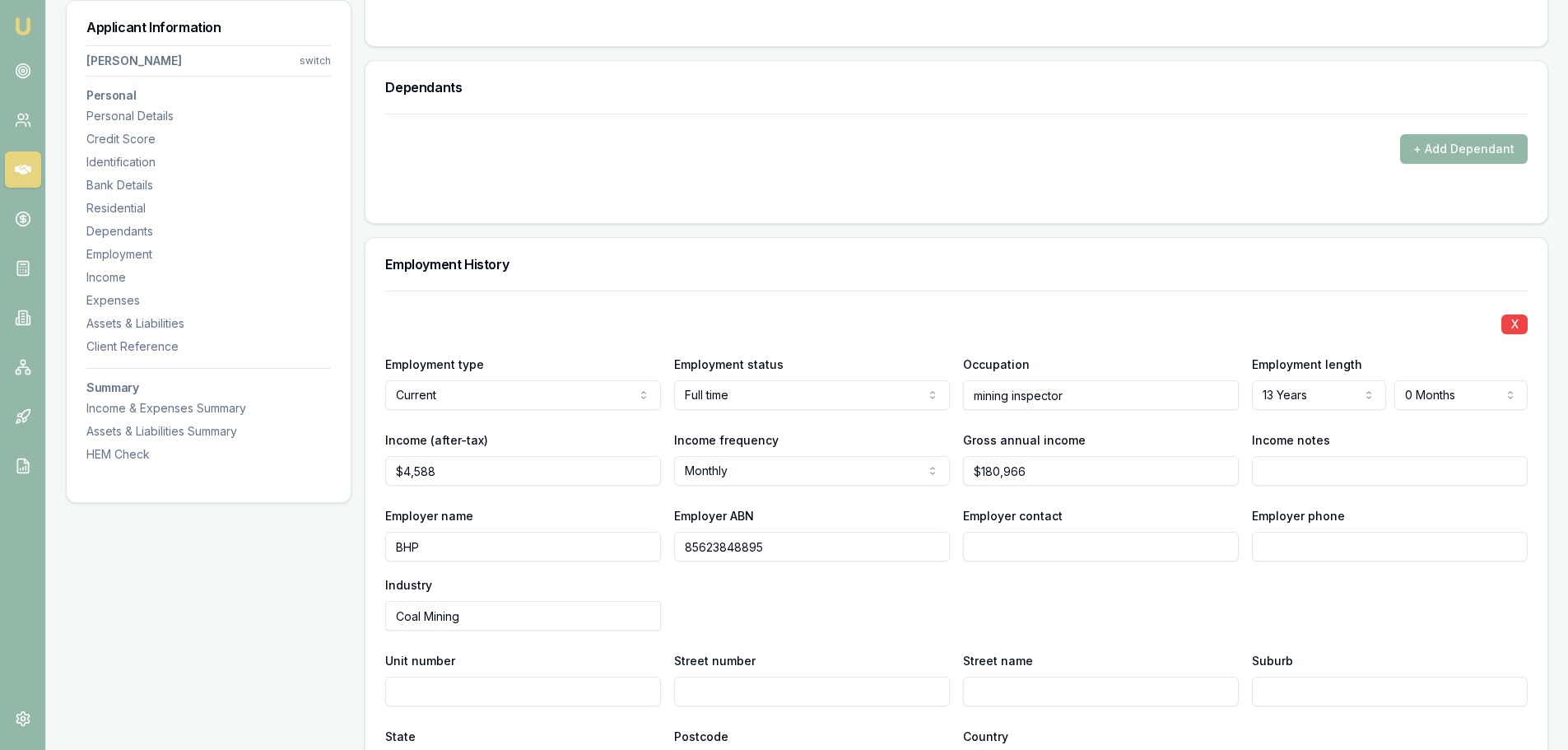
click at [867, 535] on input "85623848895" at bounding box center [812, 546] width 275 height 30
click at [1130, 644] on div "X Employment type Current Current Previous Employment status Full time Full tim…" at bounding box center [956, 536] width 1143 height 492
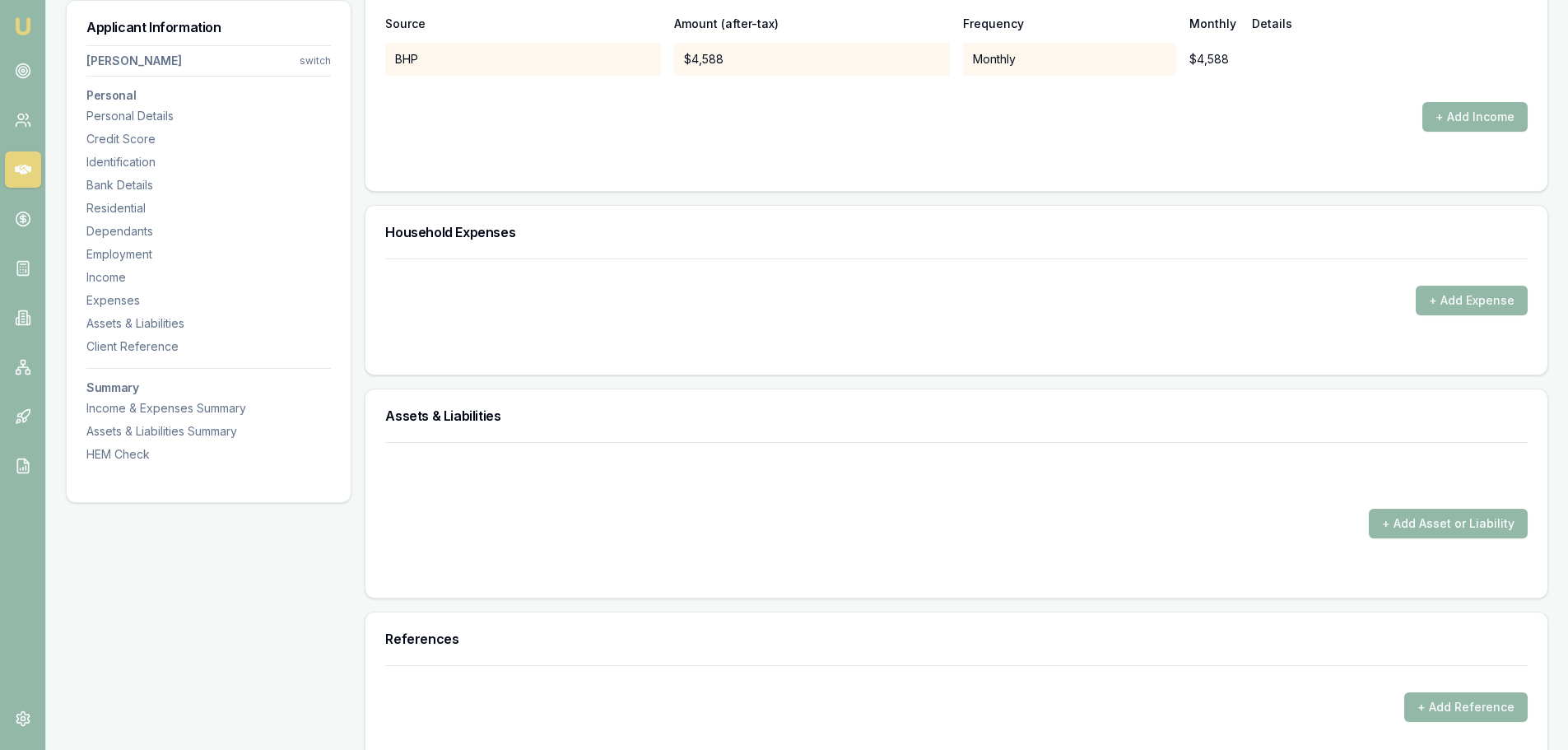
scroll to position [3043, 0]
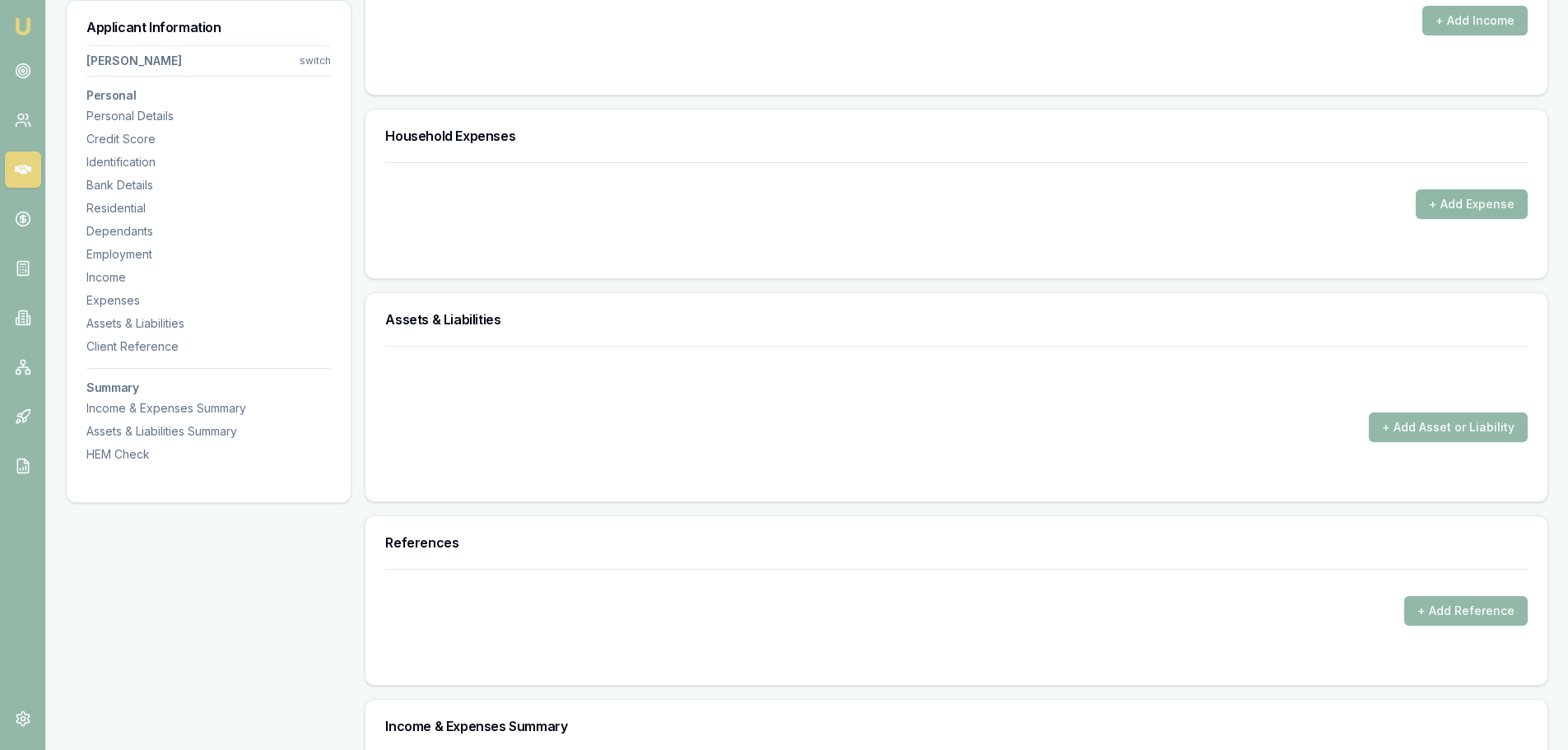
click at [1458, 197] on button "+ Add Expense" at bounding box center [1472, 204] width 112 height 30
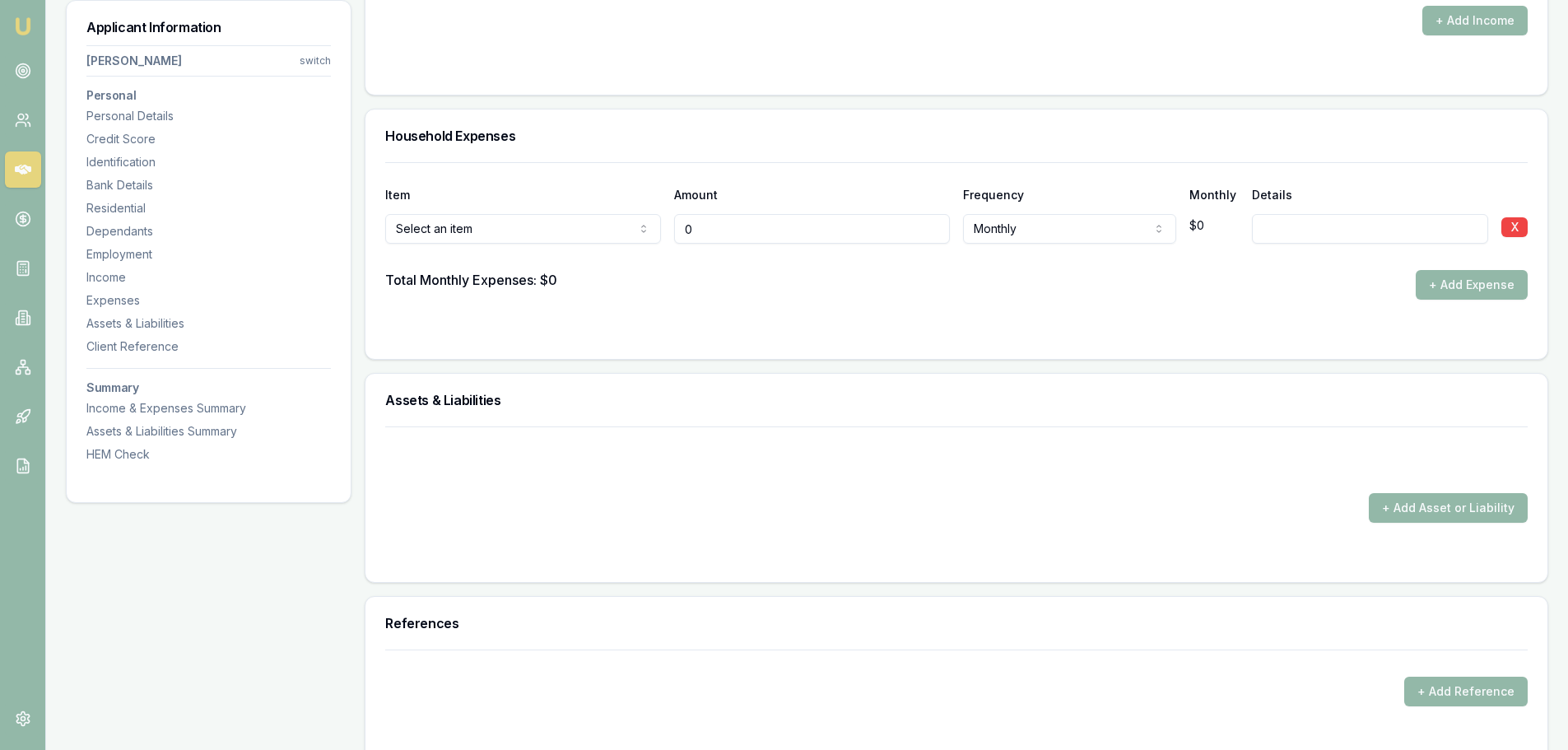
type input "$0"
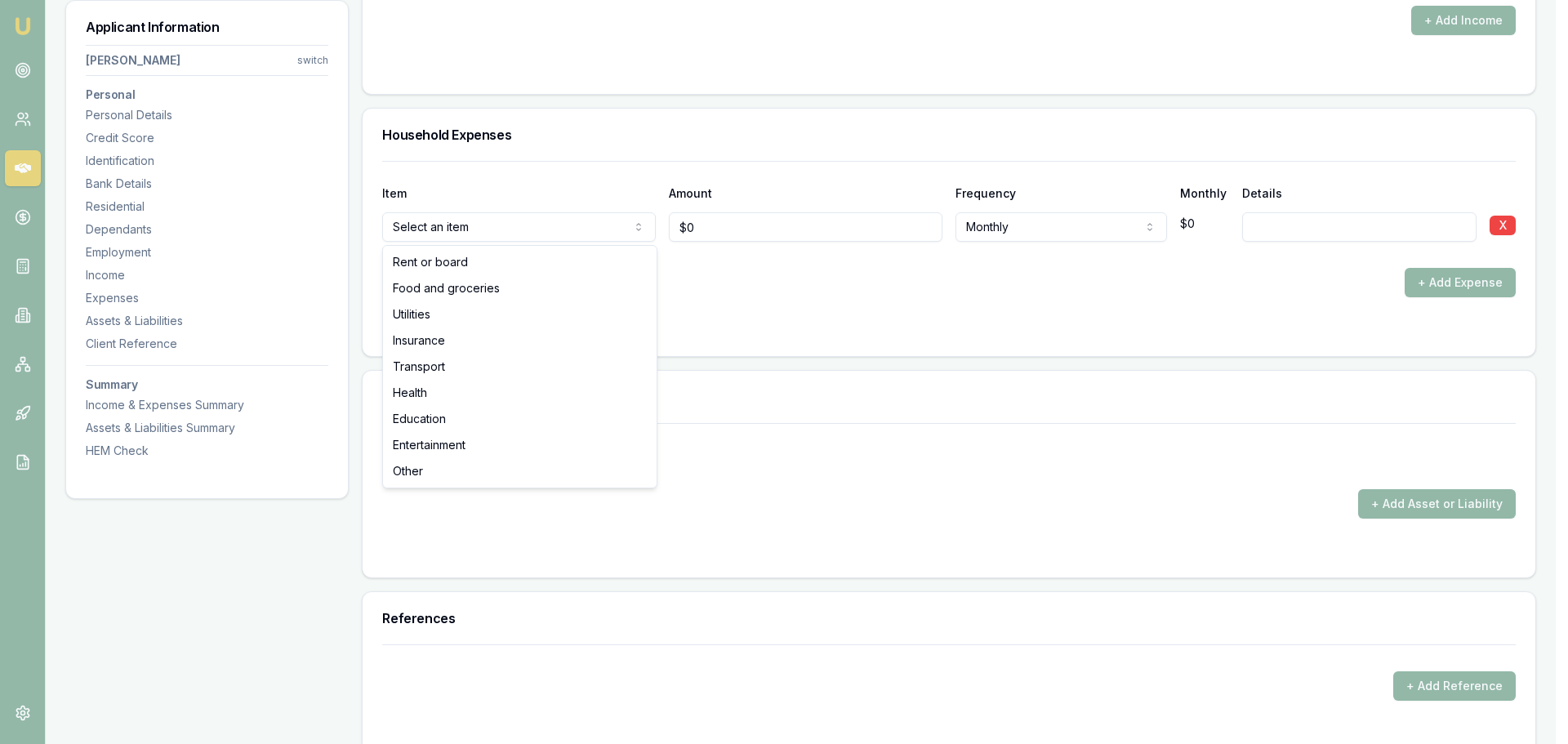
select select "FOOD_AND_GROCERIES"
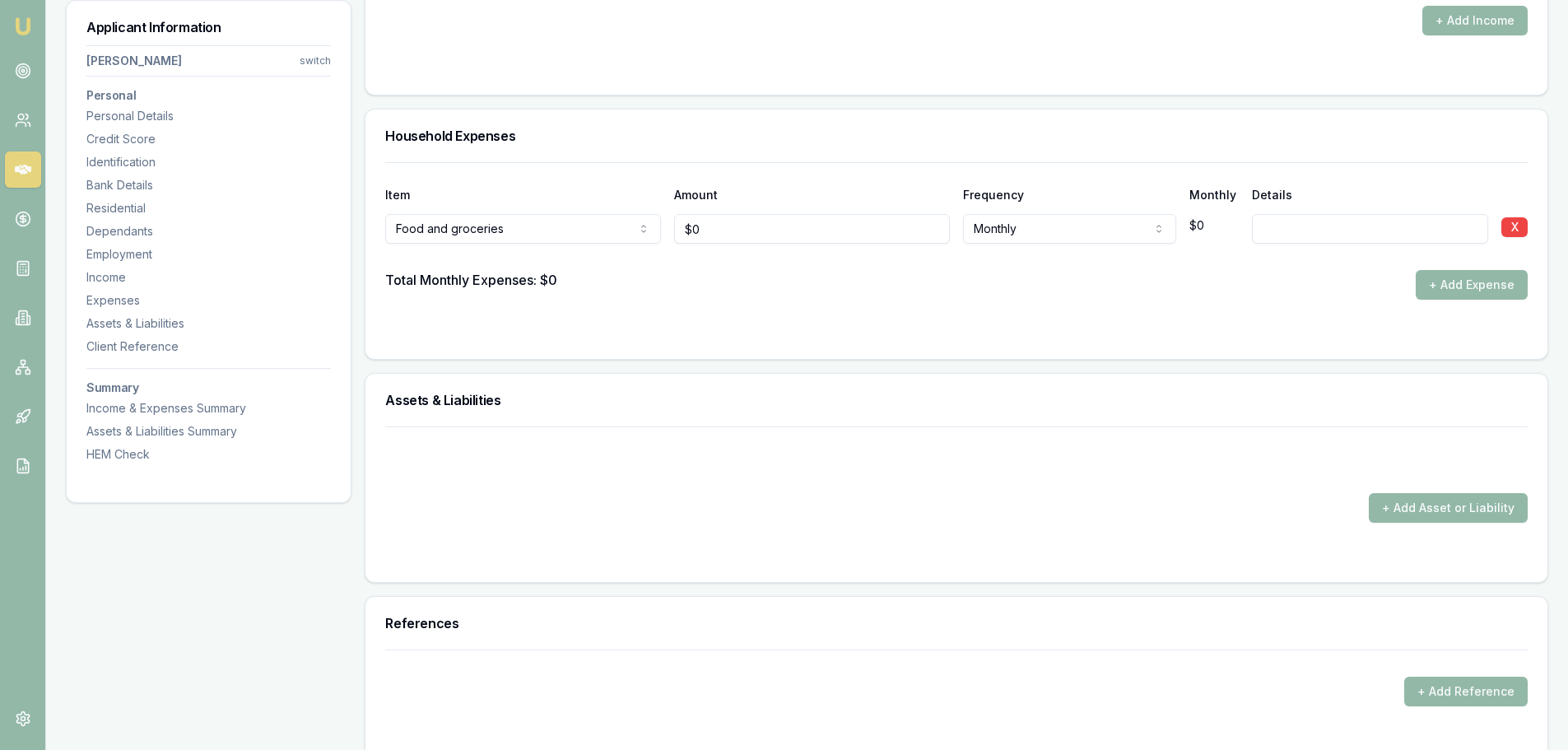
type input "0"
click at [712, 231] on input "0" at bounding box center [812, 228] width 275 height 30
type input "$1,000"
click at [779, 286] on div "Total Monthly Expenses: $0 + Add Expense" at bounding box center [956, 285] width 1143 height 30
click at [765, 326] on div at bounding box center [956, 333] width 1143 height 14
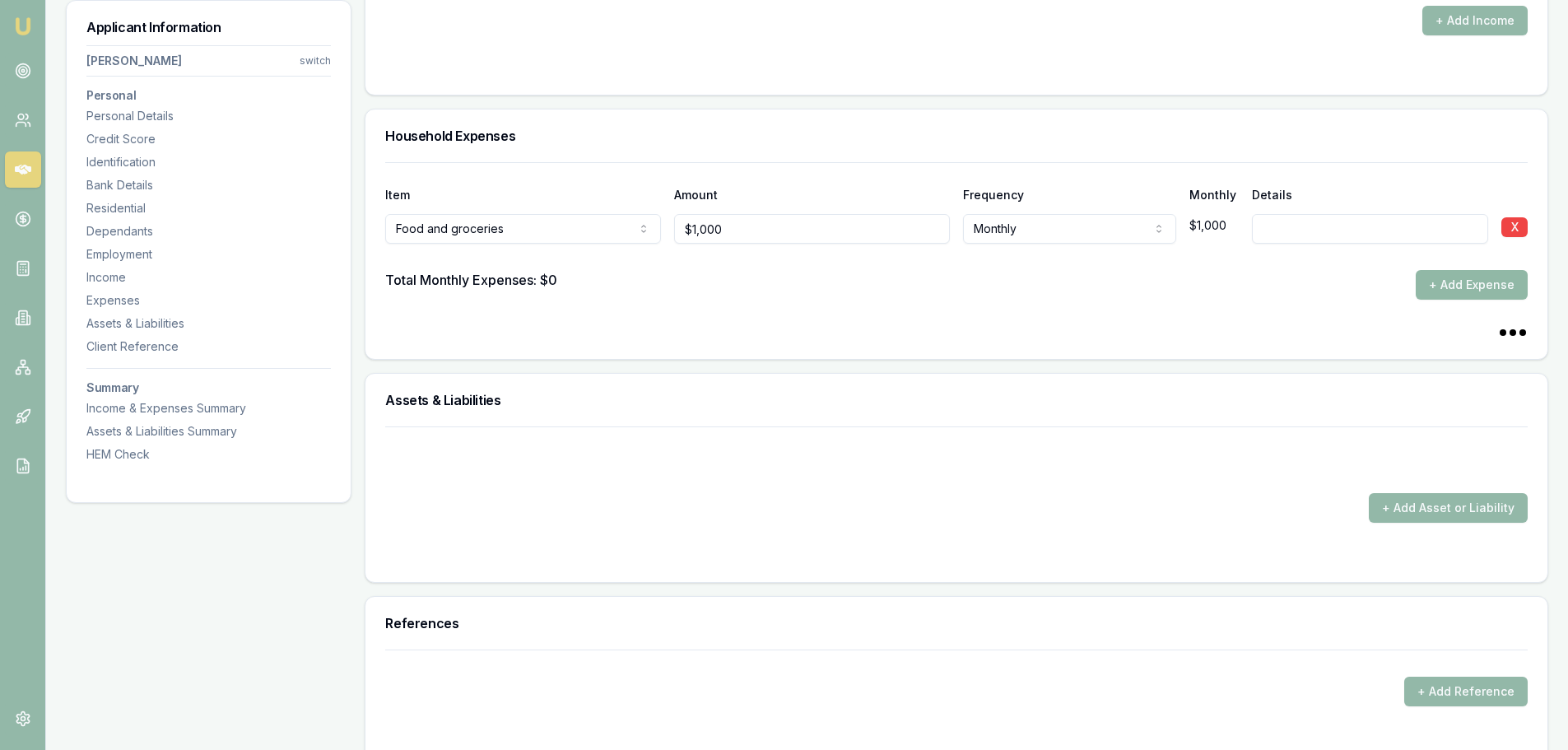
click at [1451, 285] on button "+ Add Expense" at bounding box center [1472, 285] width 112 height 30
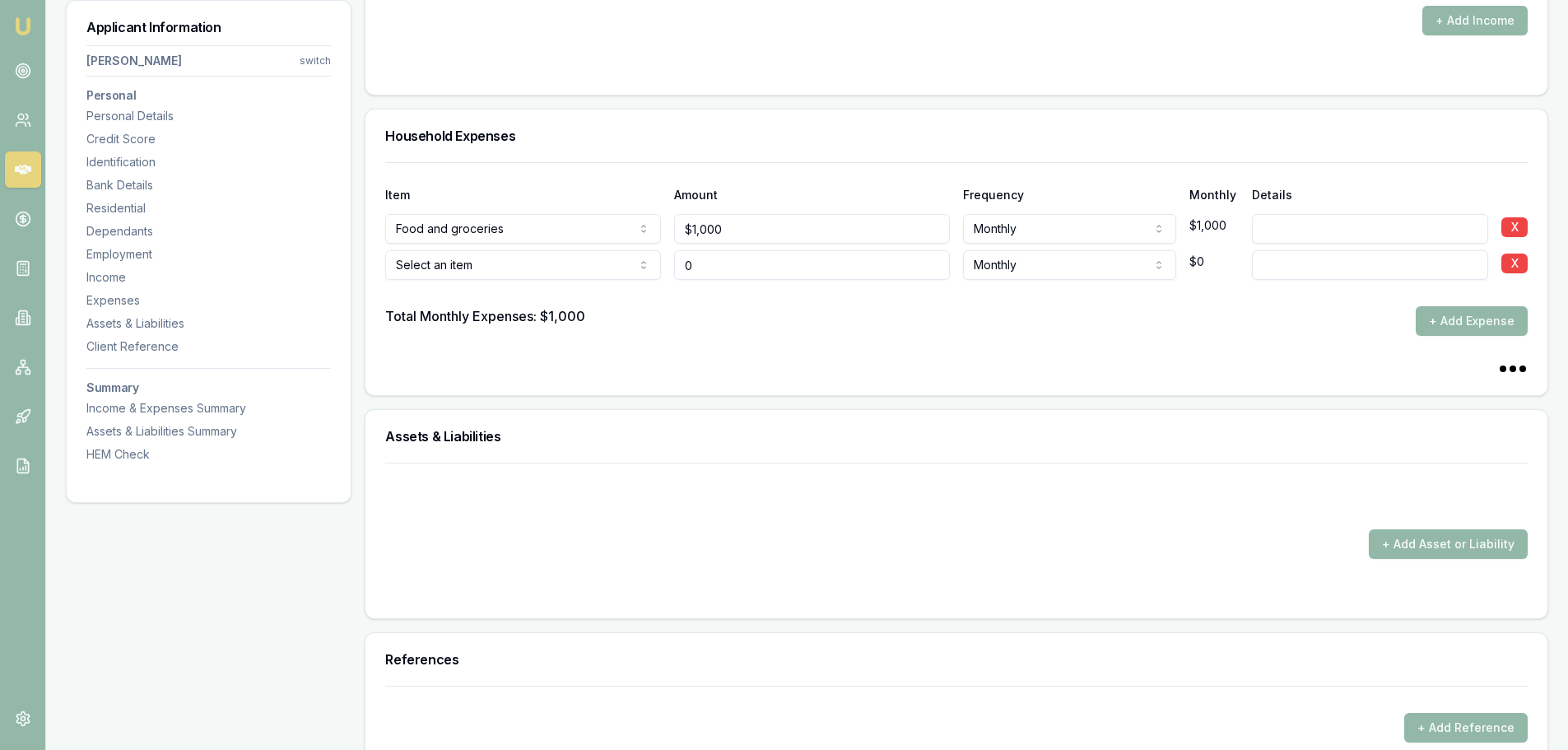
type input "$0"
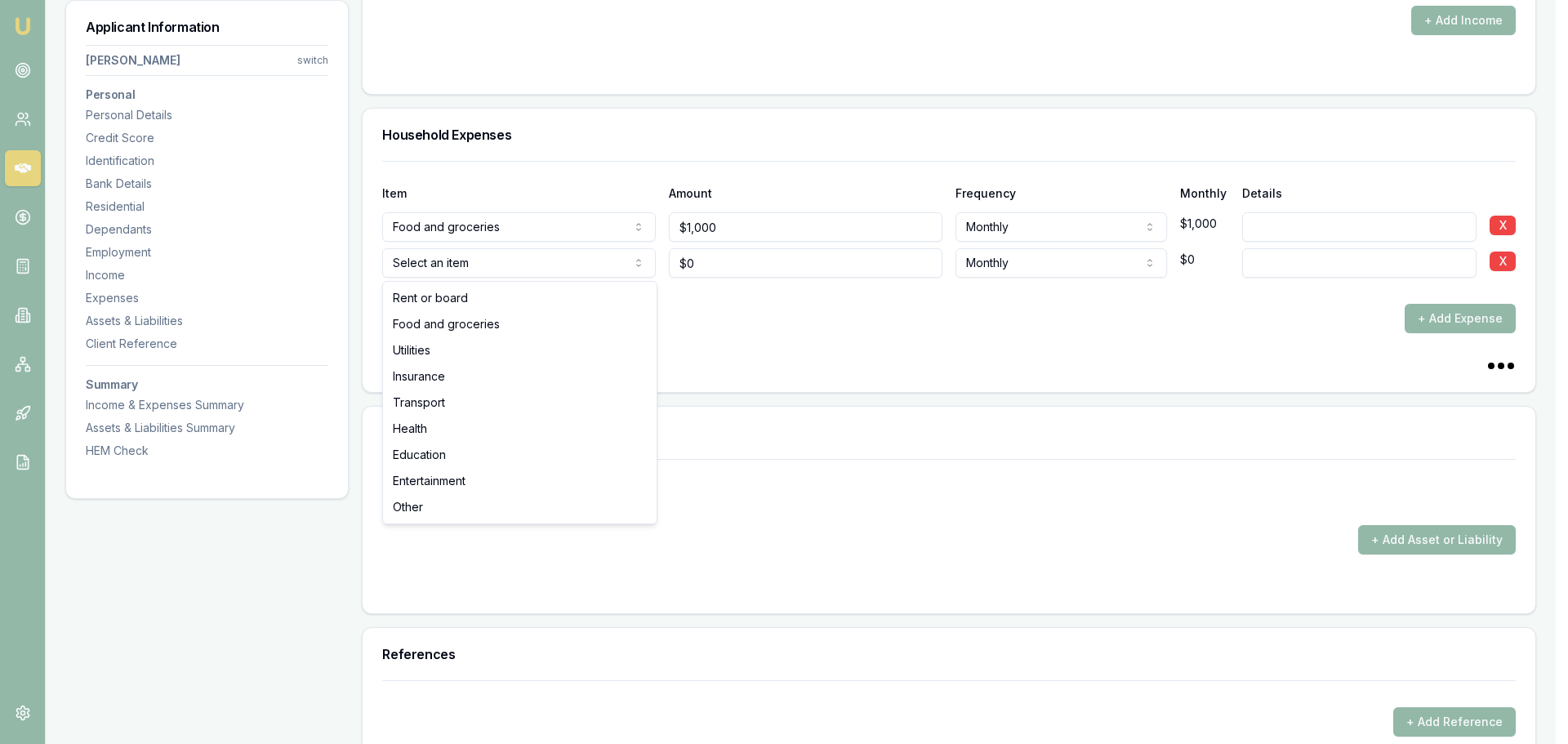
select select "UTILITIES"
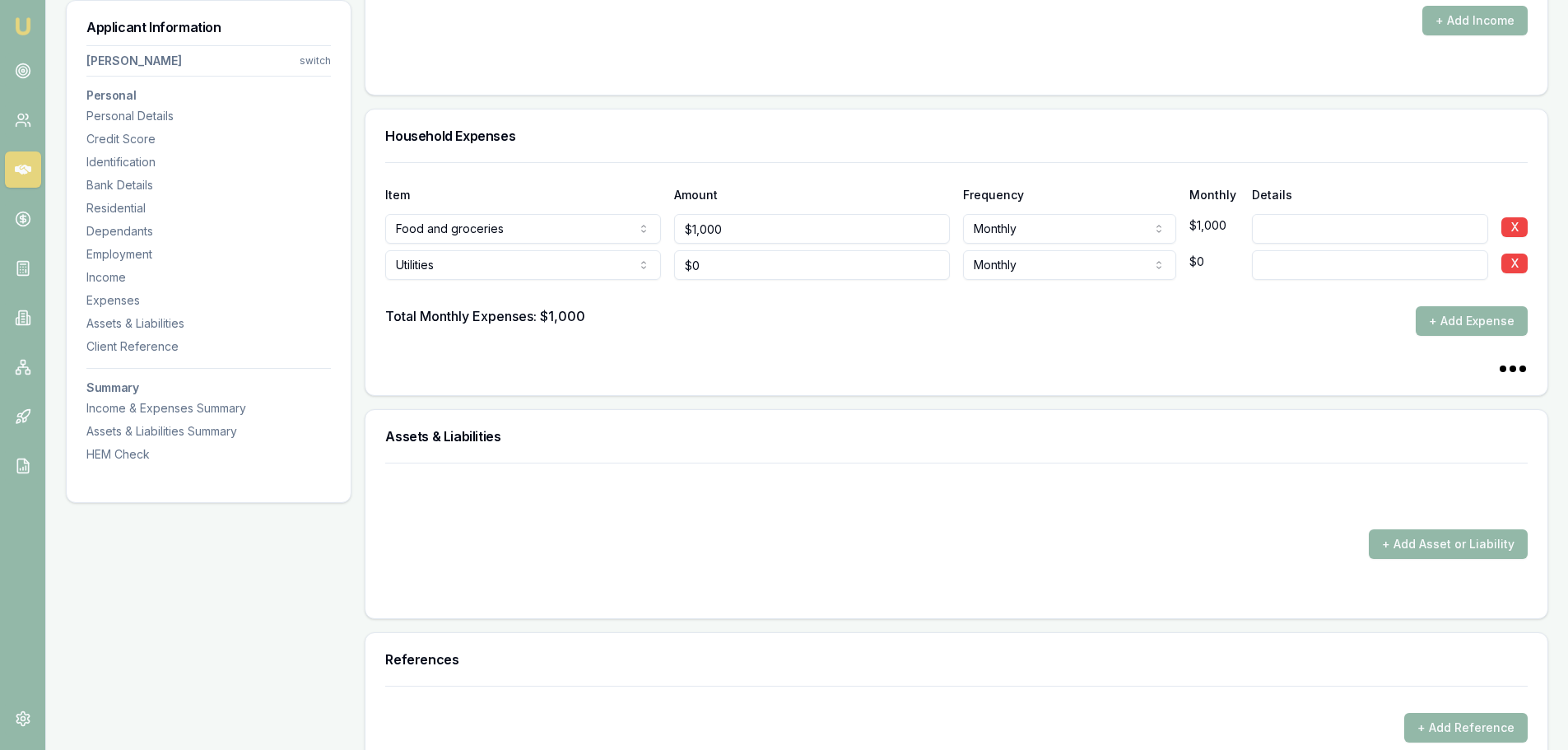
click at [1284, 268] on input at bounding box center [1370, 264] width 237 height 30
type input "PART OF RENT"
click at [1202, 326] on div "Total Monthly Expenses: $1,000 + Add Expense" at bounding box center [956, 321] width 1143 height 30
click at [1460, 323] on button "+ Add Expense" at bounding box center [1472, 321] width 112 height 30
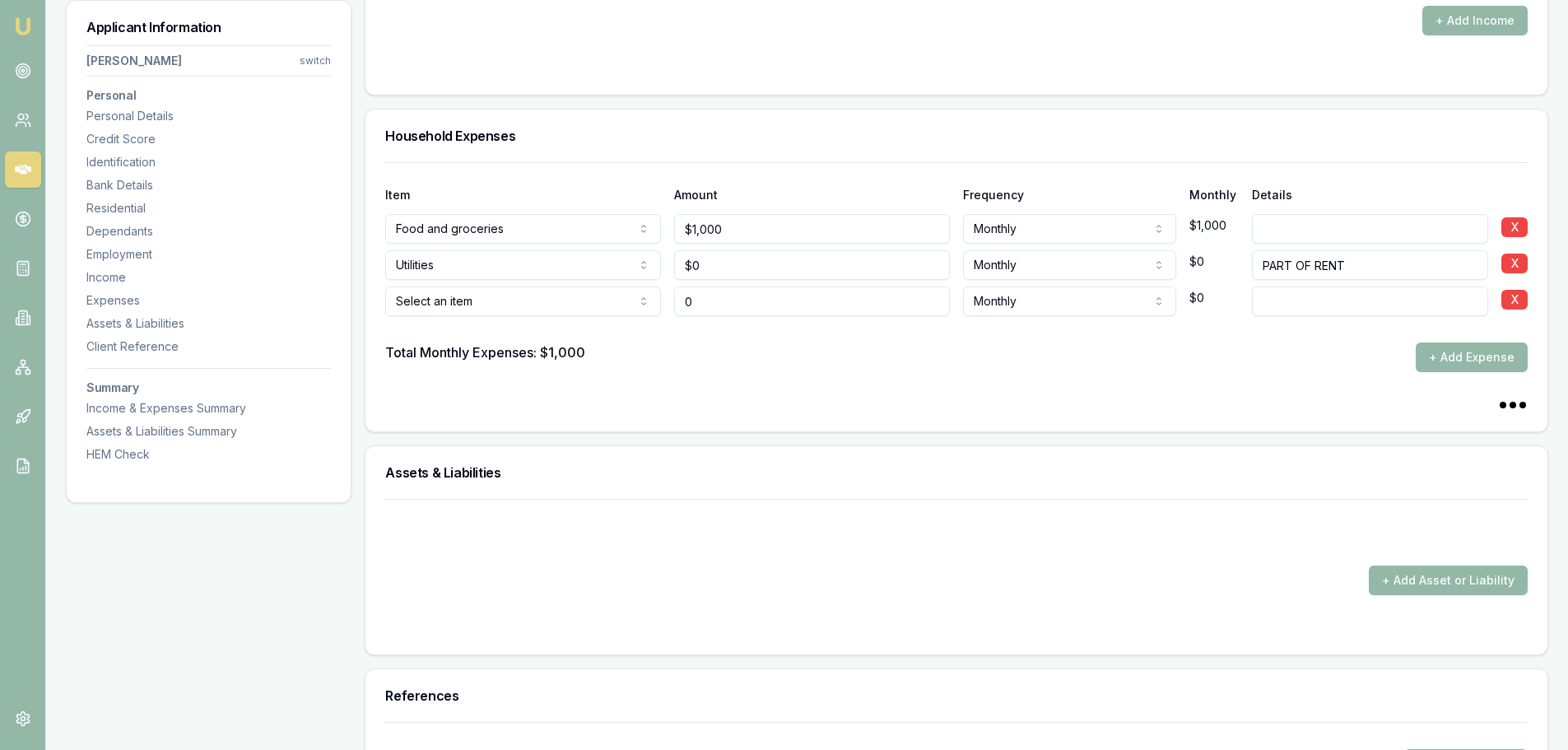
type input "$0"
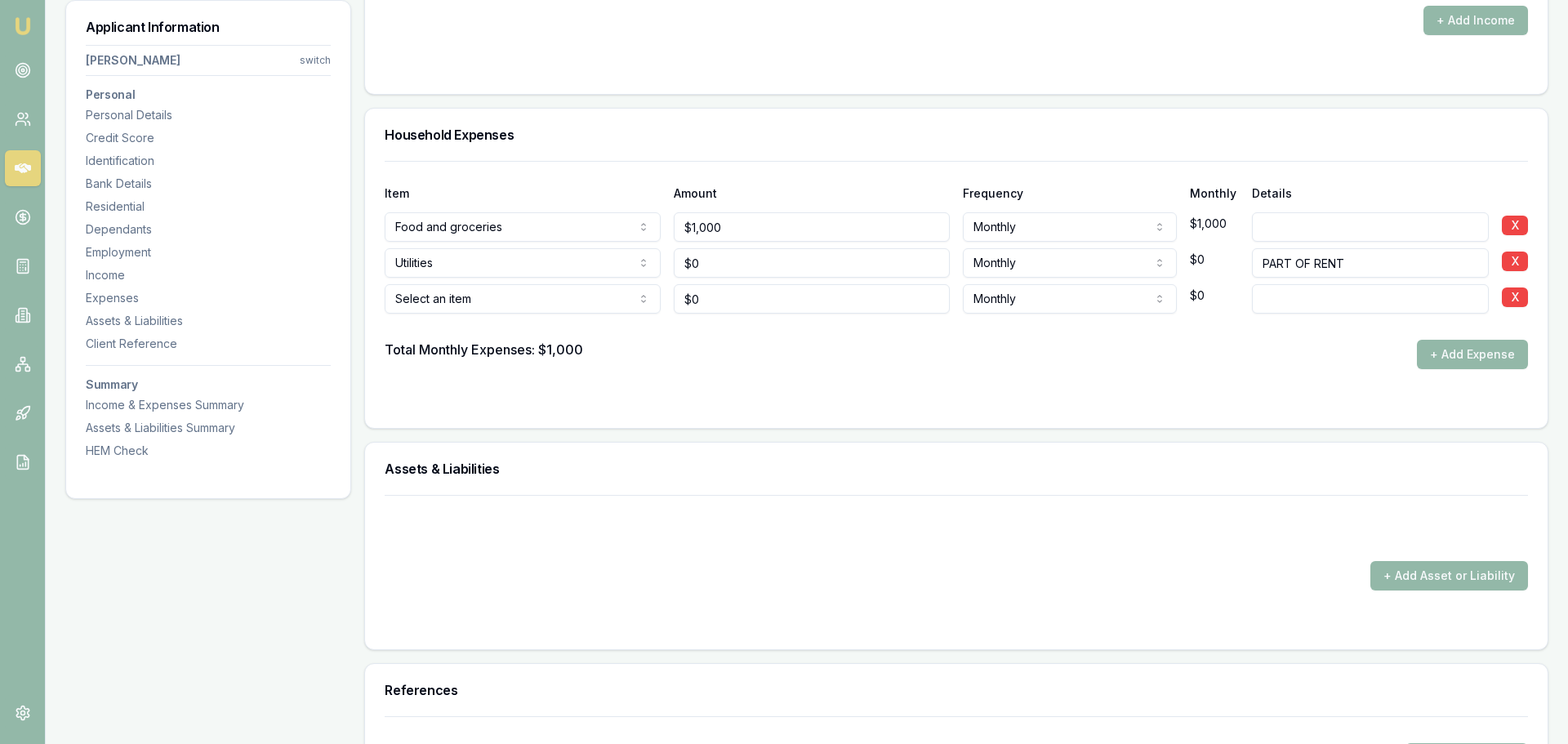
click at [420, 416] on div "Item Amount Frequency Monthly Details Food and groceries Rent or board Food and…" at bounding box center [956, 294] width 1182 height 267
click at [1260, 302] on input at bounding box center [1359, 298] width 235 height 29
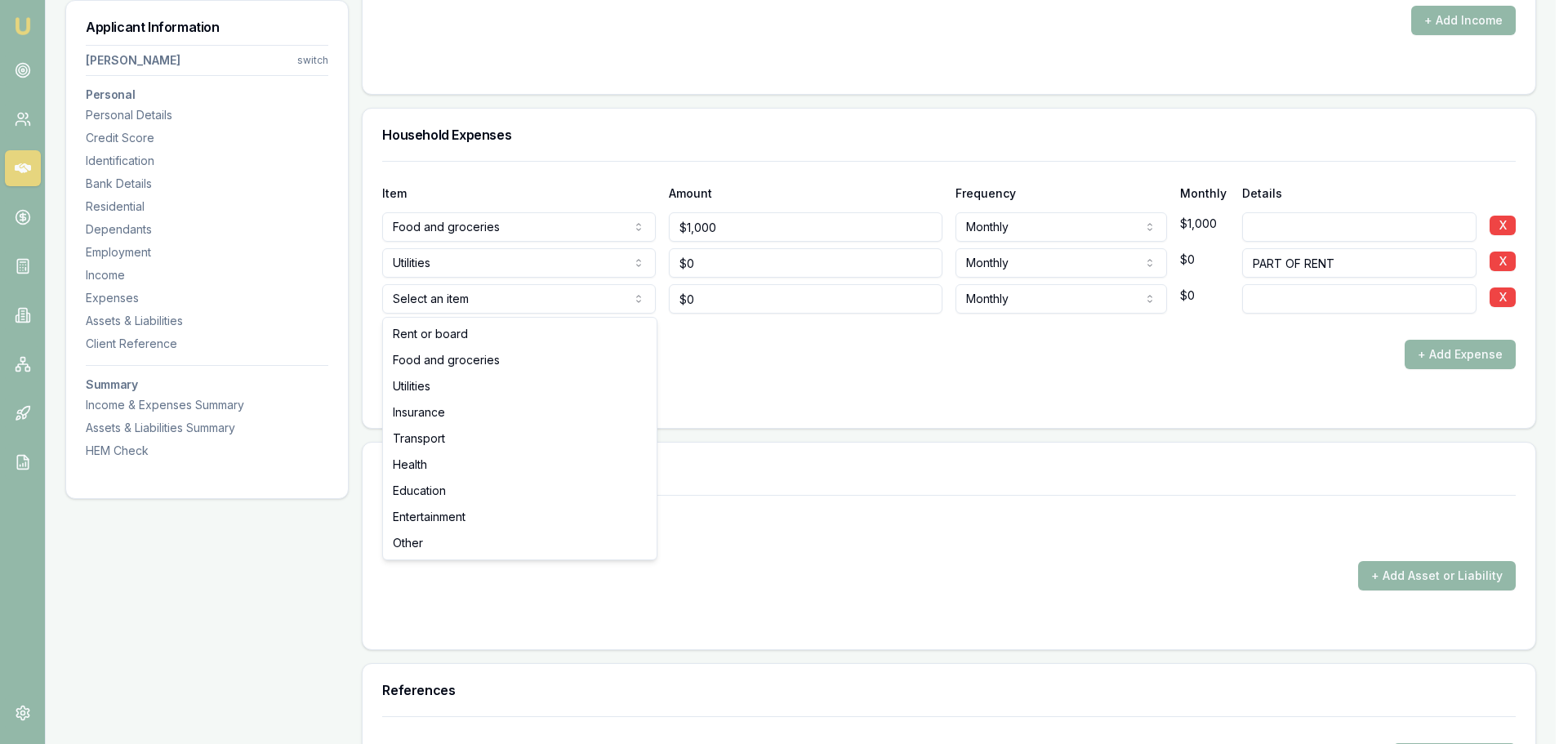
select select "INSURANCE"
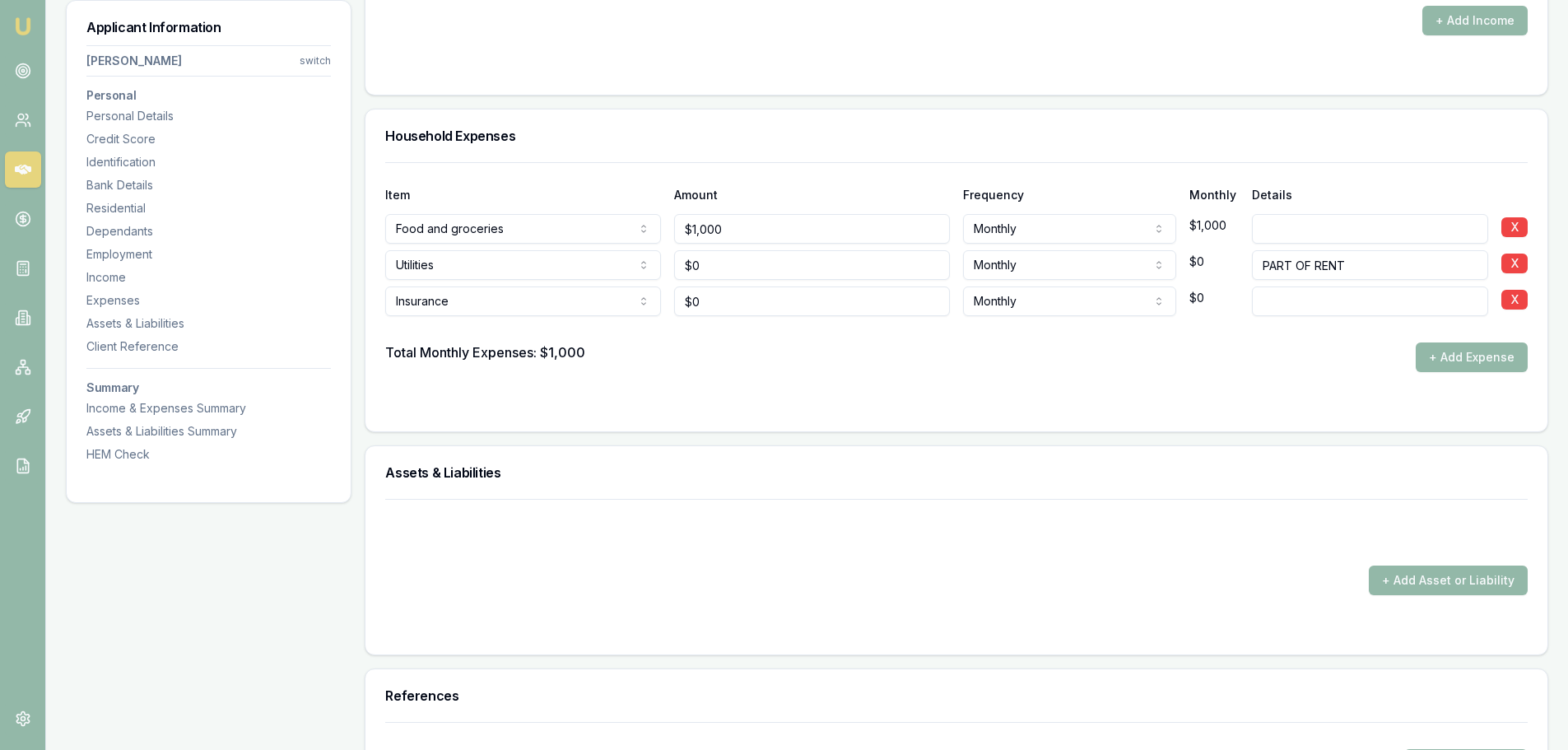
type input "0"
click at [709, 304] on input "0" at bounding box center [812, 301] width 275 height 30
type input "$198"
click at [1272, 307] on input at bounding box center [1370, 301] width 237 height 30
type input "HOME"
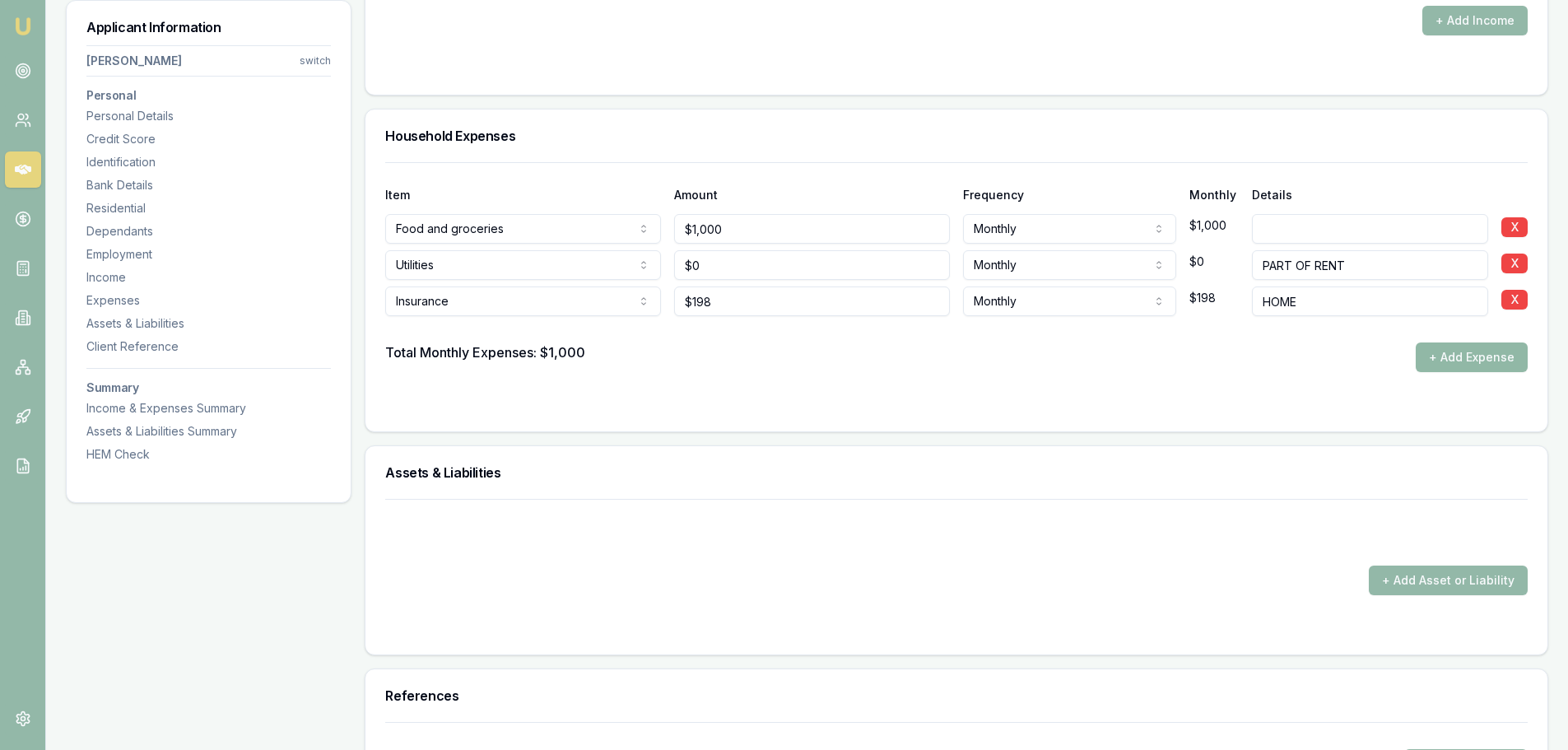
click at [1463, 356] on button "+ Add Expense" at bounding box center [1472, 356] width 112 height 30
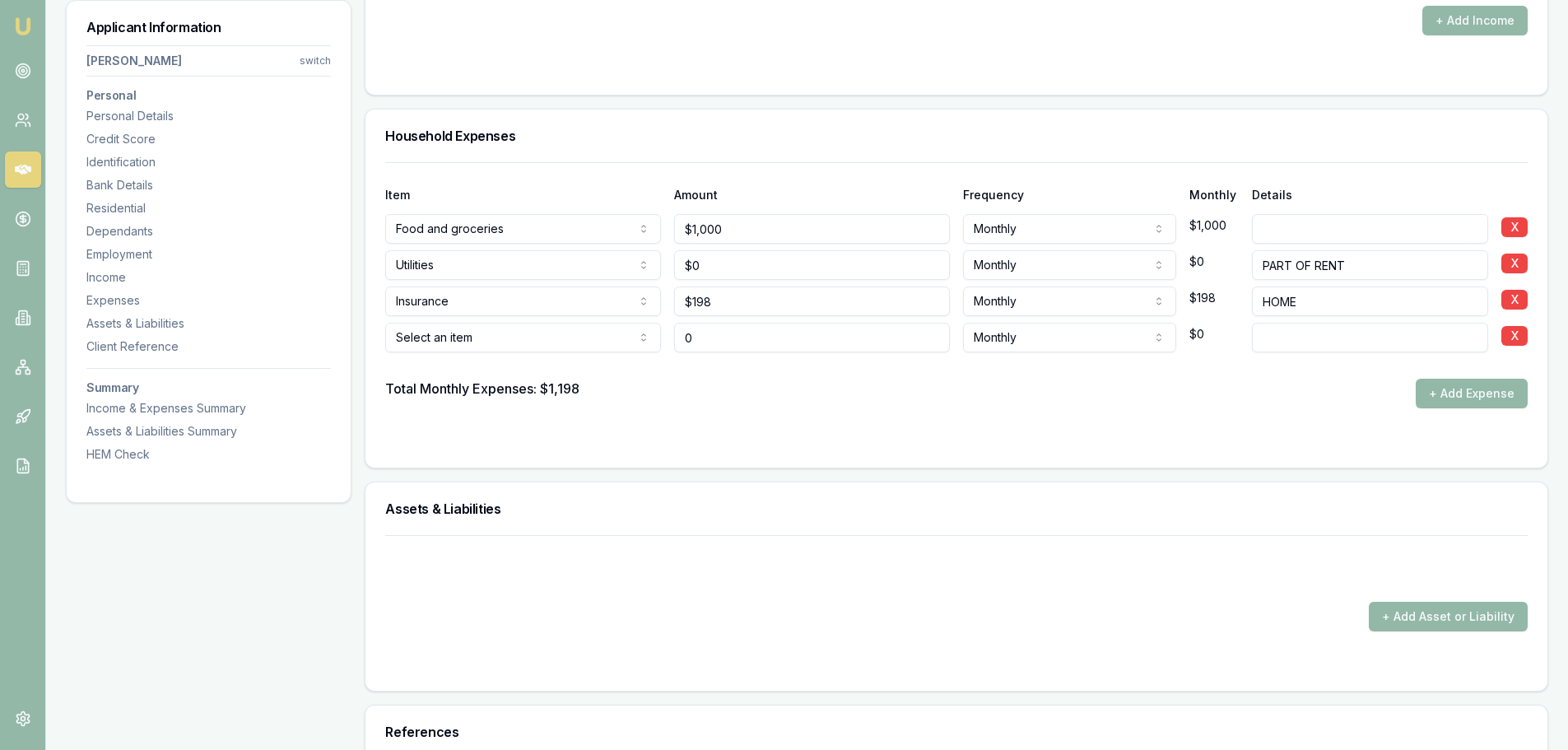
type input "$0"
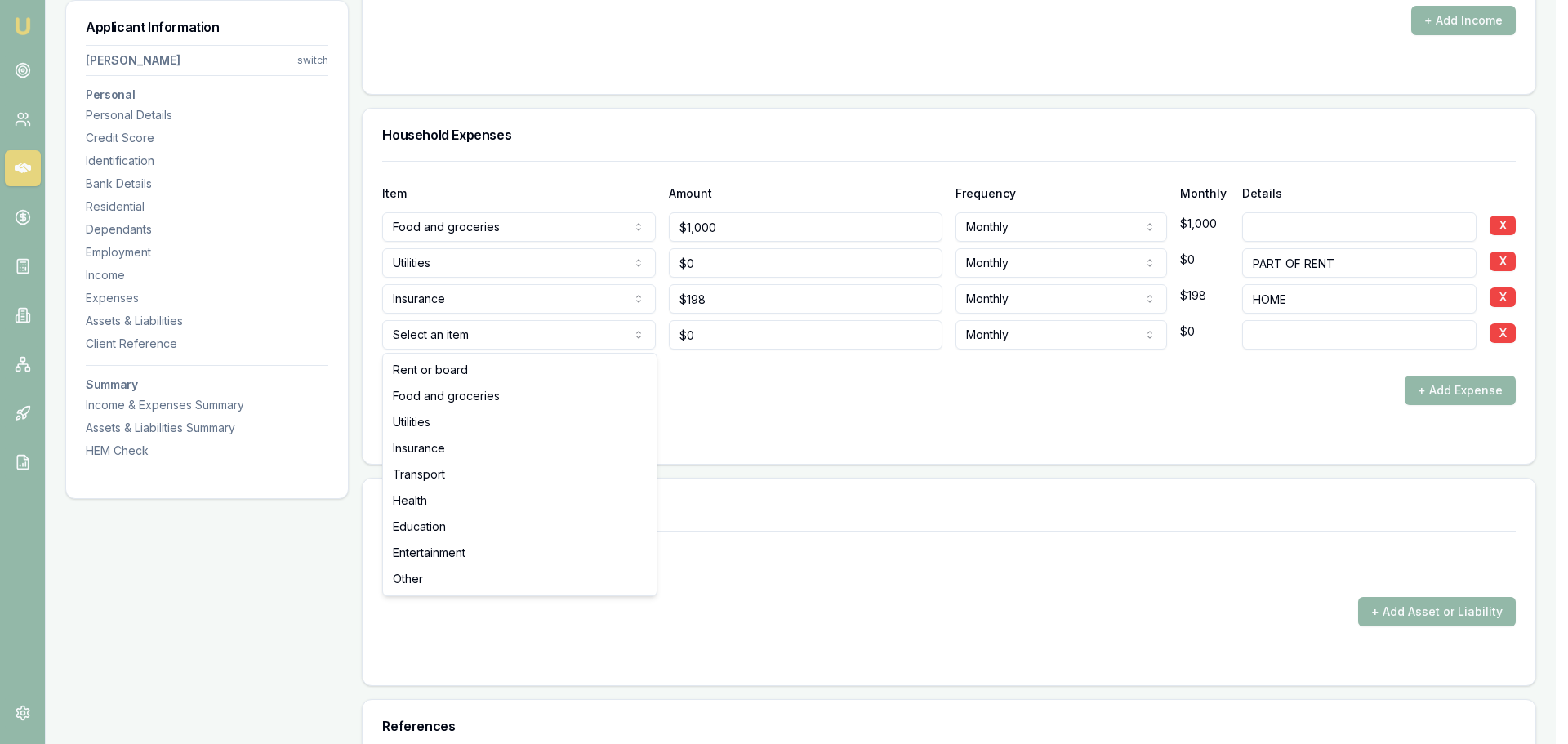
select select "INSURANCE"
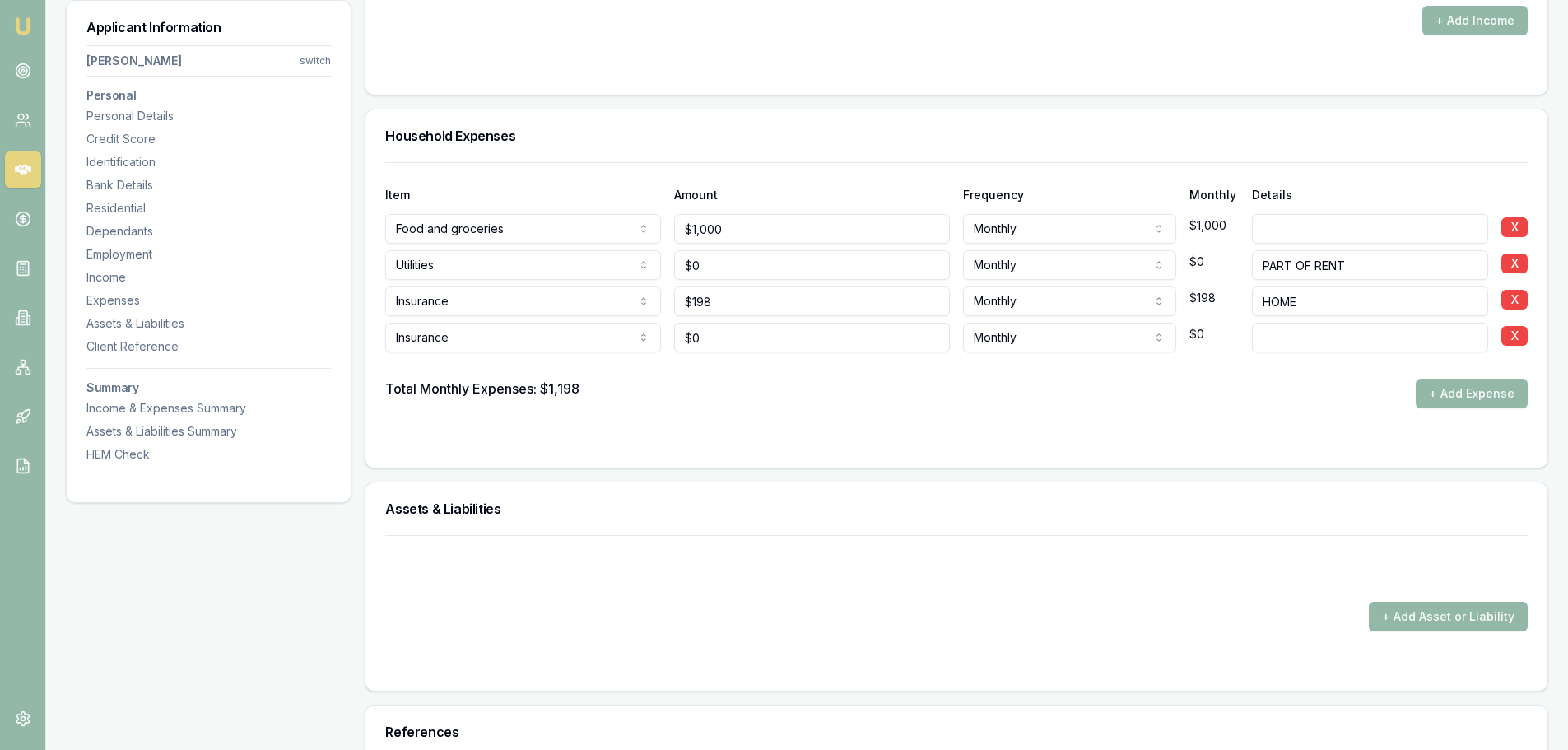
type input "0"
click at [709, 336] on input "0" at bounding box center [812, 337] width 275 height 30
type input "$129"
click at [1277, 330] on input at bounding box center [1370, 337] width 237 height 30
type input "CAR"
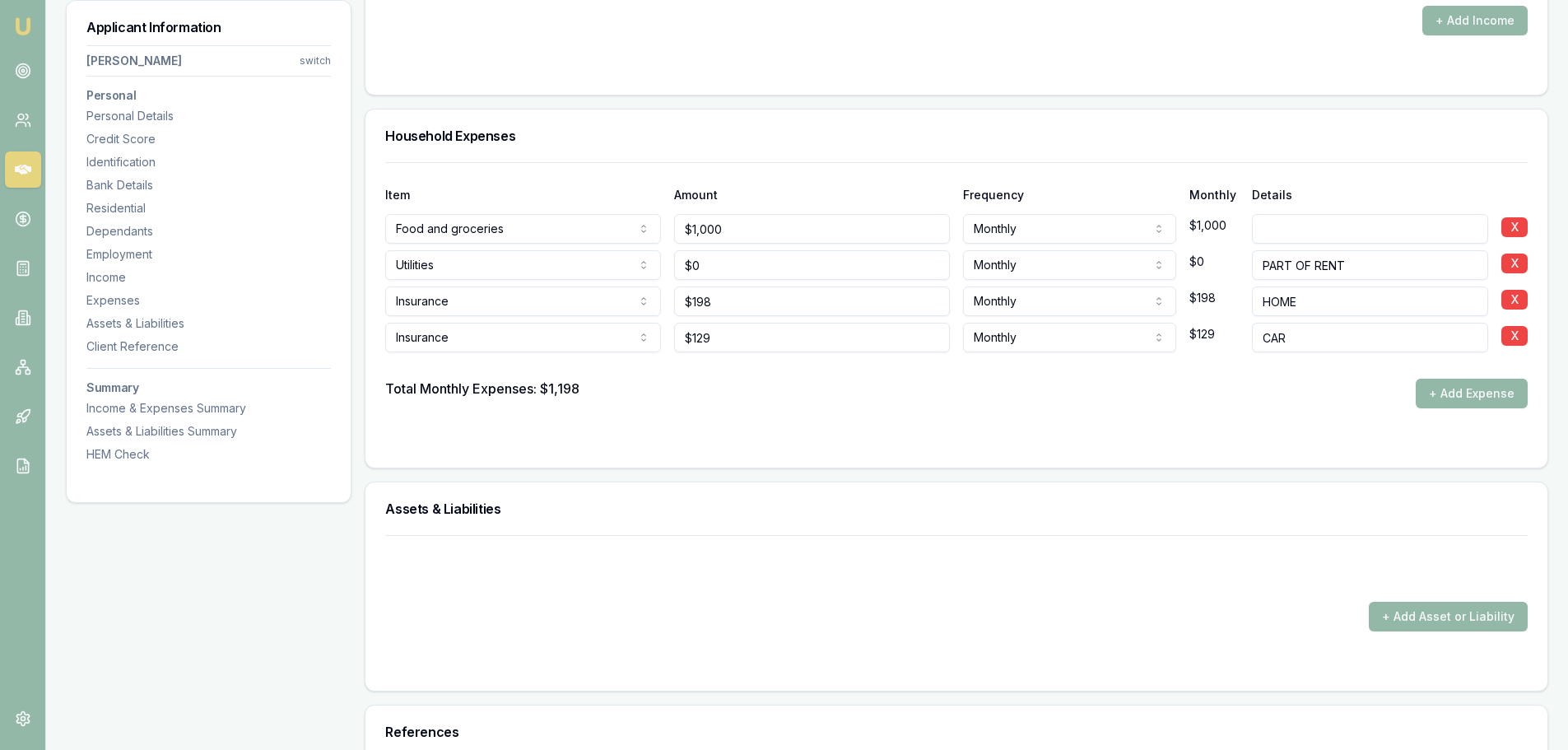
click at [1268, 393] on div "Total Monthly Expenses: $1,198 + Add Expense" at bounding box center [956, 393] width 1143 height 30
click at [1463, 390] on button "+ Add Expense" at bounding box center [1472, 393] width 112 height 30
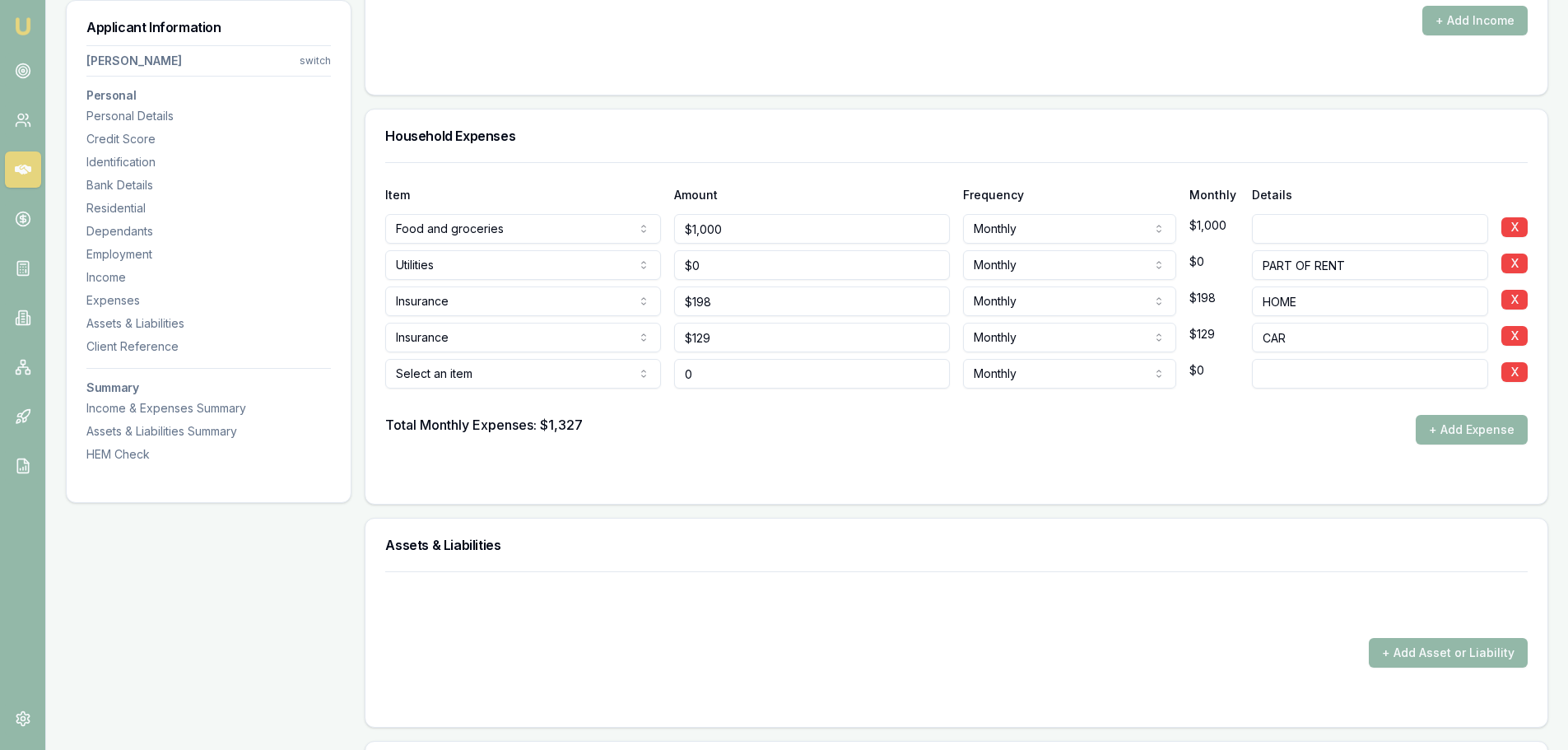
type input "$0"
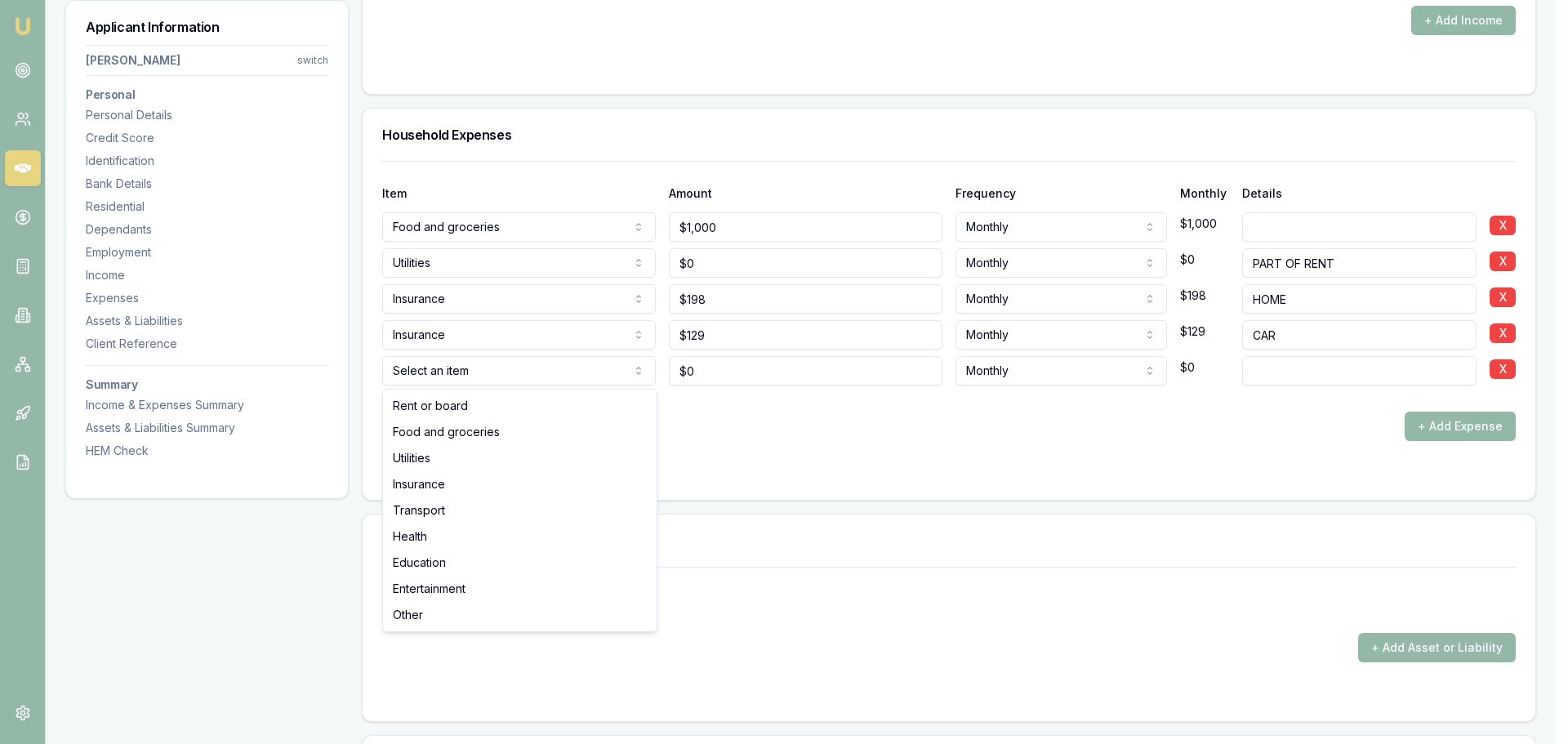
select select "INSURANCE"
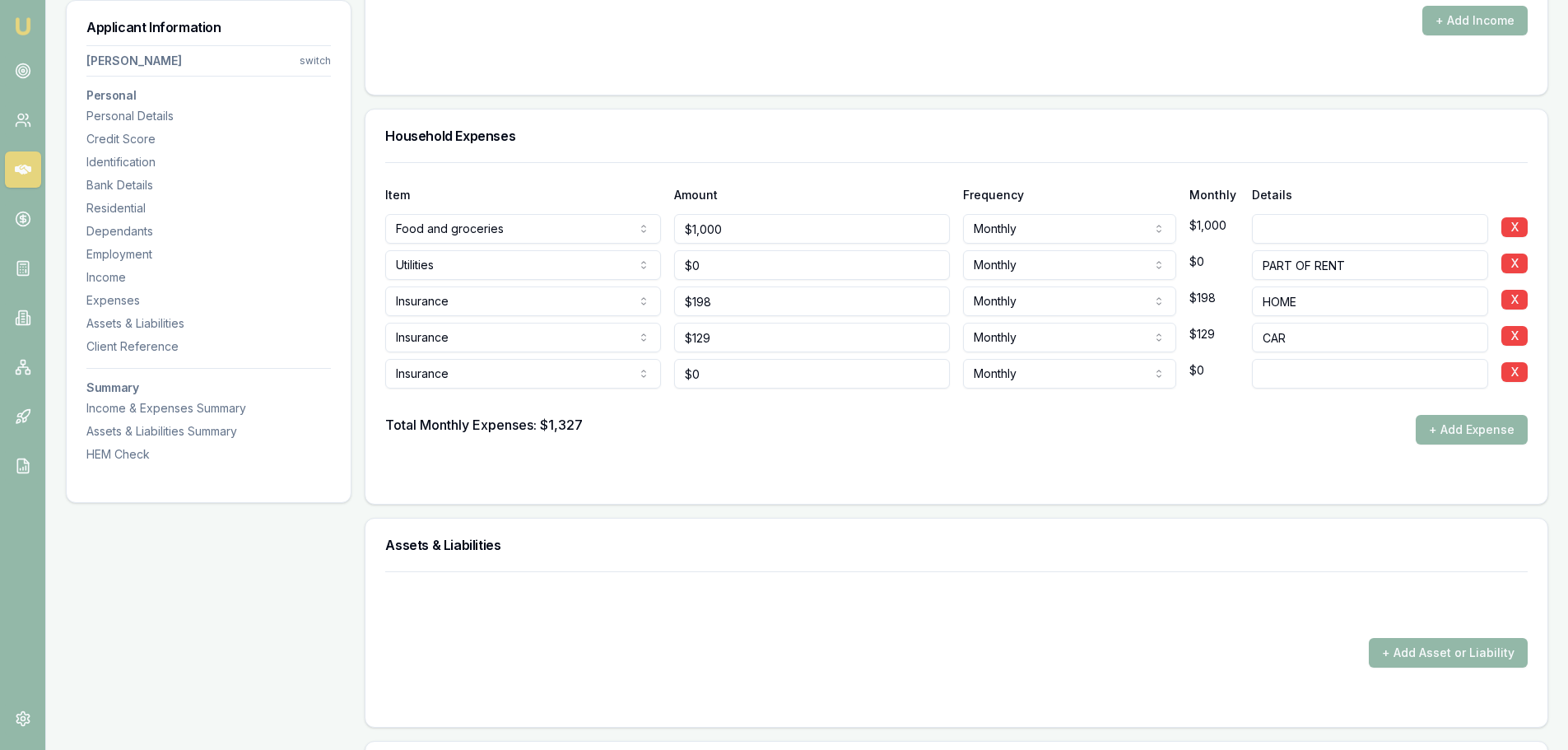
type input "0"
click at [723, 379] on input "0" at bounding box center [812, 373] width 275 height 30
type input "$148"
click at [732, 416] on div "Total Monthly Expenses: $1,327 + Add Expense" at bounding box center [956, 429] width 1143 height 30
click at [1275, 368] on input at bounding box center [1370, 373] width 237 height 30
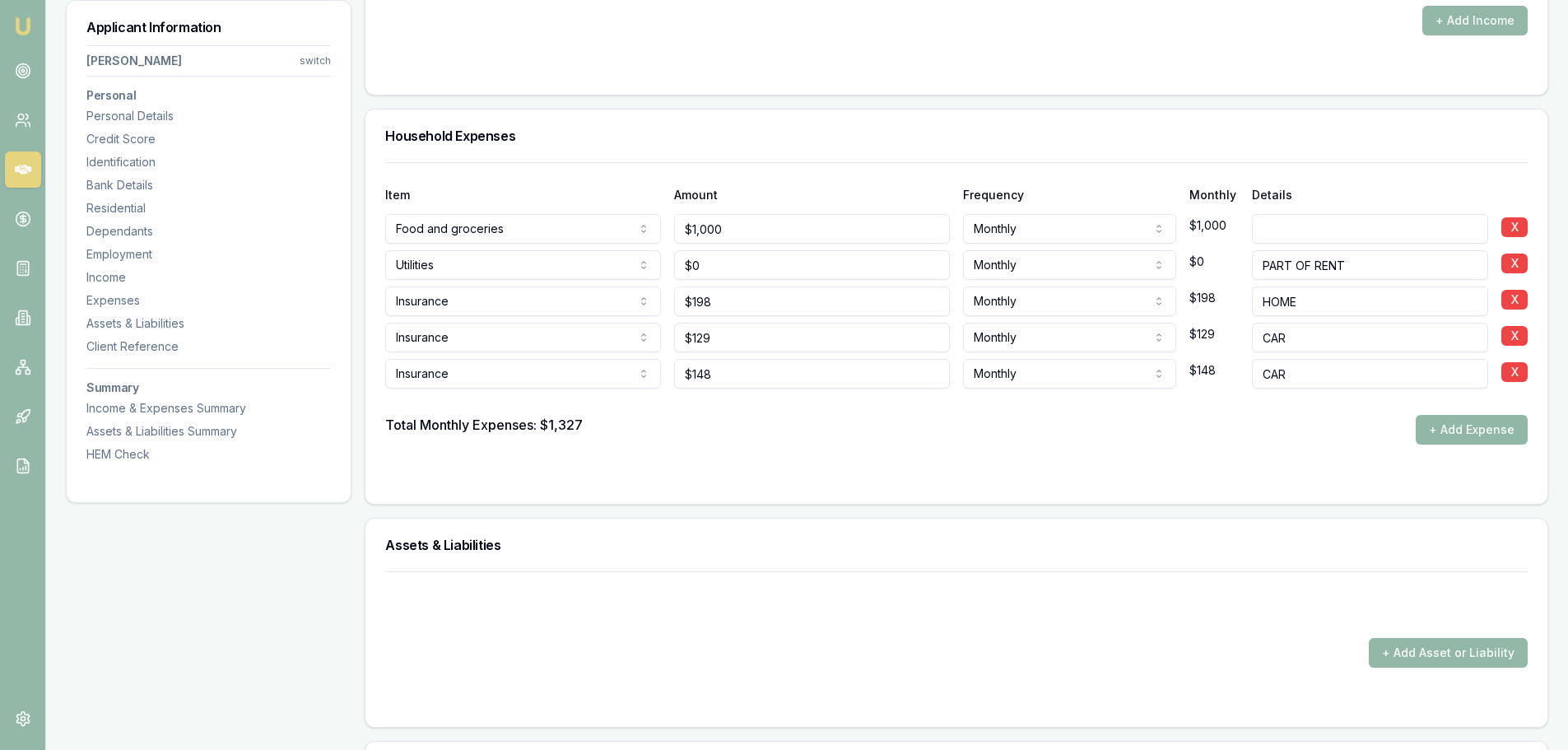
type input "CAR"
click at [1266, 425] on div "Total Monthly Expenses: $1,327 + Add Expense" at bounding box center [956, 429] width 1143 height 30
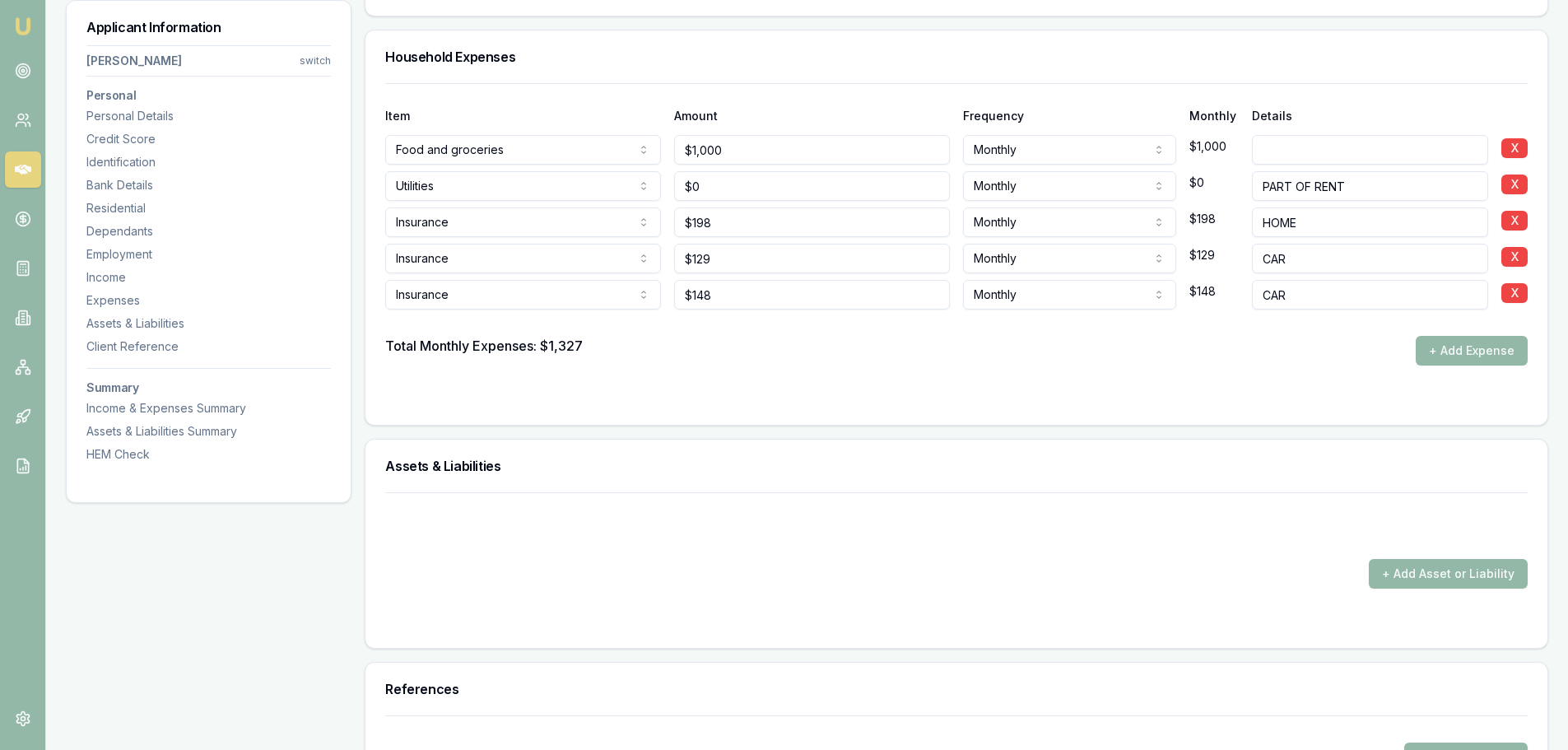
scroll to position [3208, 0]
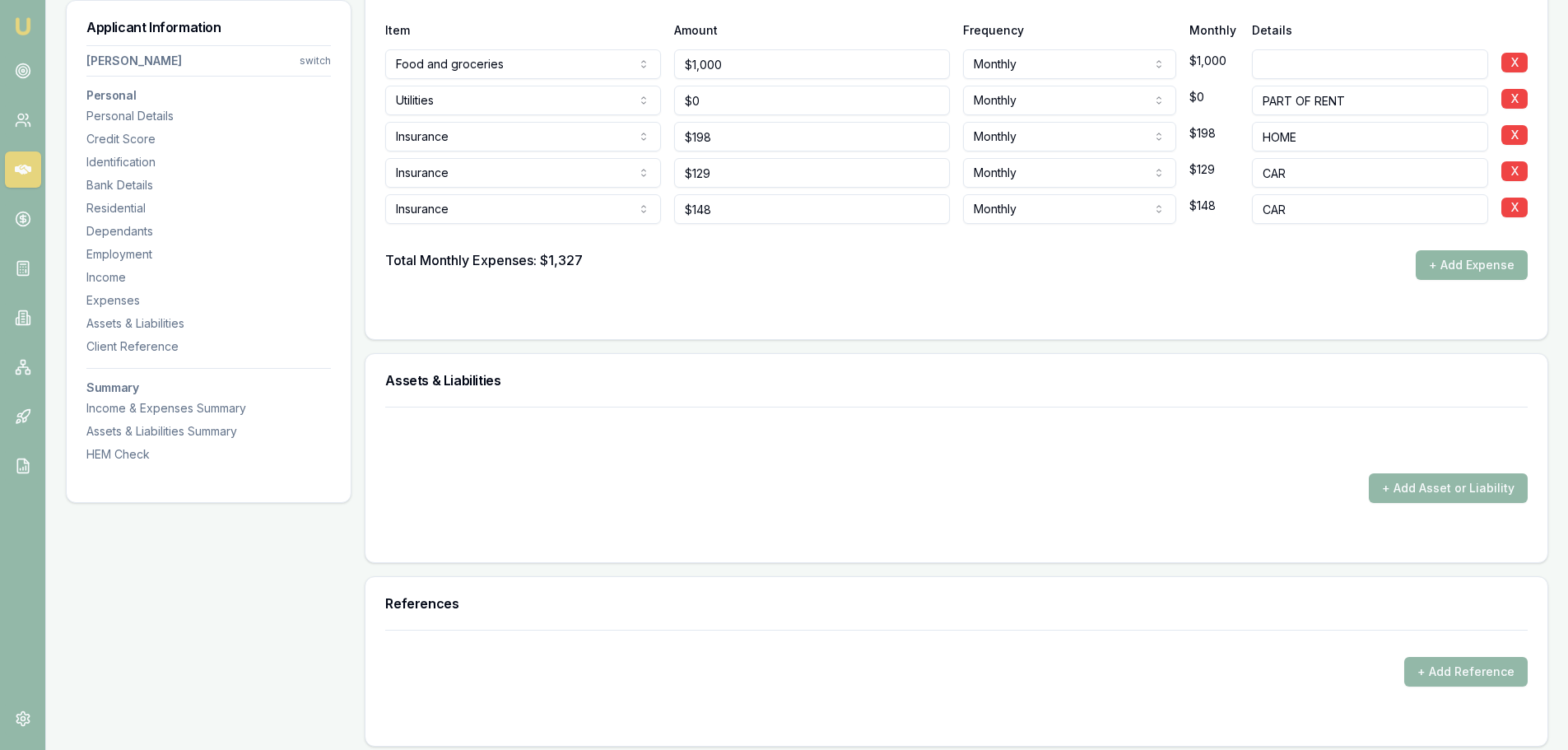
click at [1444, 273] on button "+ Add Expense" at bounding box center [1472, 264] width 112 height 30
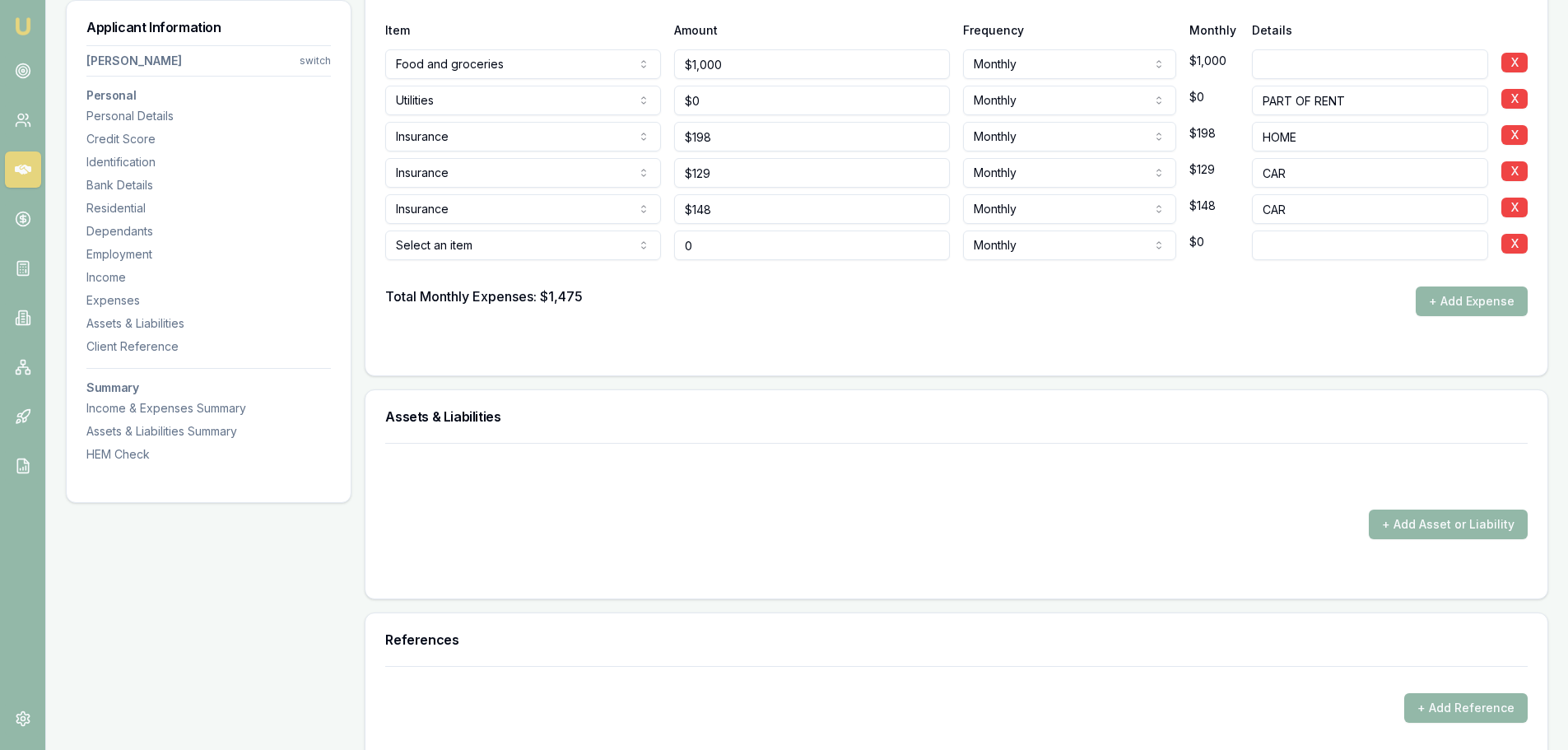
type input "$0"
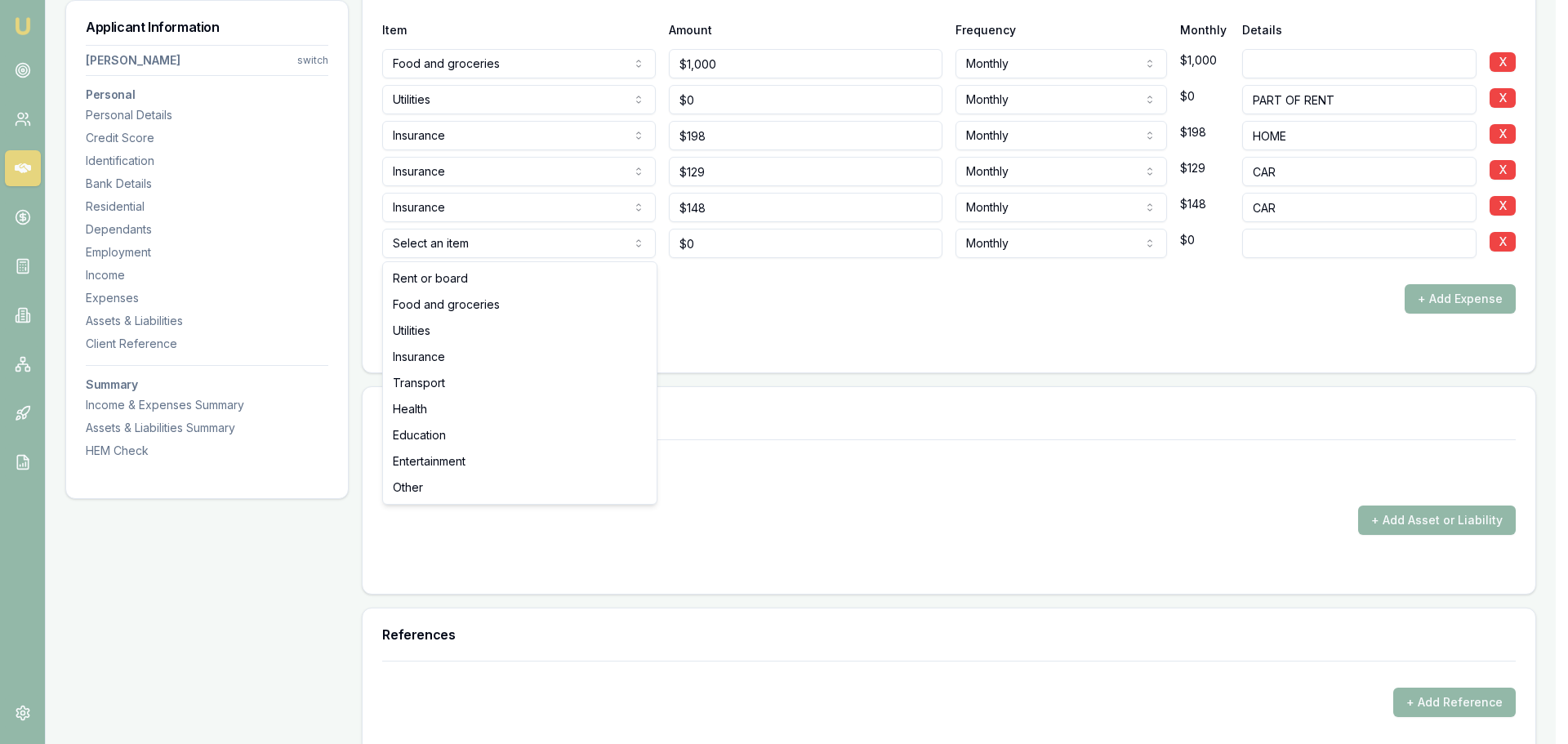
select select "TRANSPORT"
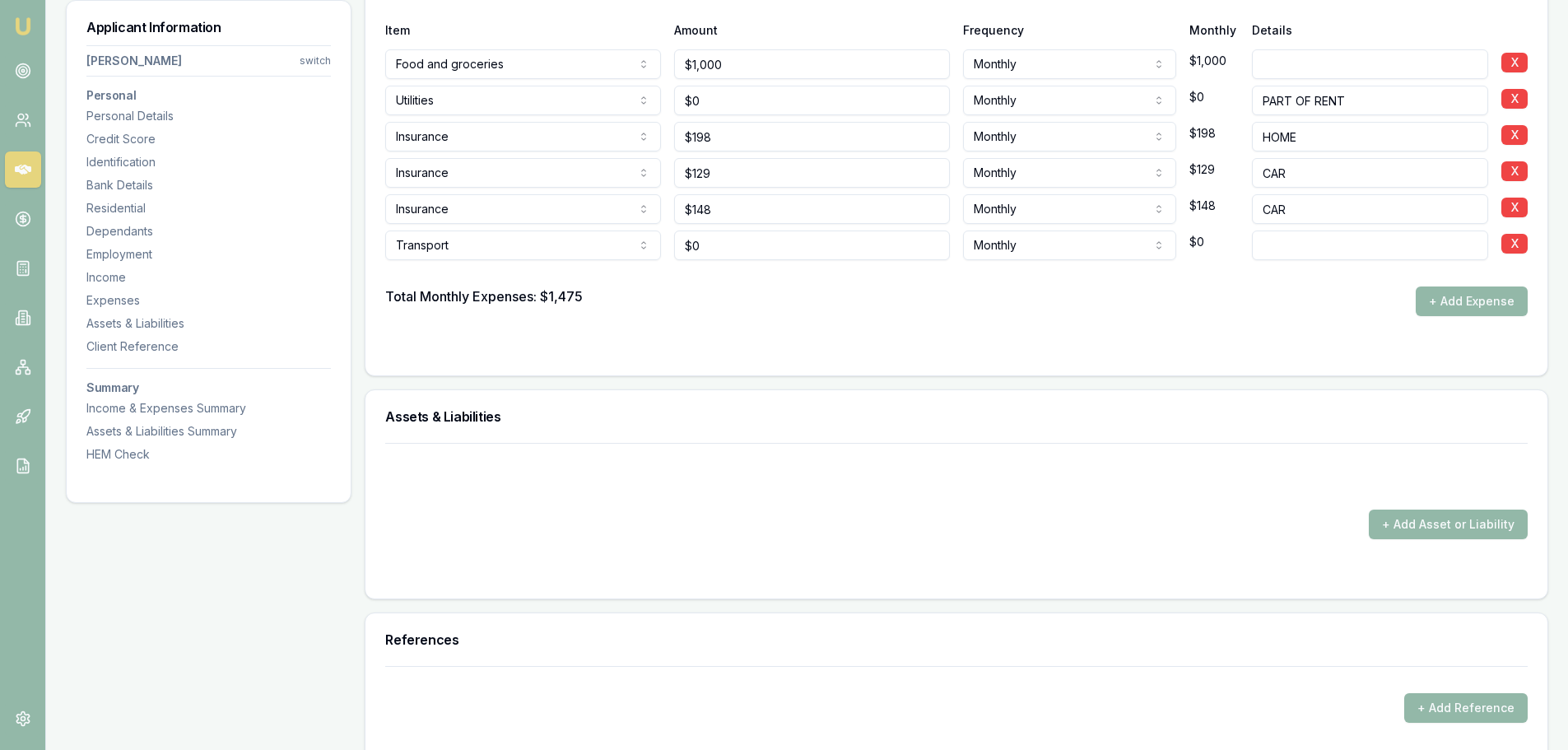
type input "0"
click at [721, 247] on input "0" at bounding box center [812, 245] width 275 height 30
click at [1275, 240] on input at bounding box center [1370, 245] width 237 height 30
type input "$150"
click at [1260, 337] on form "Item Amount Frequency Monthly Details Food and groceries Rent or board Food and…" at bounding box center [956, 177] width 1143 height 358
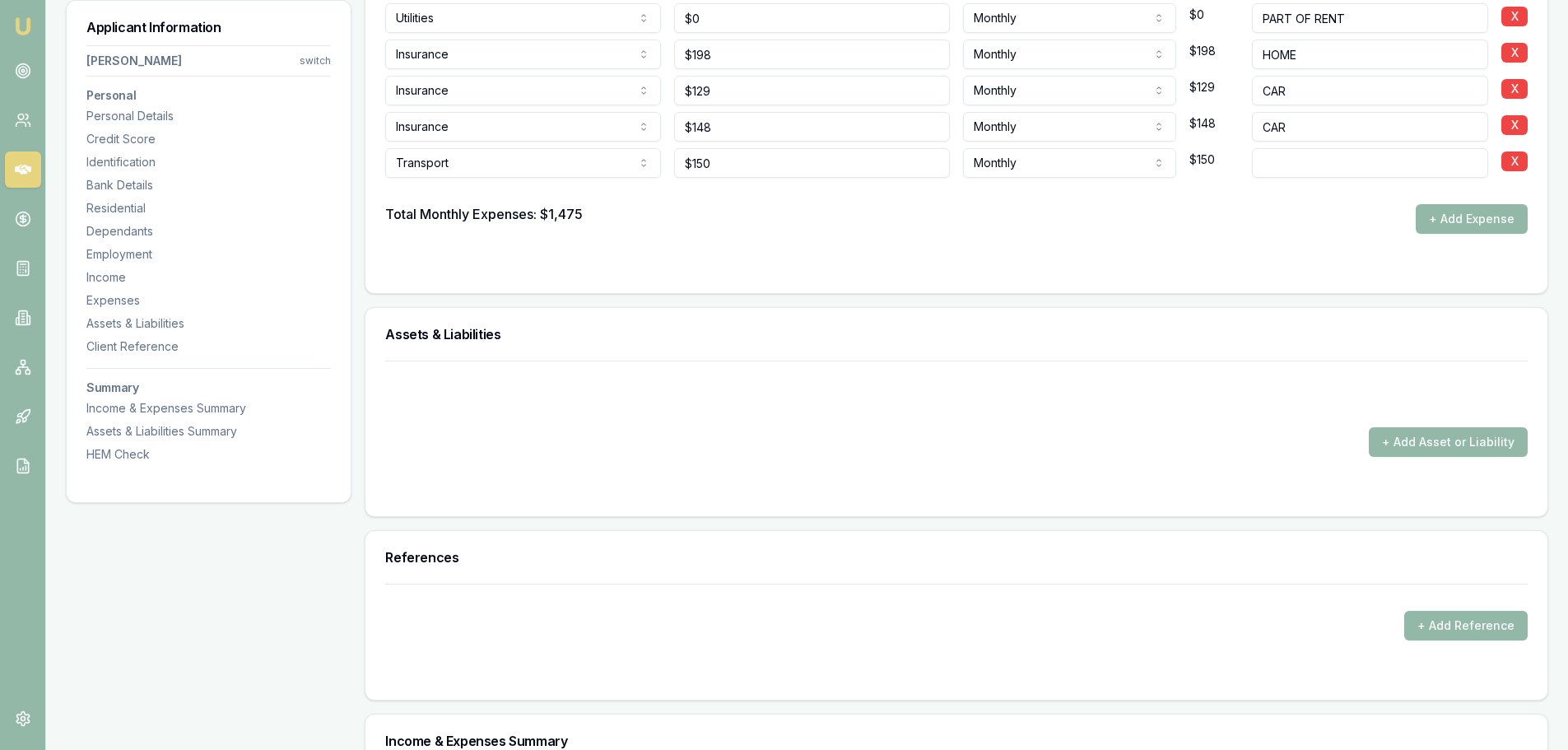
scroll to position [3372, 0]
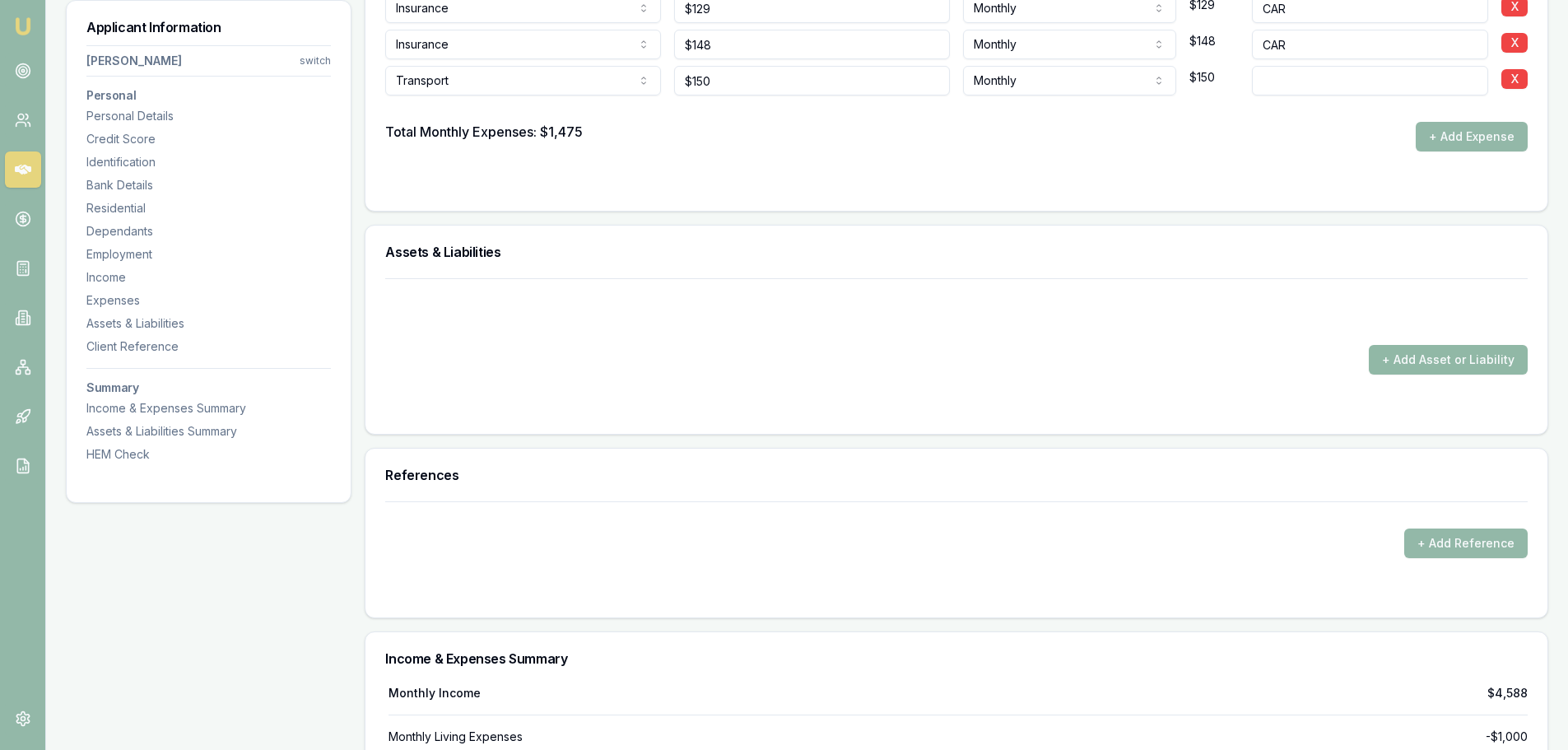
click at [1440, 359] on button "+ Add Asset or Liability" at bounding box center [1449, 359] width 159 height 30
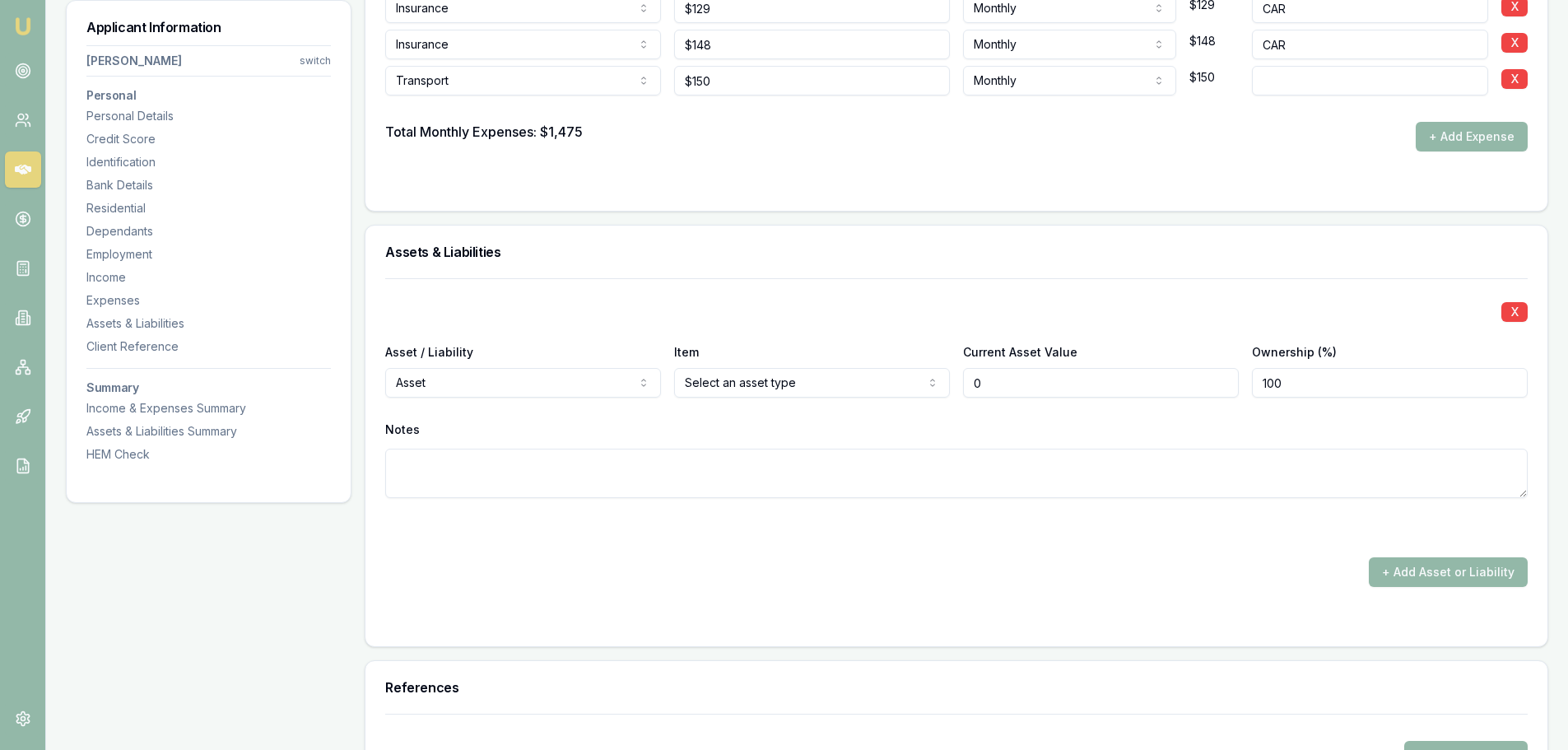
click at [1002, 390] on input "0" at bounding box center [1101, 383] width 275 height 30
type input "0629000"
drag, startPoint x: 1031, startPoint y: 381, endPoint x: 949, endPoint y: 378, distance: 82.1
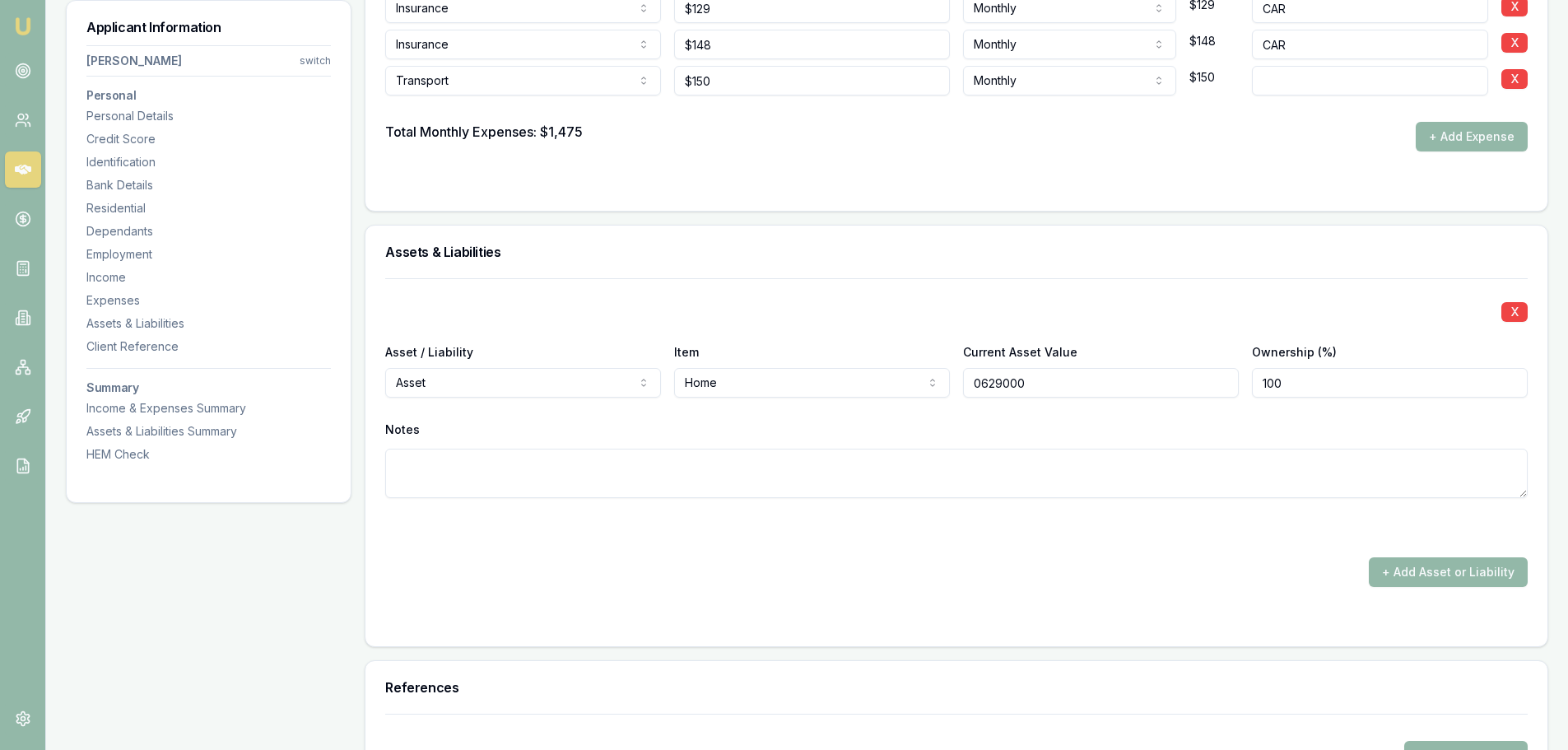
click at [949, 378] on div "Asset / Liability Asset Asset Liability Item Home Home Car Boat Bike Caravan Ho…" at bounding box center [956, 369] width 1143 height 56
type input "$629,000"
click at [1039, 436] on div "Notes" at bounding box center [956, 429] width 1143 height 24
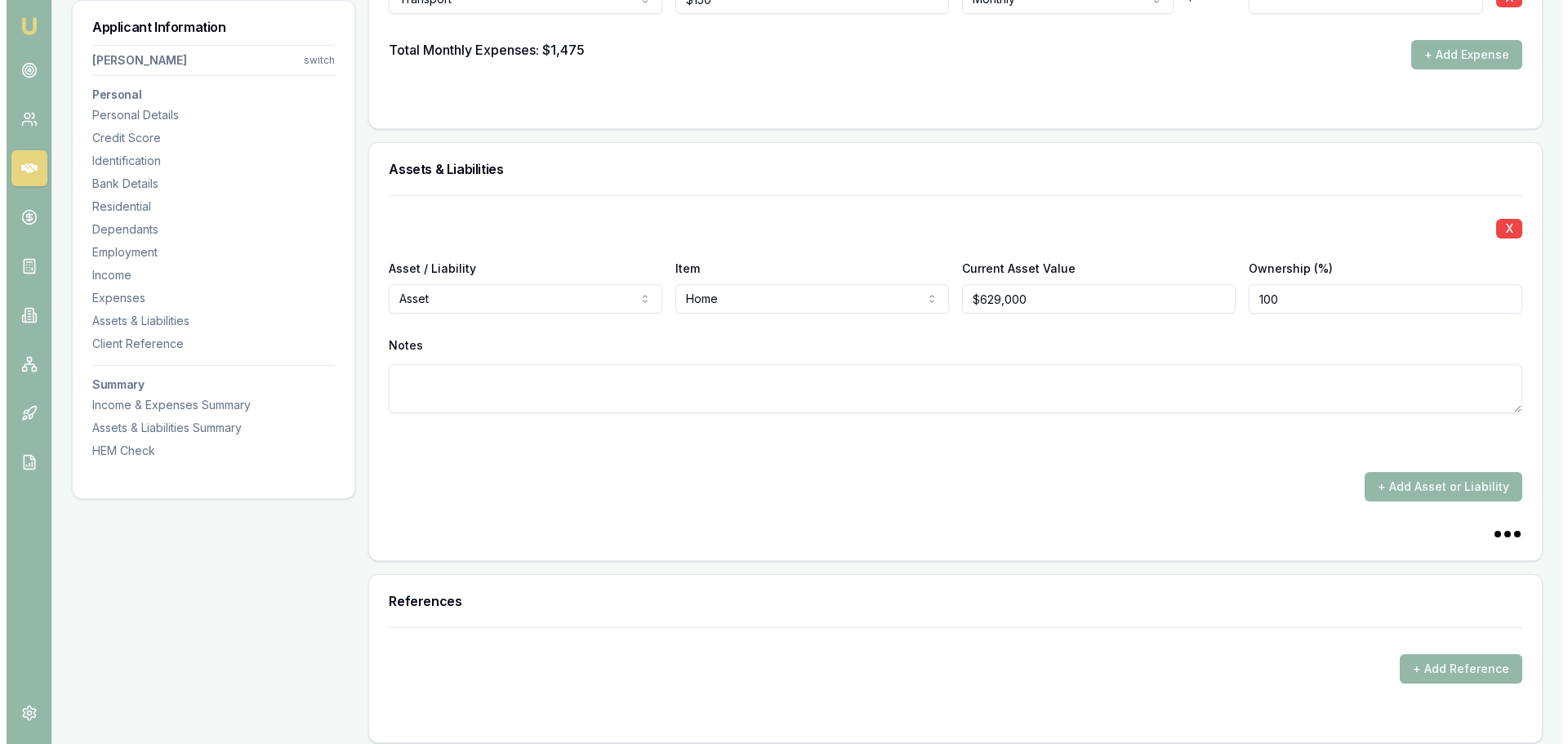
scroll to position [3427, 0]
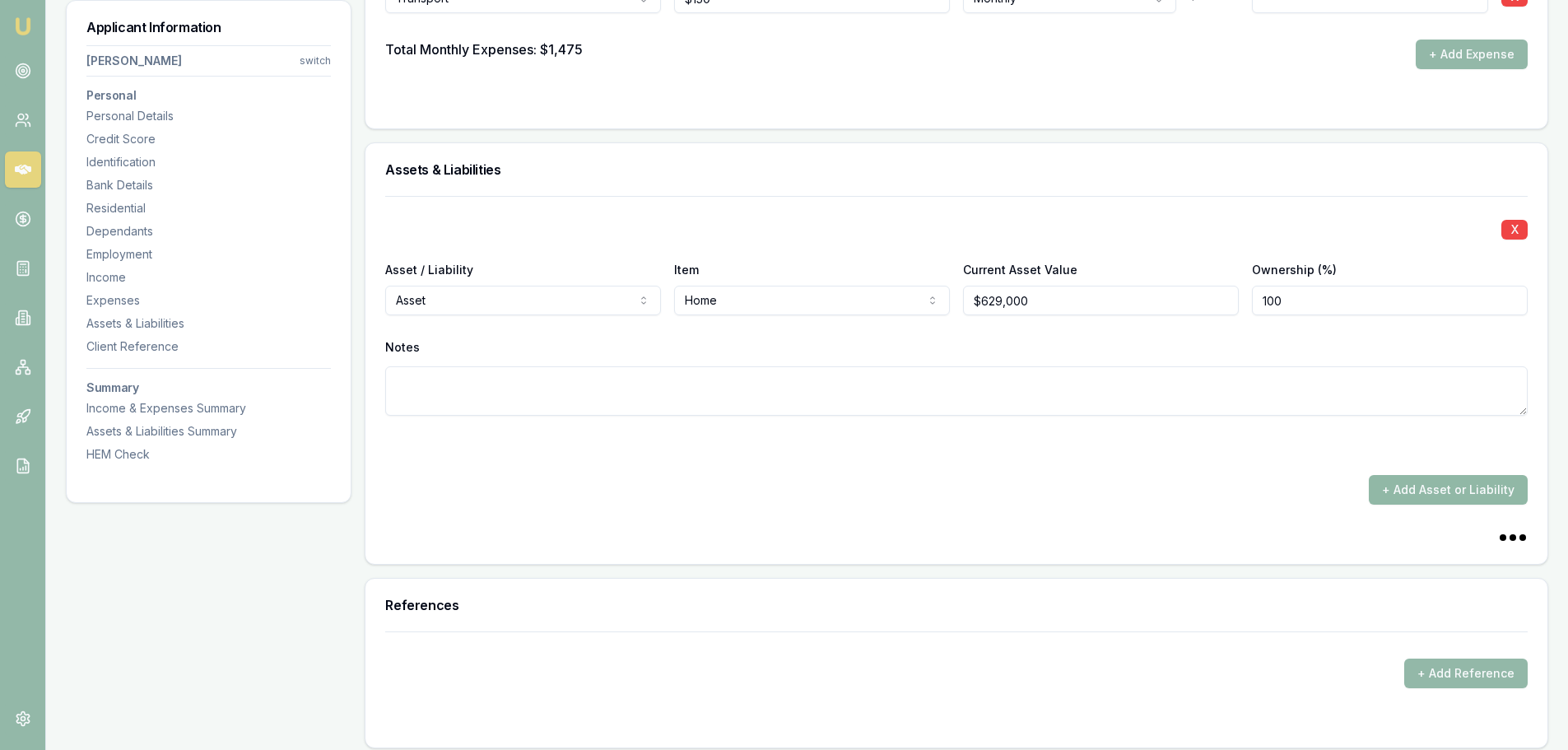
click at [1411, 492] on button "+ Add Asset or Liability" at bounding box center [1449, 489] width 159 height 30
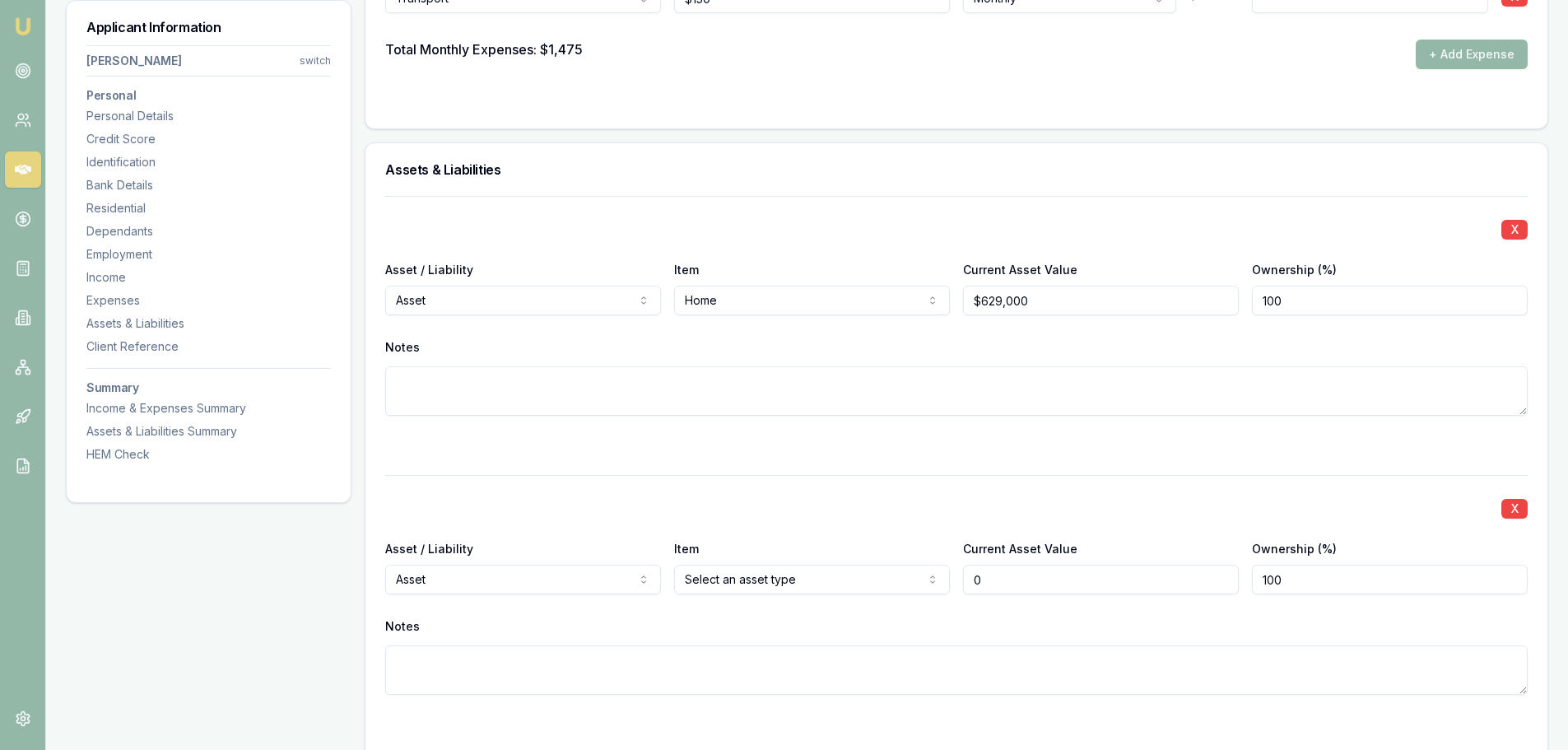
type input "$0"
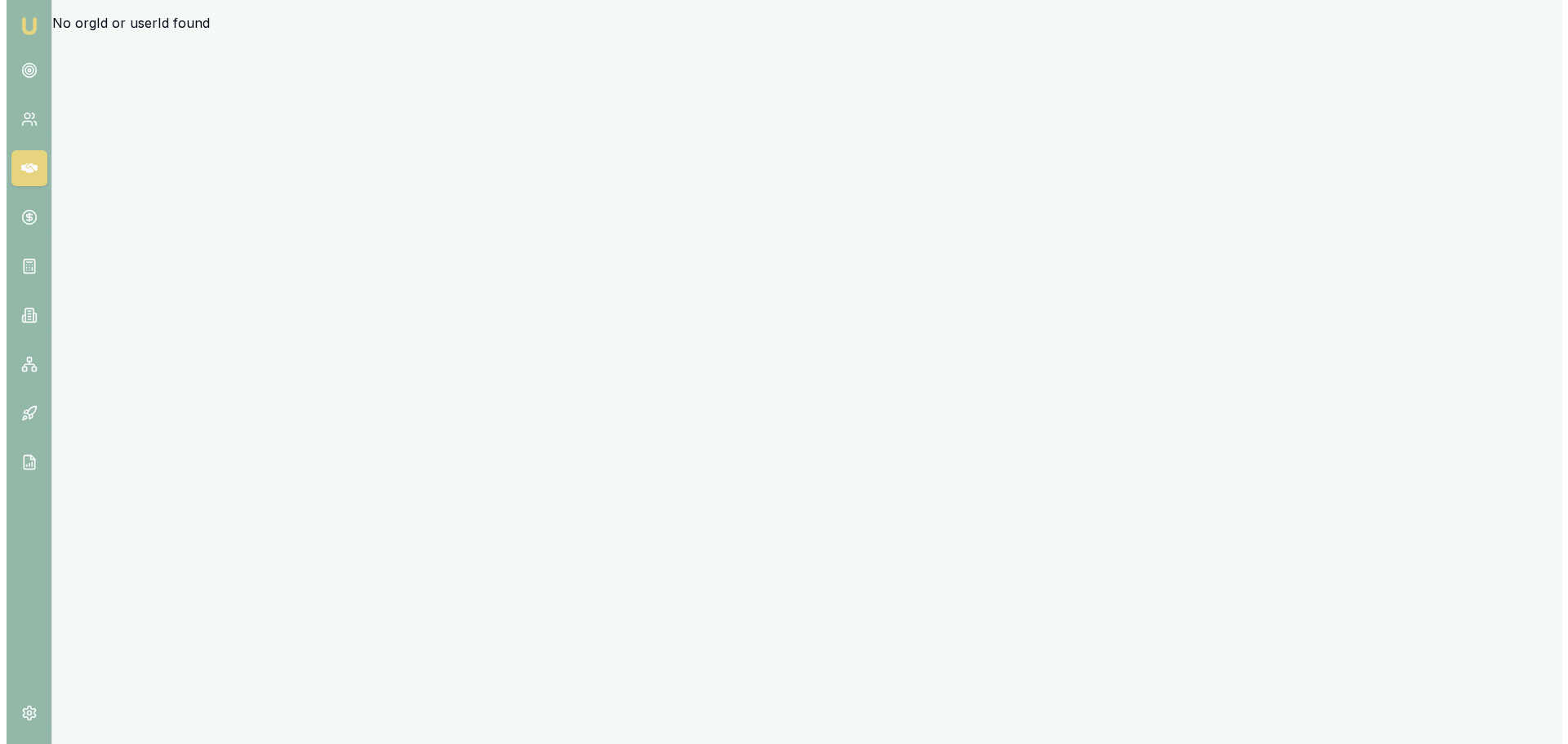
scroll to position [0, 0]
